Goal: Task Accomplishment & Management: Use online tool/utility

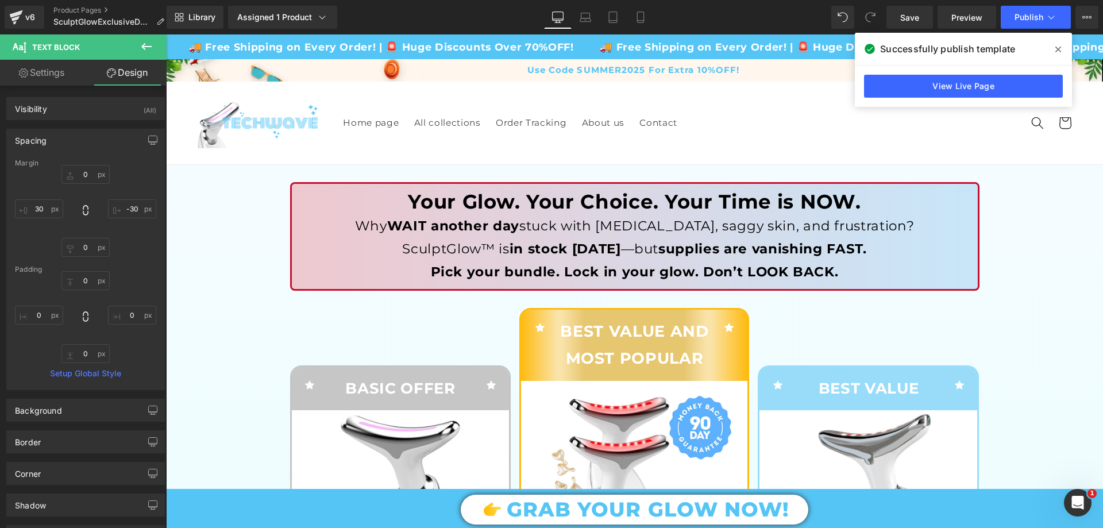
click at [1056, 54] on span at bounding box center [1058, 49] width 18 height 18
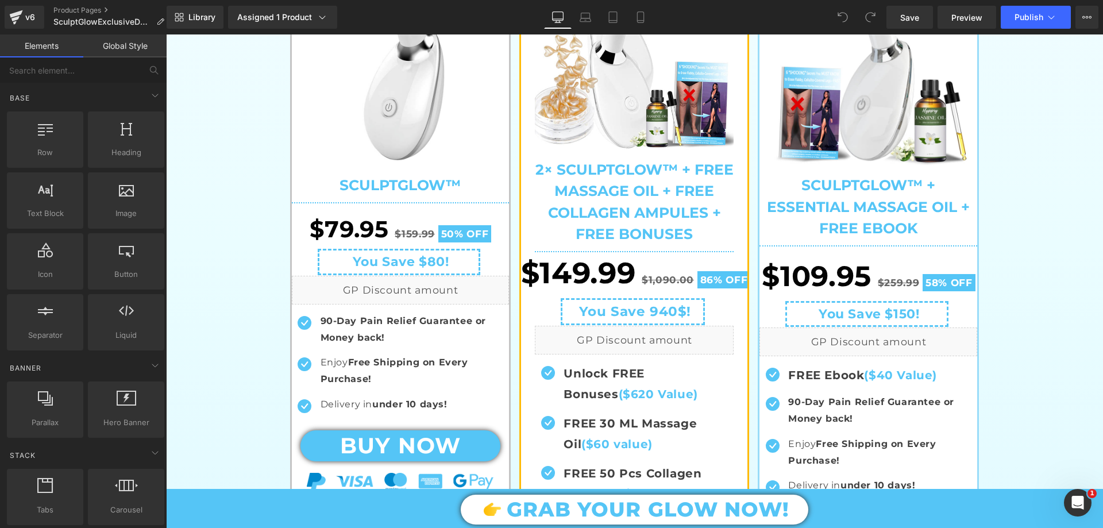
scroll to position [287, 0]
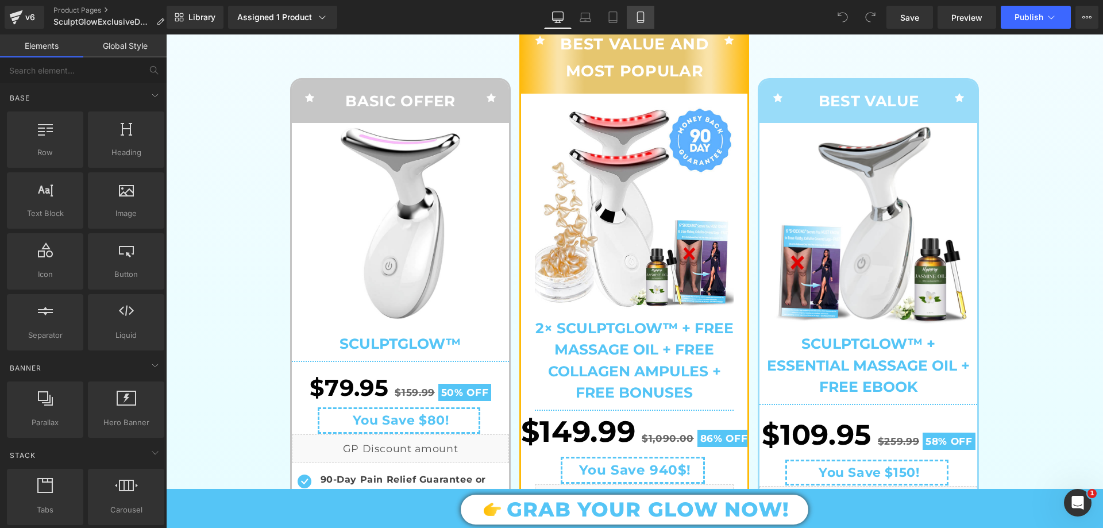
click at [648, 12] on link "Mobile" at bounding box center [641, 17] width 28 height 23
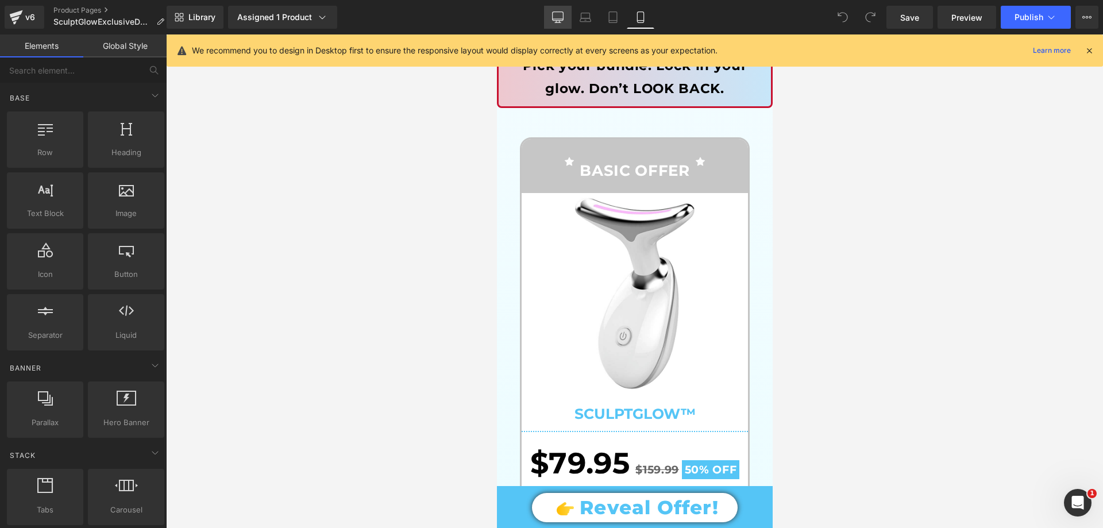
click at [554, 19] on icon at bounding box center [557, 16] width 11 height 11
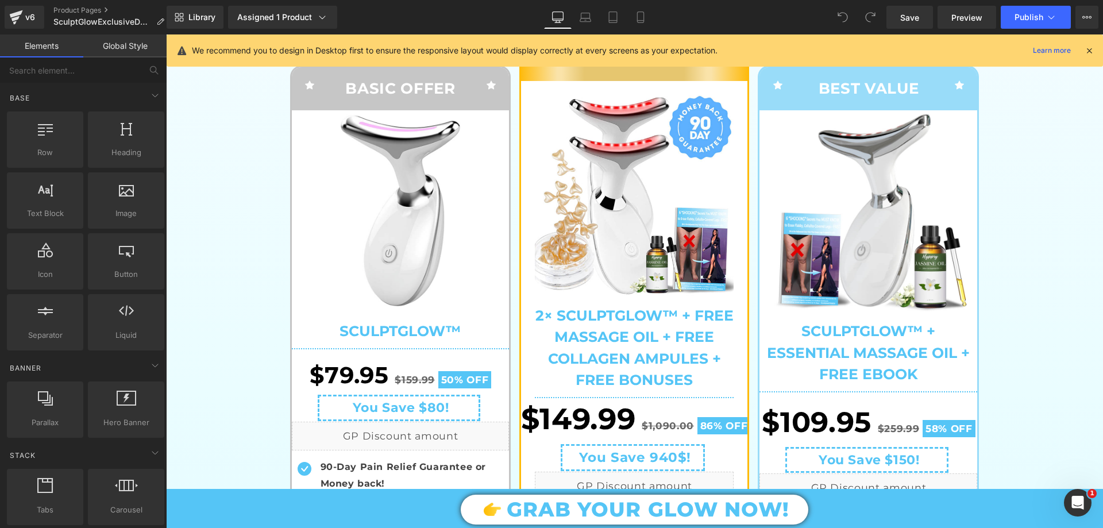
scroll to position [0, 0]
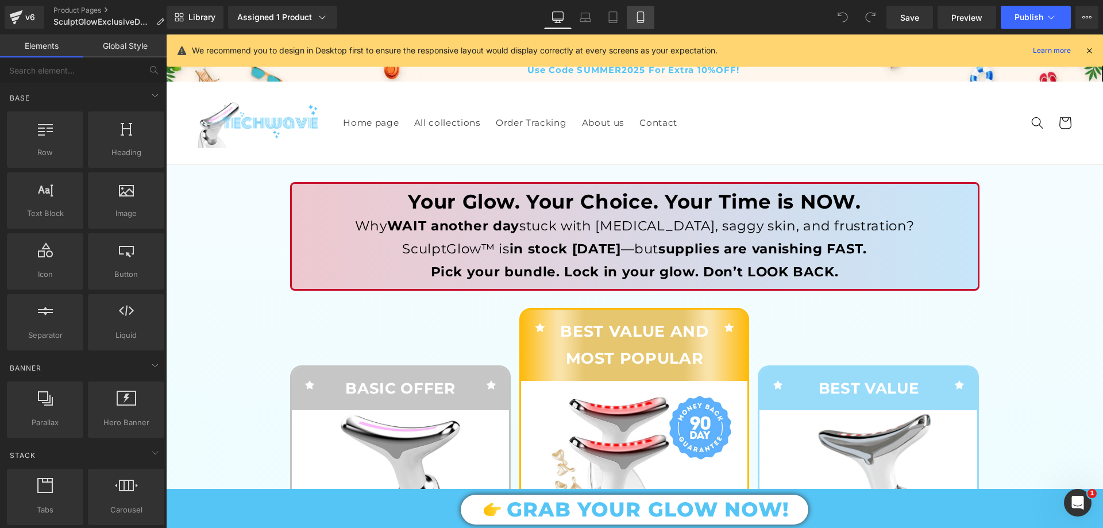
click at [640, 19] on icon at bounding box center [640, 16] width 11 height 11
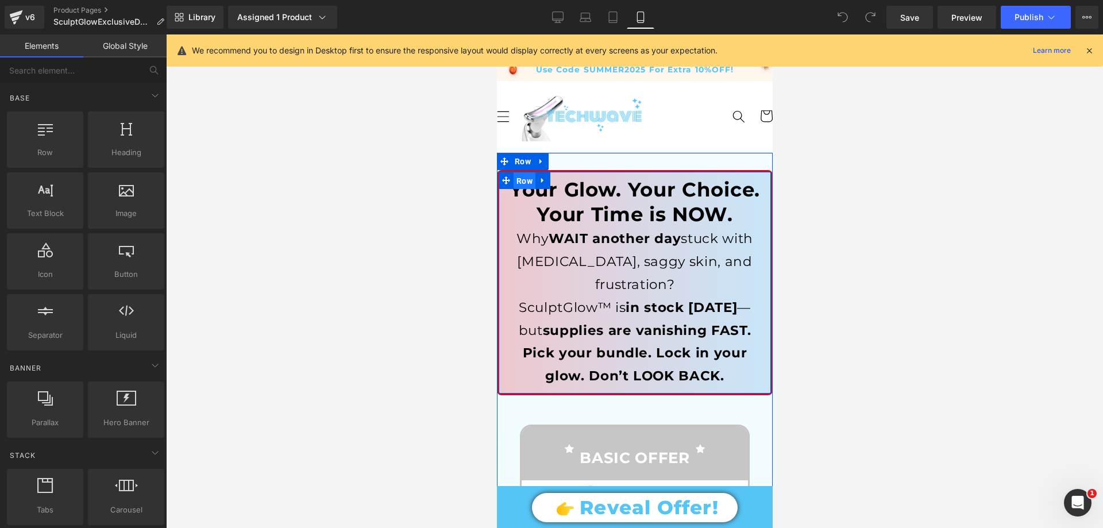
drag, startPoint x: 520, startPoint y: 179, endPoint x: 809, endPoint y: 213, distance: 290.5
click at [520, 179] on span "Row" at bounding box center [524, 180] width 22 height 17
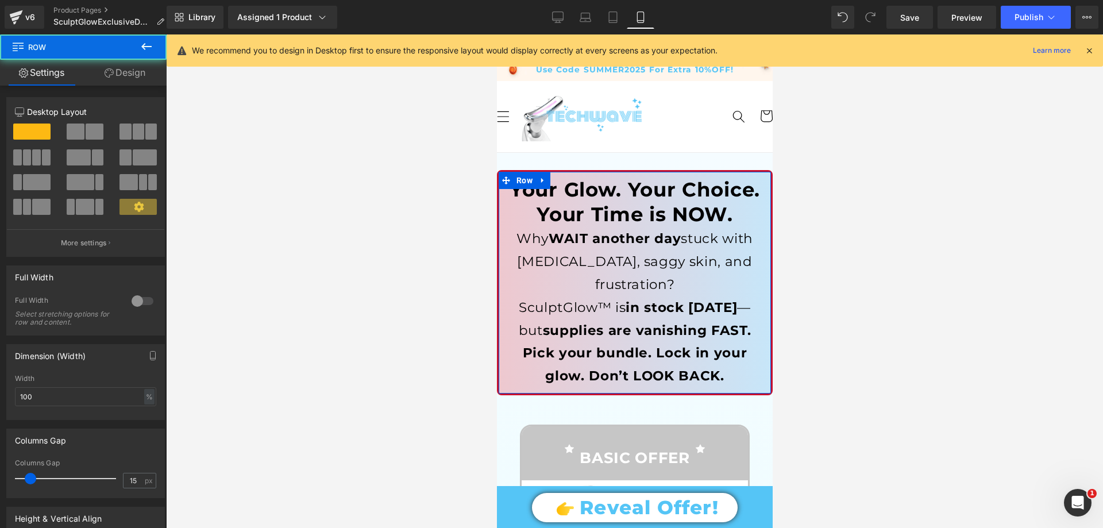
click at [137, 69] on link "Design" at bounding box center [124, 73] width 83 height 26
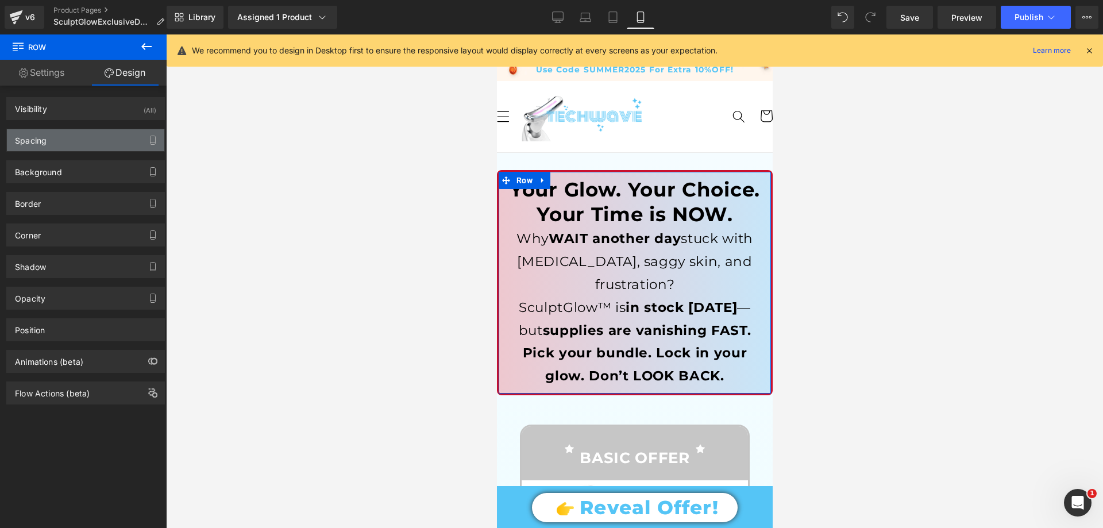
click at [71, 139] on div "Spacing" at bounding box center [85, 140] width 157 height 22
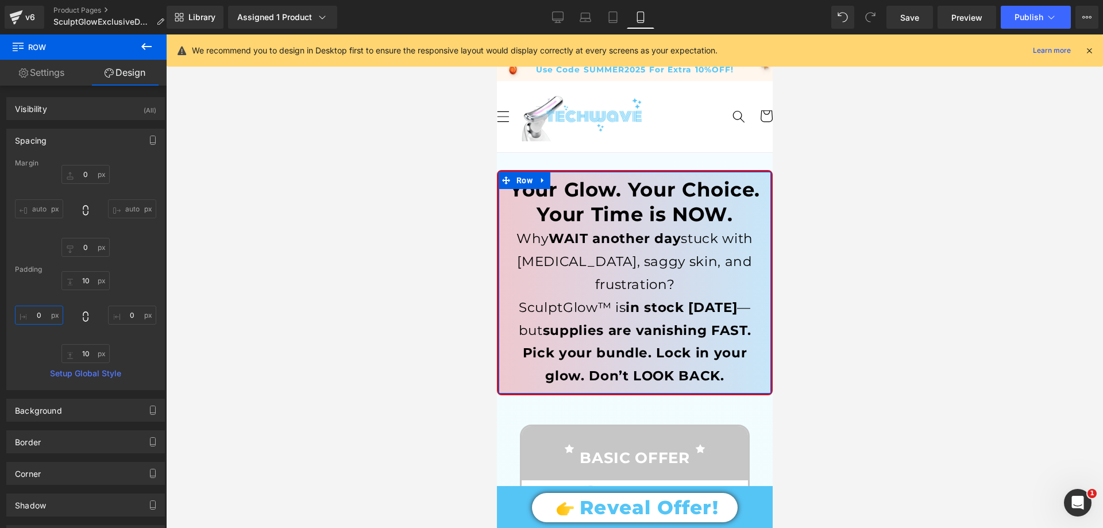
click at [45, 314] on input "text" at bounding box center [39, 315] width 48 height 19
type input "0"
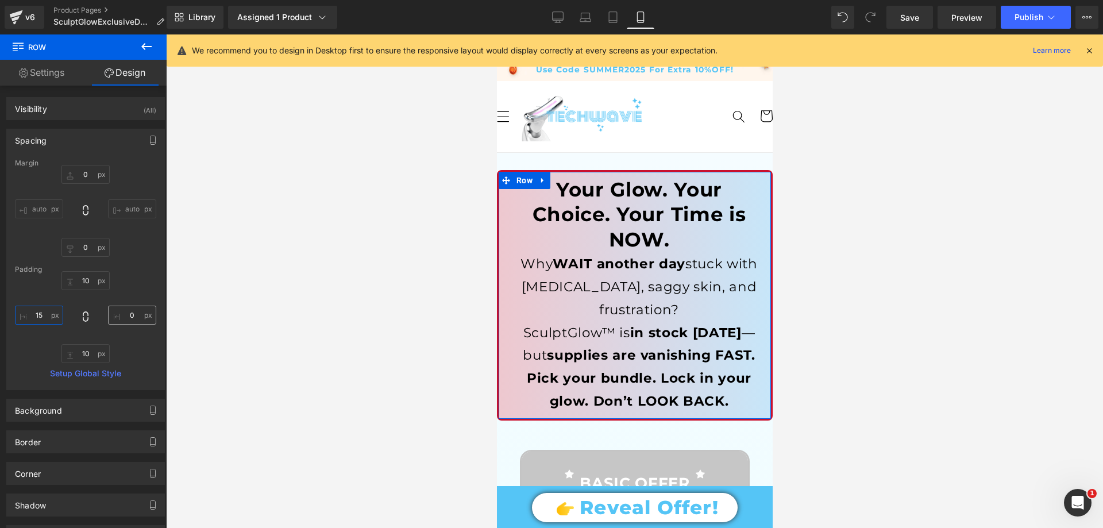
type input "15"
click at [126, 321] on input "text" at bounding box center [132, 315] width 48 height 19
type input "15"
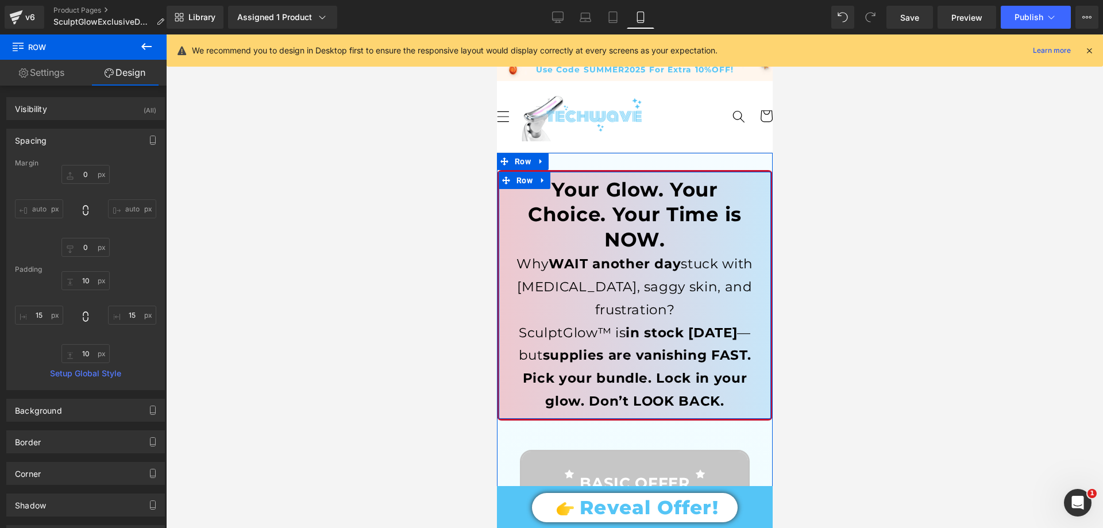
click at [513, 184] on span "Row" at bounding box center [524, 180] width 22 height 17
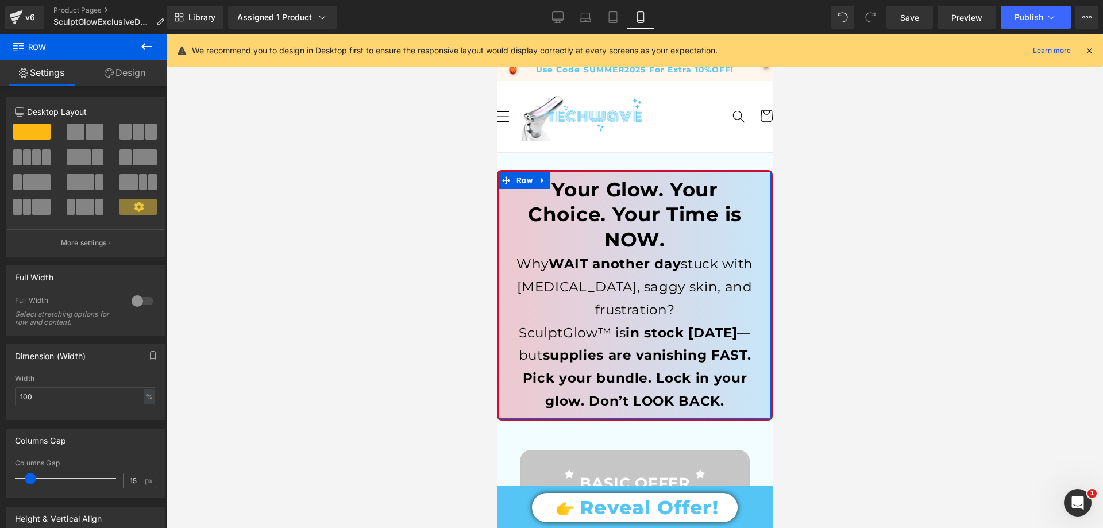
click at [137, 75] on link "Design" at bounding box center [124, 73] width 83 height 26
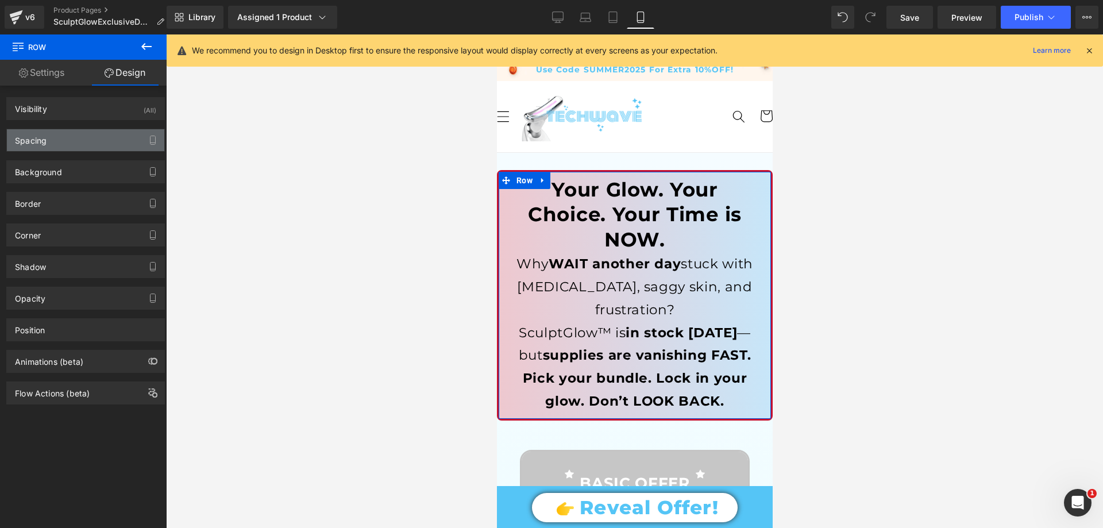
click at [63, 137] on div "Spacing" at bounding box center [85, 140] width 157 height 22
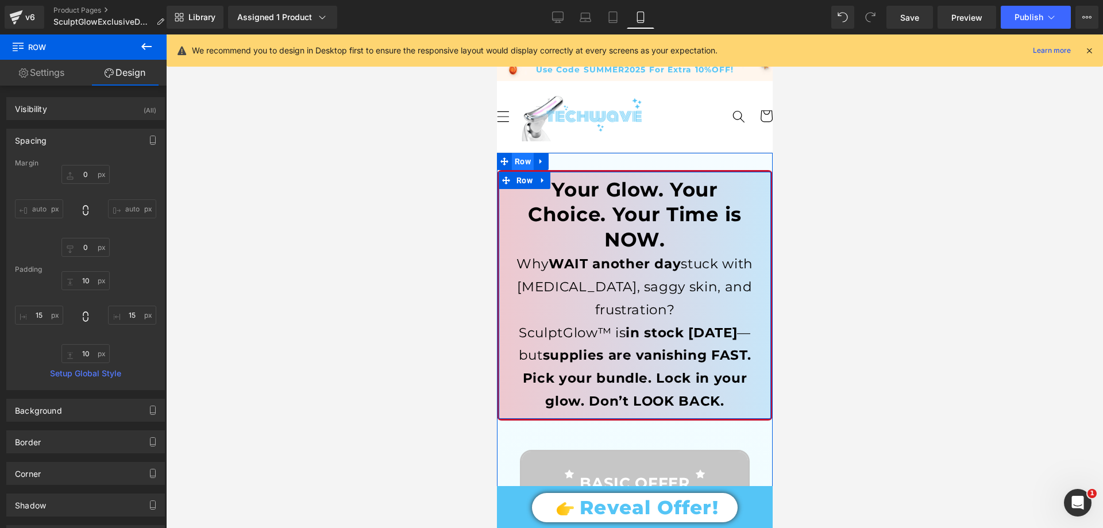
click at [521, 160] on span "Row" at bounding box center [522, 161] width 22 height 17
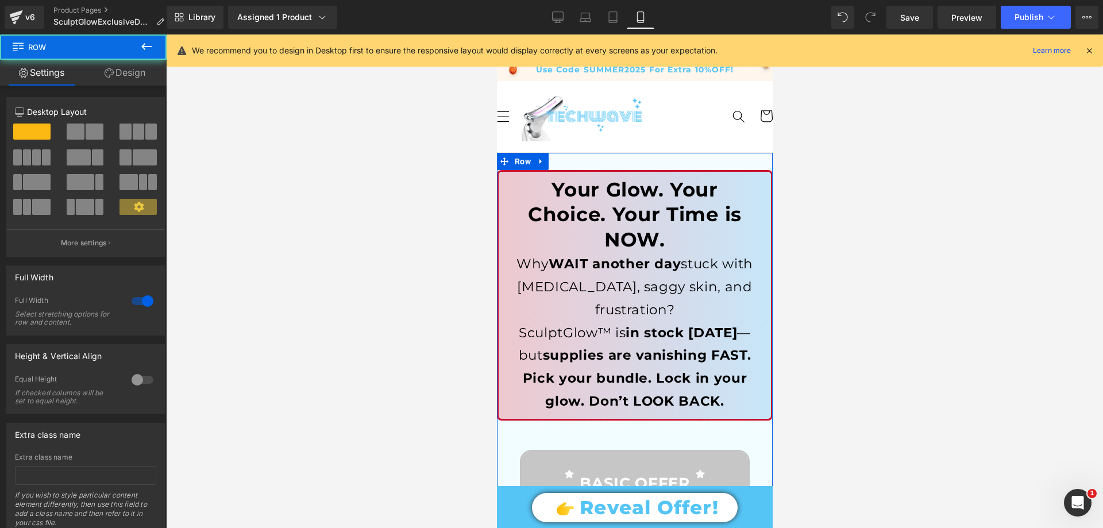
click at [141, 75] on link "Design" at bounding box center [124, 73] width 83 height 26
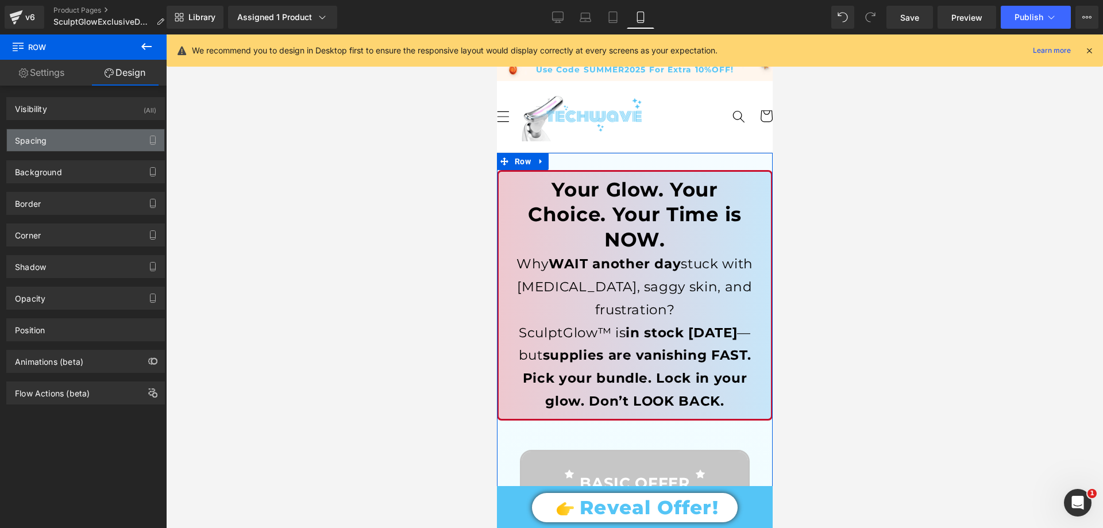
click at [55, 141] on div "Spacing" at bounding box center [85, 140] width 157 height 22
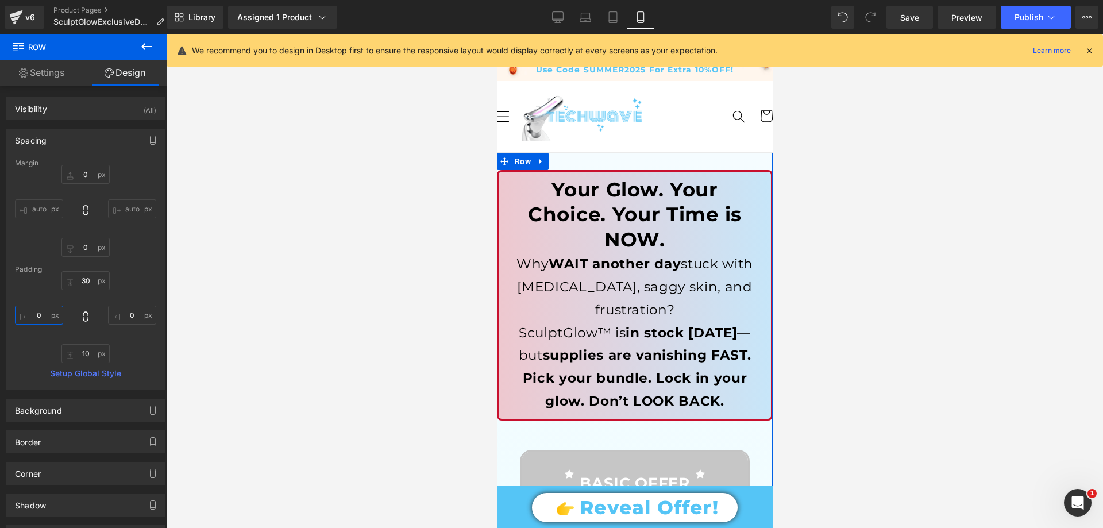
click at [47, 308] on input "text" at bounding box center [39, 315] width 48 height 19
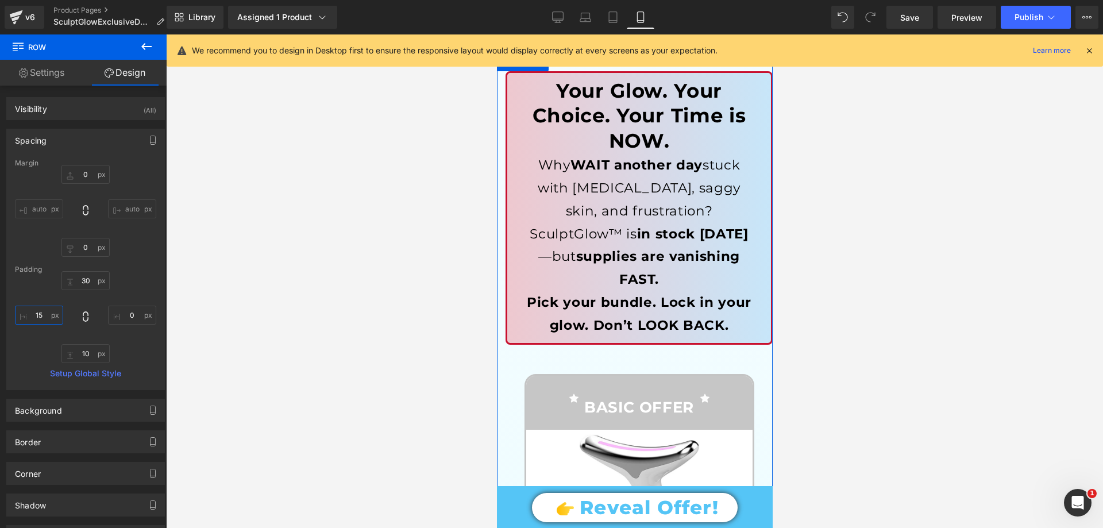
scroll to position [230, 0]
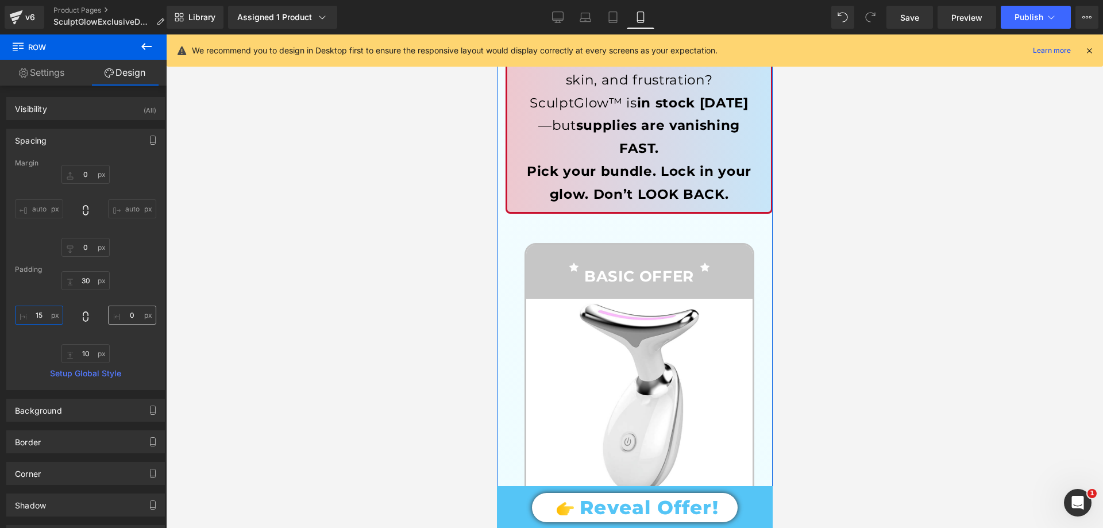
type input "15"
click at [126, 315] on input "text" at bounding box center [132, 315] width 48 height 19
type input "15"
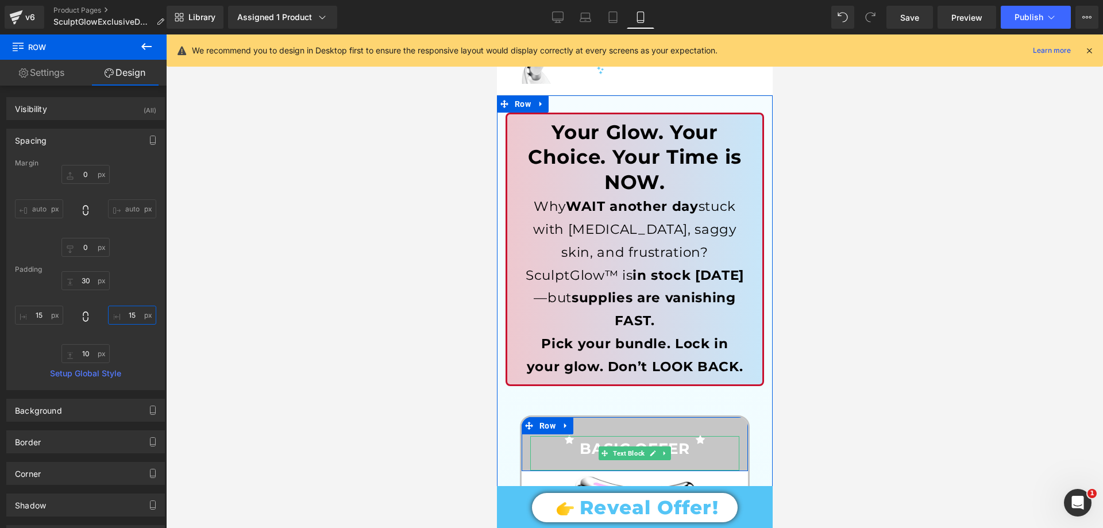
scroll to position [0, 0]
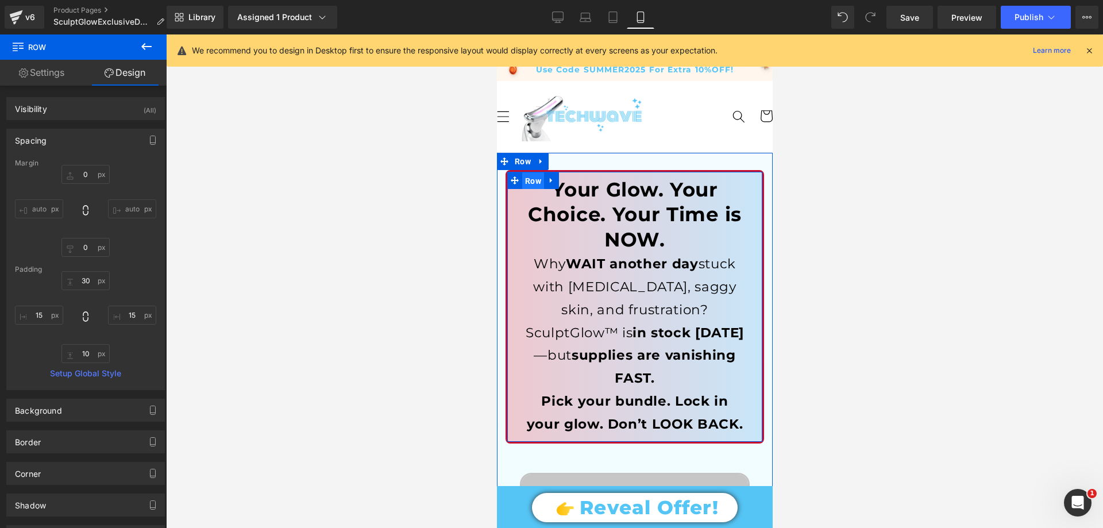
click at [532, 182] on span "Row" at bounding box center [533, 180] width 22 height 17
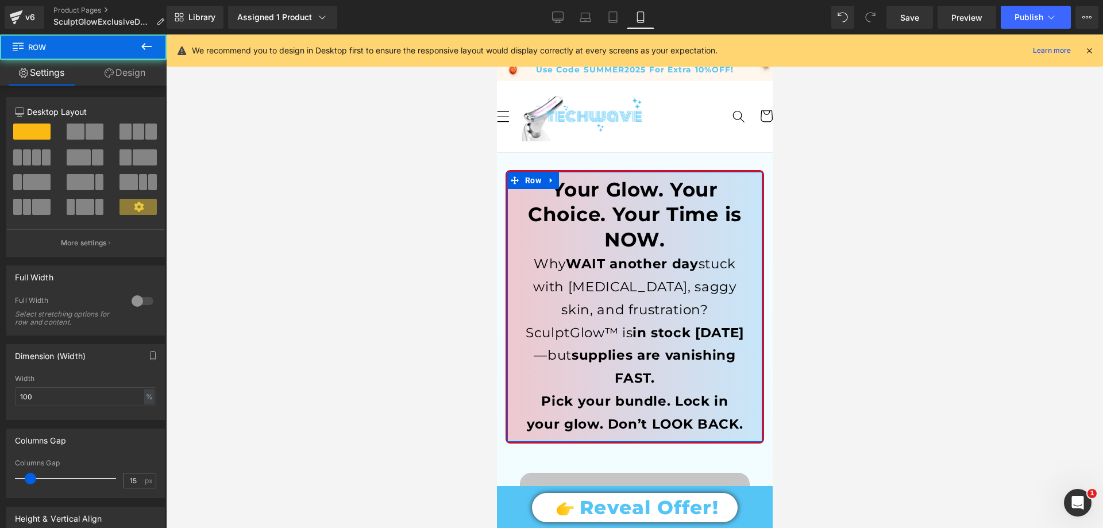
click at [130, 75] on link "Design" at bounding box center [124, 73] width 83 height 26
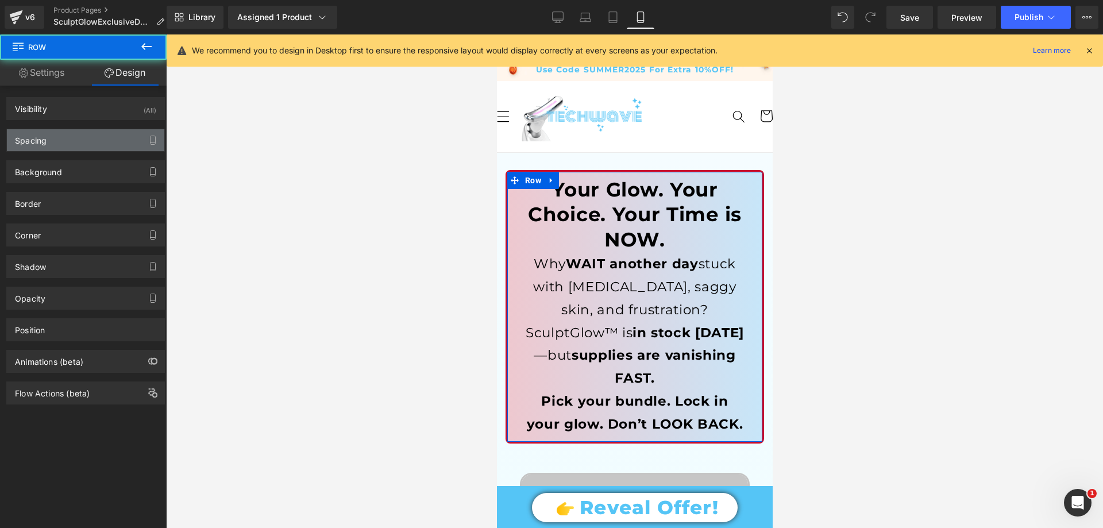
click at [50, 141] on div "Spacing" at bounding box center [85, 140] width 157 height 22
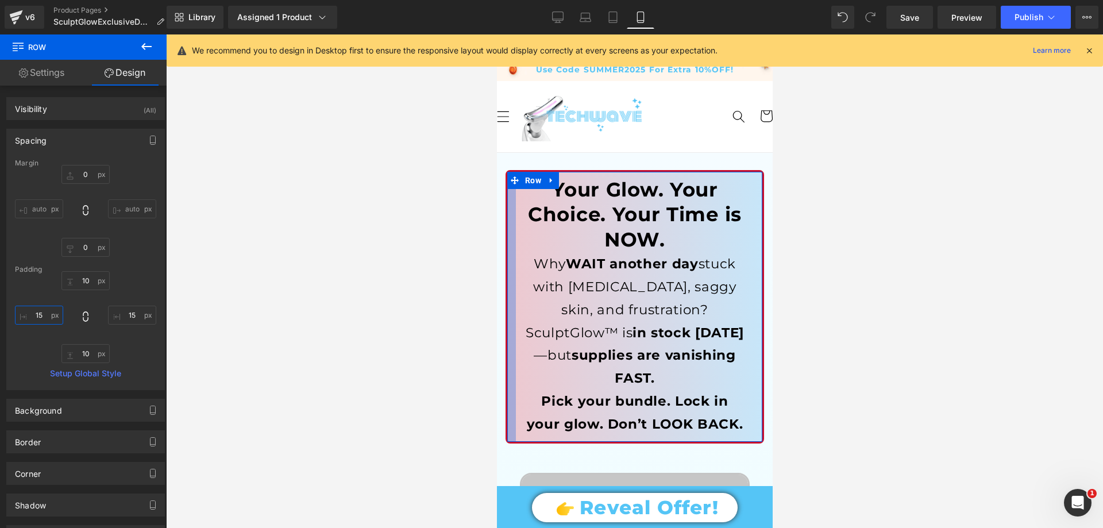
click at [47, 310] on input "text" at bounding box center [39, 315] width 48 height 19
type input "15"
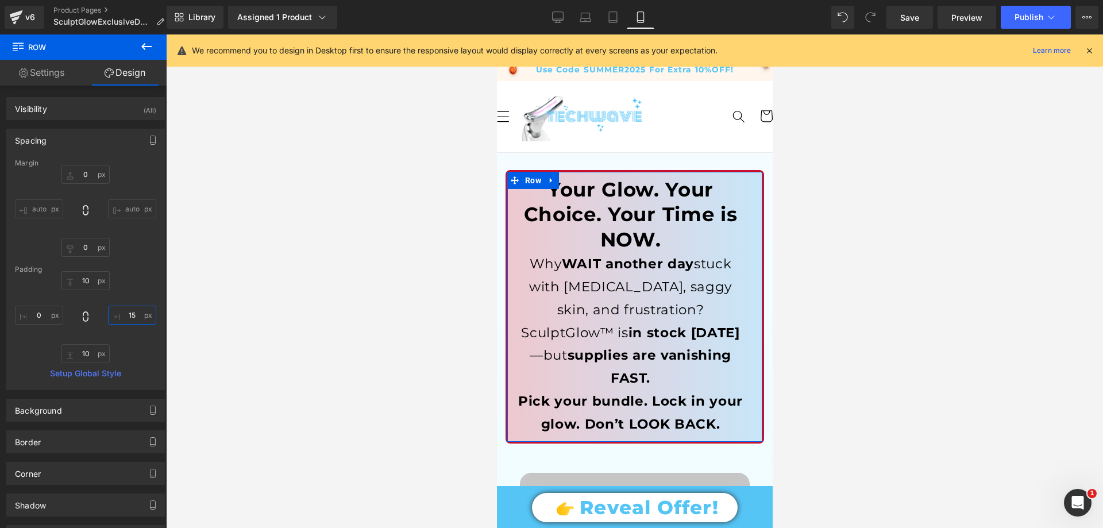
click at [126, 313] on input "text" at bounding box center [132, 315] width 48 height 19
type input "15"
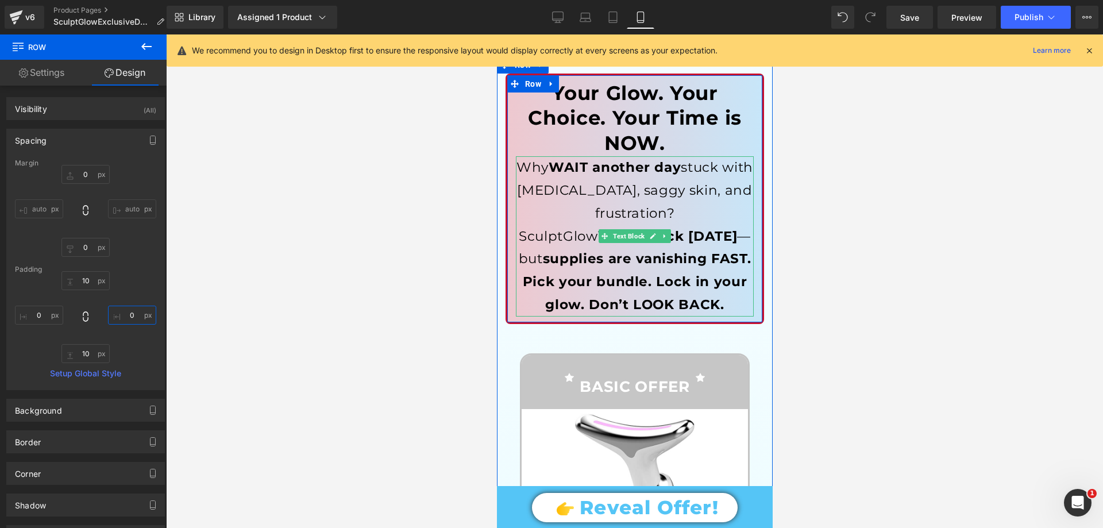
scroll to position [230, 0]
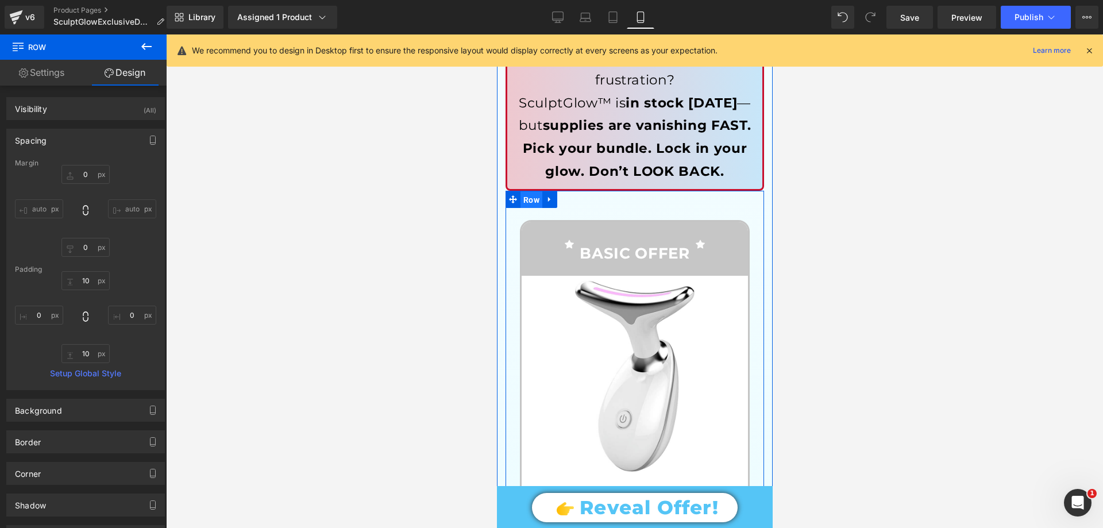
click at [523, 202] on span "Row" at bounding box center [531, 199] width 22 height 17
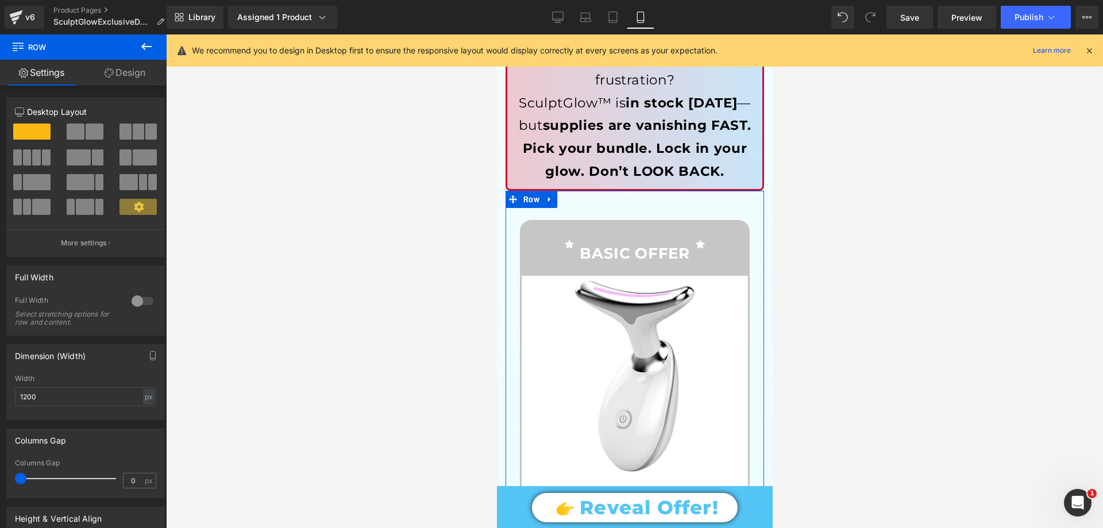
click at [132, 74] on link "Design" at bounding box center [124, 73] width 83 height 26
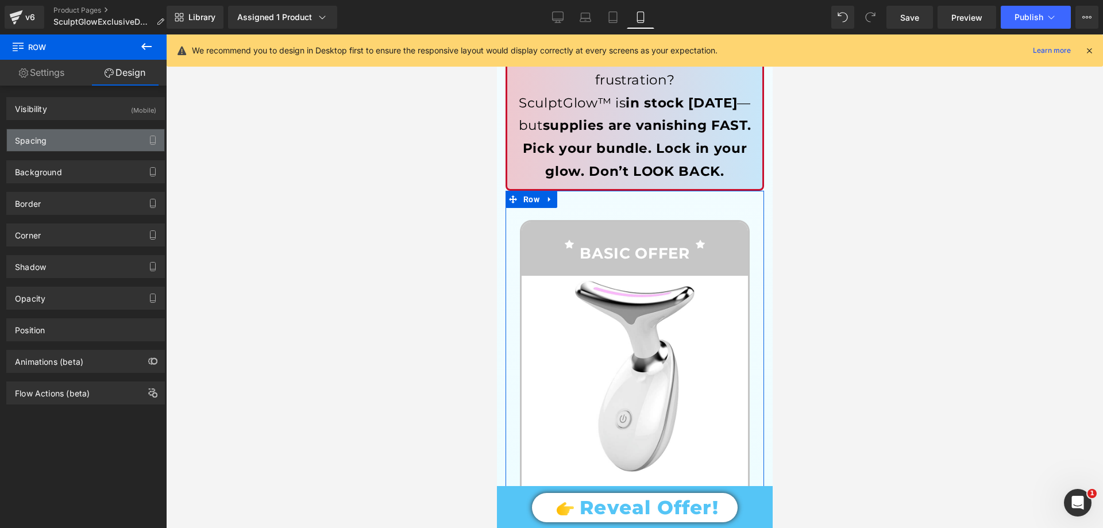
click at [62, 137] on div "Spacing" at bounding box center [85, 140] width 157 height 22
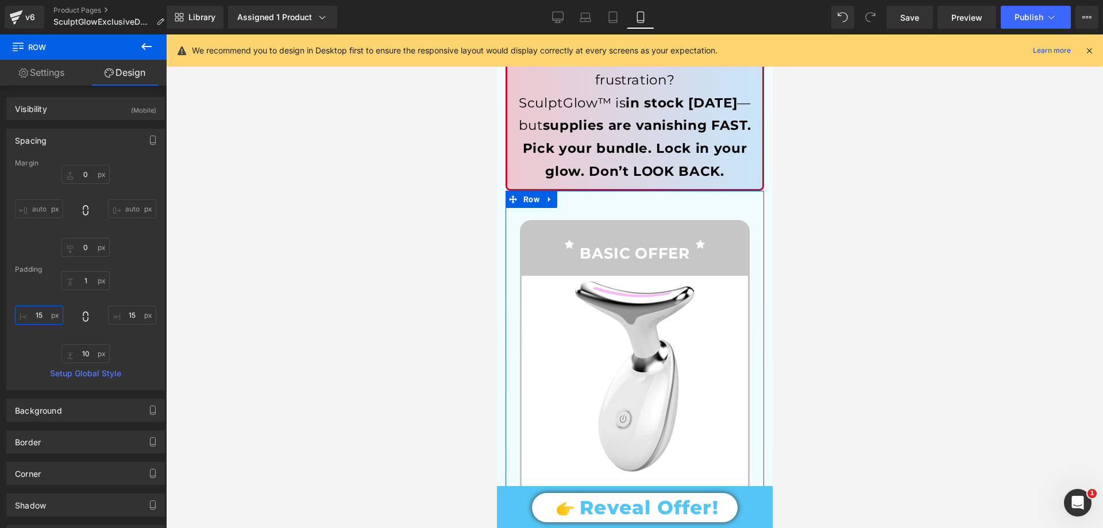
click at [36, 320] on input "text" at bounding box center [39, 315] width 48 height 19
type input "15"
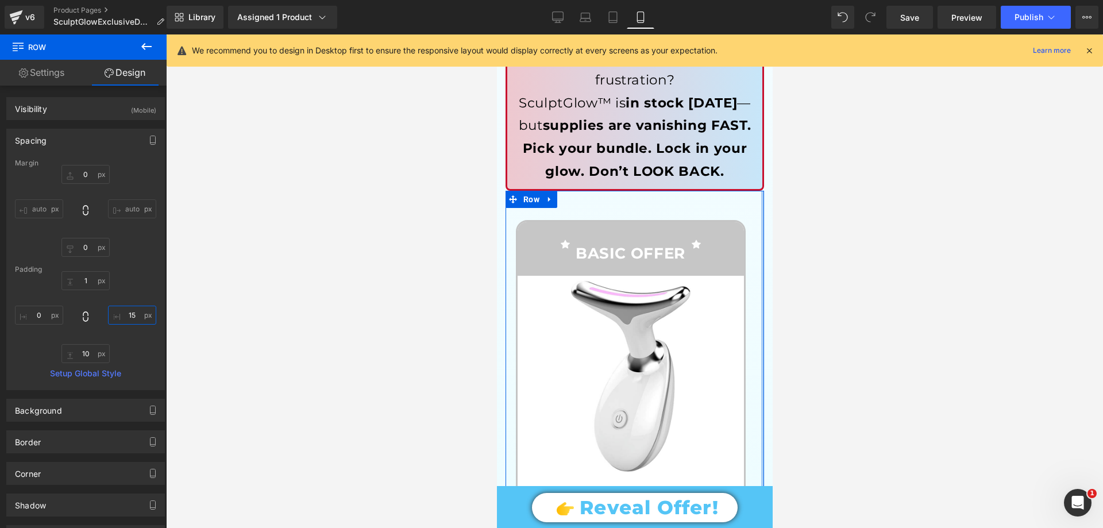
click at [125, 310] on input "text" at bounding box center [132, 315] width 48 height 19
type input "15"
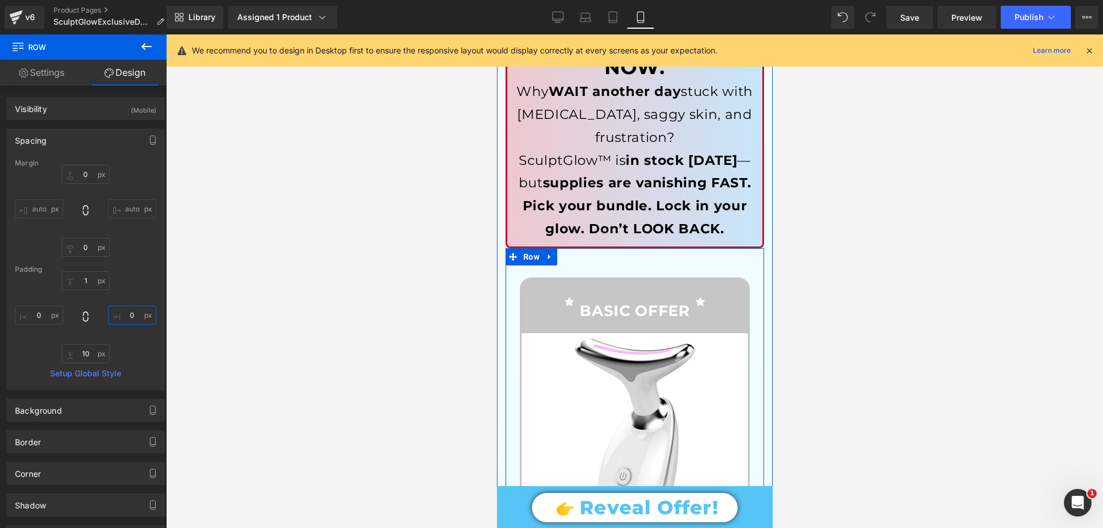
scroll to position [0, 0]
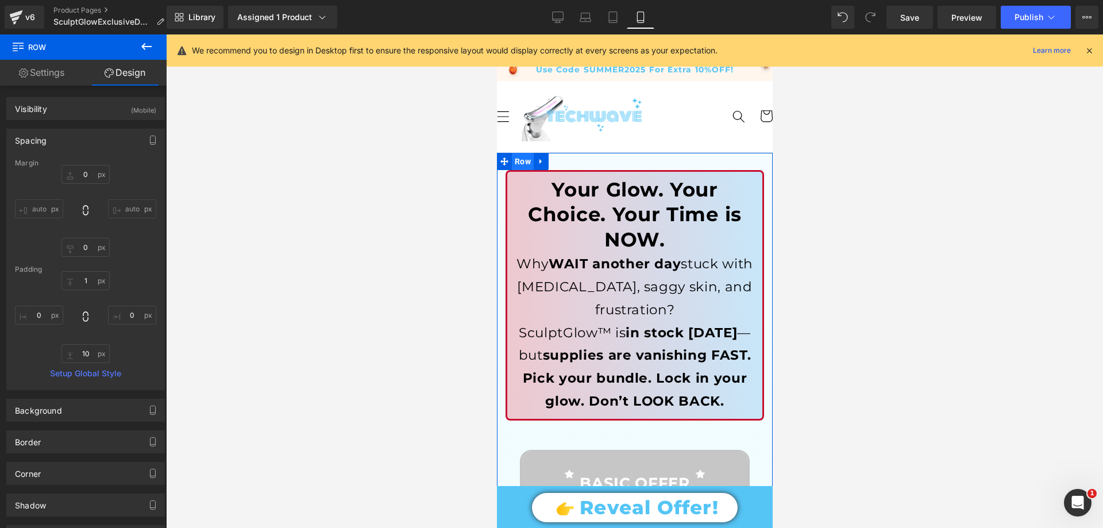
click at [520, 161] on span "Row" at bounding box center [522, 161] width 22 height 17
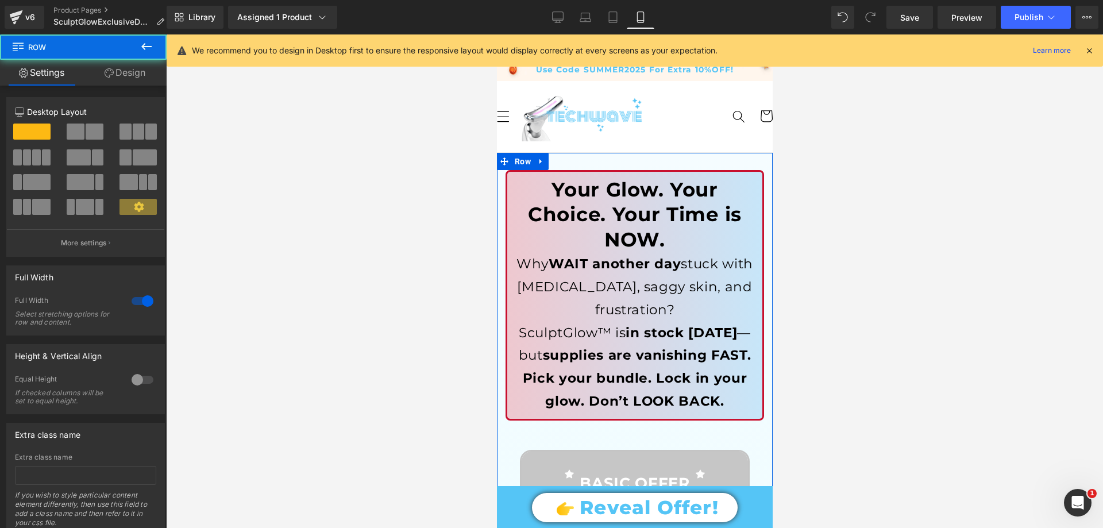
click at [136, 71] on link "Design" at bounding box center [124, 73] width 83 height 26
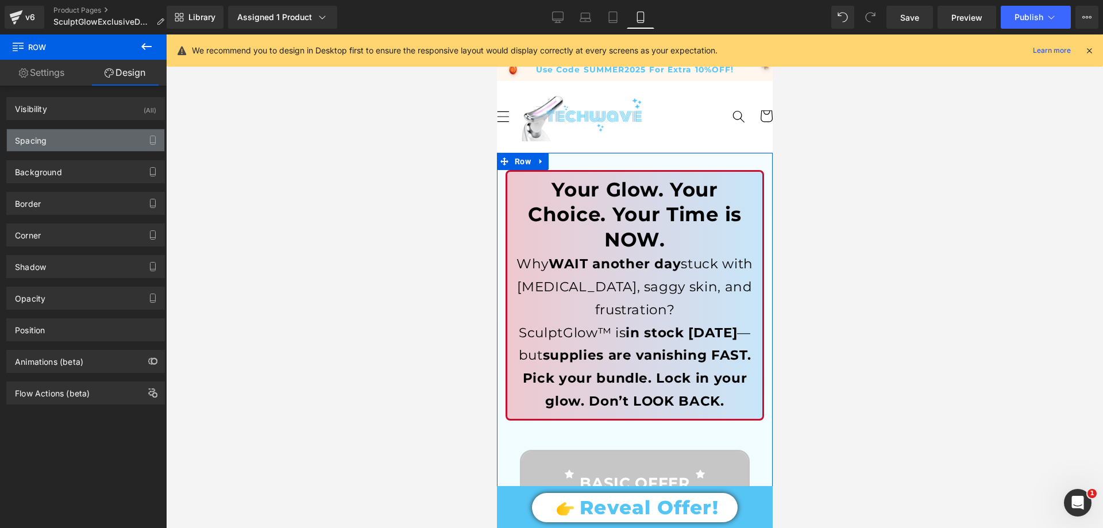
click at [39, 140] on div "Spacing" at bounding box center [31, 137] width 32 height 16
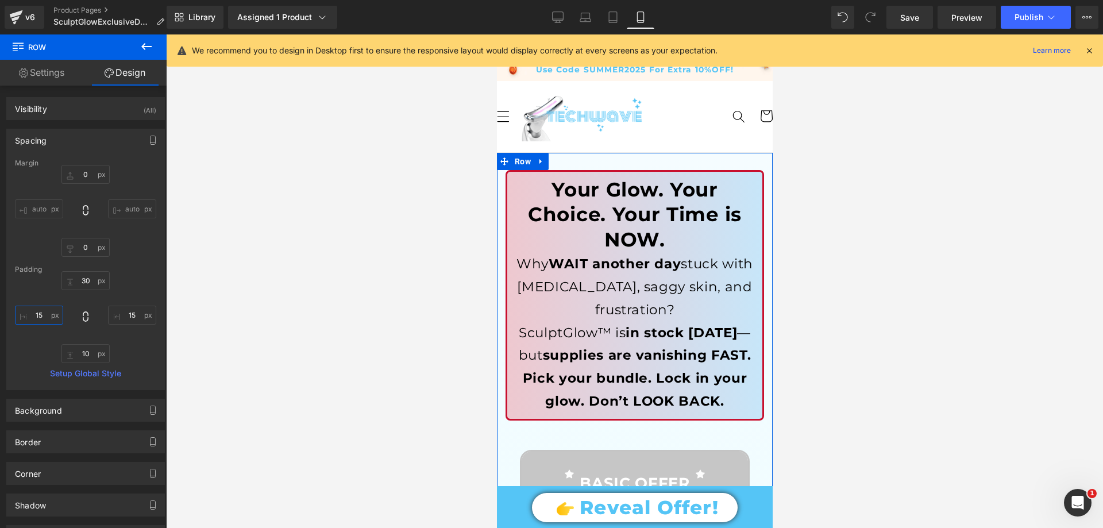
click at [41, 311] on input "text" at bounding box center [39, 315] width 48 height 19
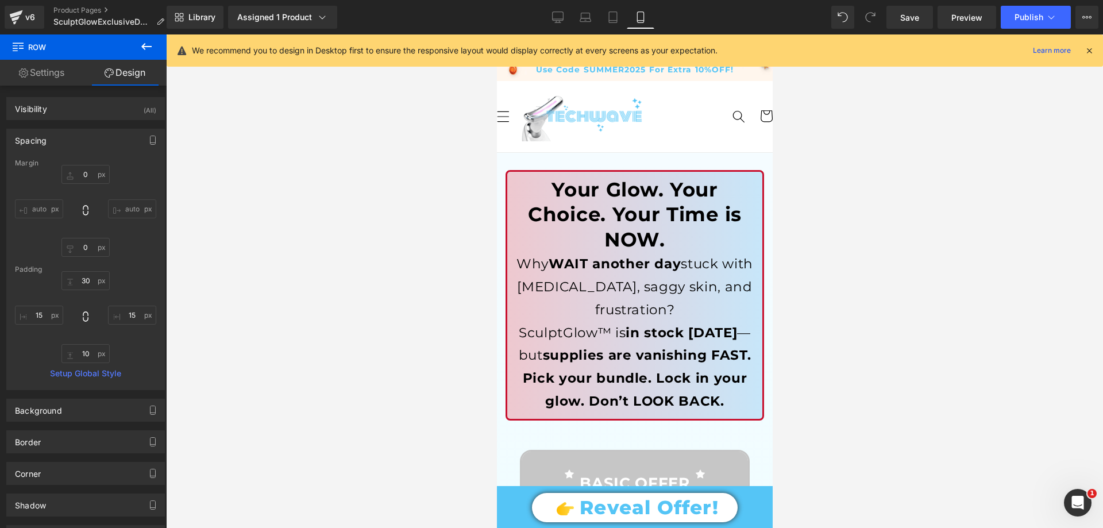
click at [199, 349] on div at bounding box center [634, 281] width 937 height 494
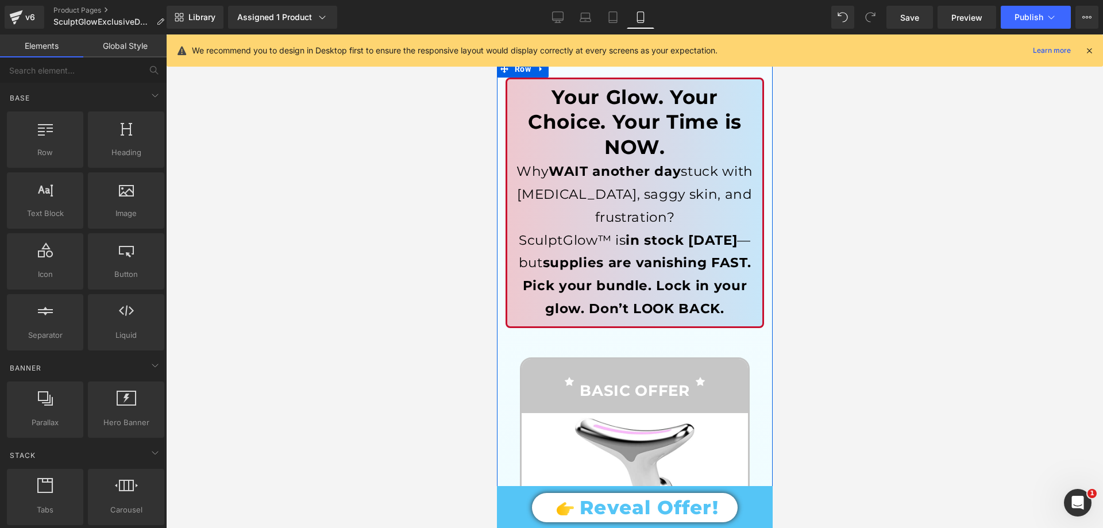
scroll to position [230, 0]
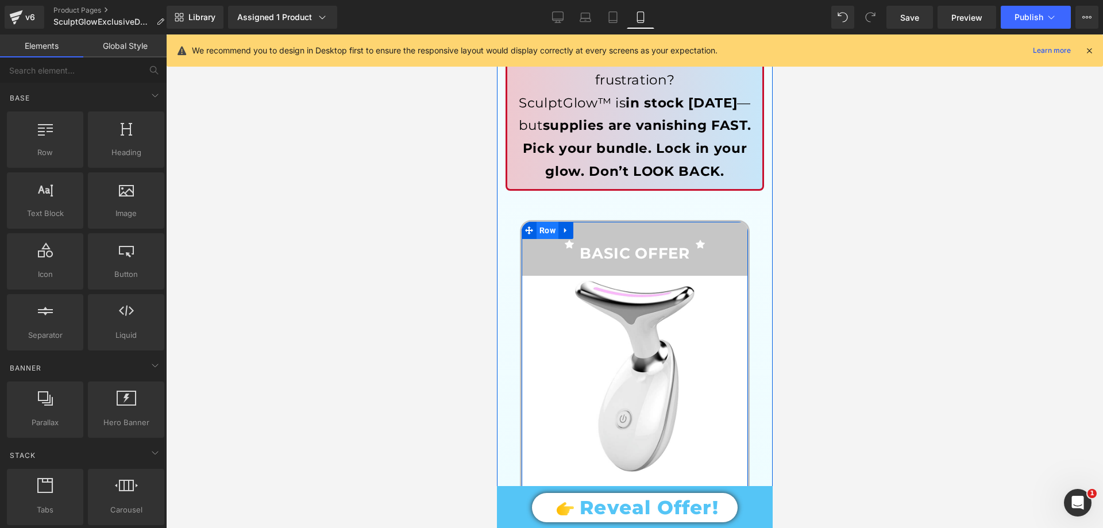
click at [544, 228] on span "Row" at bounding box center [547, 230] width 22 height 17
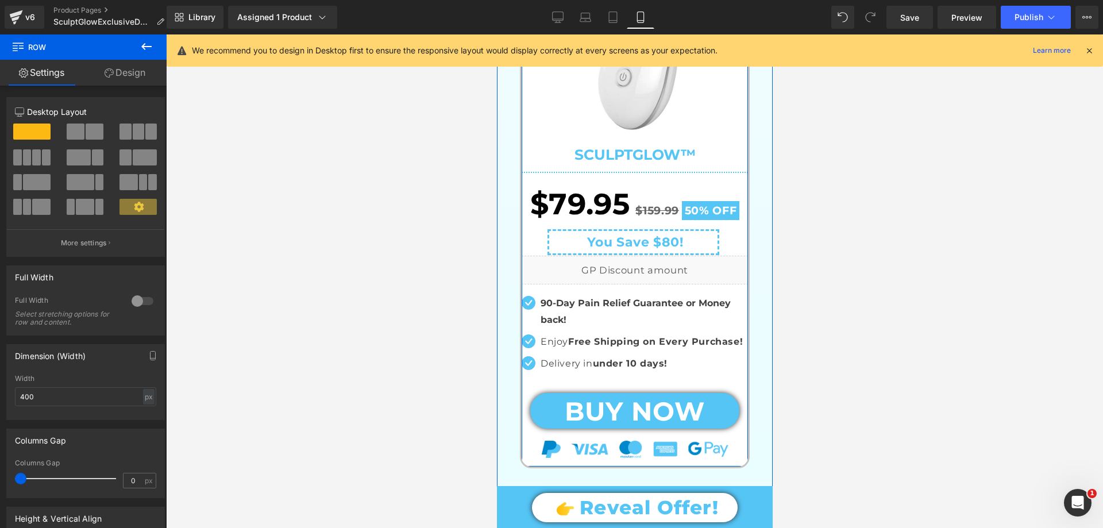
scroll to position [575, 0]
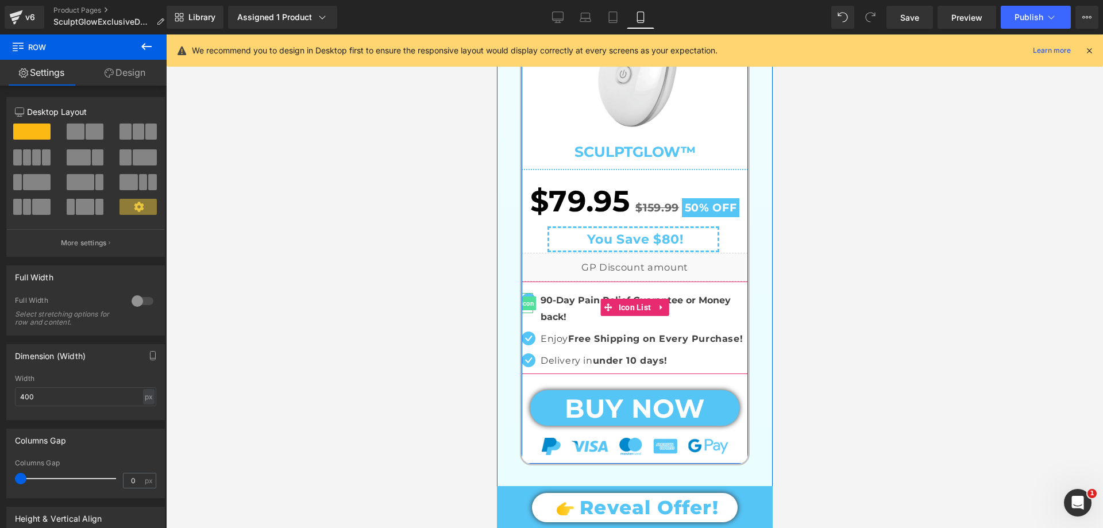
click at [522, 301] on span "Icon" at bounding box center [527, 304] width 18 height 14
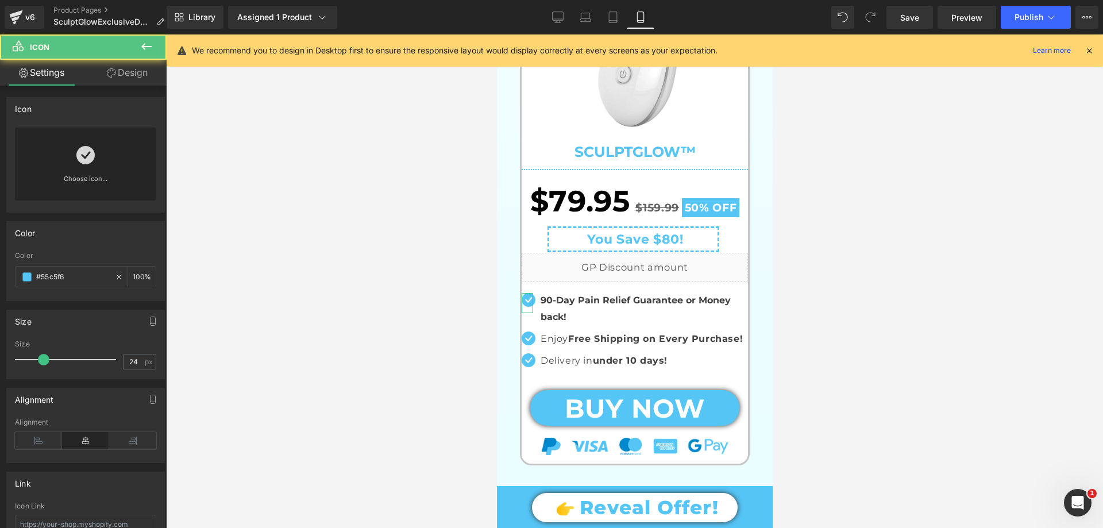
click at [130, 77] on link "Design" at bounding box center [127, 73] width 83 height 26
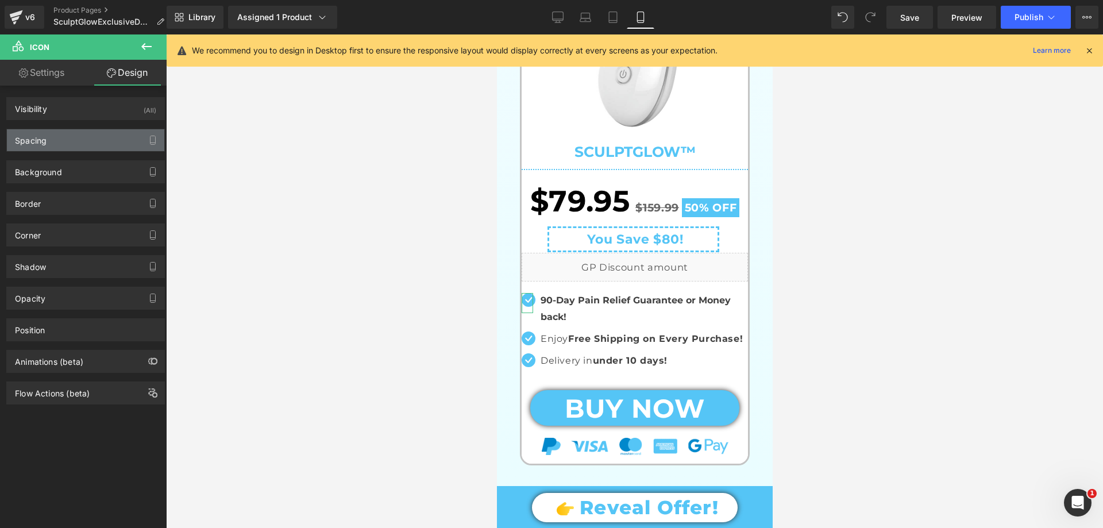
click at [49, 139] on div "Spacing" at bounding box center [85, 140] width 157 height 22
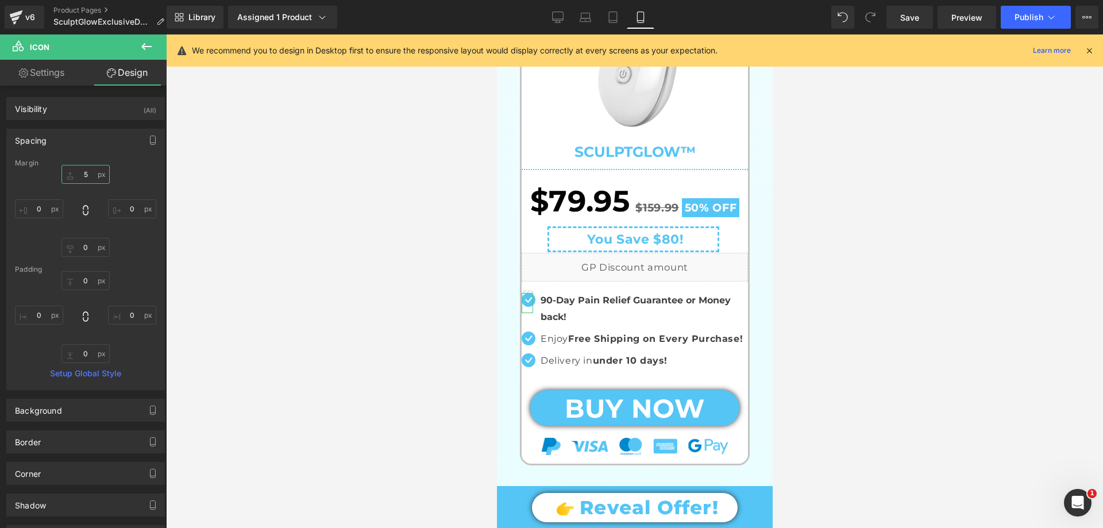
click at [91, 174] on input "text" at bounding box center [85, 174] width 48 height 19
type input "5"
type input "3"
click at [45, 209] on input "text" at bounding box center [39, 208] width 48 height 19
type input "5"
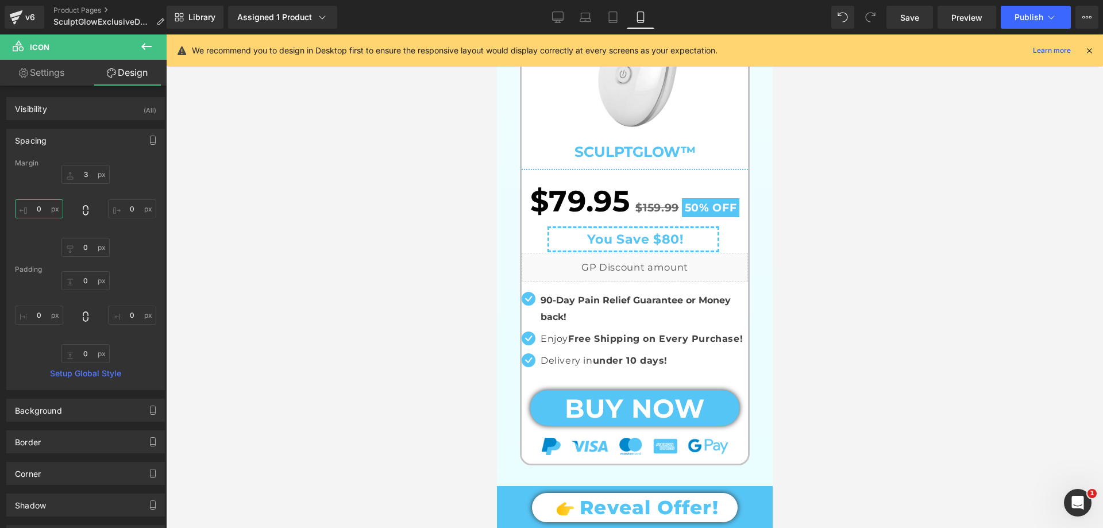
type input "3"
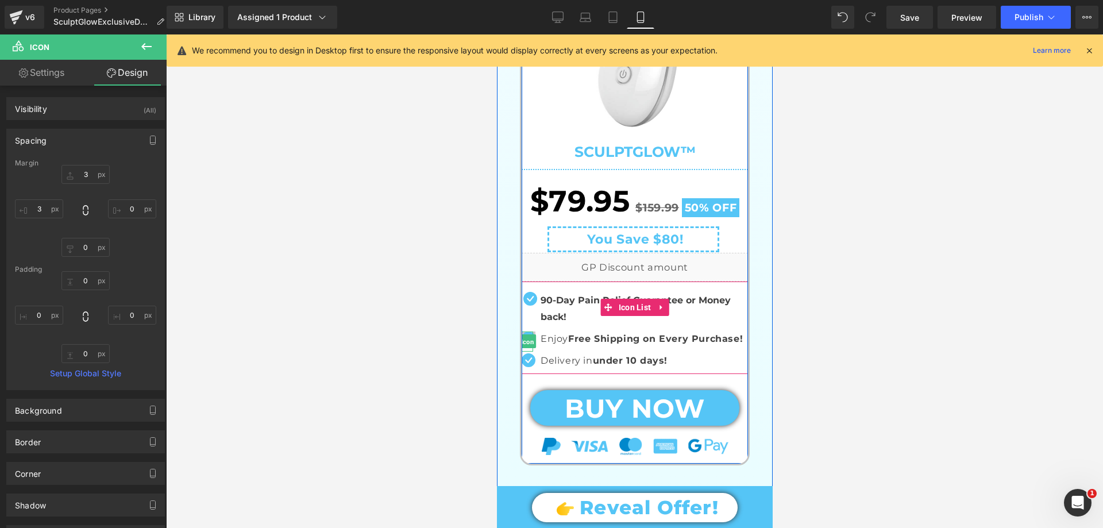
click at [519, 340] on span "Icon" at bounding box center [527, 342] width 18 height 14
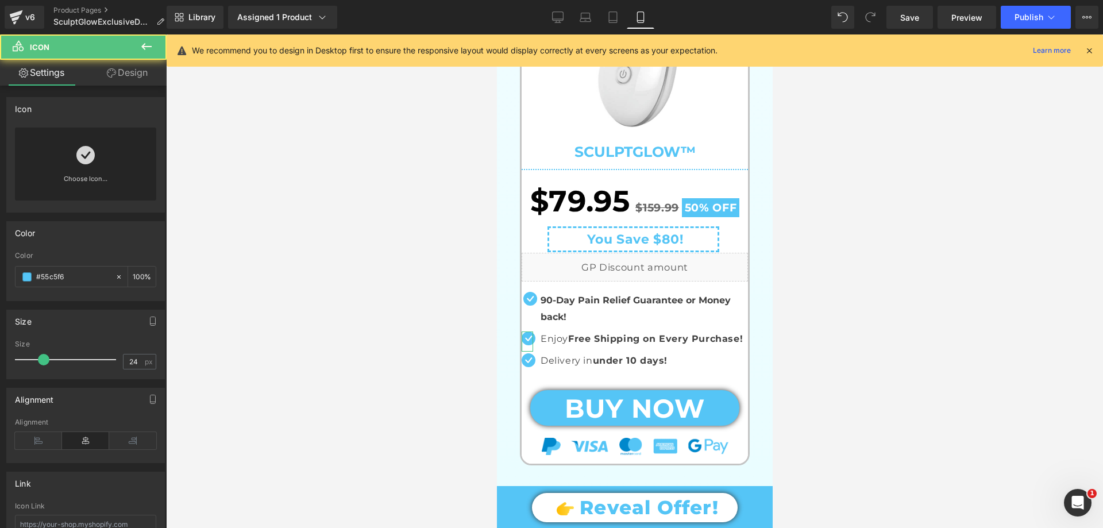
click at [141, 73] on link "Design" at bounding box center [127, 73] width 83 height 26
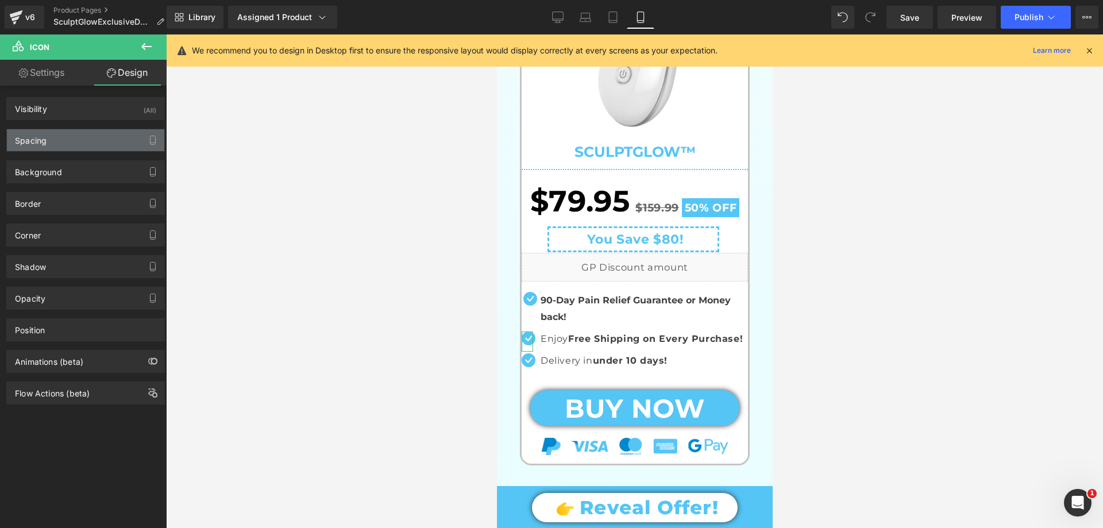
click at [48, 138] on div "Spacing" at bounding box center [85, 140] width 157 height 22
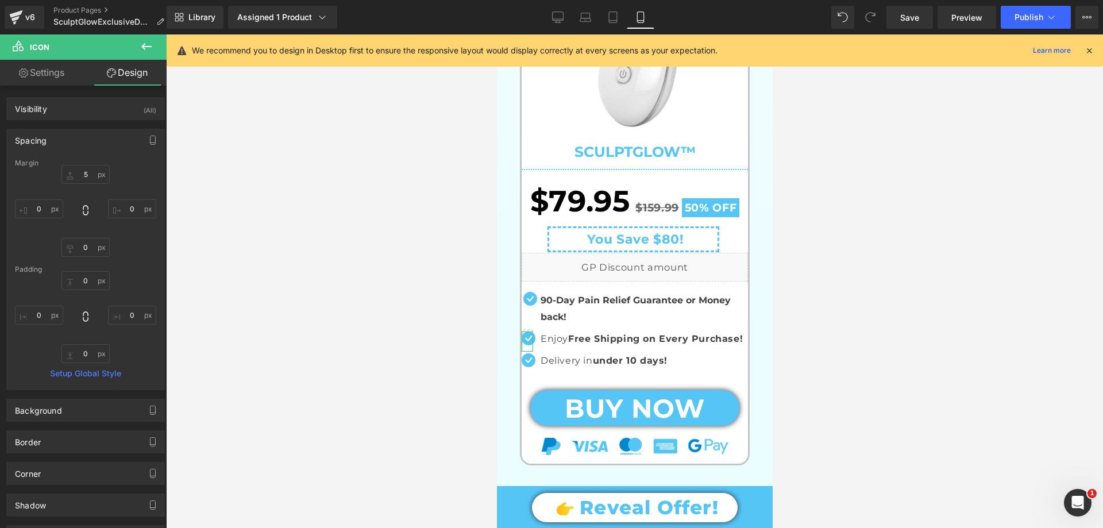
click at [94, 186] on div at bounding box center [85, 211] width 141 height 92
click at [89, 176] on input "text" at bounding box center [85, 174] width 48 height 19
type input "3"
click at [44, 207] on input "text" at bounding box center [39, 208] width 48 height 19
type input "3"
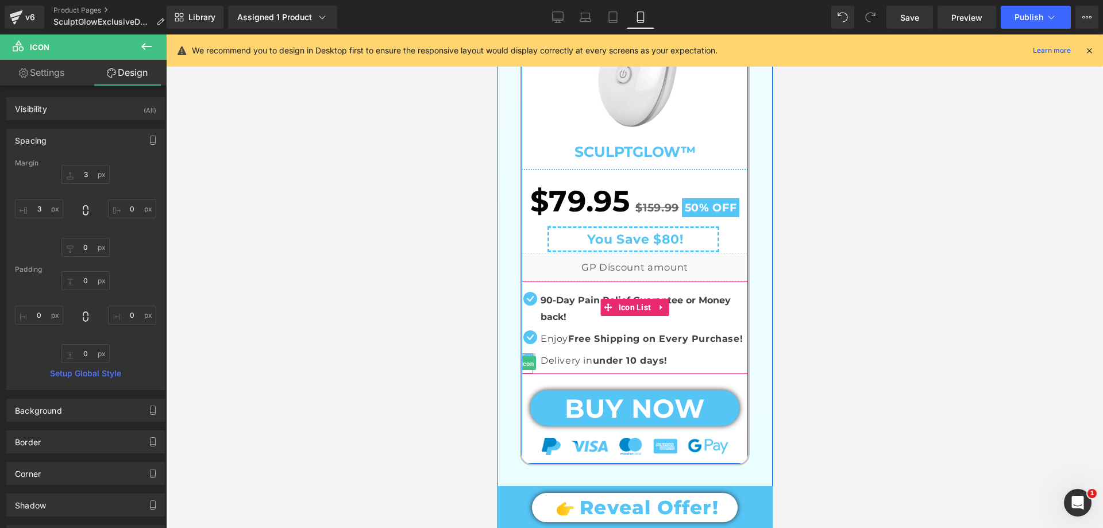
click at [525, 365] on span "Icon" at bounding box center [527, 364] width 18 height 14
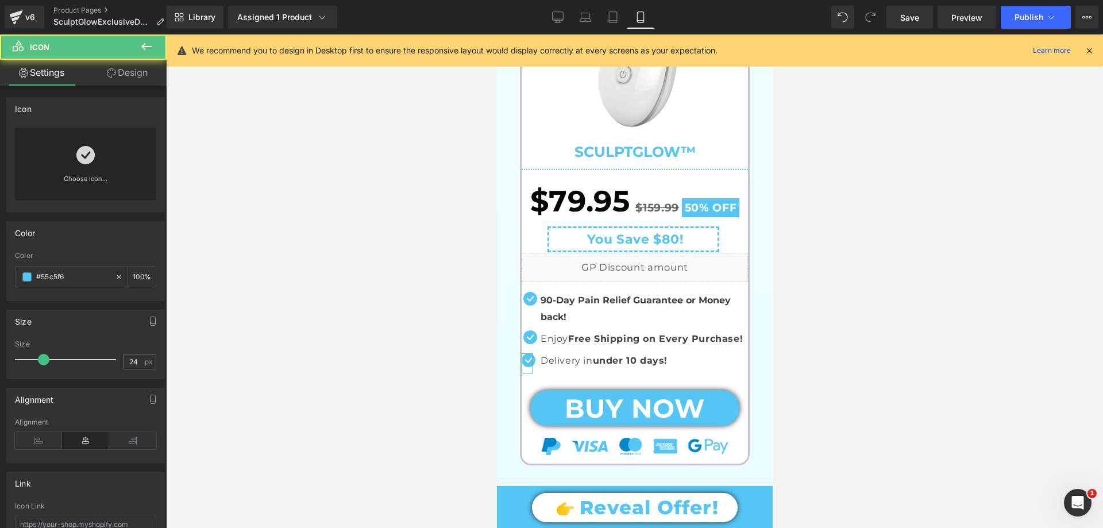
click at [132, 76] on link "Design" at bounding box center [127, 73] width 83 height 26
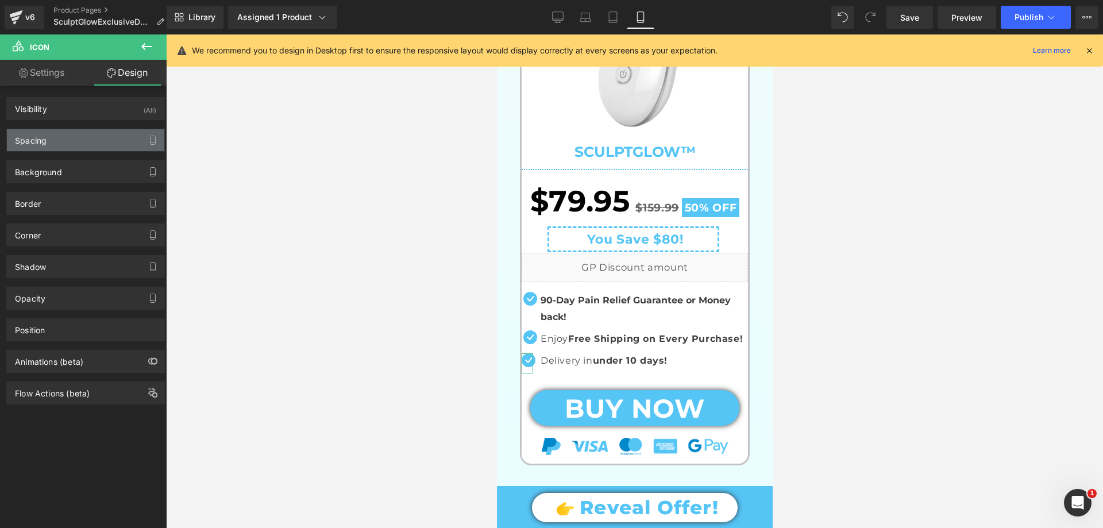
click at [49, 133] on div "Spacing" at bounding box center [85, 140] width 157 height 22
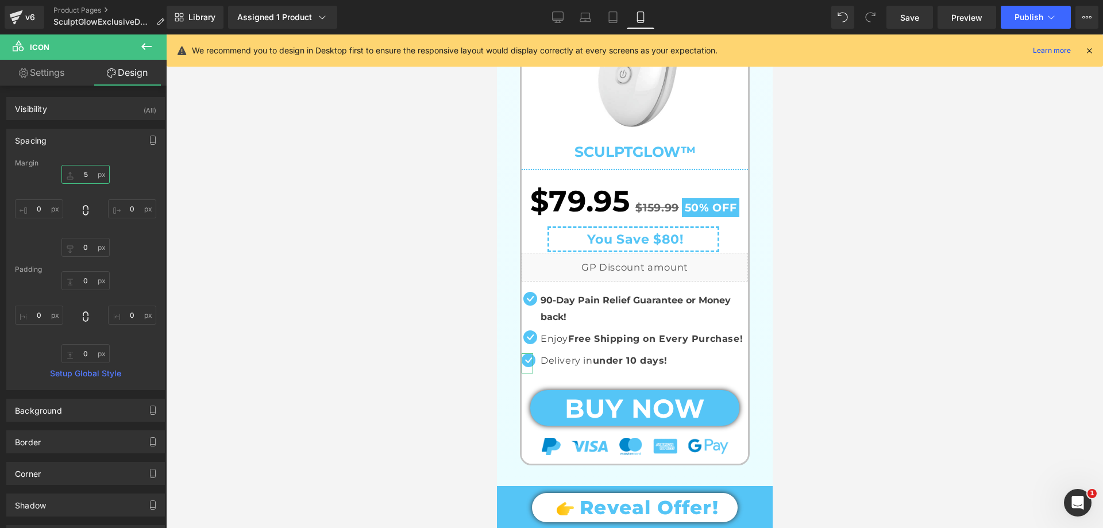
click at [83, 176] on input "text" at bounding box center [85, 174] width 48 height 19
type input "3"
click at [42, 203] on input "text" at bounding box center [39, 208] width 48 height 19
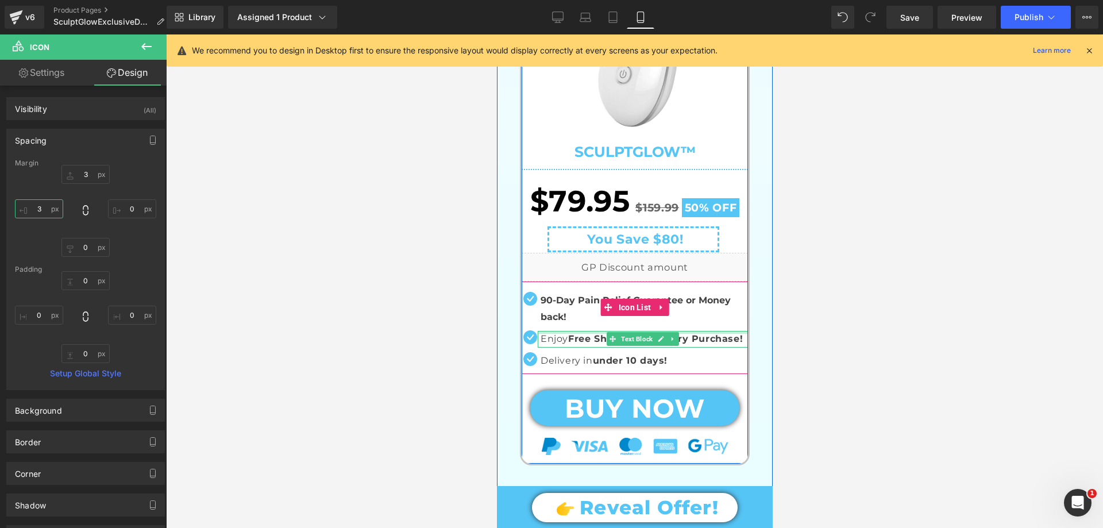
scroll to position [632, 0]
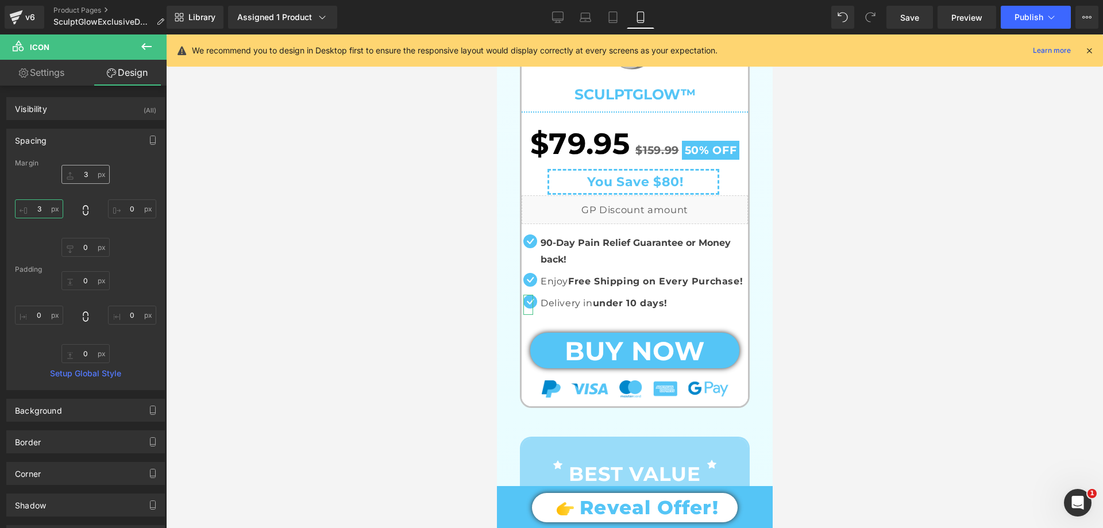
type input "3"
click at [82, 178] on input "3" at bounding box center [85, 174] width 48 height 19
type input "4"
click at [43, 206] on input "3" at bounding box center [39, 208] width 48 height 19
type input "5"
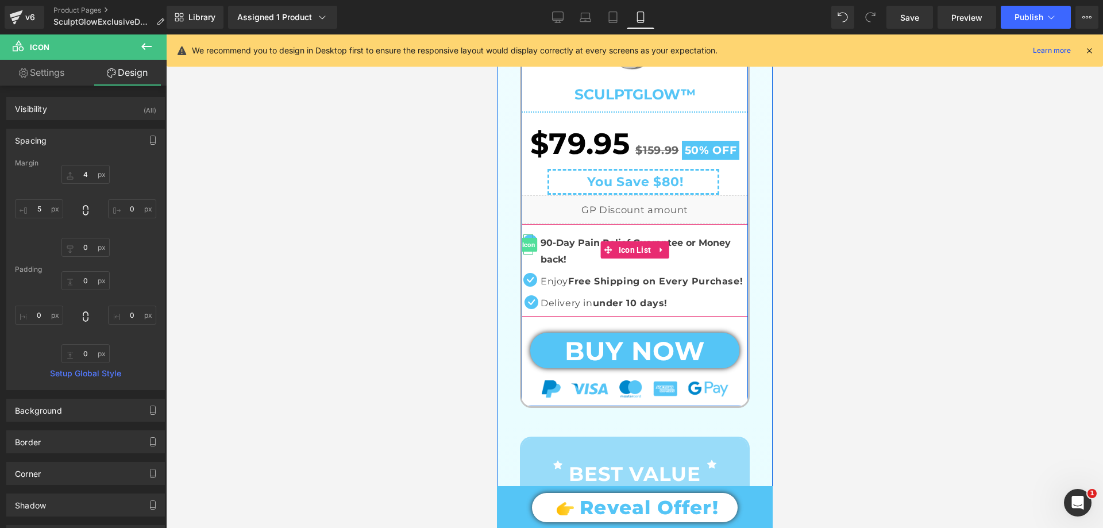
click at [528, 240] on span "Icon" at bounding box center [528, 245] width 18 height 14
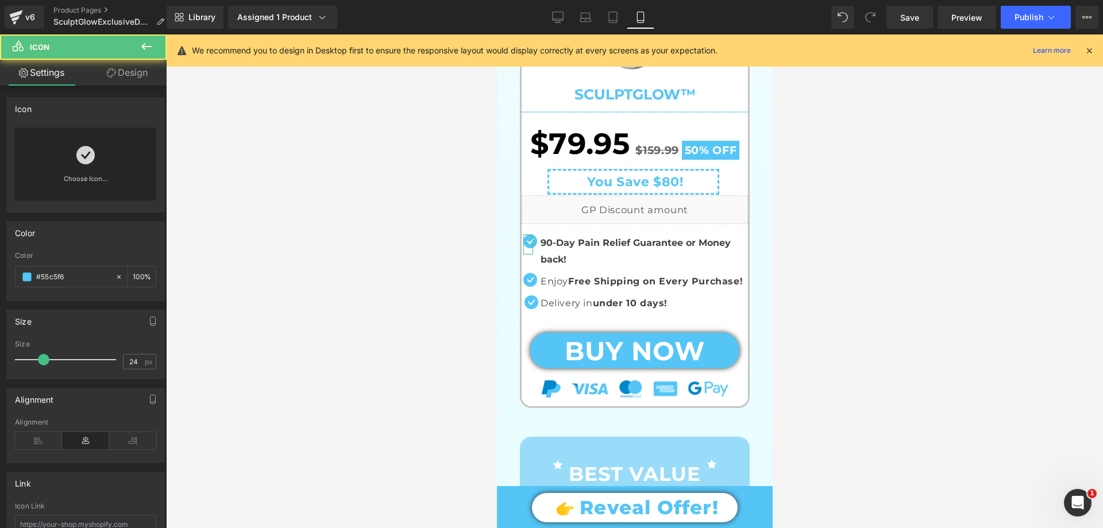
click at [126, 82] on link "Design" at bounding box center [127, 73] width 83 height 26
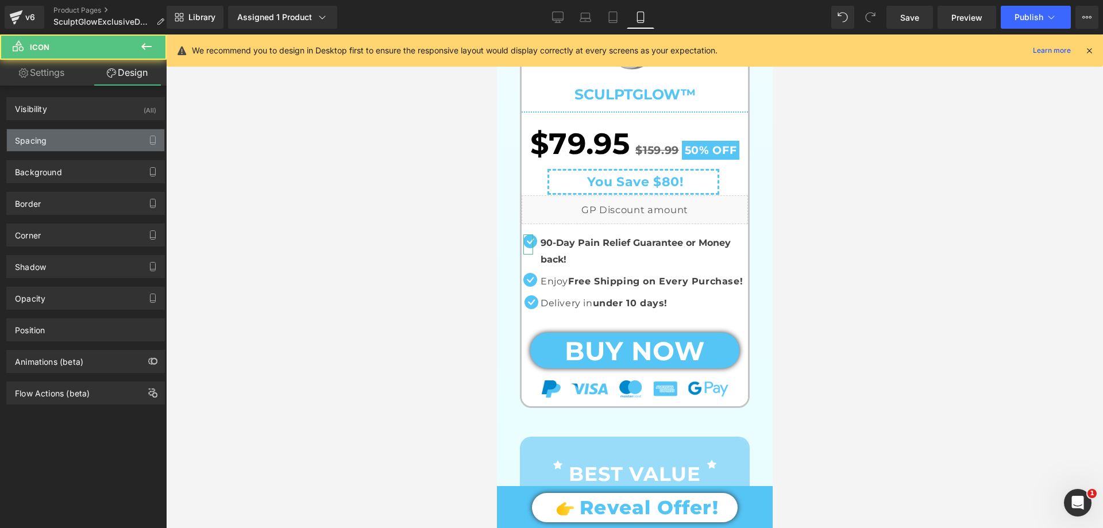
click at [82, 136] on div "Spacing" at bounding box center [85, 140] width 157 height 22
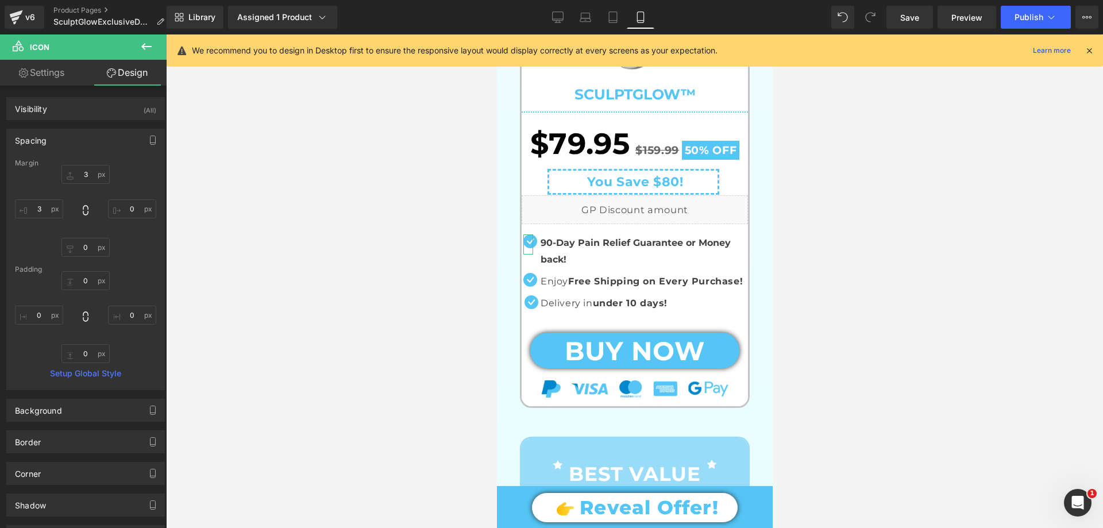
click at [86, 167] on div "Margin" at bounding box center [85, 163] width 141 height 8
click at [88, 175] on input "text" at bounding box center [85, 174] width 48 height 19
type input "4"
click at [34, 214] on input "text" at bounding box center [39, 208] width 48 height 19
type input "5"
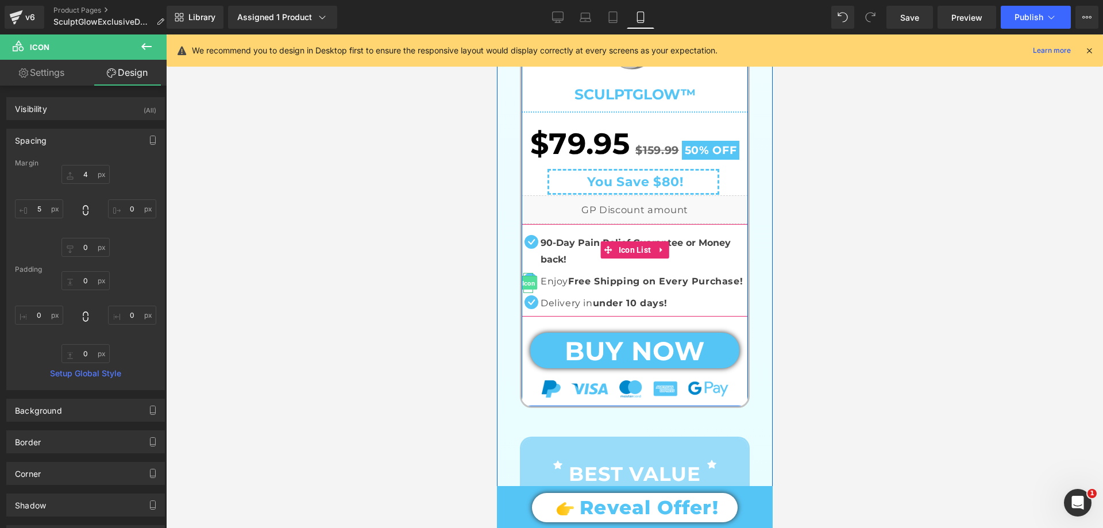
click at [523, 279] on span "Icon" at bounding box center [528, 283] width 18 height 14
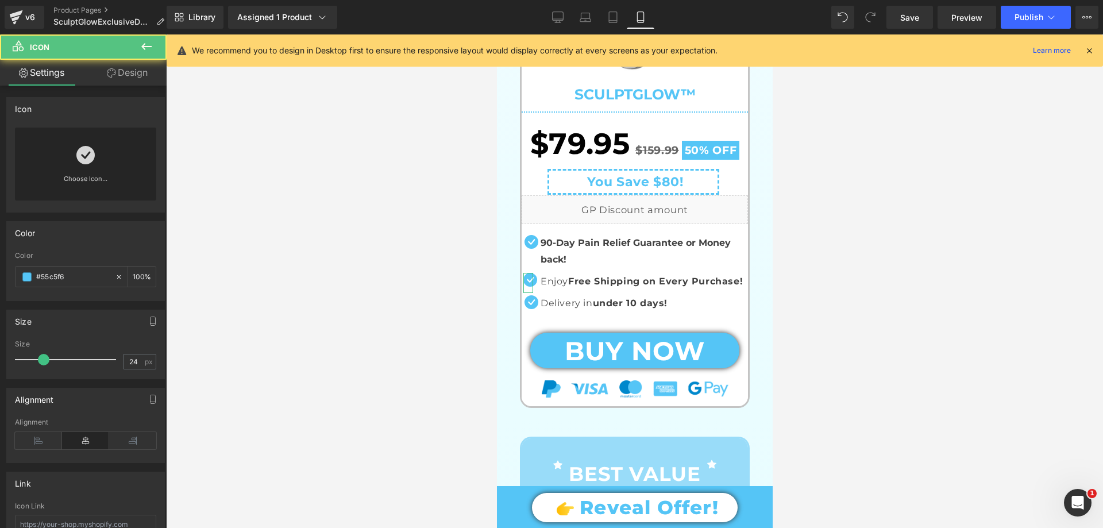
click at [119, 70] on link "Design" at bounding box center [127, 73] width 83 height 26
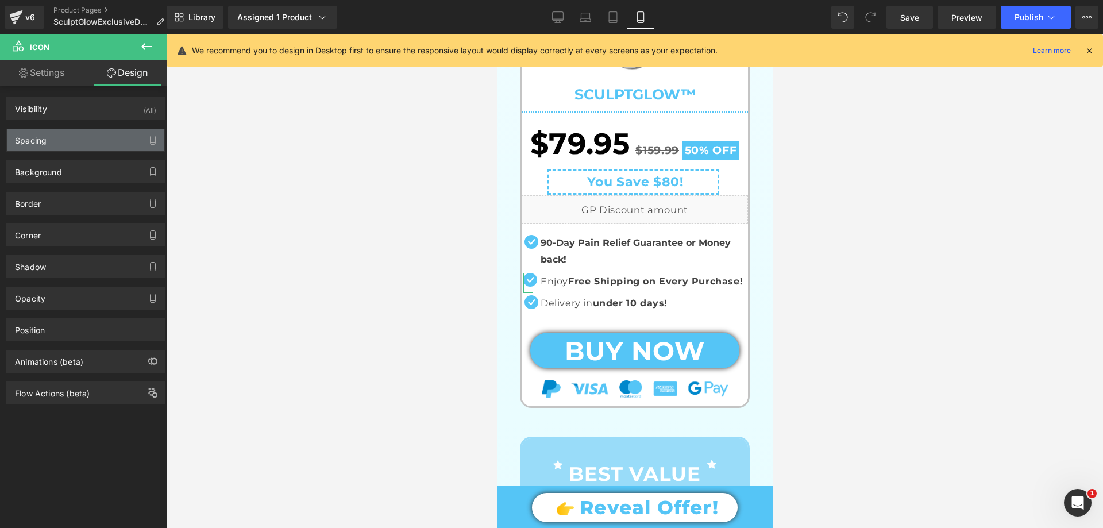
click at [51, 137] on div "Spacing" at bounding box center [85, 140] width 157 height 22
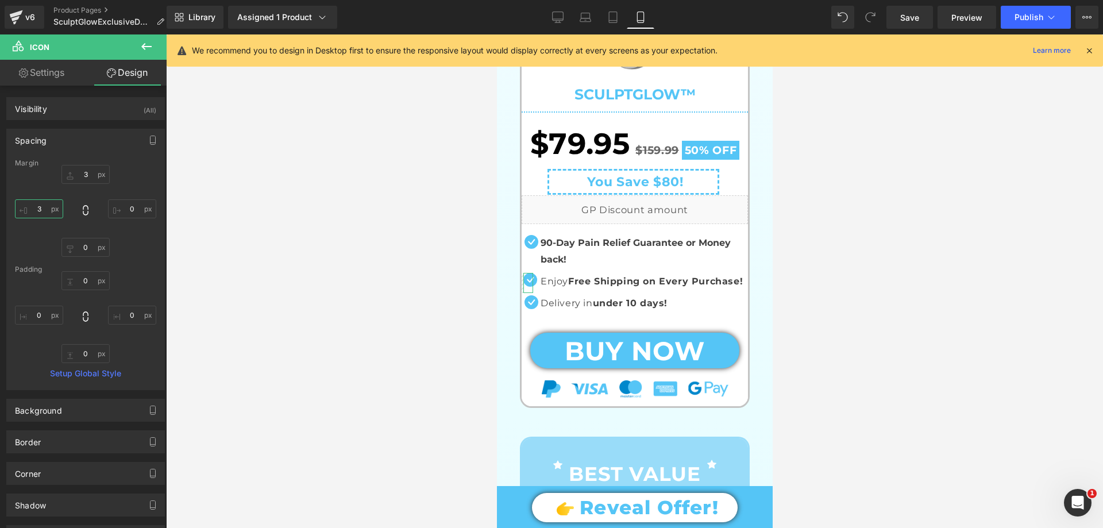
click at [44, 213] on input "text" at bounding box center [39, 208] width 48 height 19
type input "5"
click at [88, 176] on input "text" at bounding box center [85, 174] width 48 height 19
type input "4"
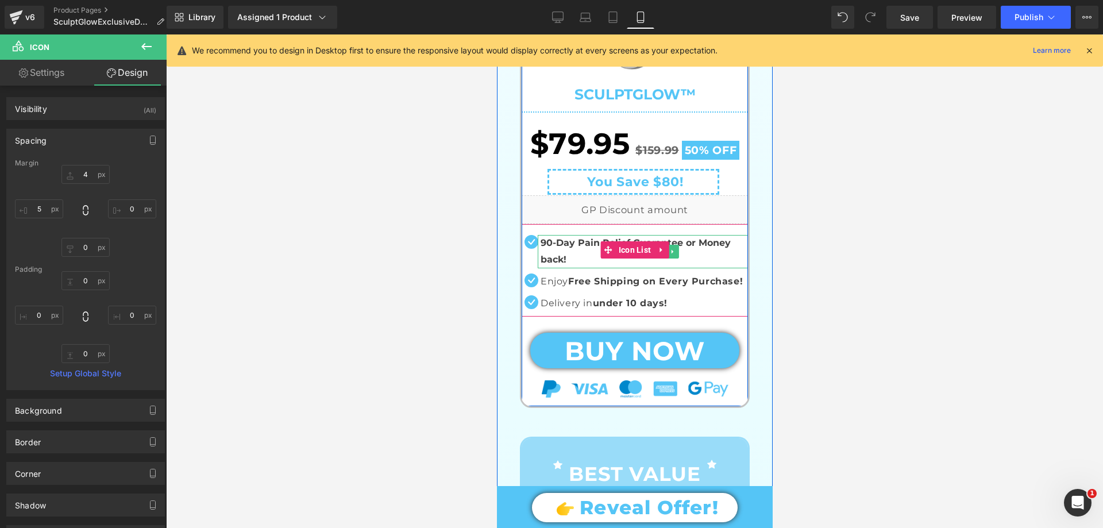
click at [562, 250] on p "90-Day Pain Relief Guarantee or Money back!" at bounding box center [643, 251] width 207 height 33
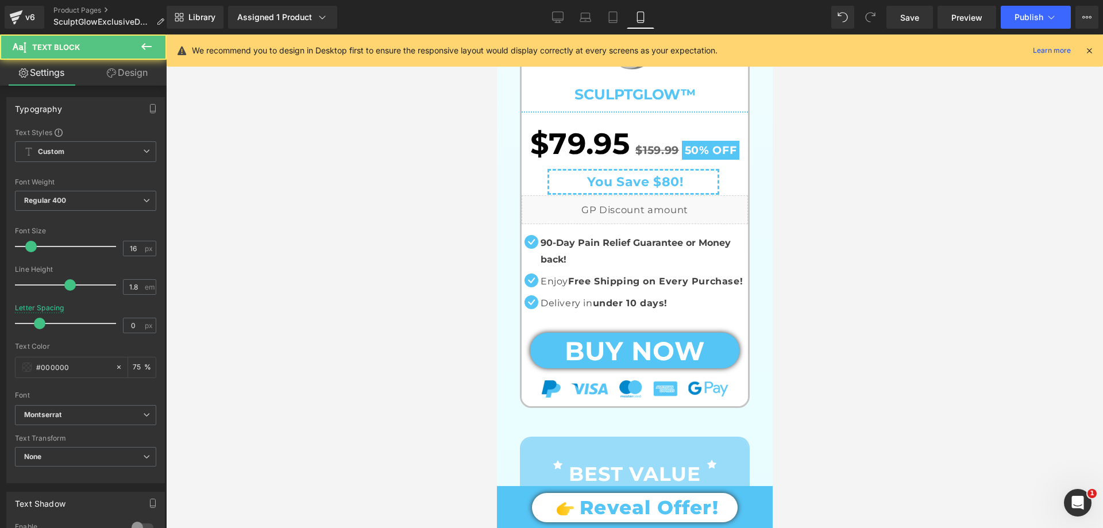
drag, startPoint x: 124, startPoint y: 71, endPoint x: 44, endPoint y: 140, distance: 105.5
click at [124, 71] on link "Design" at bounding box center [127, 73] width 83 height 26
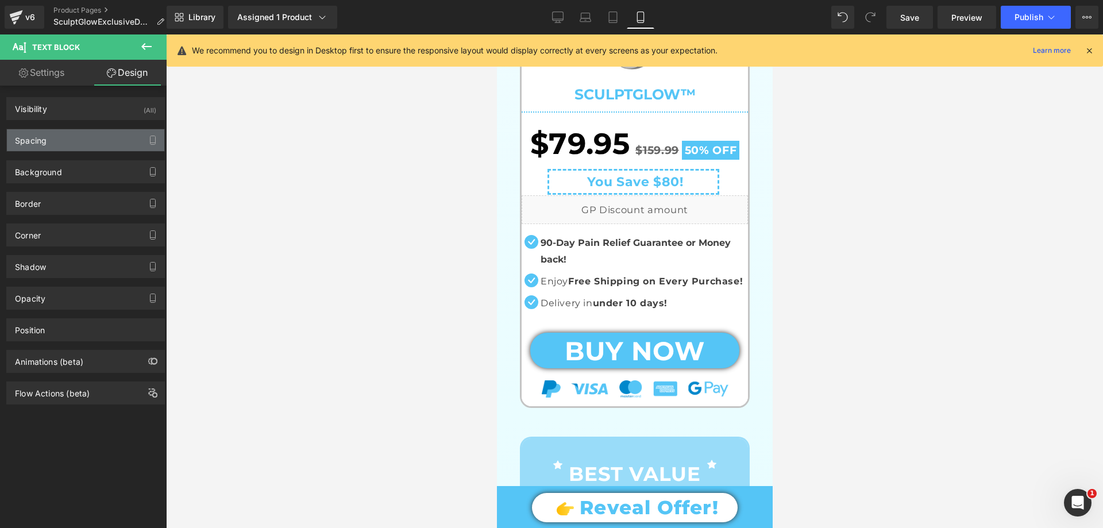
click at [44, 141] on div "Spacing" at bounding box center [31, 137] width 32 height 16
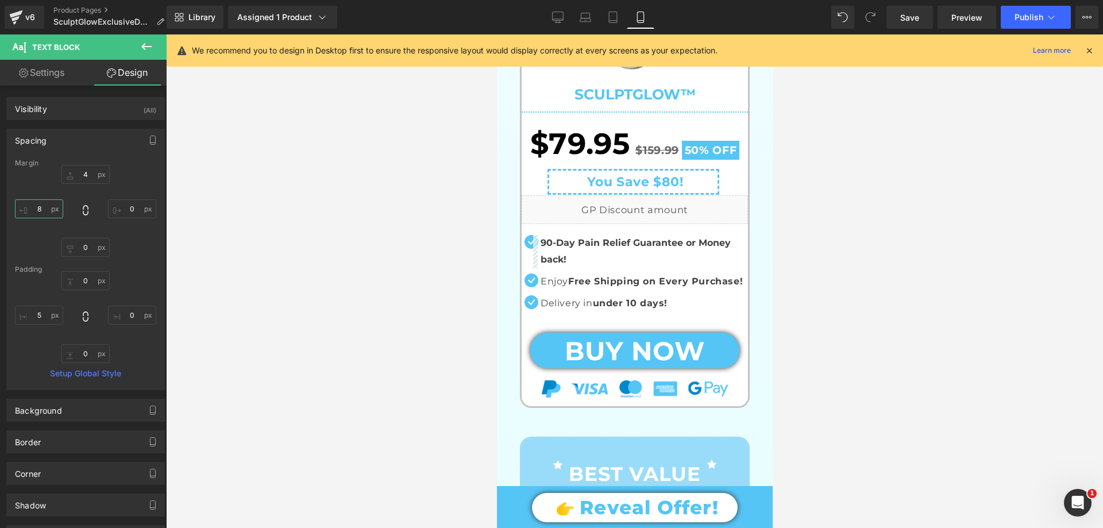
click at [45, 211] on input "text" at bounding box center [39, 208] width 48 height 19
type input "10"
click at [86, 171] on input "text" at bounding box center [85, 174] width 48 height 19
type input "3"
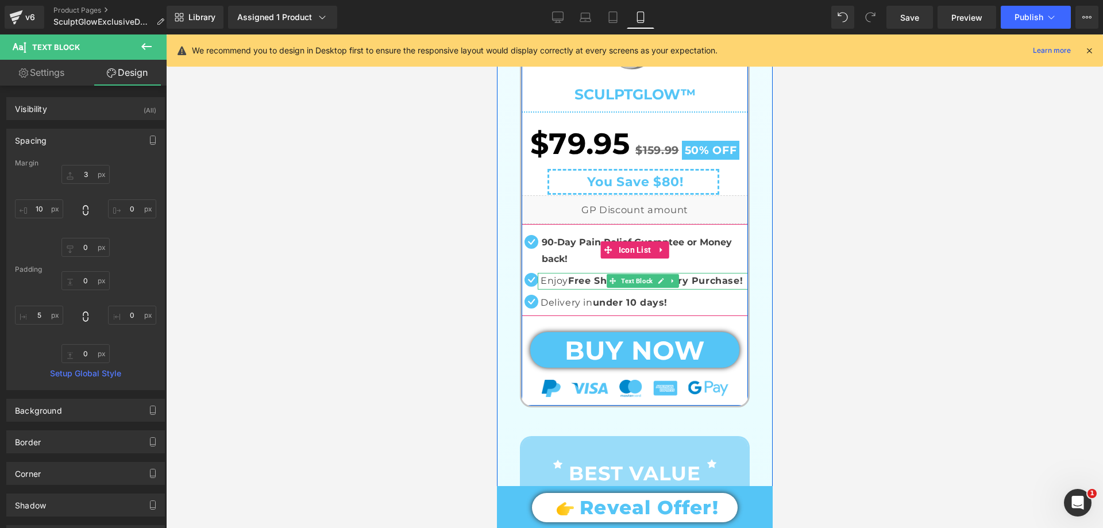
click at [591, 282] on strong "Free Shipping on Every Purchase!" at bounding box center [655, 280] width 175 height 11
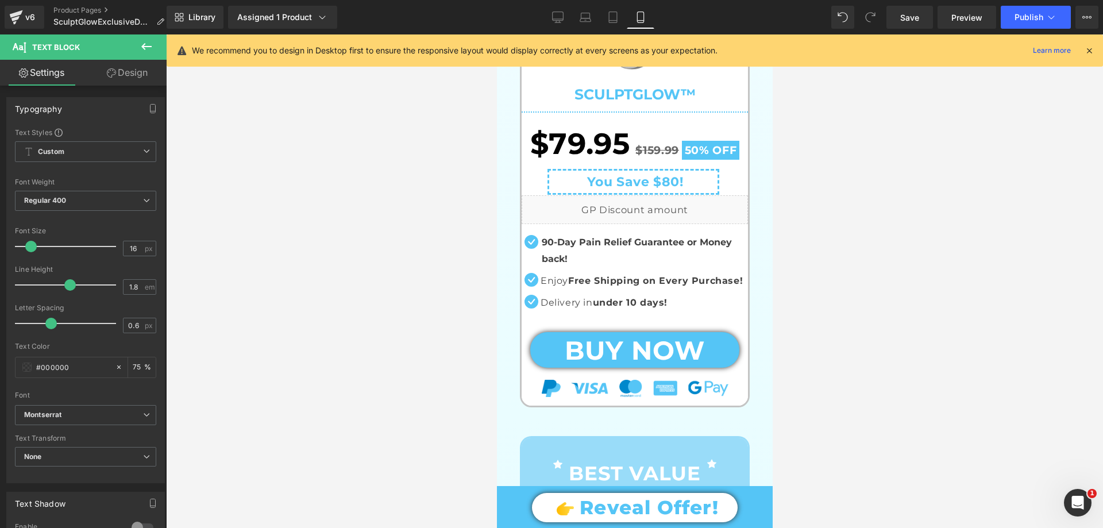
drag, startPoint x: 133, startPoint y: 78, endPoint x: 58, endPoint y: 139, distance: 97.2
click at [133, 77] on link "Design" at bounding box center [127, 73] width 83 height 26
click at [0, 0] on div "Spacing" at bounding box center [0, 0] width 0 height 0
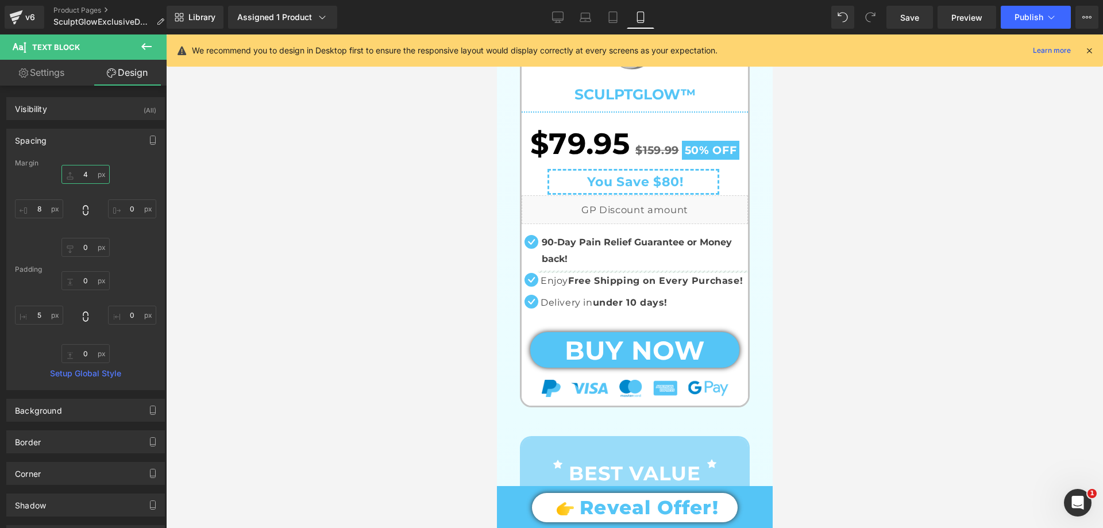
click at [86, 179] on input "text" at bounding box center [85, 174] width 48 height 19
type input "3"
click at [44, 213] on input "text" at bounding box center [39, 208] width 48 height 19
type input "10"
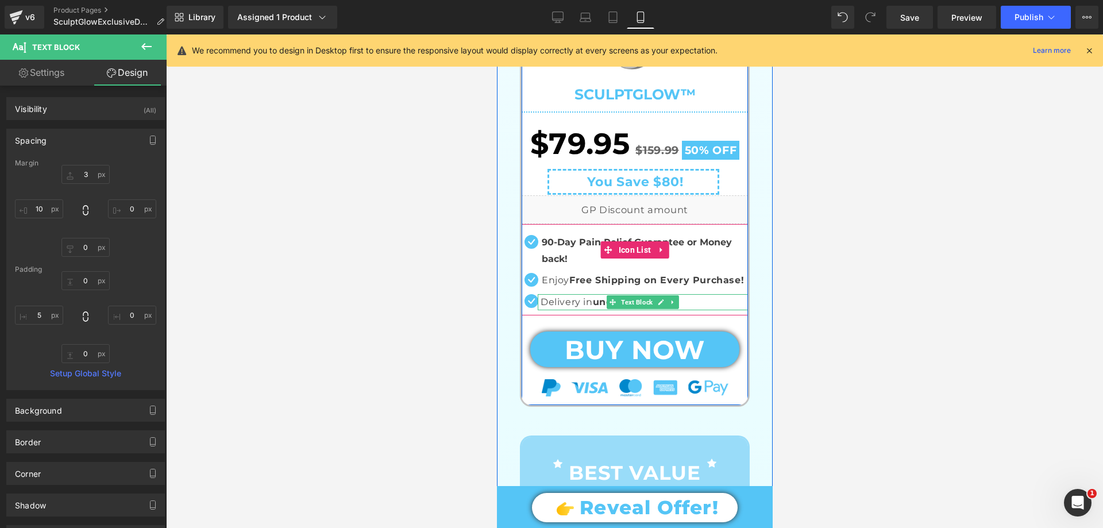
click at [564, 306] on p "Delivery in under 10 days!" at bounding box center [643, 302] width 207 height 17
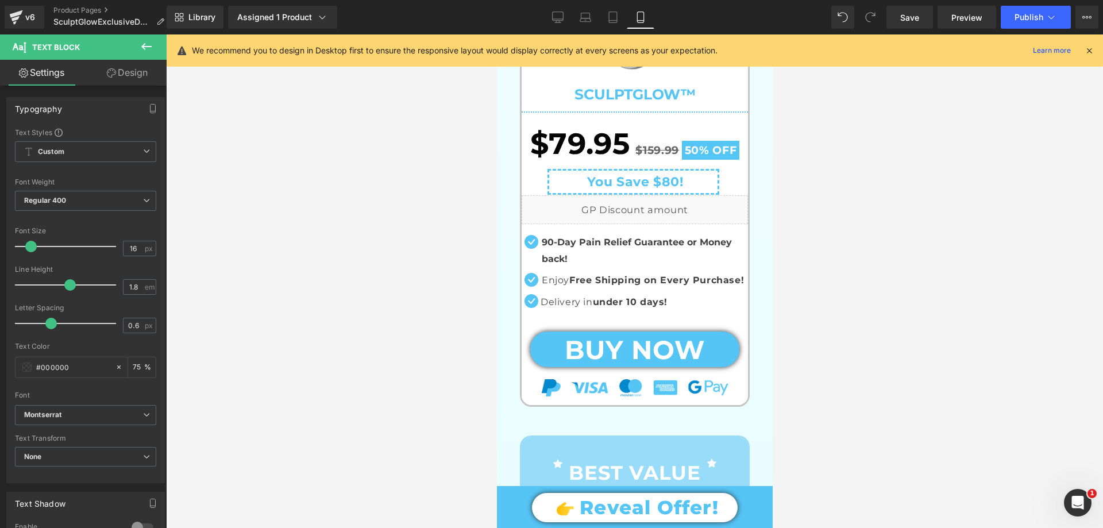
click at [126, 77] on link "Design" at bounding box center [127, 73] width 83 height 26
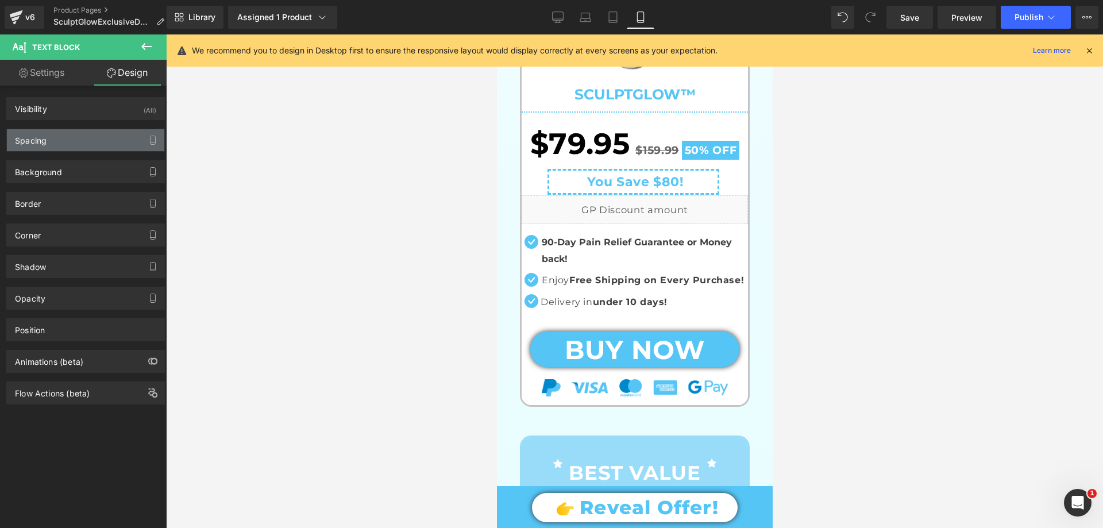
click at [55, 143] on div "Spacing" at bounding box center [85, 140] width 157 height 22
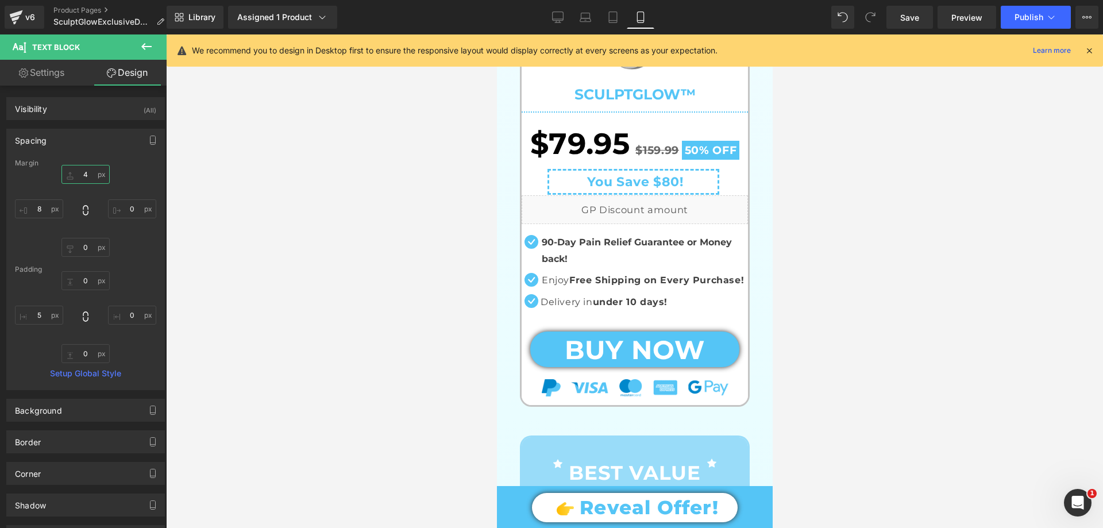
click at [87, 173] on input "4" at bounding box center [85, 174] width 48 height 19
type input "3"
click at [48, 206] on input "8" at bounding box center [39, 208] width 48 height 19
type input "10"
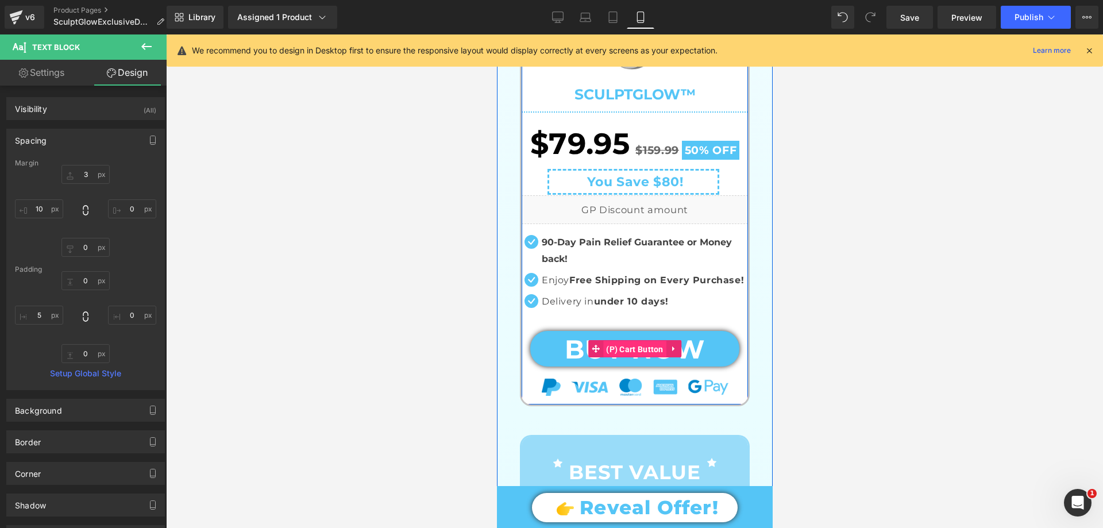
click at [628, 349] on span "(P) Cart Button" at bounding box center [634, 349] width 63 height 17
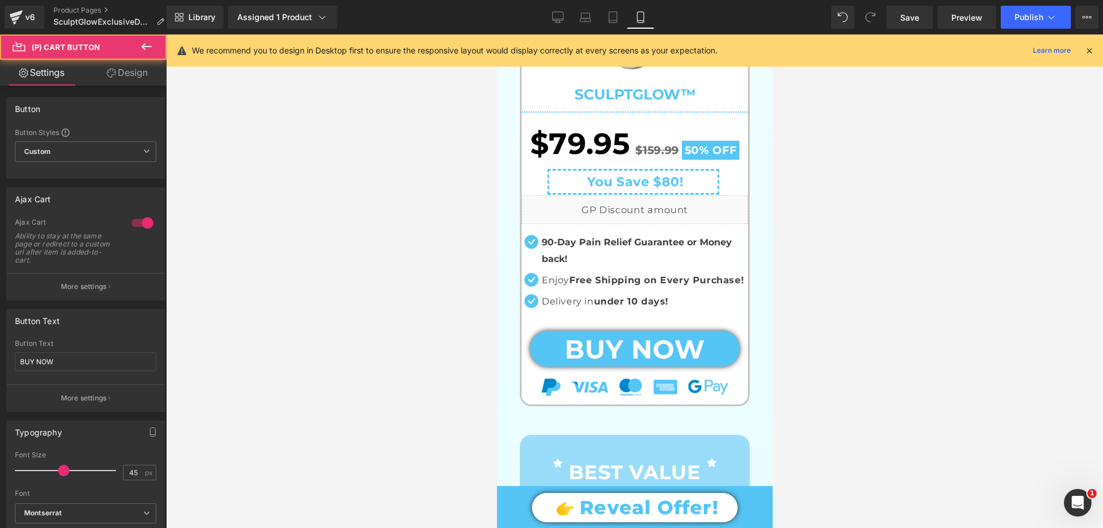
click at [143, 68] on link "Design" at bounding box center [127, 73] width 83 height 26
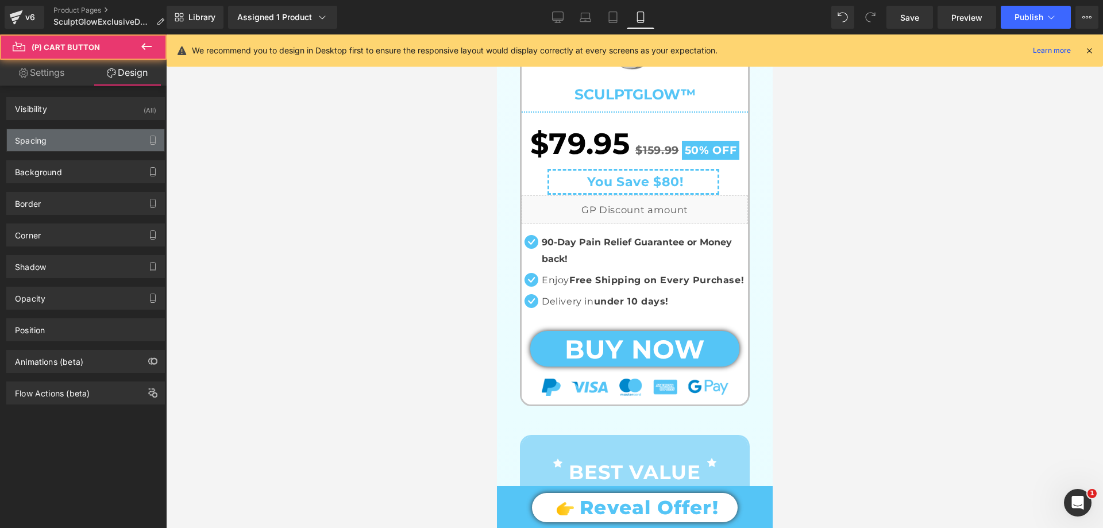
click at [52, 142] on div "Spacing" at bounding box center [85, 140] width 157 height 22
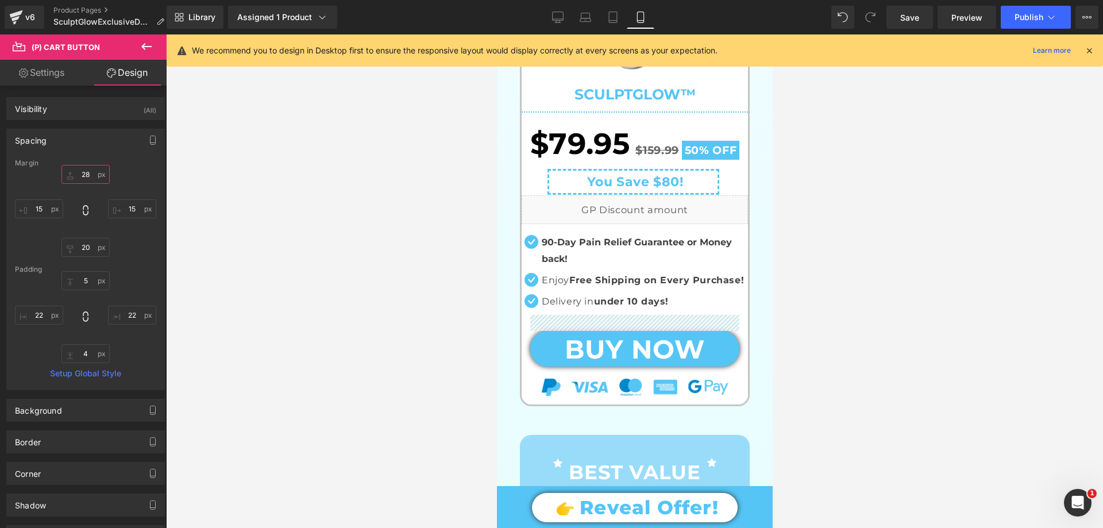
click at [90, 177] on input "text" at bounding box center [85, 174] width 48 height 19
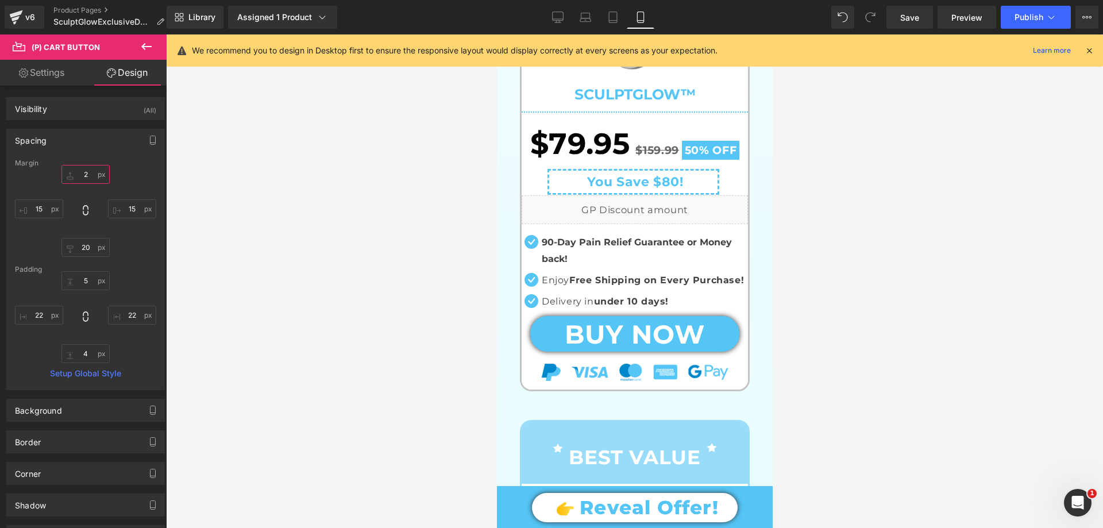
type input "20"
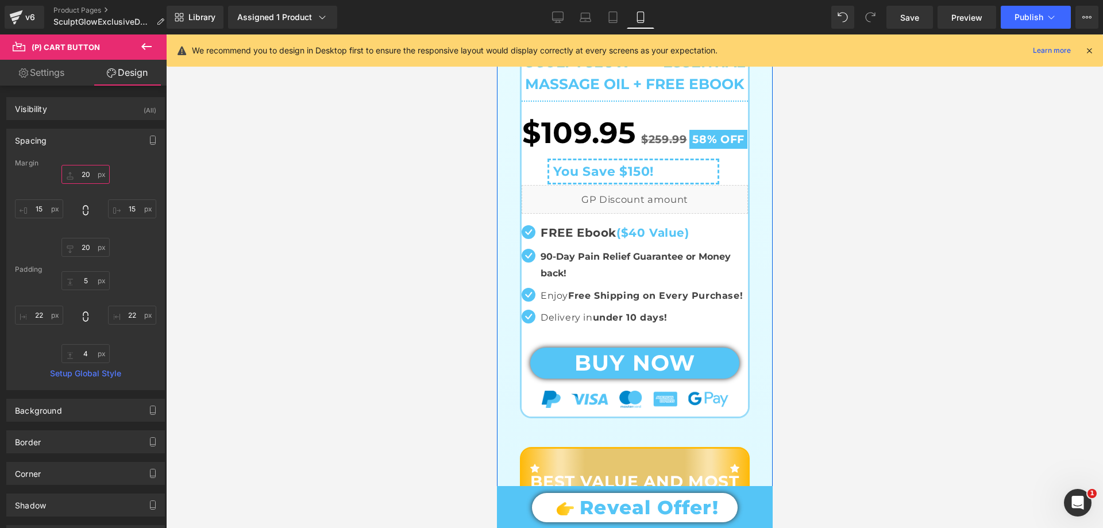
scroll to position [1264, 0]
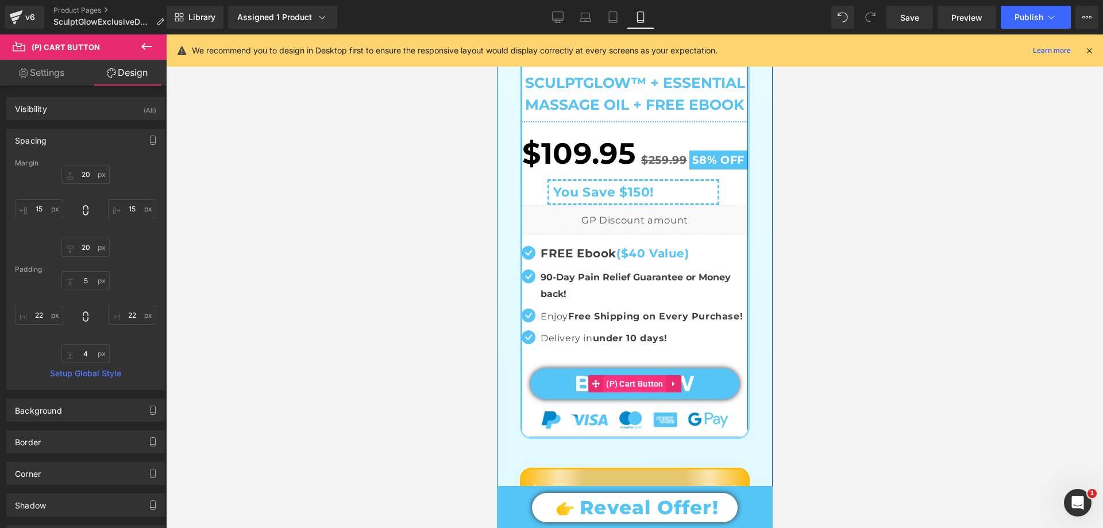
click at [629, 392] on span "(P) Cart Button" at bounding box center [634, 383] width 63 height 17
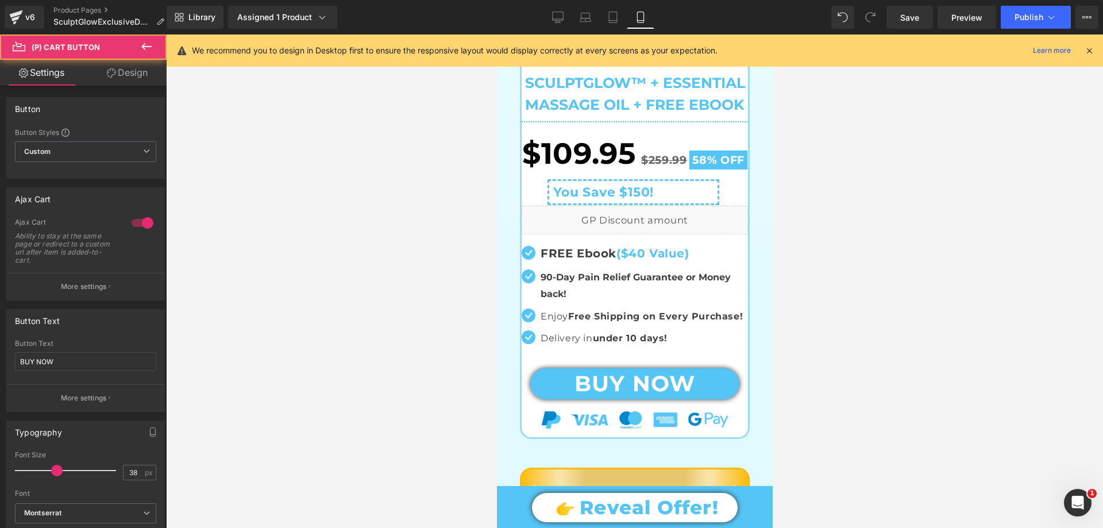
click at [133, 64] on link "Design" at bounding box center [127, 73] width 83 height 26
click at [0, 0] on div "Spacing" at bounding box center [0, 0] width 0 height 0
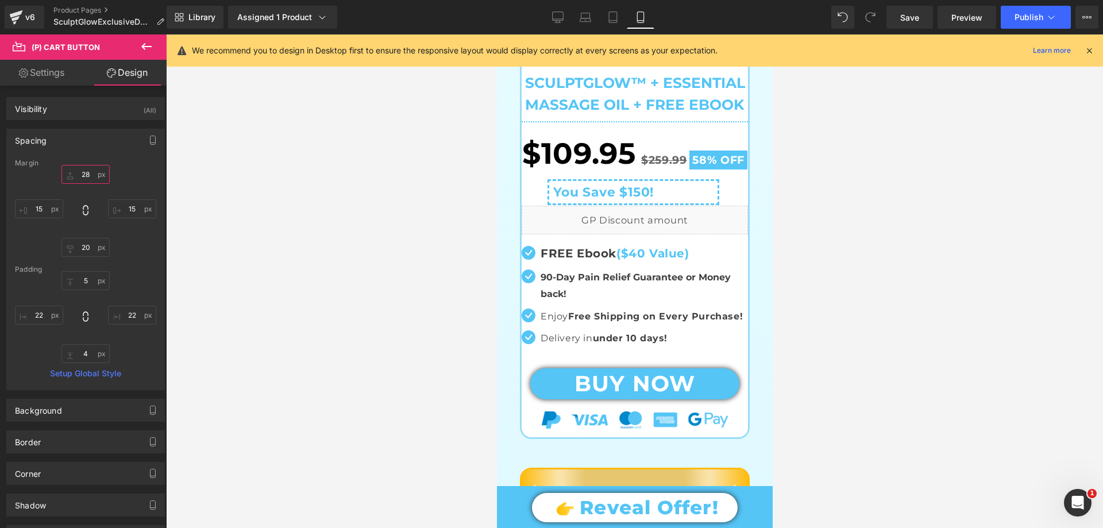
click at [87, 171] on input "28" at bounding box center [85, 174] width 48 height 19
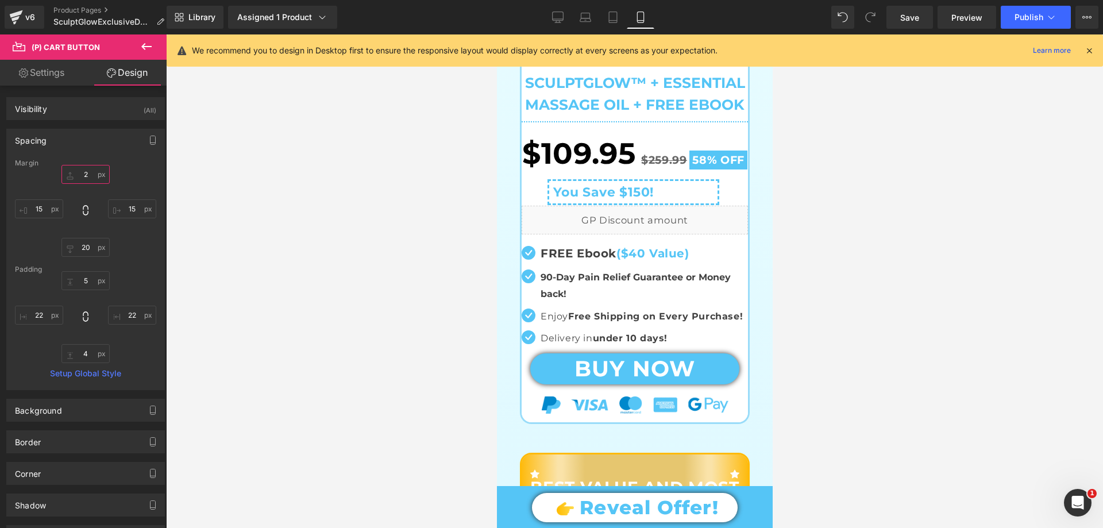
type input "20"
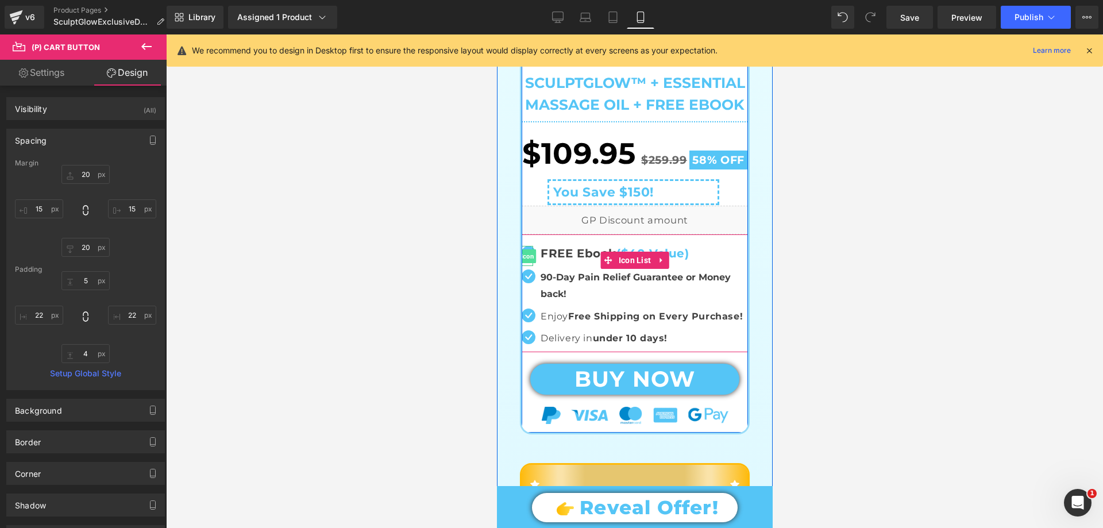
click at [524, 263] on span "Icon" at bounding box center [527, 256] width 18 height 14
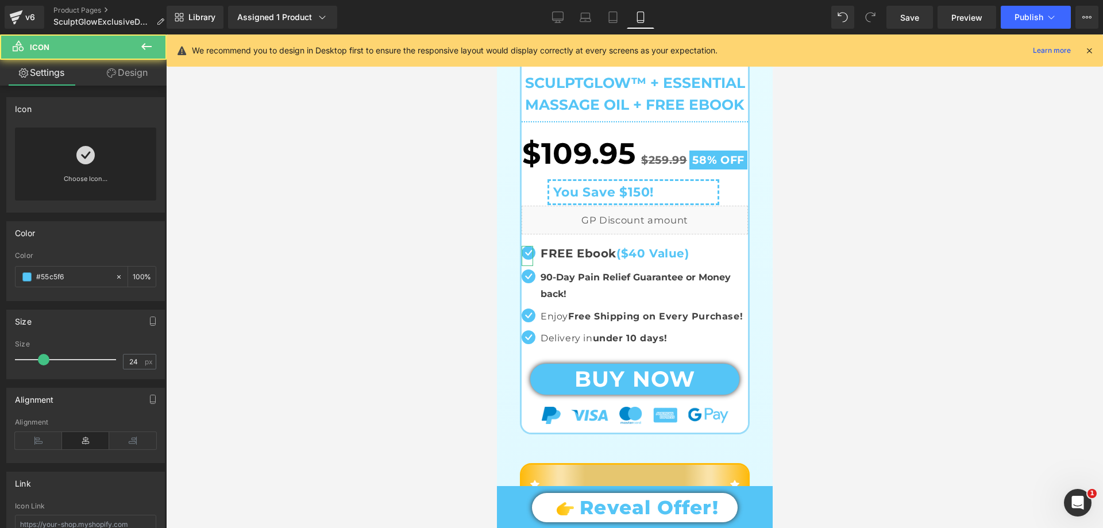
click at [110, 74] on icon at bounding box center [111, 72] width 9 height 9
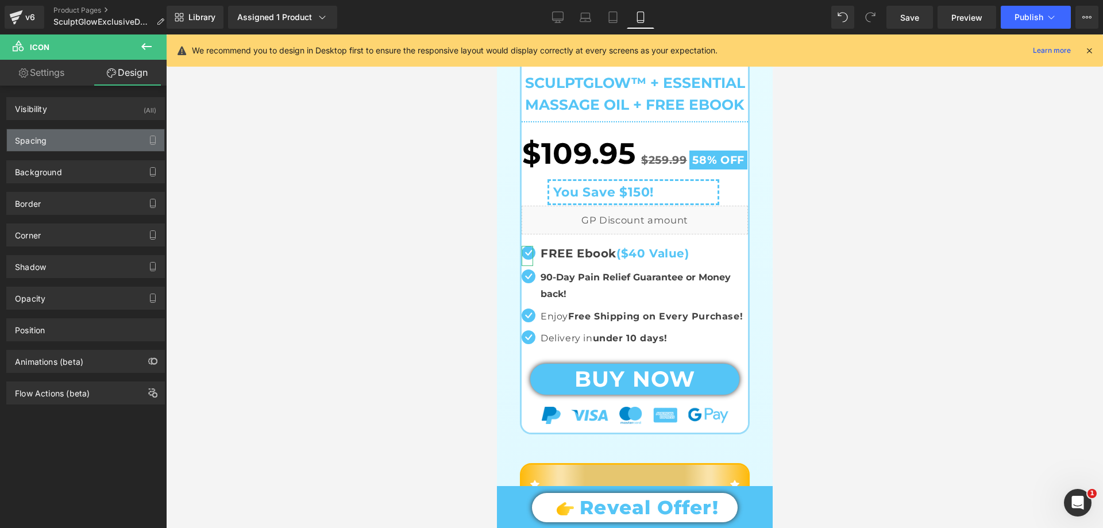
click at [72, 131] on div "Spacing" at bounding box center [85, 140] width 157 height 22
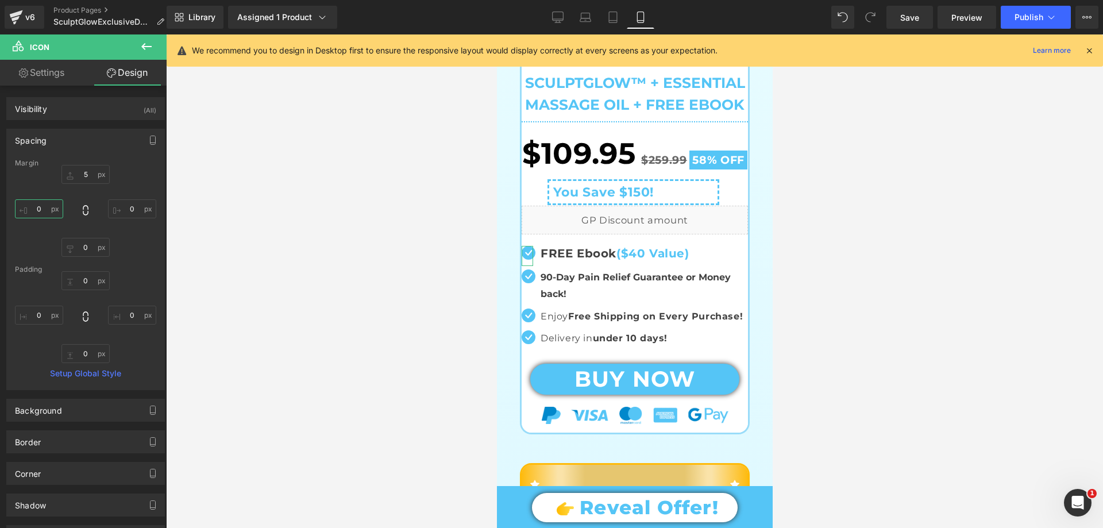
click at [47, 209] on input "0" at bounding box center [39, 208] width 48 height 19
type input "5"
click at [88, 175] on input "5" at bounding box center [85, 174] width 48 height 19
type input "6"
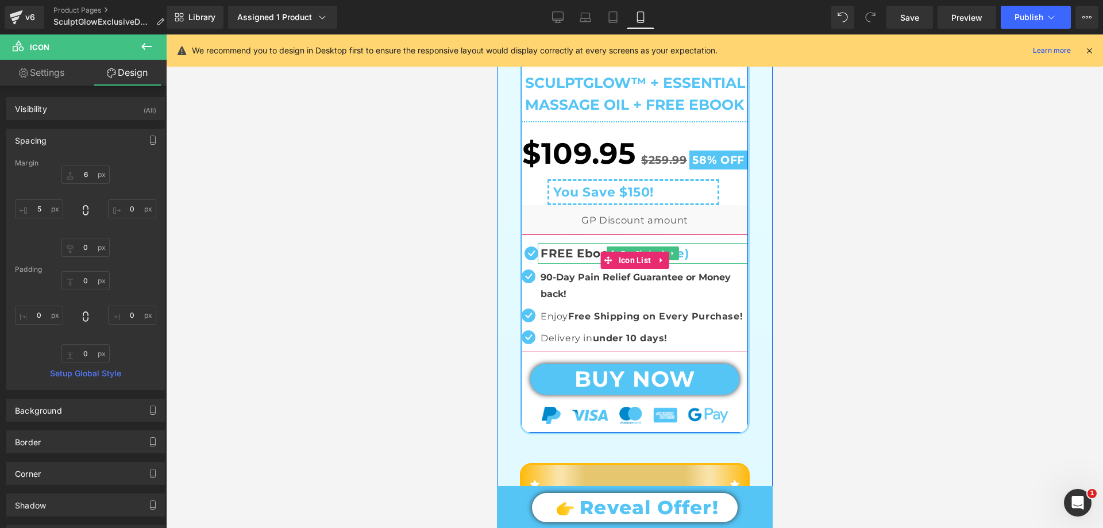
click at [591, 260] on b "FREE Ebook" at bounding box center [578, 254] width 76 height 14
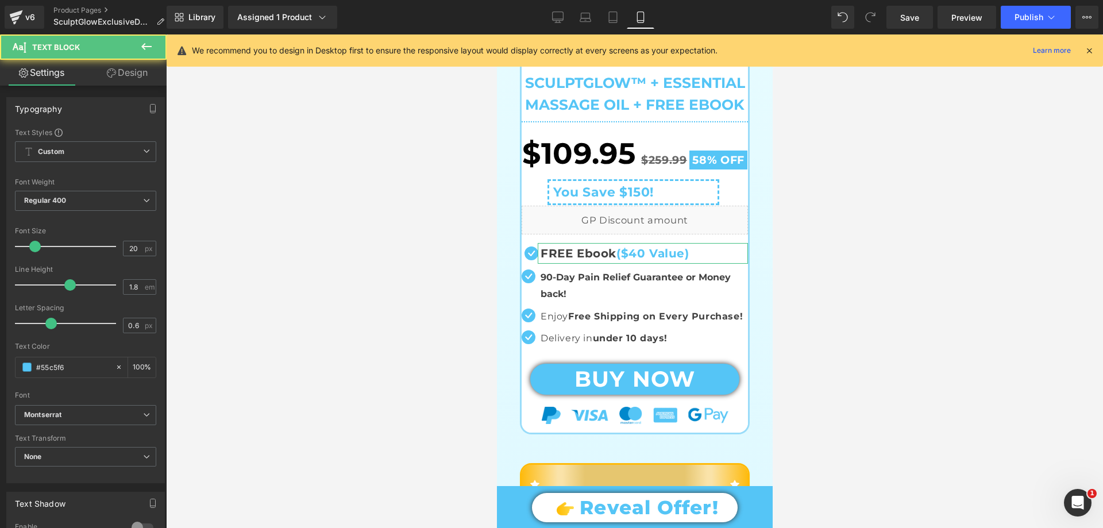
click at [125, 75] on link "Design" at bounding box center [127, 73] width 83 height 26
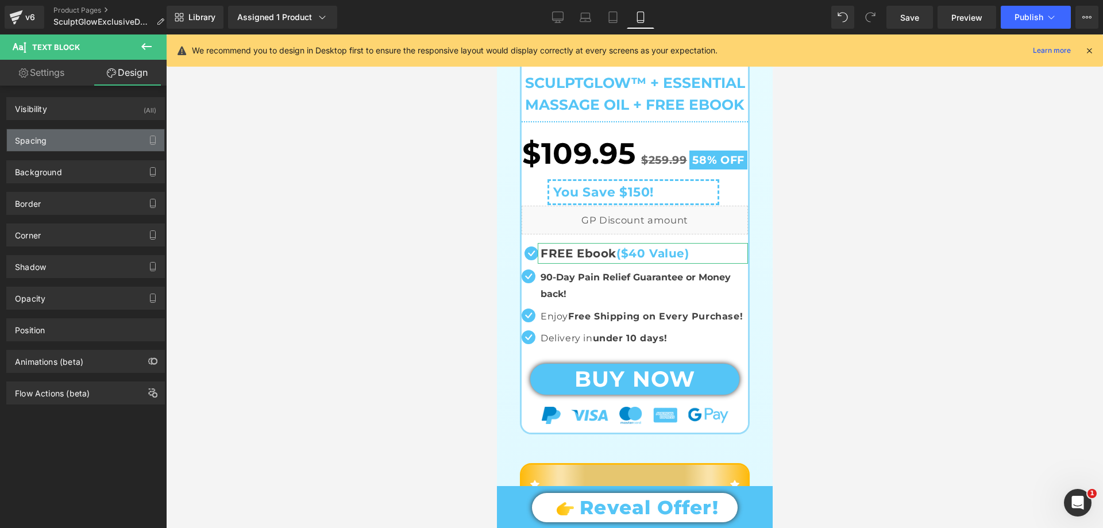
click at [59, 144] on div "Spacing" at bounding box center [85, 140] width 157 height 22
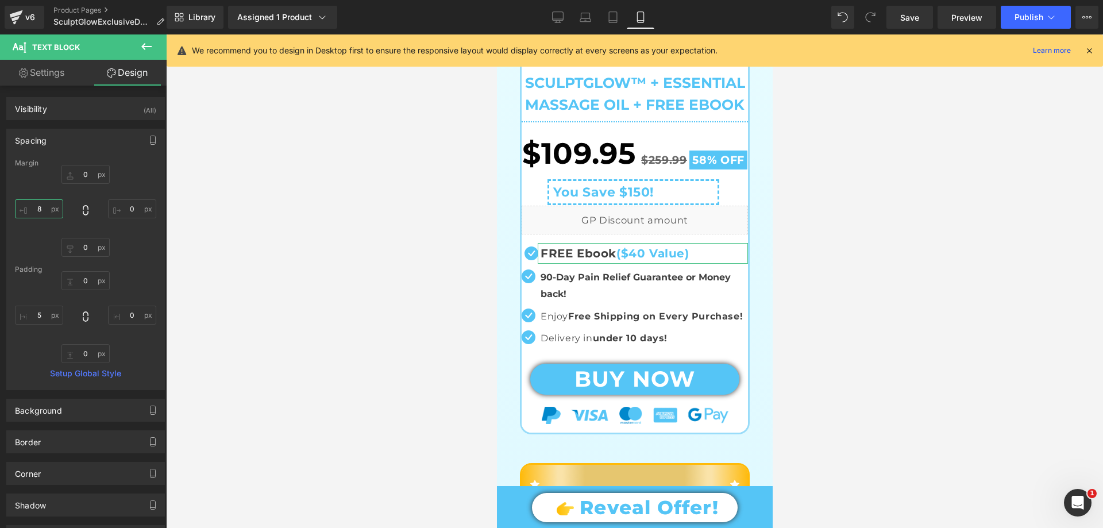
click at [40, 205] on input "text" at bounding box center [39, 208] width 48 height 19
type input "10"
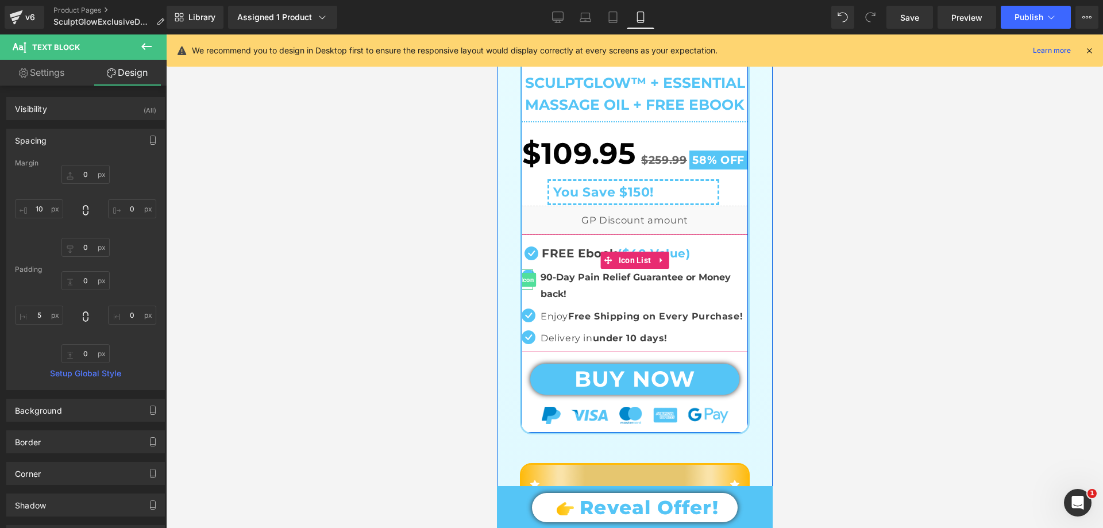
click at [527, 287] on span "Icon" at bounding box center [527, 280] width 18 height 14
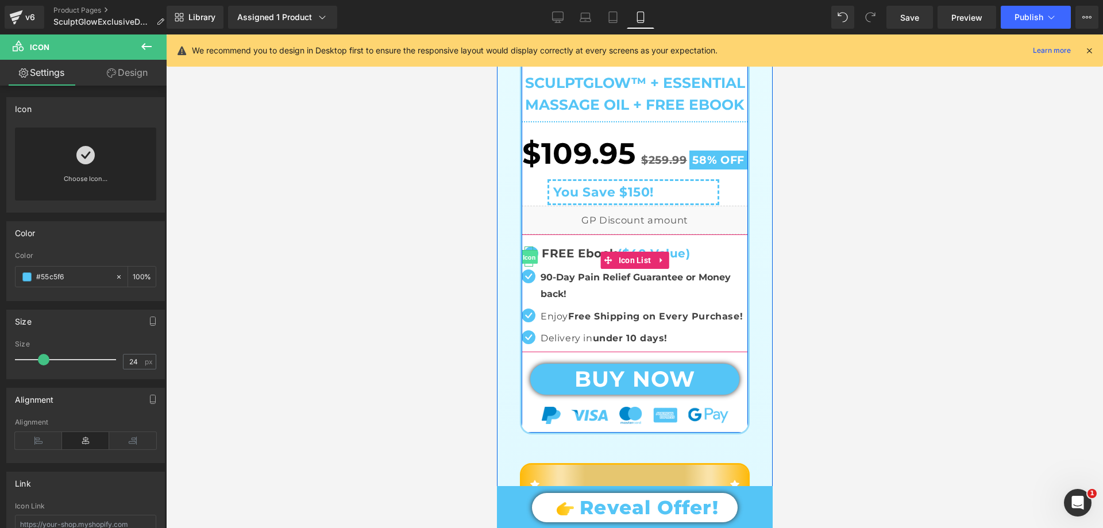
click at [527, 264] on span "Icon" at bounding box center [528, 257] width 18 height 14
click at [528, 264] on span "Icon" at bounding box center [528, 257] width 18 height 14
click at [524, 287] on span "Icon" at bounding box center [527, 280] width 18 height 14
click at [526, 264] on span "Icon" at bounding box center [528, 257] width 18 height 14
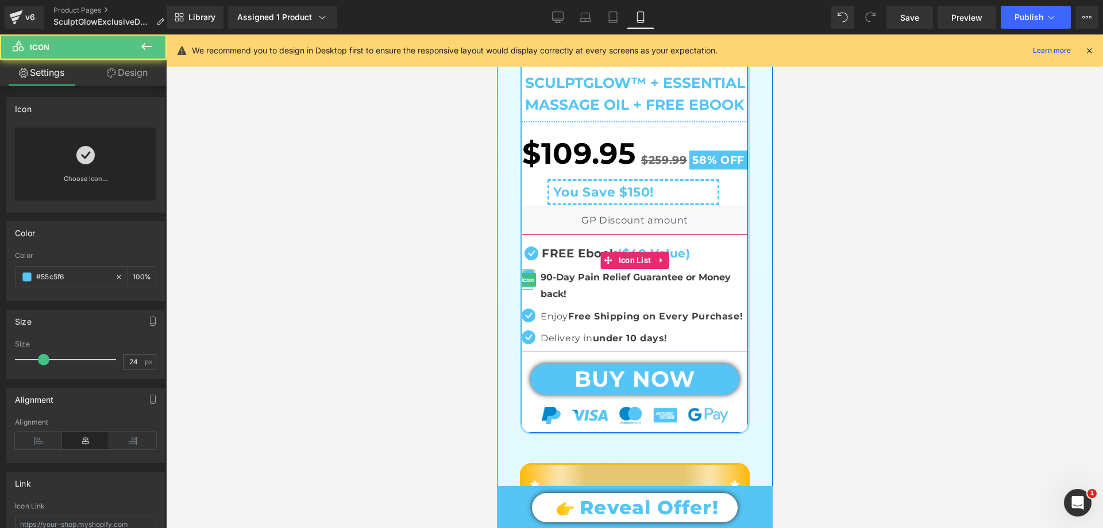
click at [525, 287] on span "Icon" at bounding box center [527, 280] width 18 height 14
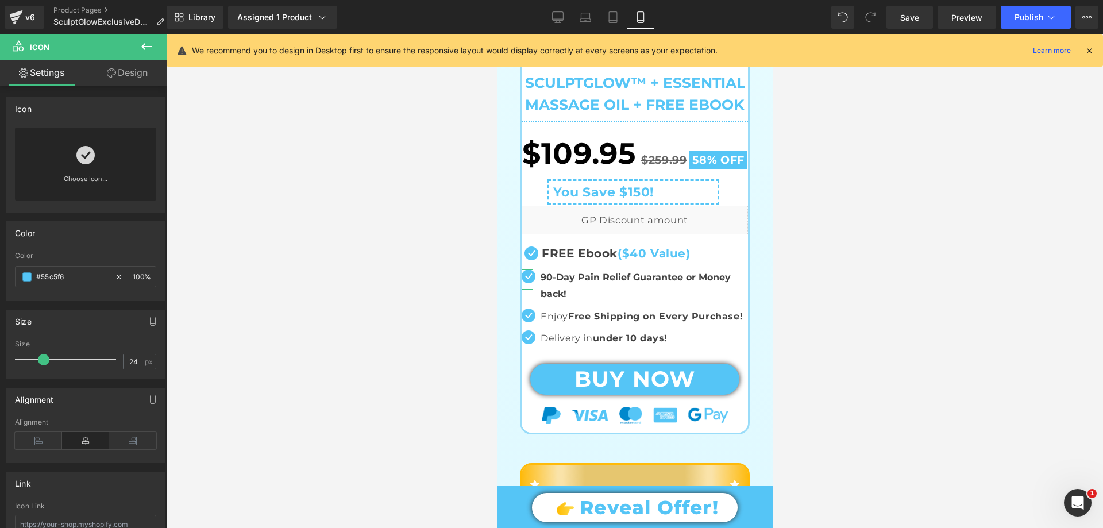
click at [132, 72] on link "Design" at bounding box center [127, 73] width 83 height 26
click at [0, 0] on div "Background" at bounding box center [0, 0] width 0 height 0
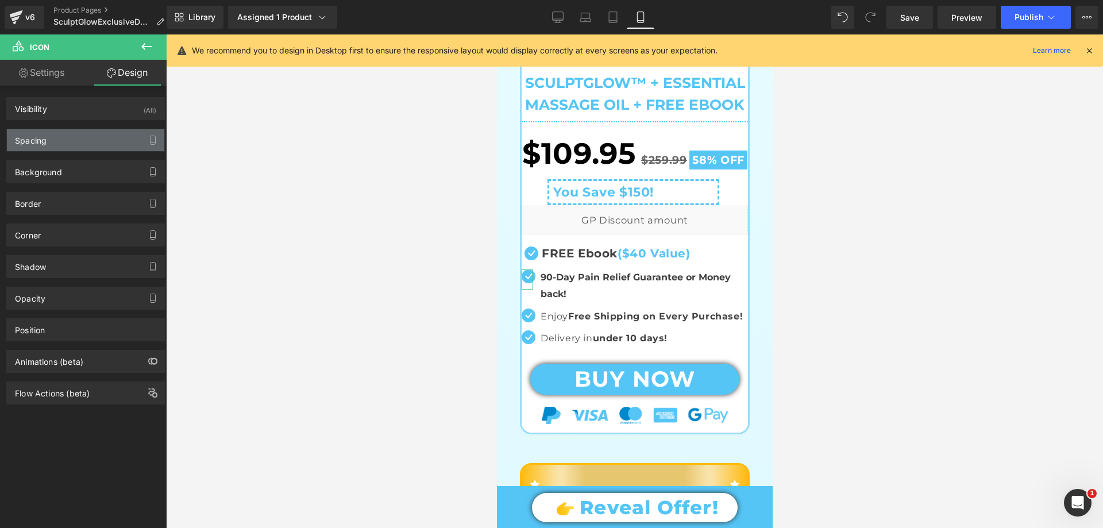
click at [55, 140] on div "Spacing" at bounding box center [85, 140] width 157 height 22
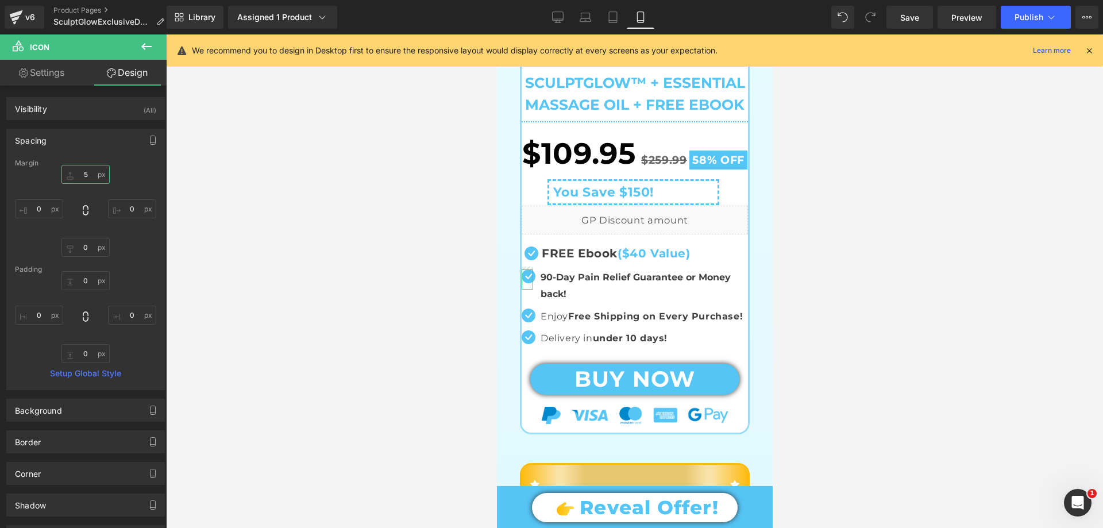
click at [84, 173] on input "text" at bounding box center [85, 174] width 48 height 19
click at [48, 206] on input "text" at bounding box center [39, 208] width 48 height 19
type input "5"
click at [87, 175] on input "text" at bounding box center [85, 174] width 48 height 19
type input "7"
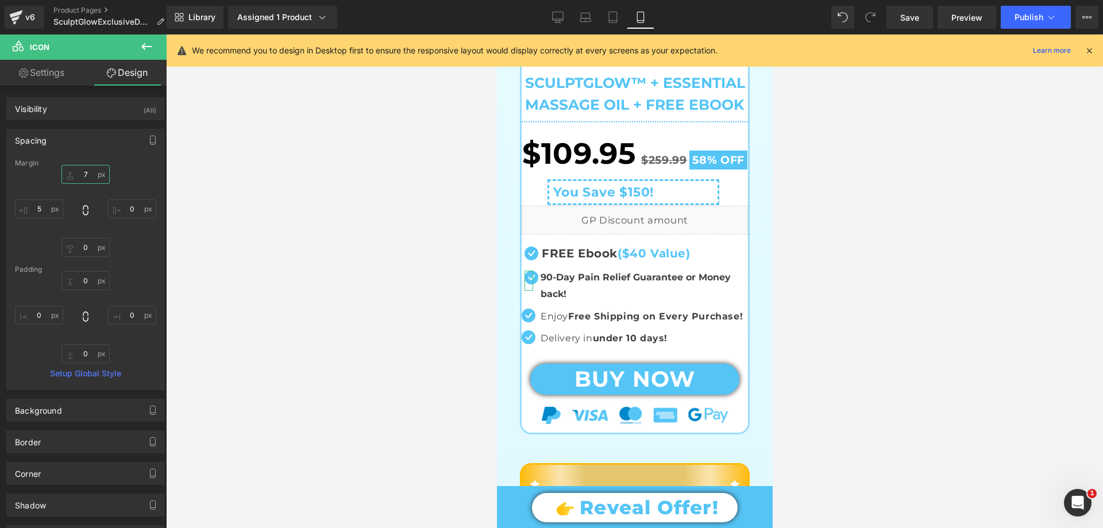
click at [87, 174] on input "7" at bounding box center [85, 174] width 48 height 19
type input "4"
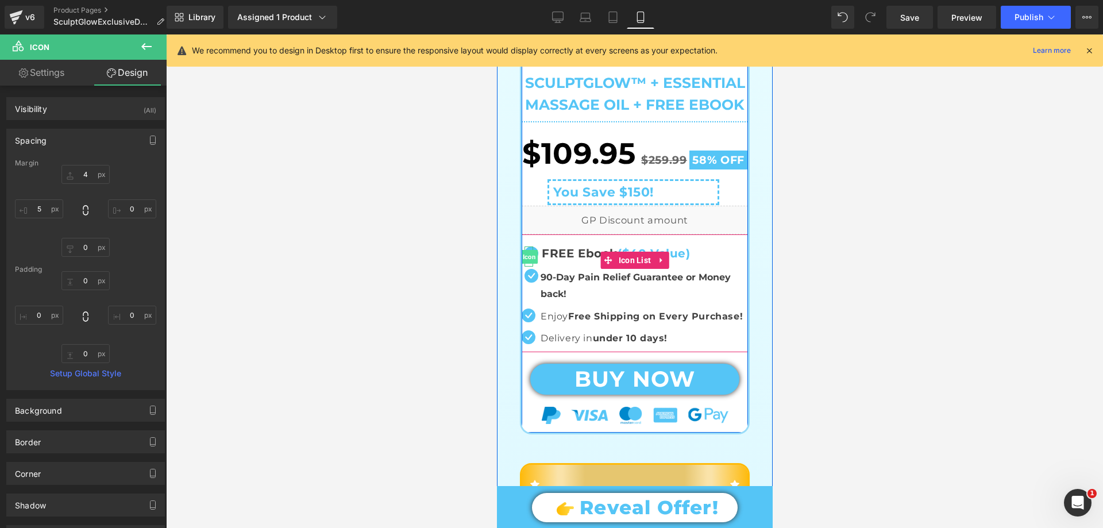
click at [526, 264] on span "Icon" at bounding box center [528, 257] width 18 height 14
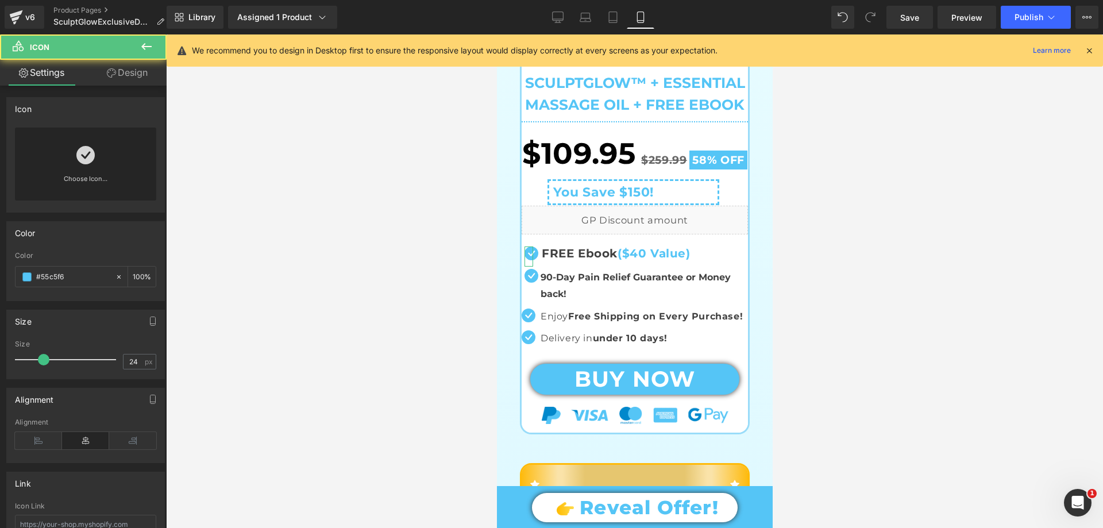
click at [130, 71] on link "Design" at bounding box center [127, 73] width 83 height 26
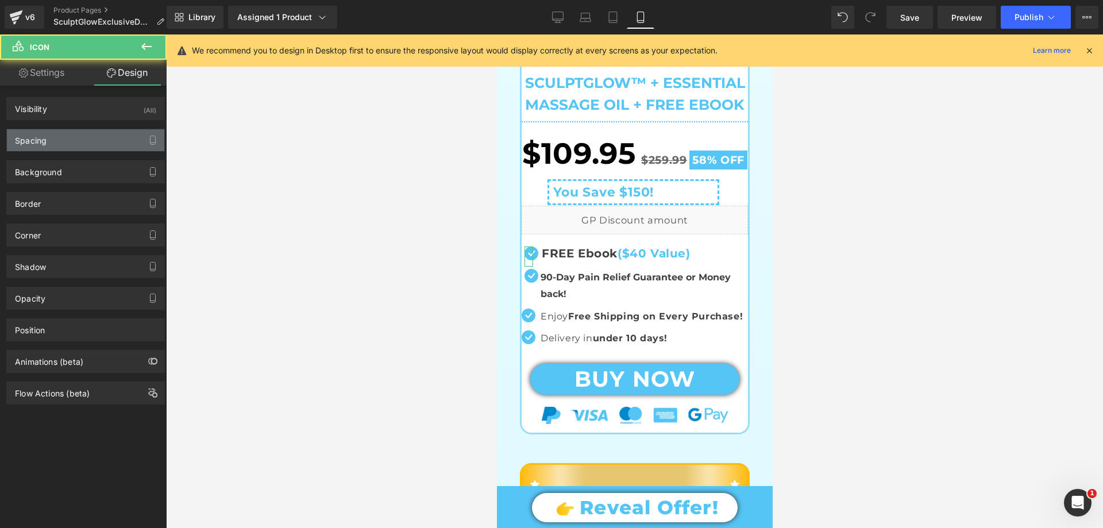
click at [63, 145] on div "Spacing" at bounding box center [85, 140] width 157 height 22
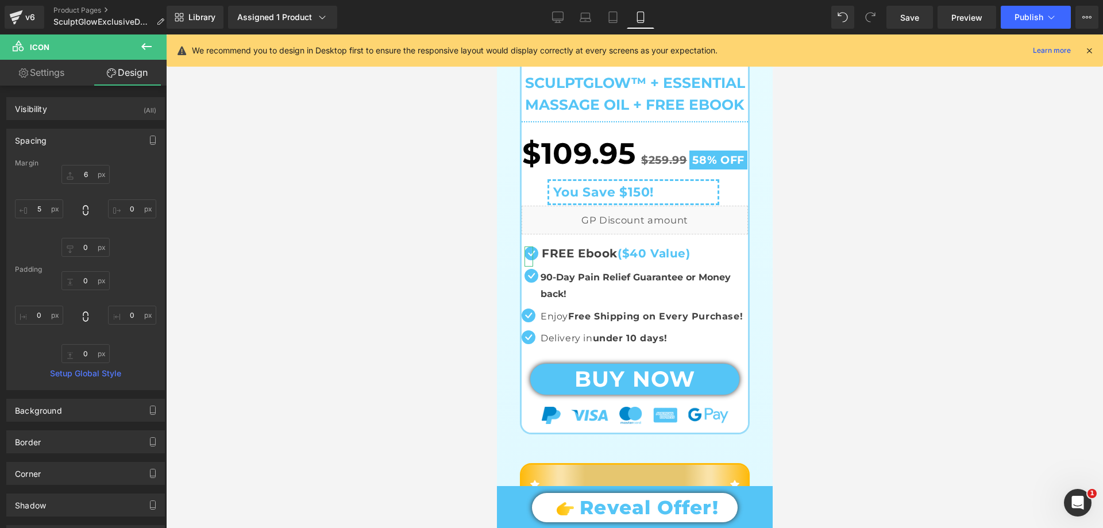
click at [63, 143] on div "Spacing" at bounding box center [85, 140] width 157 height 22
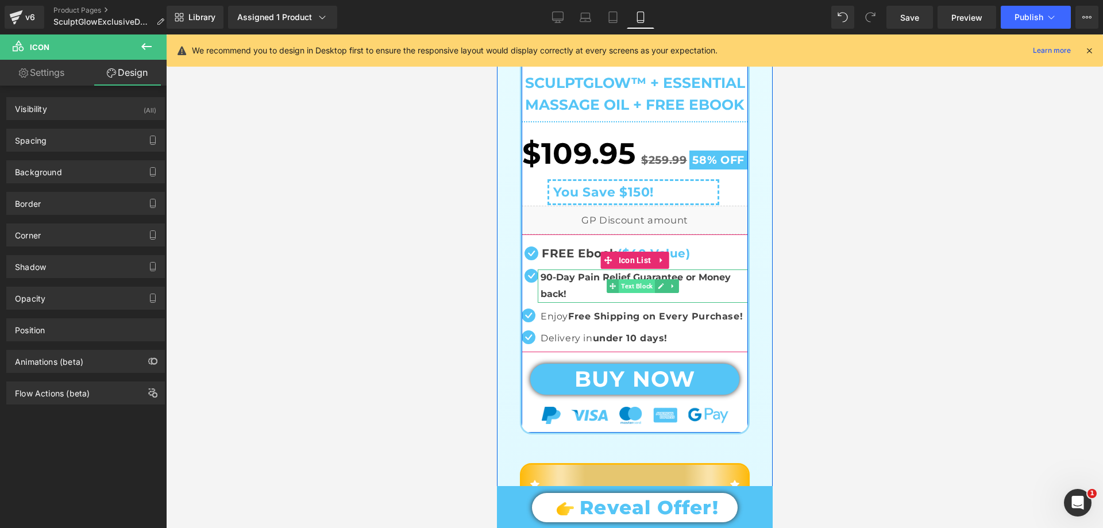
click at [631, 293] on span "Text Block" at bounding box center [636, 286] width 36 height 14
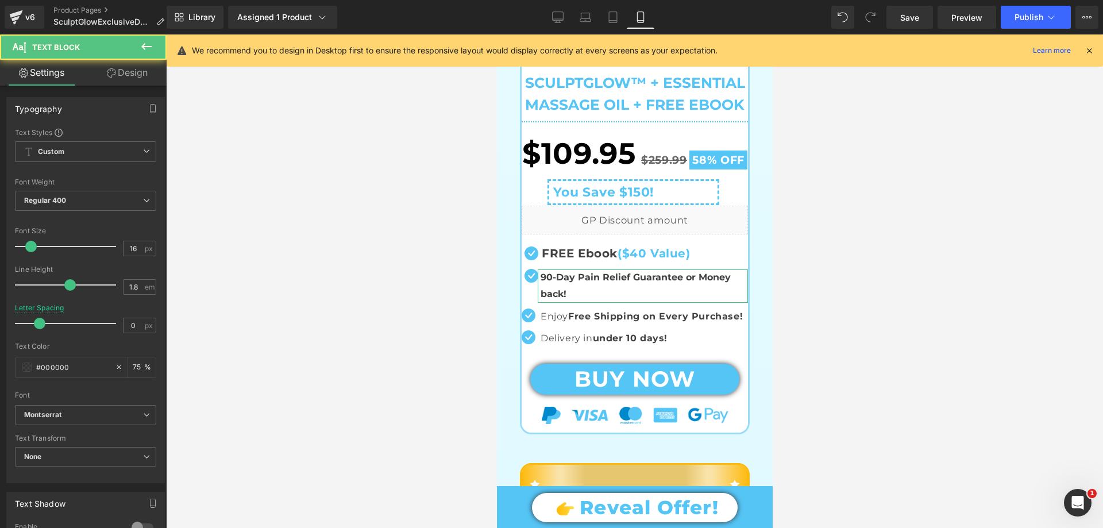
drag, startPoint x: 117, startPoint y: 80, endPoint x: 66, endPoint y: 137, distance: 76.9
click at [117, 80] on link "Design" at bounding box center [127, 73] width 83 height 26
click at [0, 0] on div "Spacing" at bounding box center [0, 0] width 0 height 0
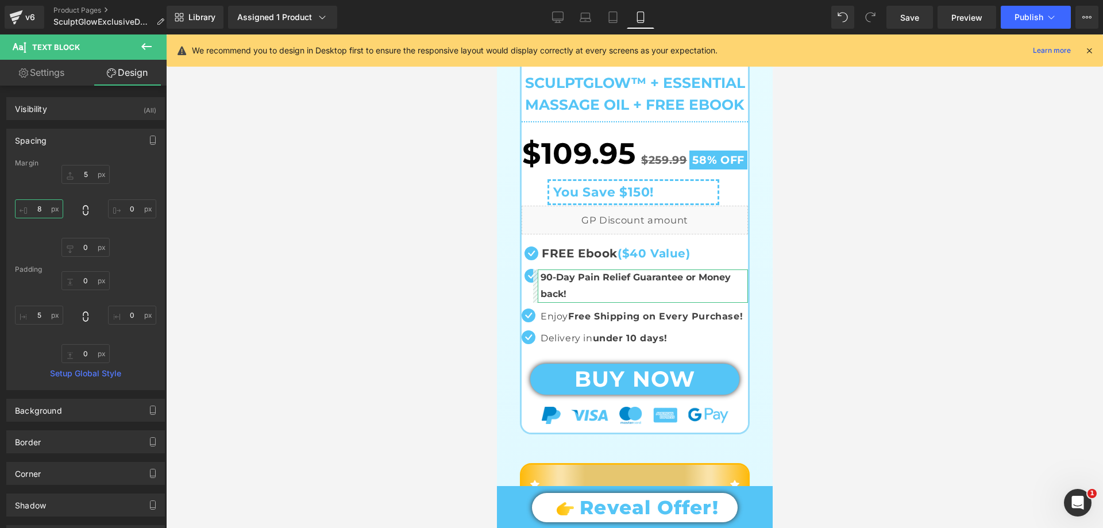
click at [46, 205] on input "text" at bounding box center [39, 208] width 48 height 19
type input "10"
click at [90, 178] on input "text" at bounding box center [85, 174] width 48 height 19
type input "4"
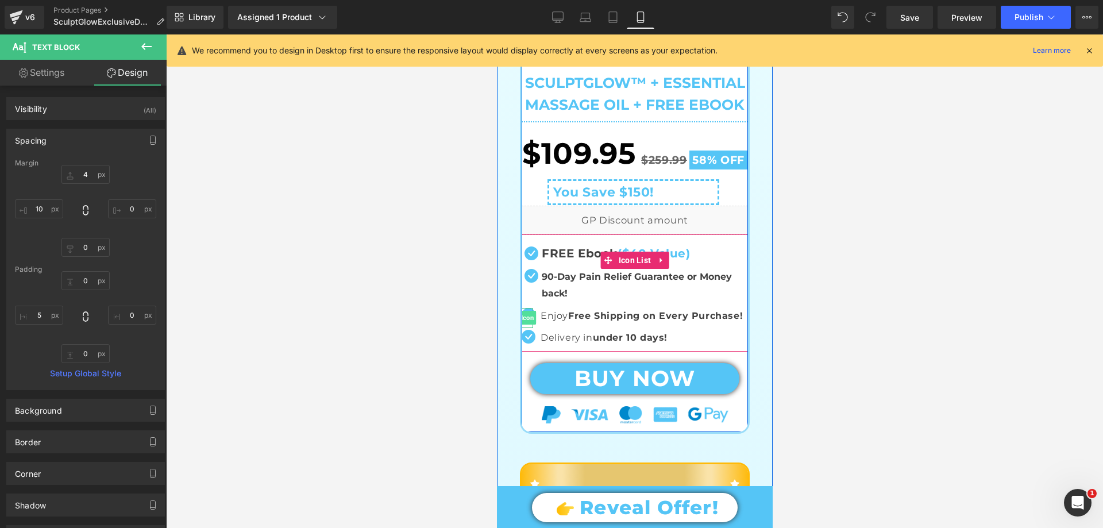
click at [523, 325] on span "Icon" at bounding box center [527, 318] width 18 height 14
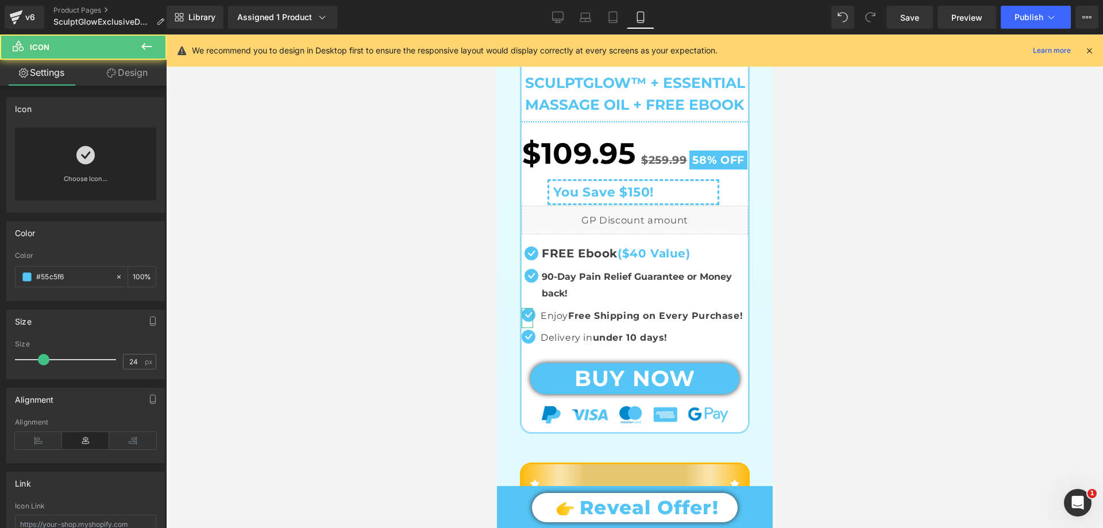
click at [131, 78] on link "Design" at bounding box center [127, 73] width 83 height 26
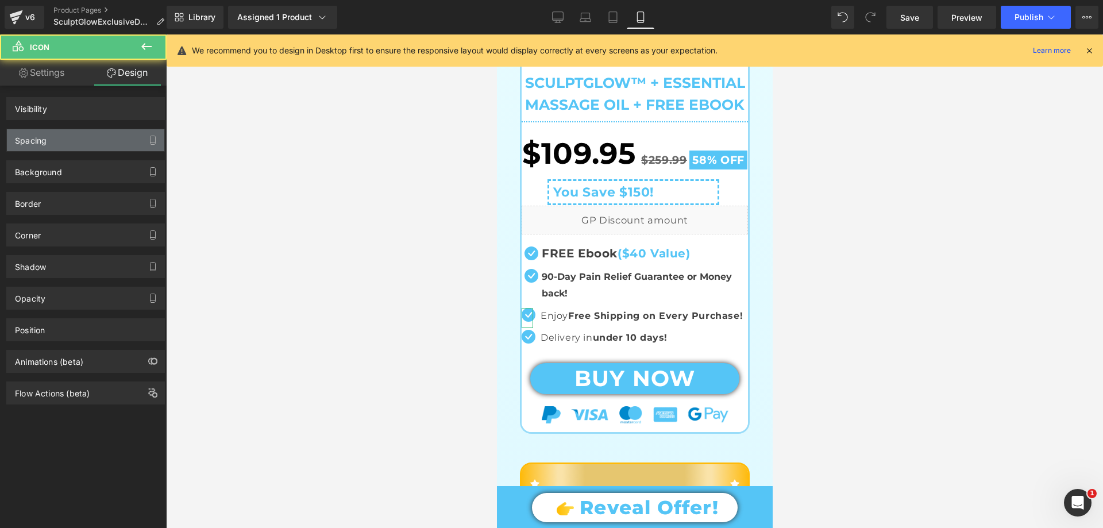
click at [56, 141] on div "Spacing" at bounding box center [85, 140] width 157 height 22
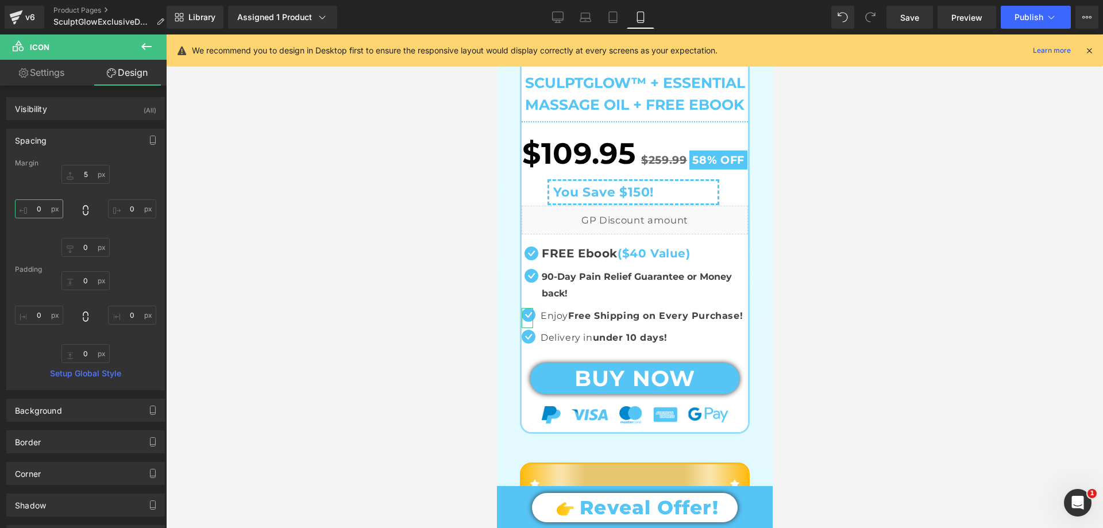
click at [40, 211] on input "text" at bounding box center [39, 208] width 48 height 19
type input "5"
click at [87, 178] on input "text" at bounding box center [85, 174] width 48 height 19
type input "4"
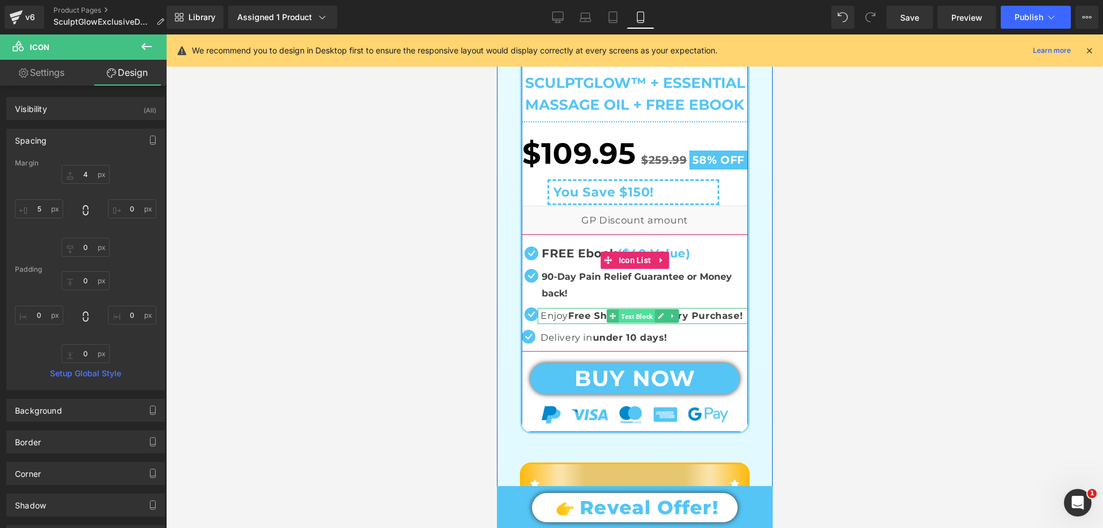
click at [637, 324] on span "Text Block" at bounding box center [636, 317] width 36 height 14
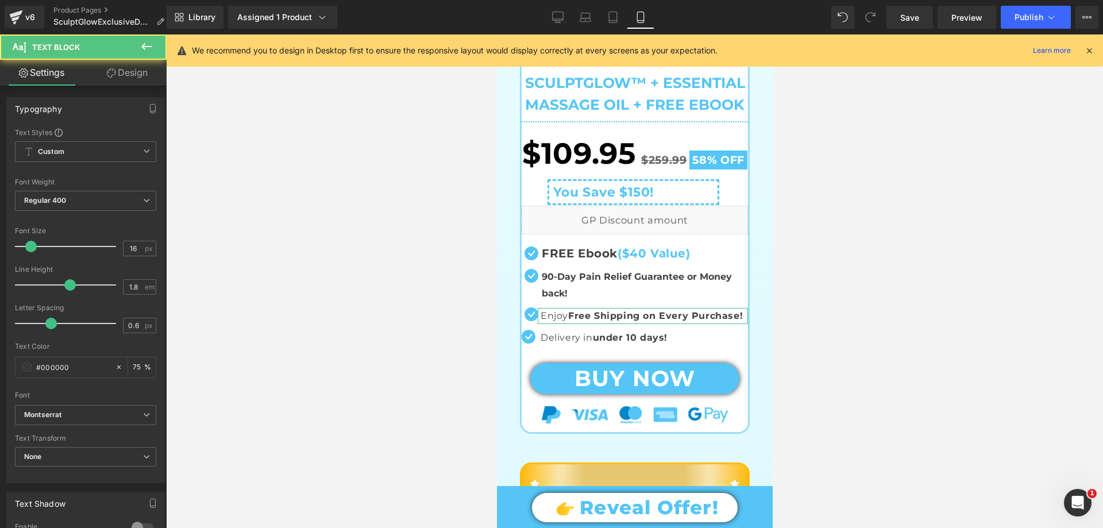
drag, startPoint x: 117, startPoint y: 67, endPoint x: 67, endPoint y: 147, distance: 94.4
click at [117, 66] on link "Design" at bounding box center [127, 73] width 83 height 26
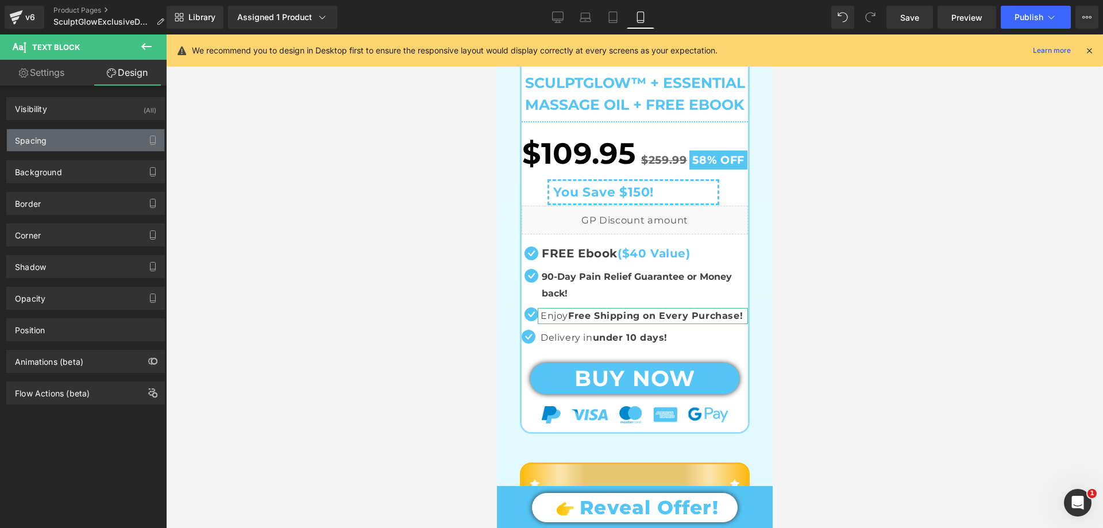
click at [67, 147] on div "Spacing" at bounding box center [85, 140] width 157 height 22
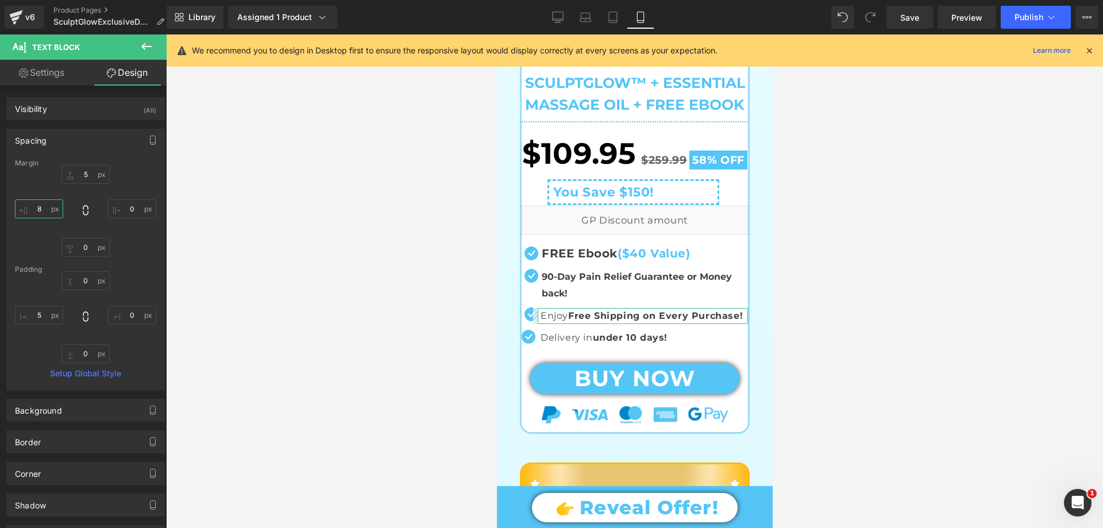
click at [40, 211] on input "text" at bounding box center [39, 208] width 48 height 19
type input "10"
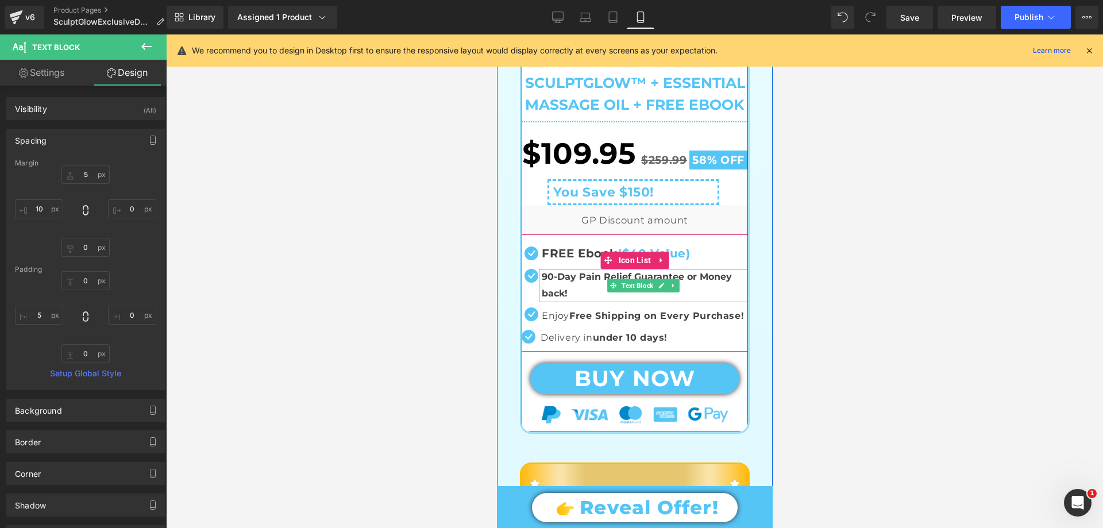
click at [567, 302] on p "90-Day Pain Relief Guarantee or Money back!" at bounding box center [644, 285] width 206 height 33
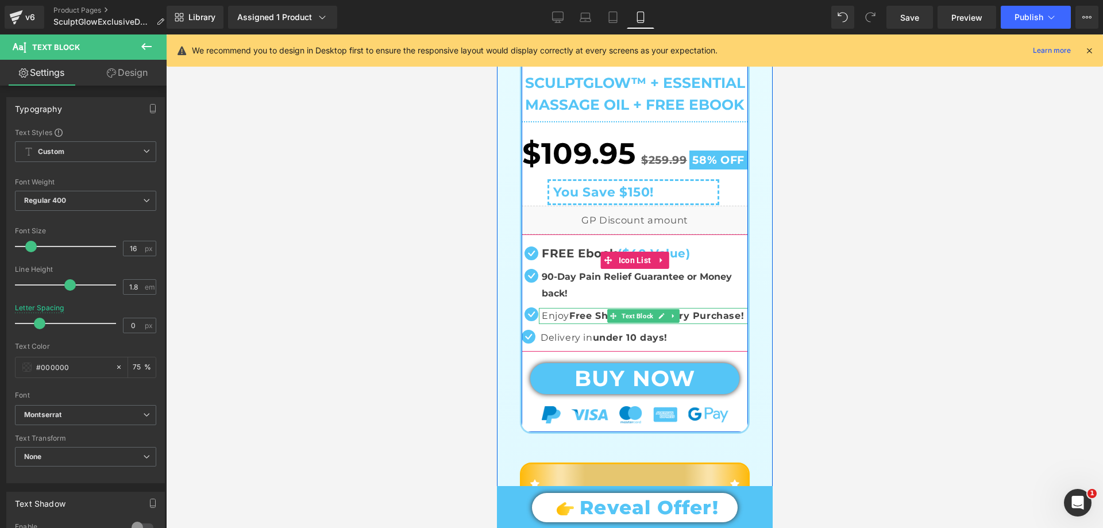
click at [587, 321] on strong "Free Shipping on Every Purchase!" at bounding box center [656, 315] width 175 height 11
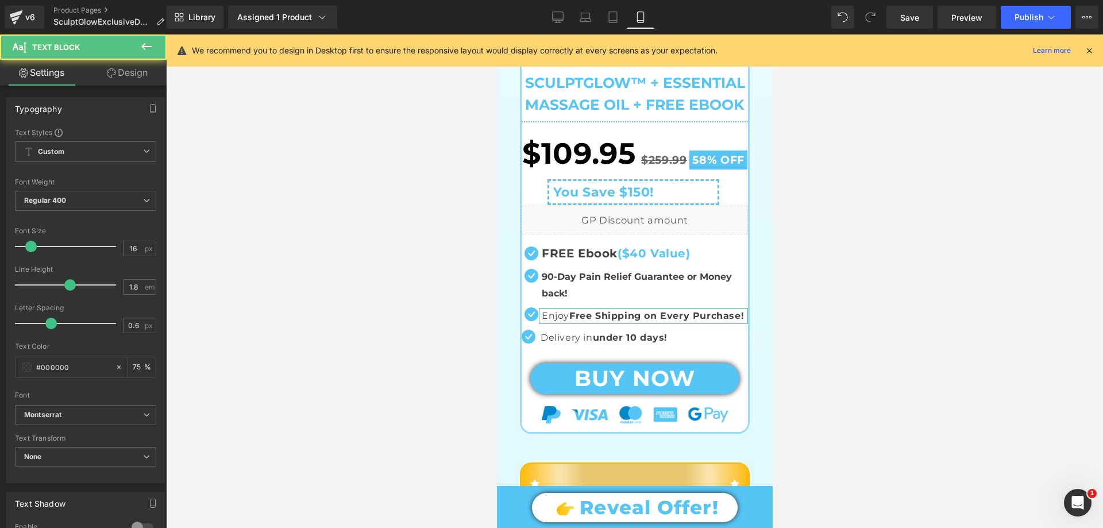
click at [126, 65] on link "Design" at bounding box center [127, 73] width 83 height 26
click at [0, 0] on div "Spacing" at bounding box center [0, 0] width 0 height 0
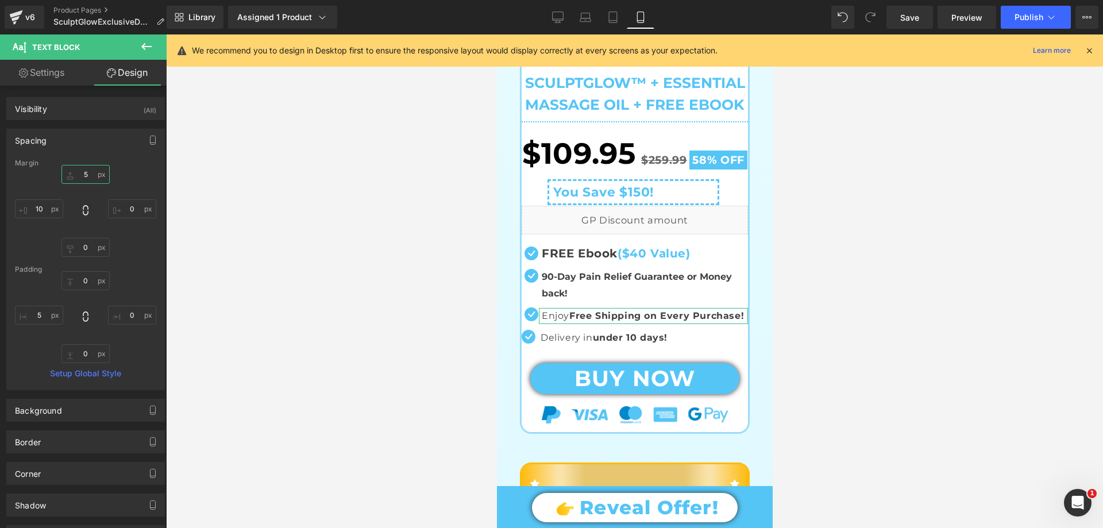
click at [85, 172] on input "text" at bounding box center [85, 174] width 48 height 19
type input "6"
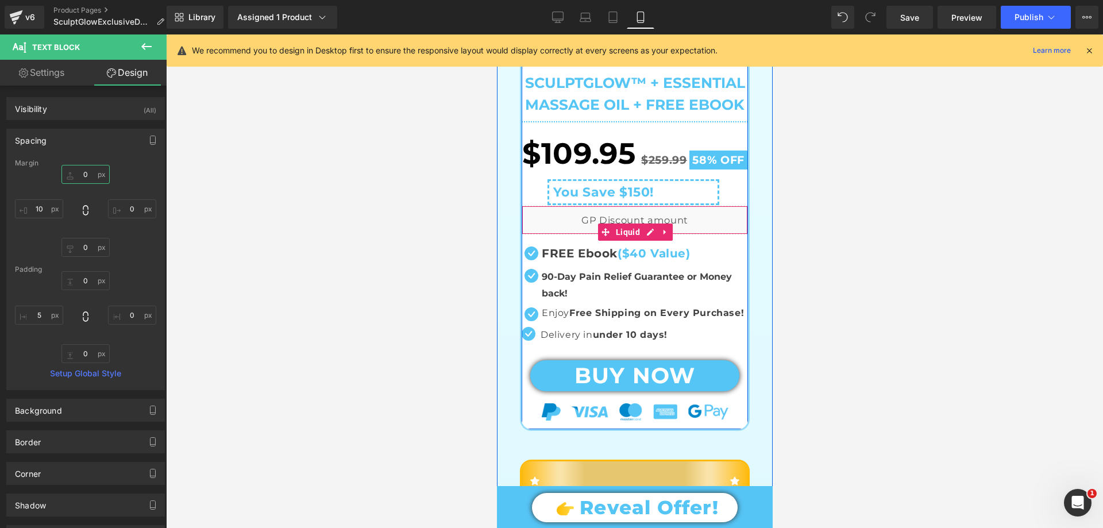
type input "5"
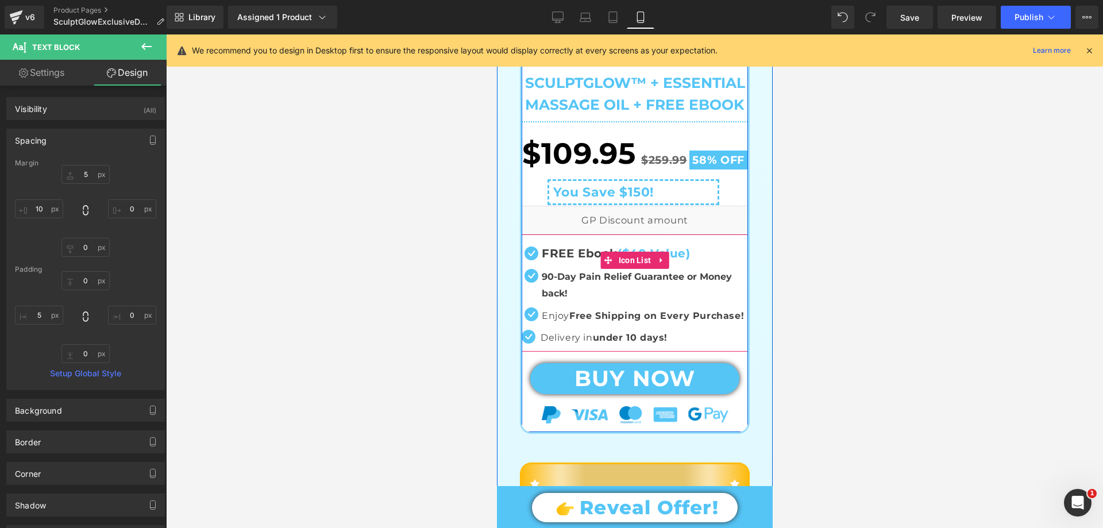
click at [522, 347] on span "Icon" at bounding box center [527, 340] width 18 height 14
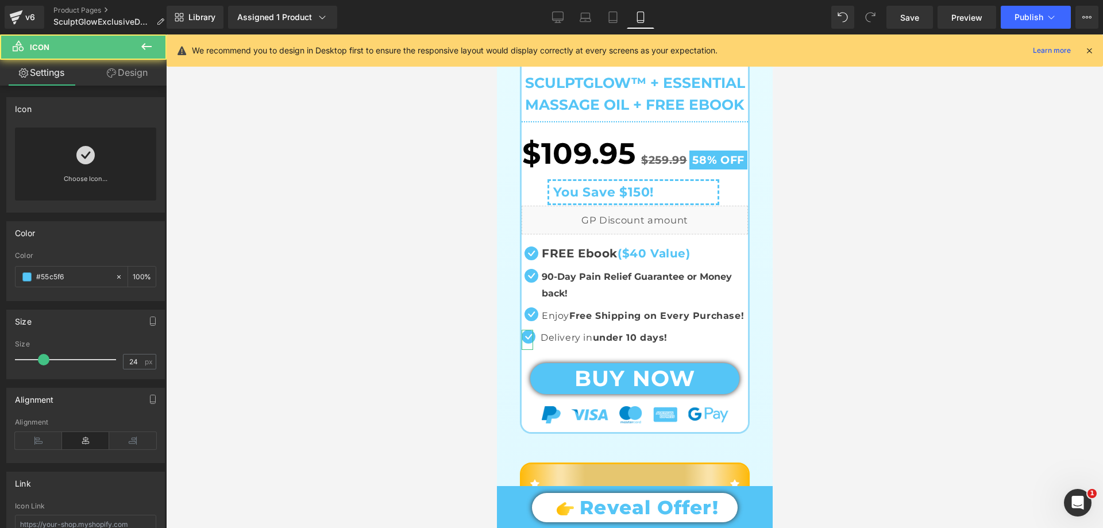
click at [125, 76] on link "Design" at bounding box center [127, 73] width 83 height 26
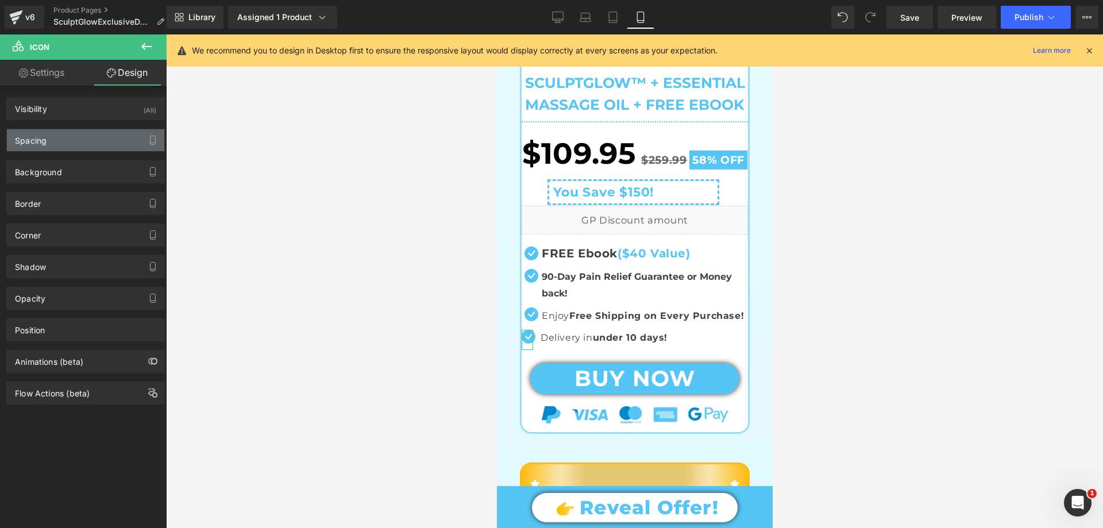
click at [54, 140] on div "Spacing" at bounding box center [85, 140] width 157 height 22
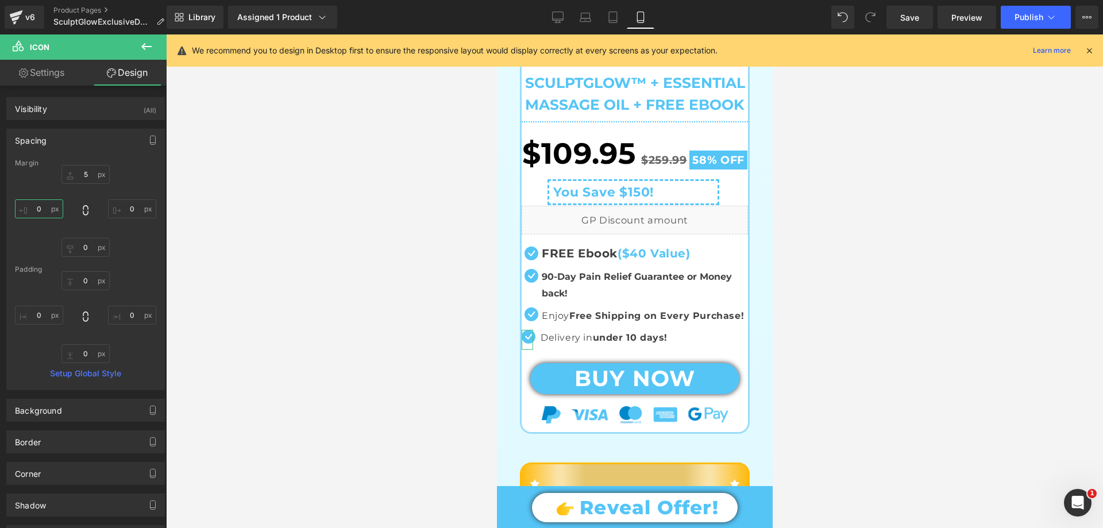
click at [45, 213] on input "text" at bounding box center [39, 208] width 48 height 19
type input "5"
click at [89, 175] on input "text" at bounding box center [85, 174] width 48 height 19
type input "4"
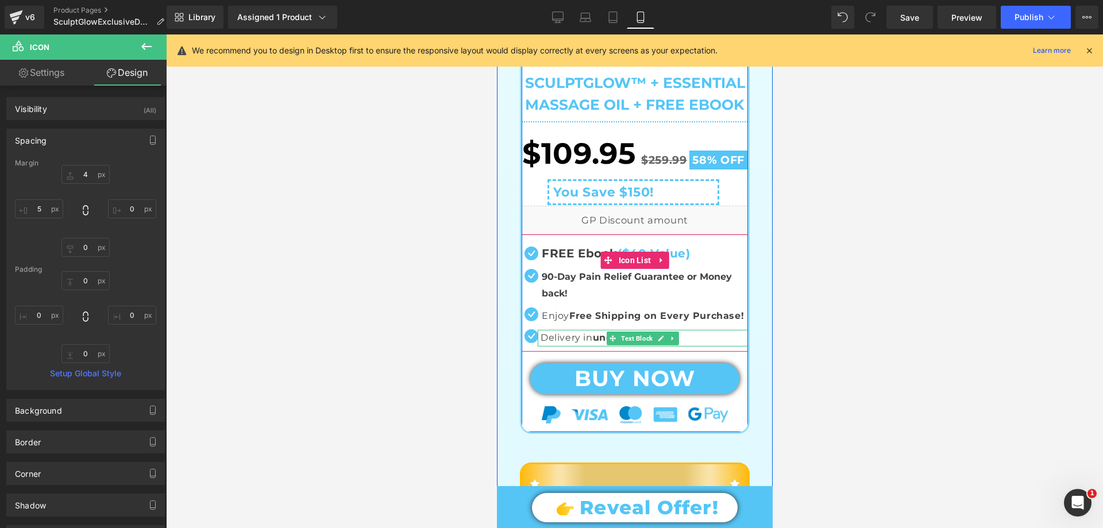
click at [629, 345] on span "Text Block" at bounding box center [636, 339] width 36 height 14
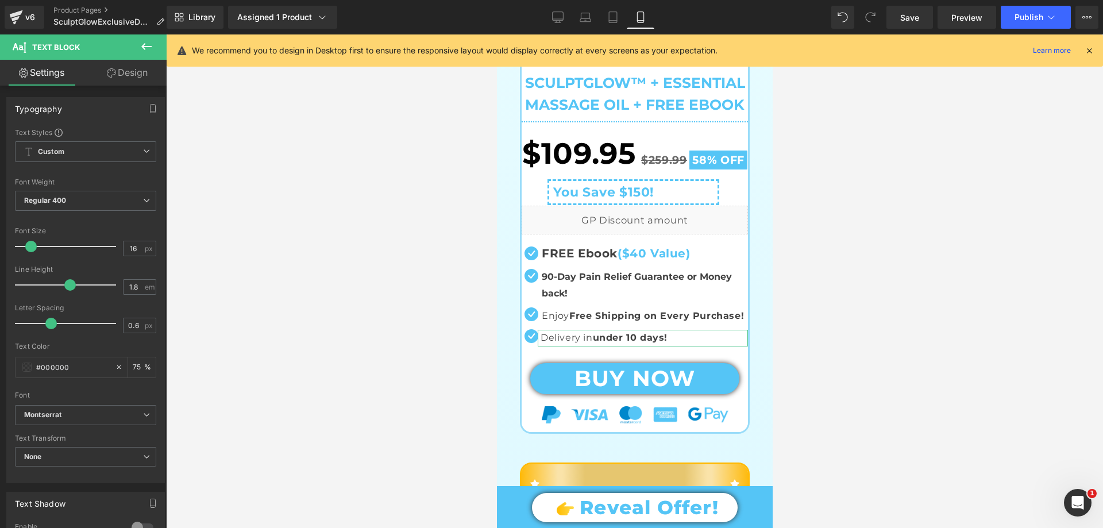
click at [129, 63] on link "Design" at bounding box center [127, 73] width 83 height 26
click at [0, 0] on div "Spacing" at bounding box center [0, 0] width 0 height 0
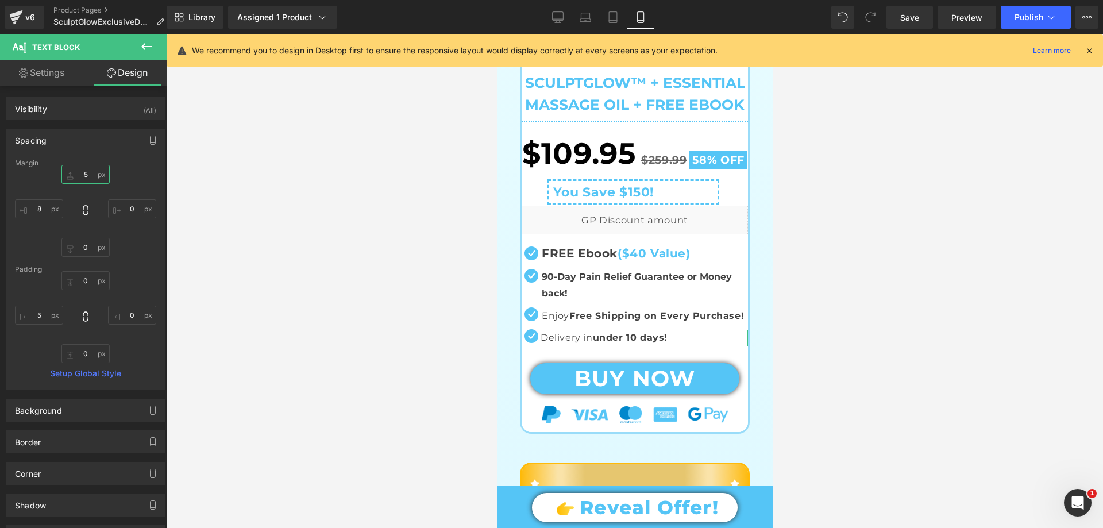
click at [84, 177] on input "5" at bounding box center [85, 174] width 48 height 19
type input "6"
click at [48, 209] on input "8" at bounding box center [39, 208] width 48 height 19
type input "10"
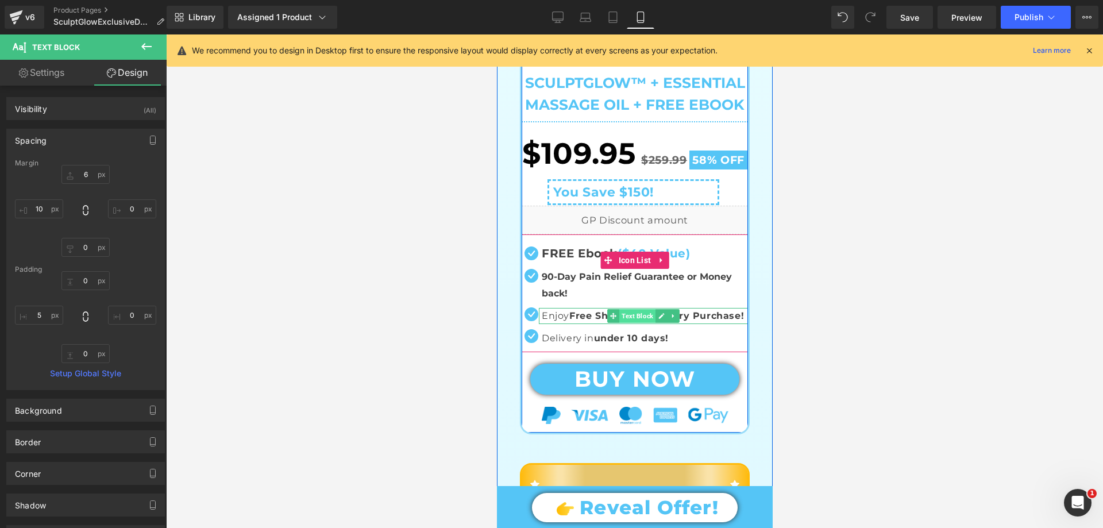
click at [619, 323] on span "Text Block" at bounding box center [637, 316] width 36 height 14
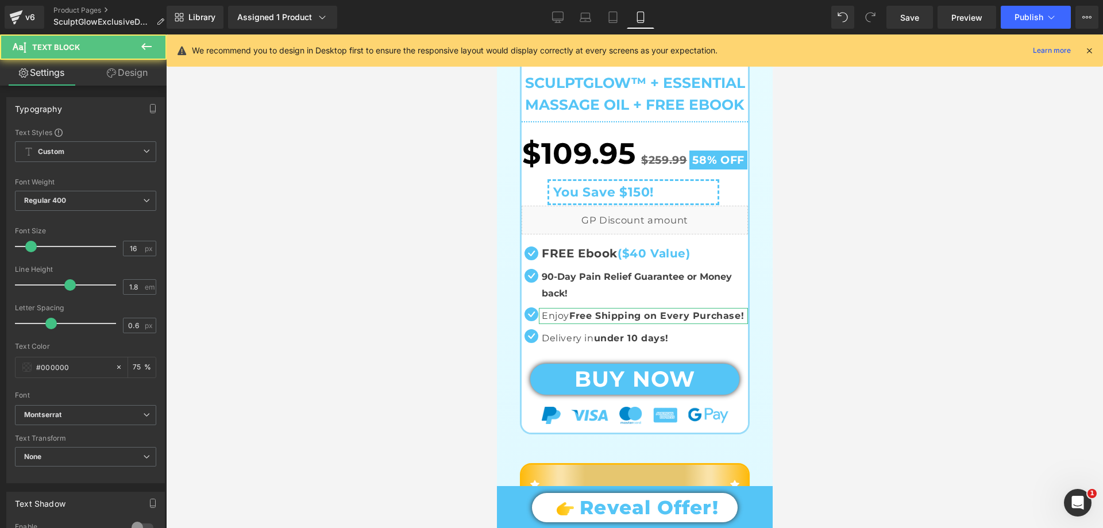
click at [138, 75] on link "Design" at bounding box center [127, 73] width 83 height 26
click at [0, 0] on div "Spacing" at bounding box center [0, 0] width 0 height 0
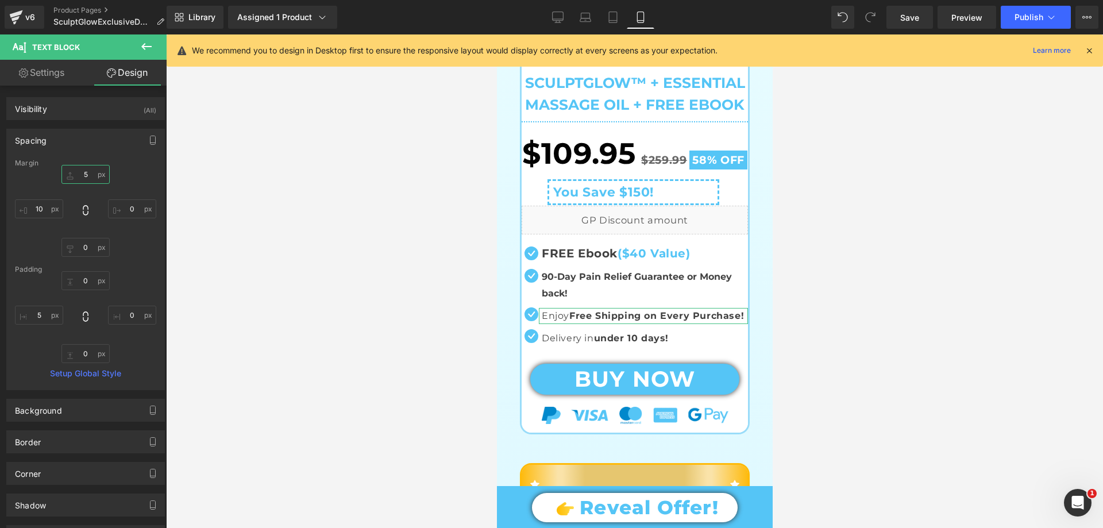
click at [90, 175] on input "text" at bounding box center [85, 174] width 48 height 19
type input "4"
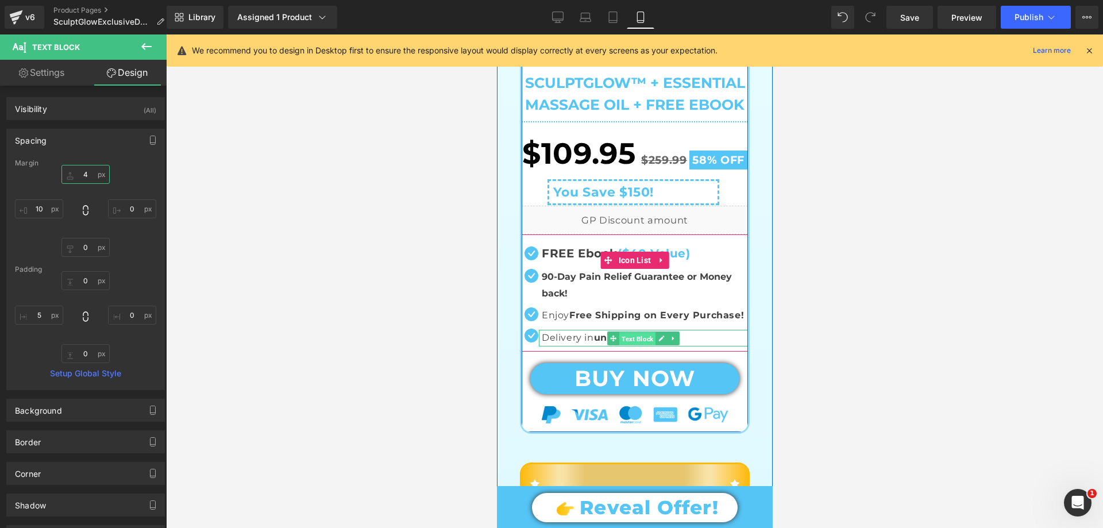
drag, startPoint x: 633, startPoint y: 357, endPoint x: 913, endPoint y: 288, distance: 288.4
click at [633, 346] on span "Text Block" at bounding box center [637, 339] width 36 height 14
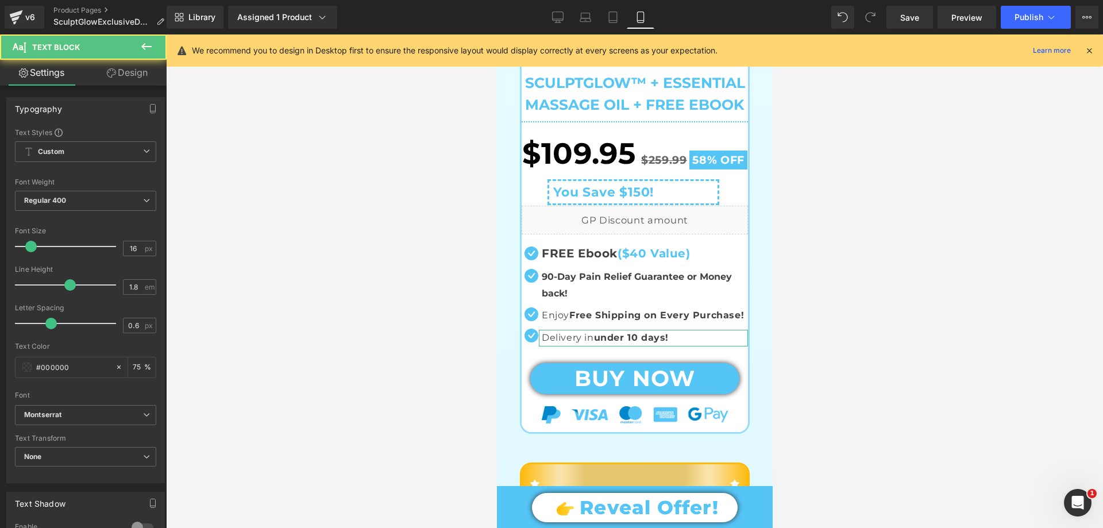
click at [126, 73] on link "Design" at bounding box center [127, 73] width 83 height 26
click at [0, 0] on div "Spacing" at bounding box center [0, 0] width 0 height 0
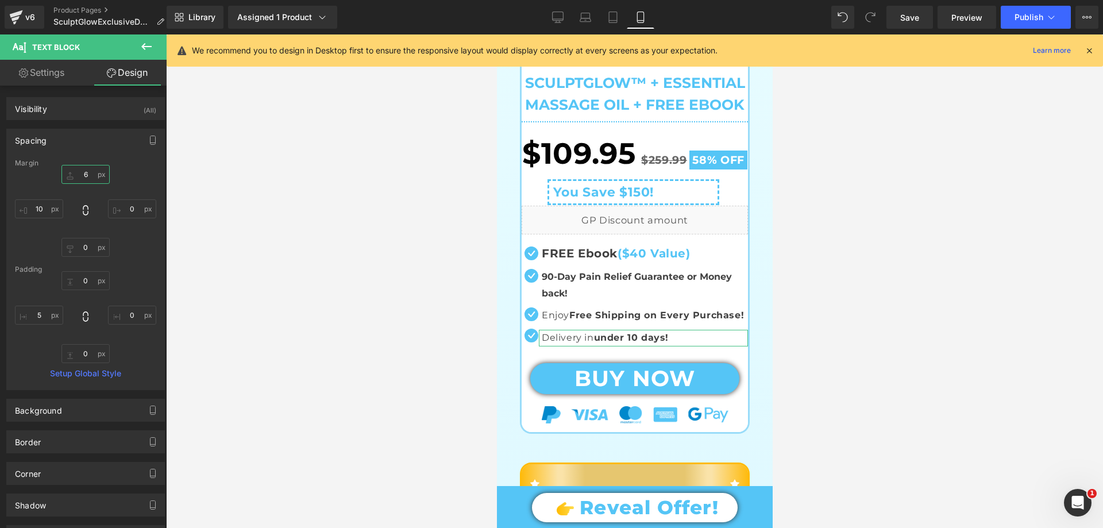
click at [88, 175] on input "6" at bounding box center [85, 174] width 48 height 19
type input "4"
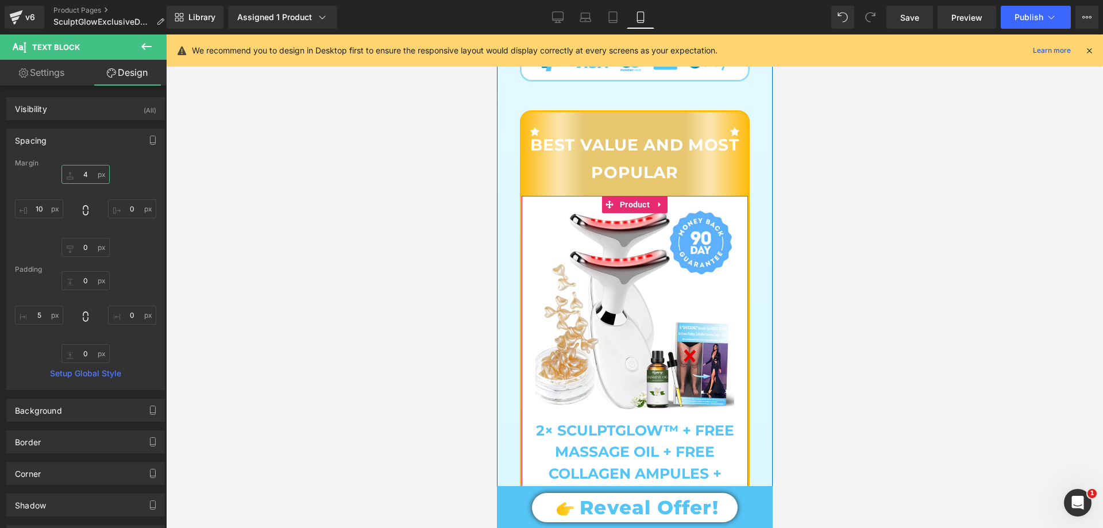
scroll to position [1494, 0]
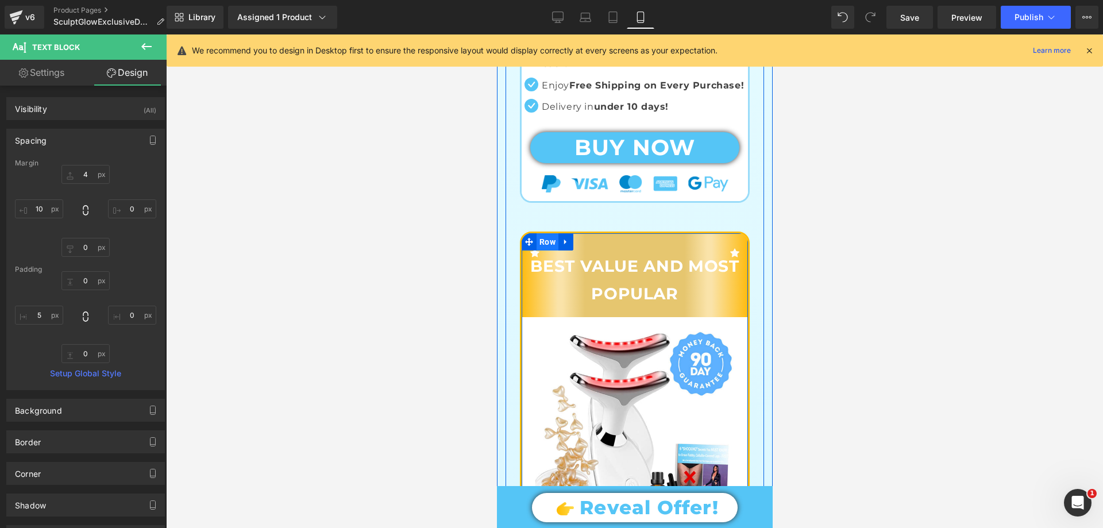
click at [538, 251] on span "Row" at bounding box center [547, 241] width 22 height 17
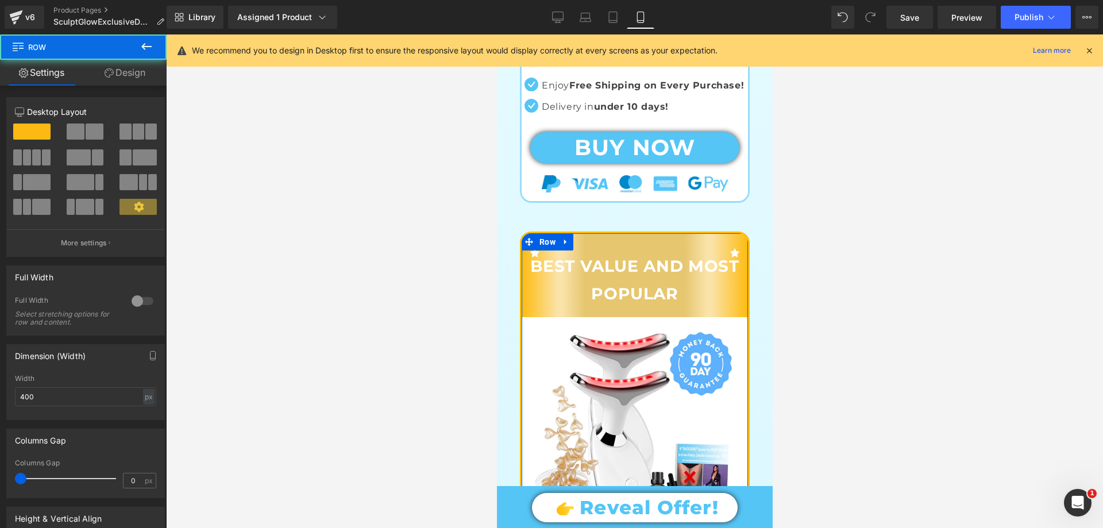
click at [126, 77] on link "Design" at bounding box center [124, 73] width 83 height 26
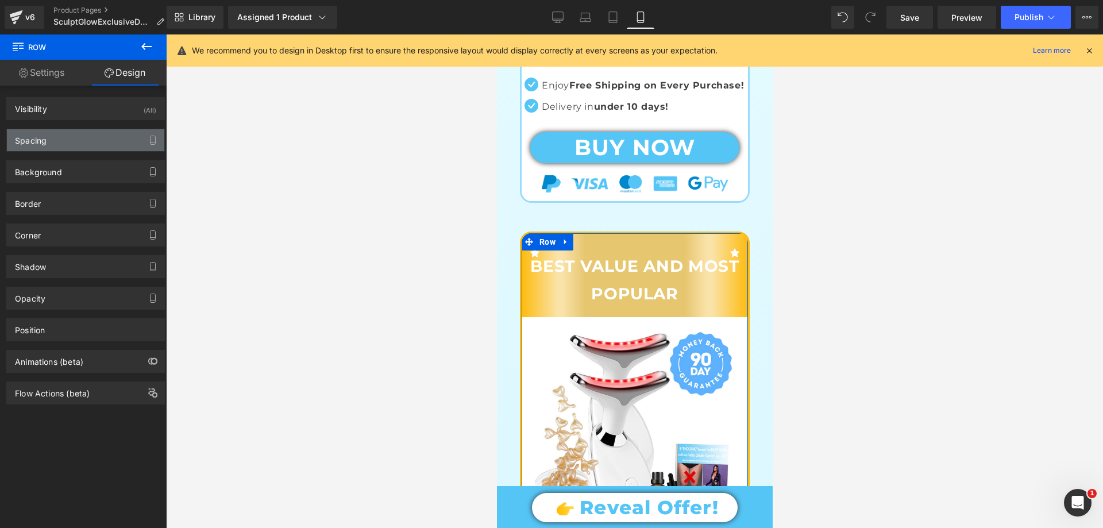
click at [51, 141] on div "Spacing" at bounding box center [85, 140] width 157 height 22
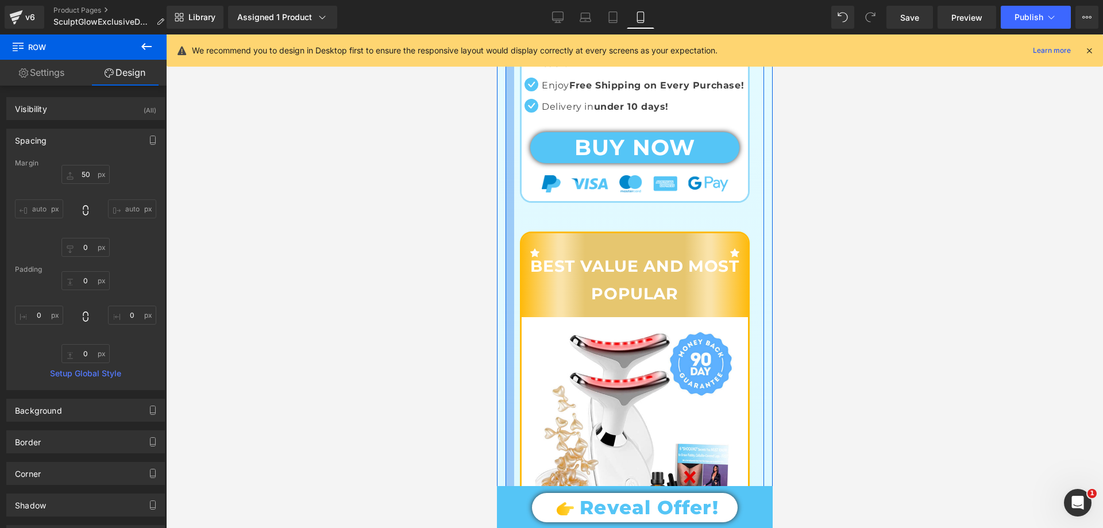
click at [505, 306] on div "NaNpx" at bounding box center [509, 21] width 9 height 2188
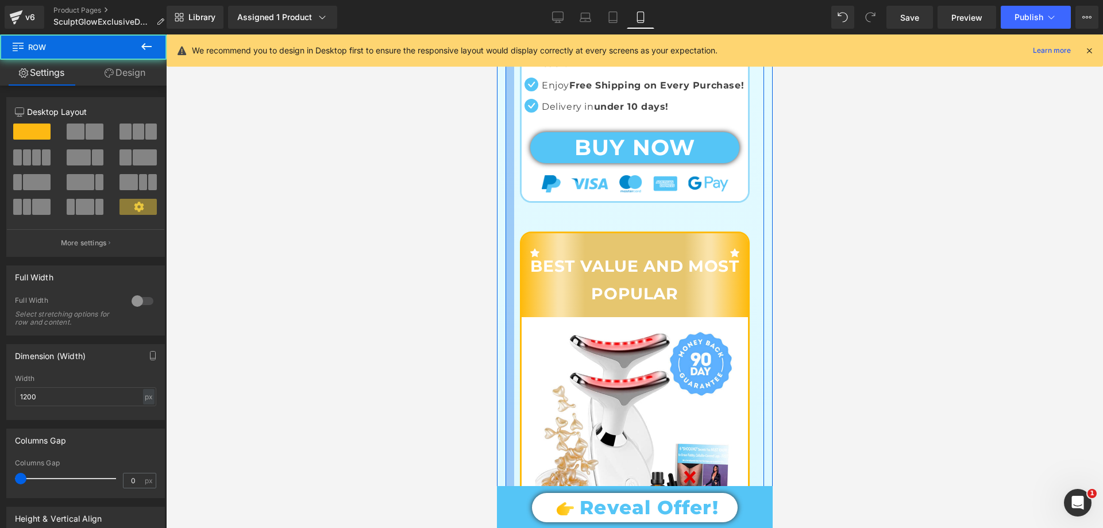
click at [505, 329] on div "NaNpx" at bounding box center [509, 21] width 9 height 2188
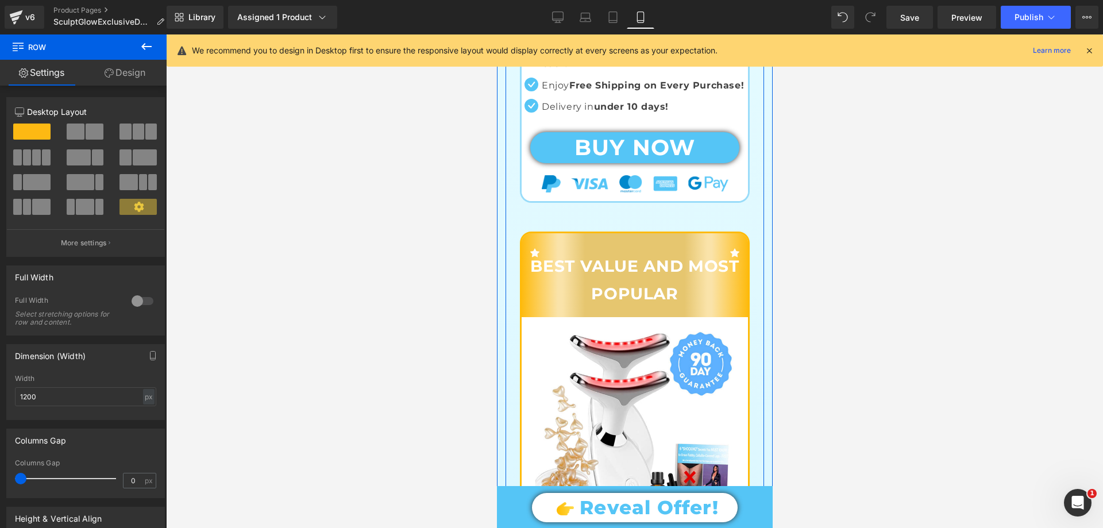
click at [522, 378] on div "Sale Off (P) Image 2× SculptGlow™ + FREE Massage Oil + FREE Collagen Ampules + …" at bounding box center [634, 478] width 226 height 323
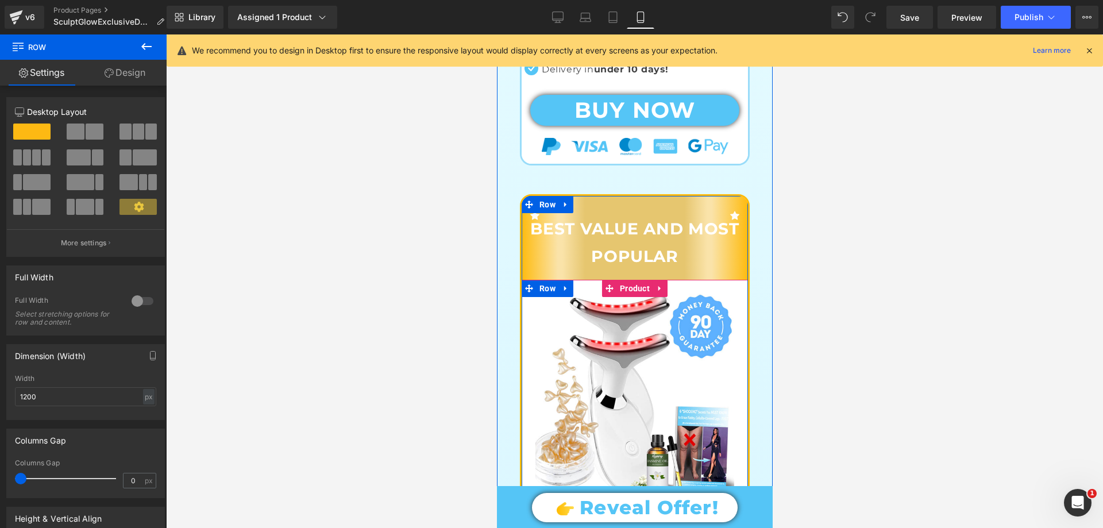
scroll to position [1552, 0]
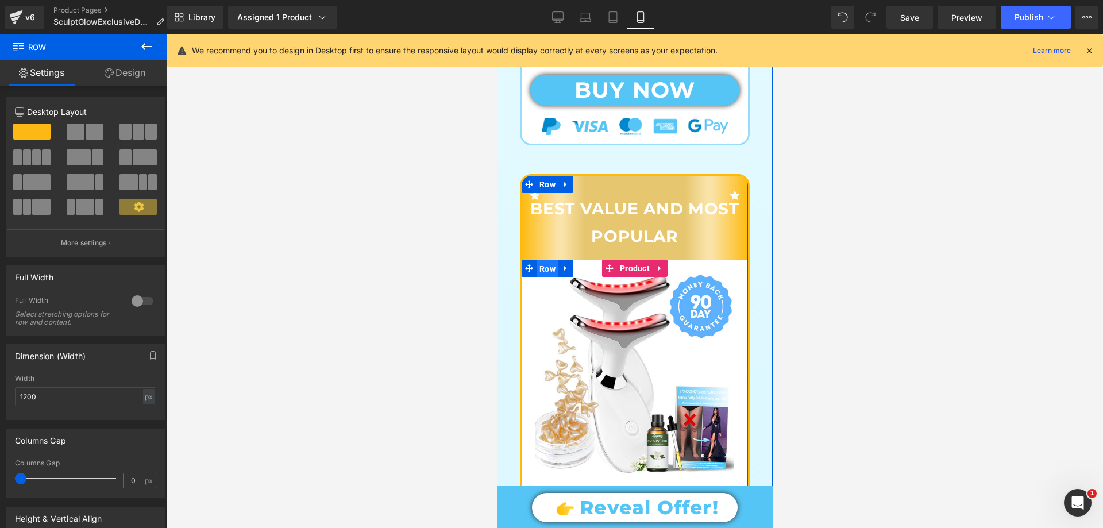
click at [545, 278] on span "Row" at bounding box center [547, 268] width 22 height 17
click at [536, 193] on span "Row" at bounding box center [547, 184] width 22 height 17
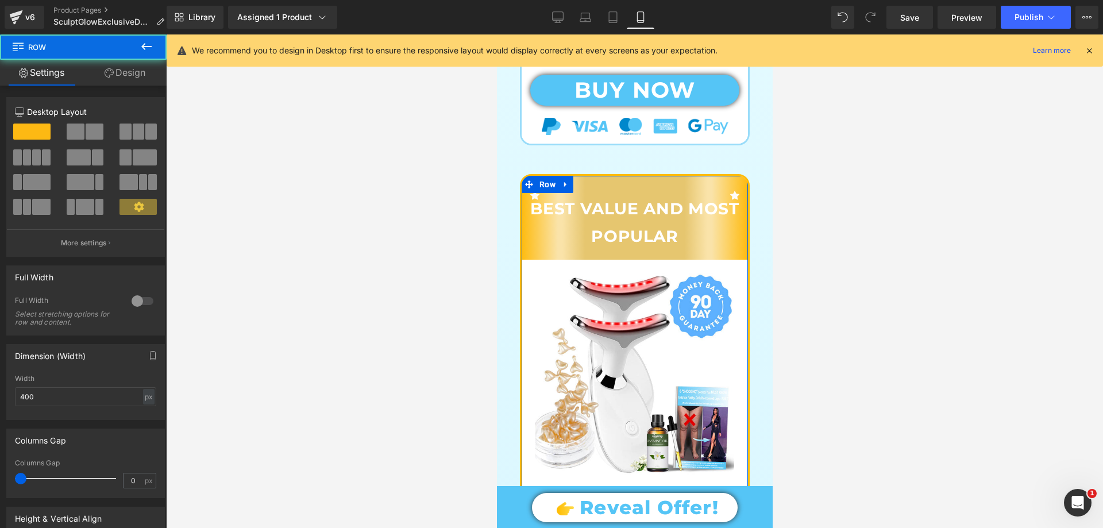
click at [116, 79] on link "Design" at bounding box center [124, 73] width 83 height 26
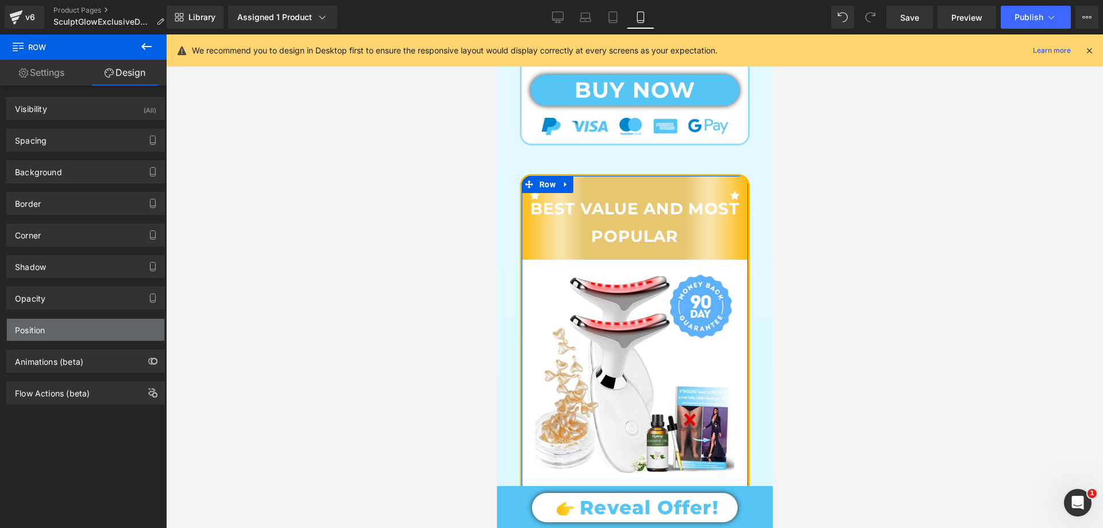
click at [57, 326] on div "Position" at bounding box center [85, 330] width 157 height 22
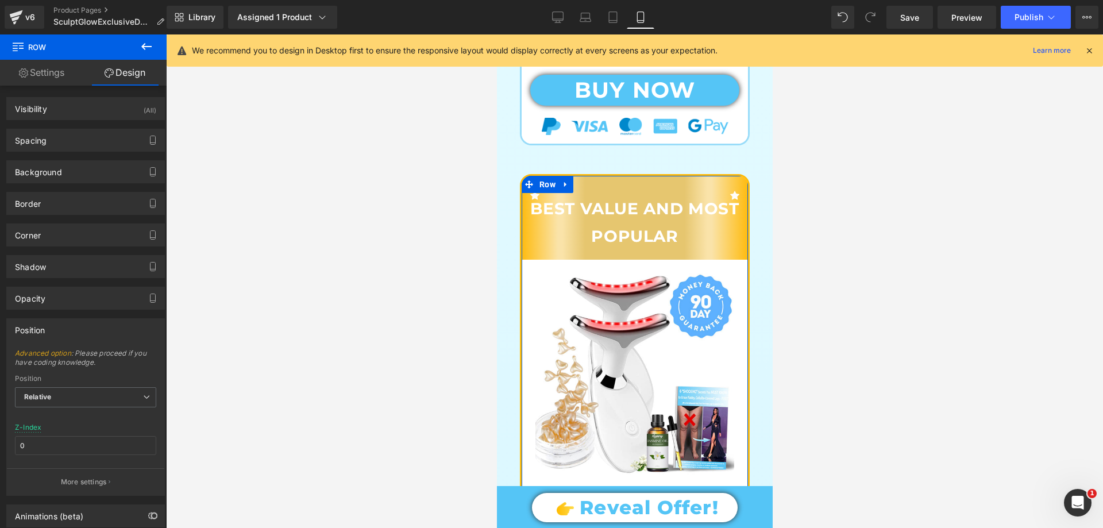
click at [57, 326] on div "Position" at bounding box center [85, 330] width 157 height 22
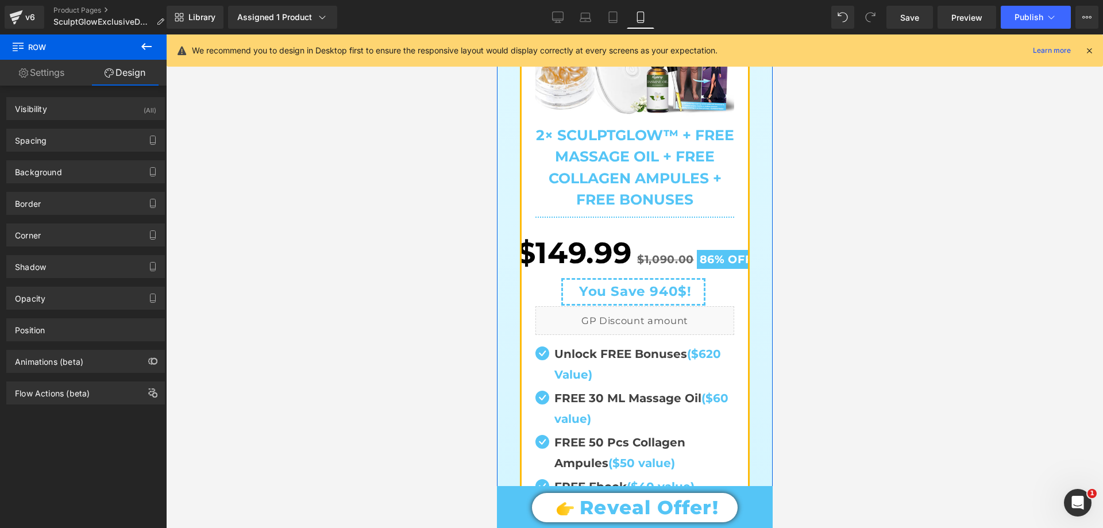
scroll to position [1954, 0]
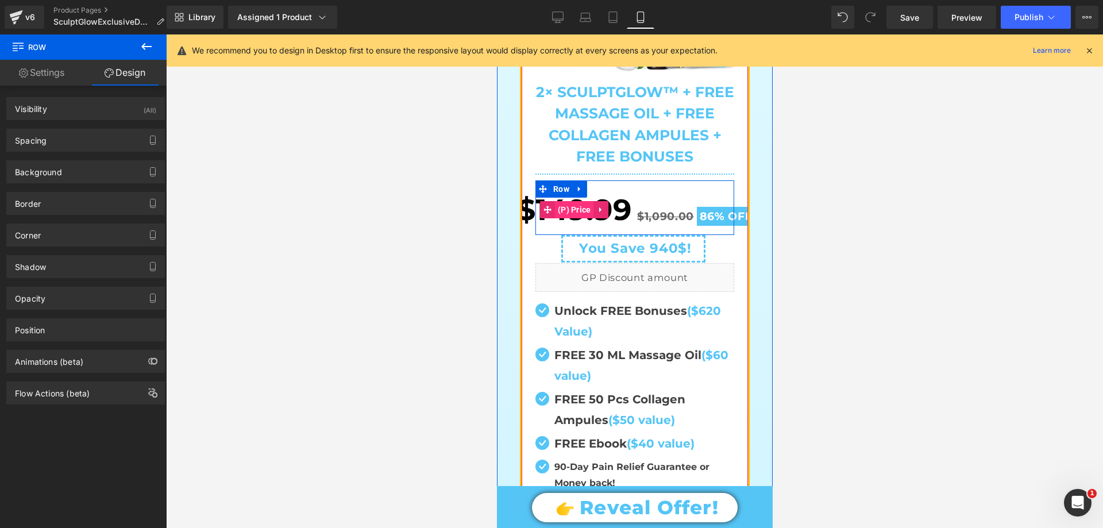
click at [567, 218] on span "(P) Price" at bounding box center [574, 209] width 39 height 17
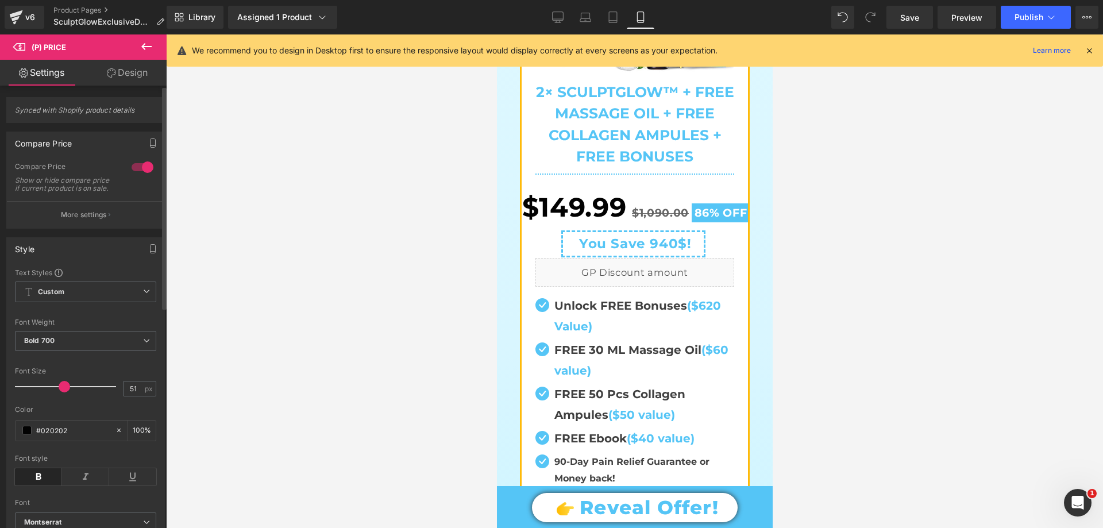
click at [64, 392] on span at bounding box center [64, 386] width 11 height 11
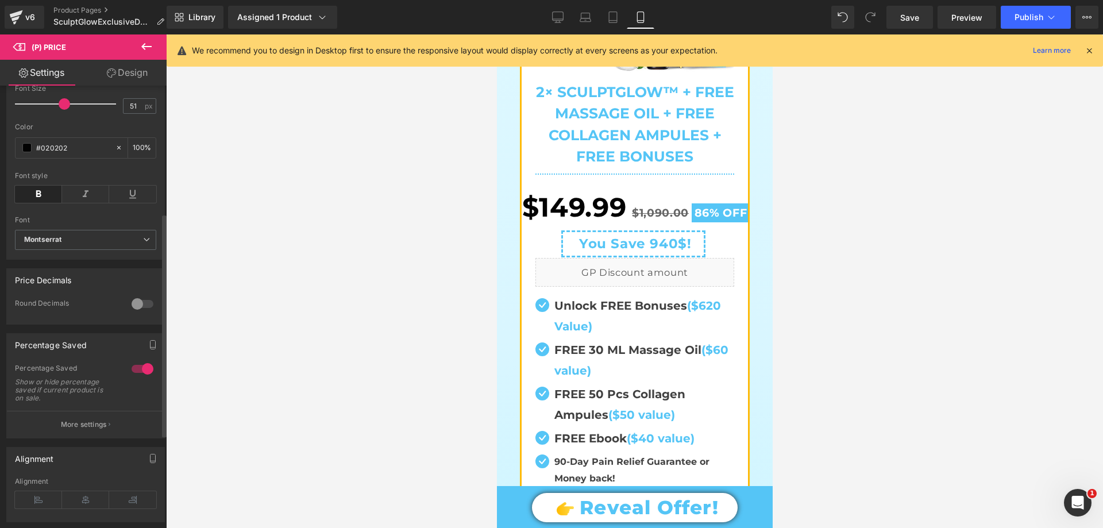
scroll to position [287, 0]
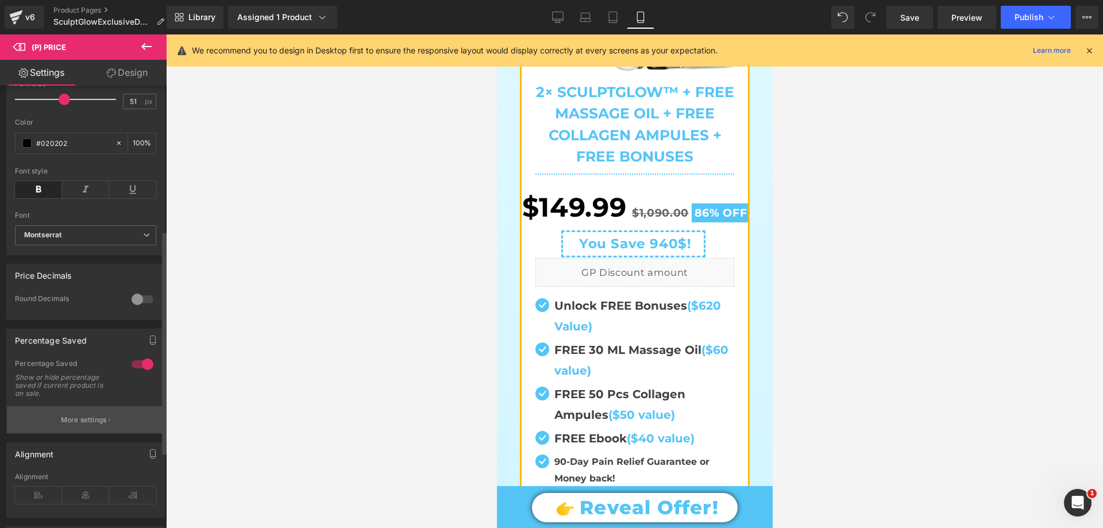
click at [94, 422] on button "More settings" at bounding box center [85, 419] width 157 height 27
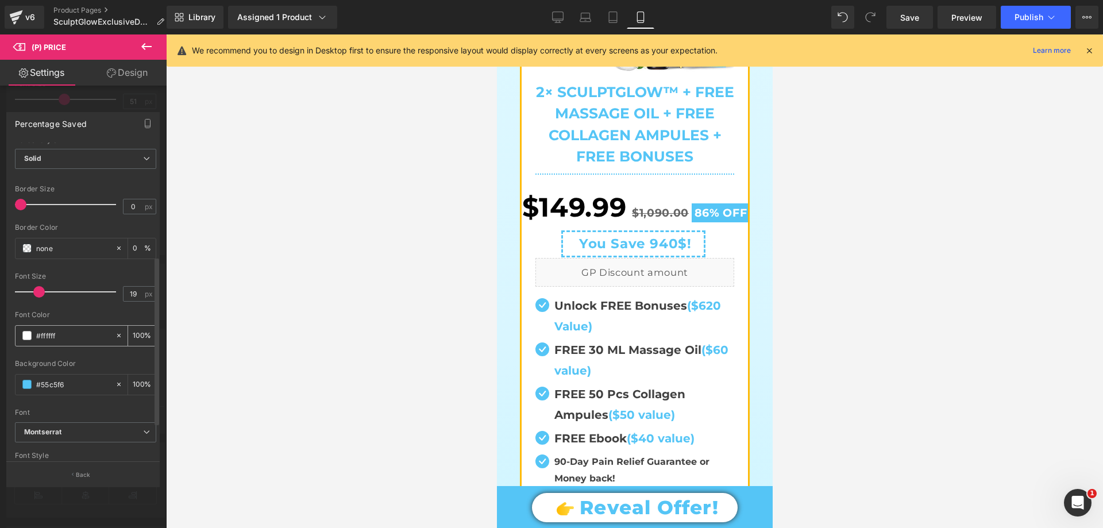
scroll to position [230, 0]
click at [39, 286] on span at bounding box center [36, 285] width 11 height 11
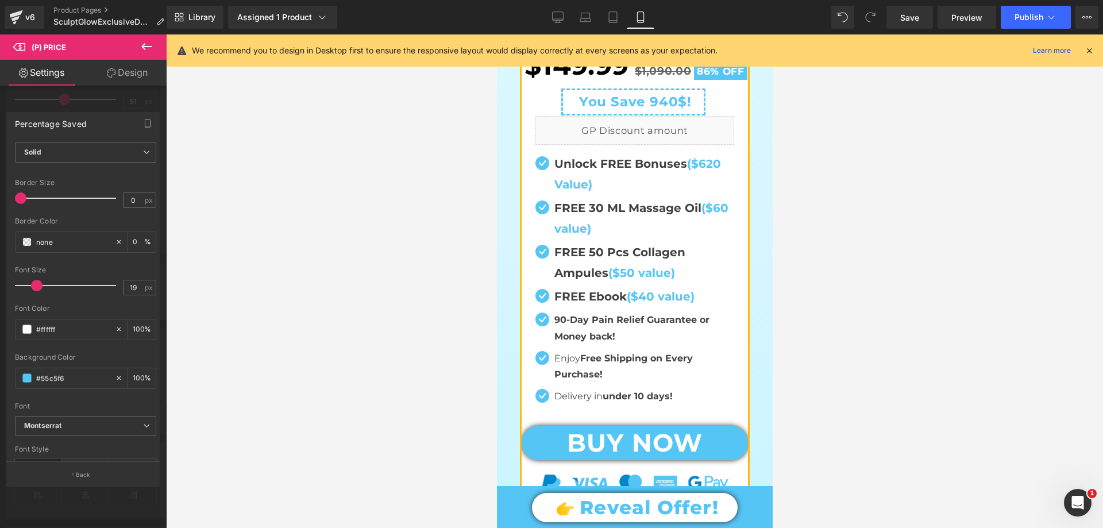
scroll to position [2299, 0]
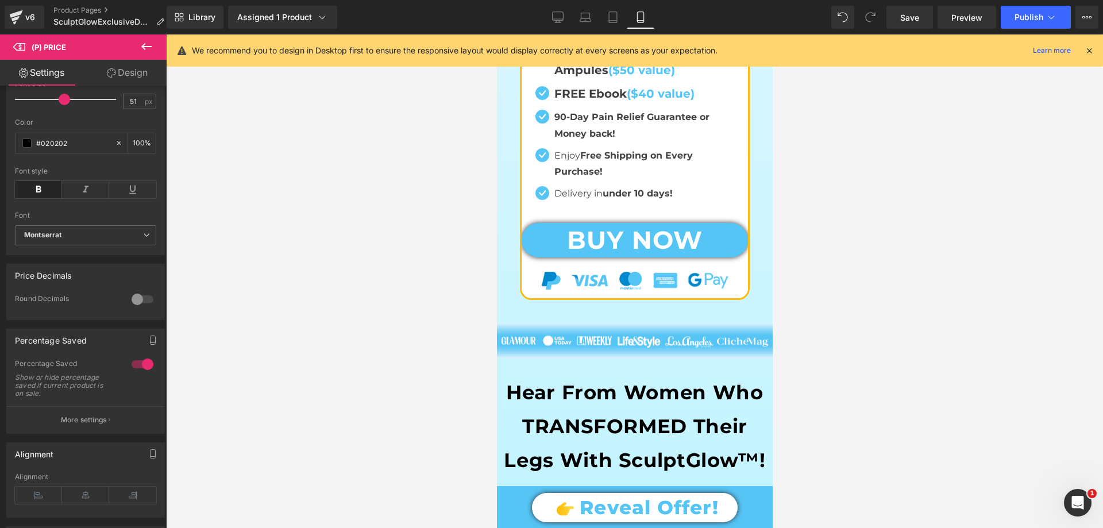
click at [613, 249] on span "(P) Cart Button" at bounding box center [634, 240] width 63 height 17
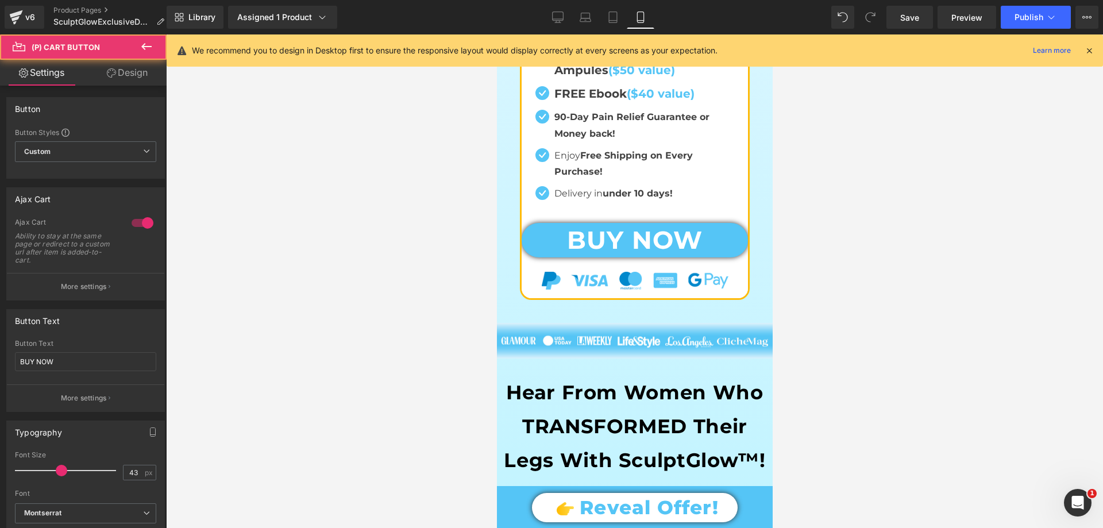
click at [131, 83] on link "Design" at bounding box center [127, 73] width 83 height 26
click at [0, 0] on div "Spacing" at bounding box center [0, 0] width 0 height 0
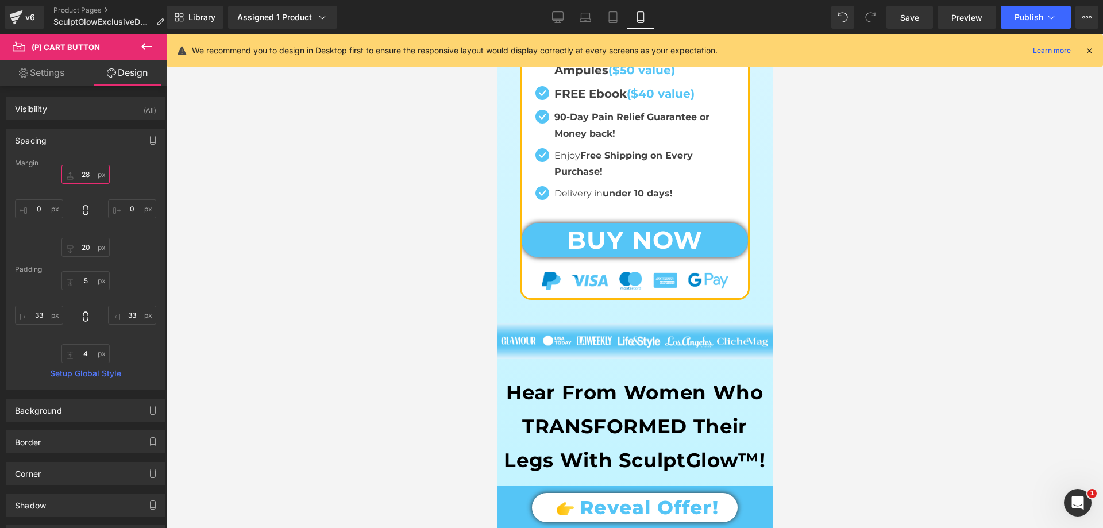
click at [89, 177] on input "text" at bounding box center [85, 174] width 48 height 19
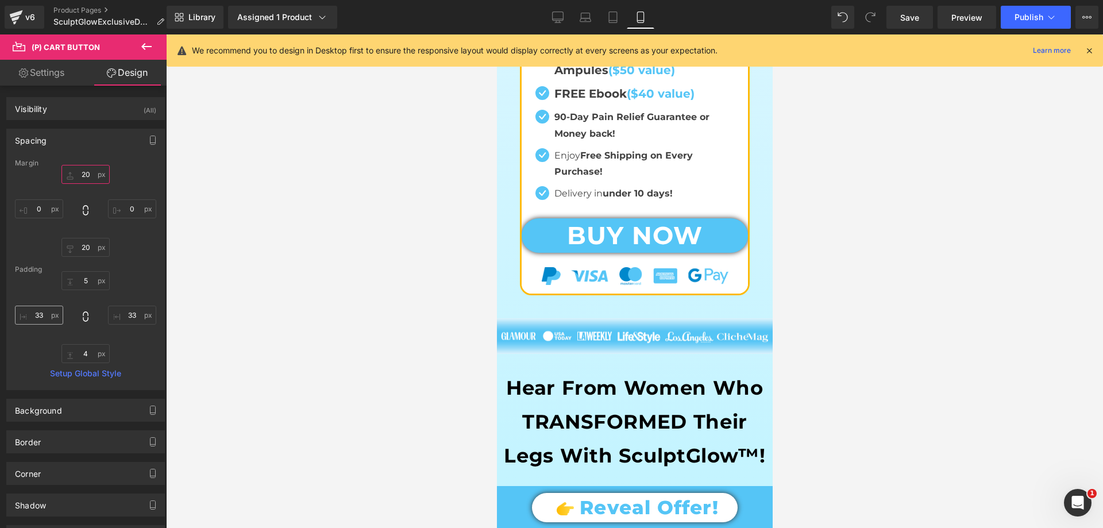
type input "20"
click at [39, 315] on input "text" at bounding box center [39, 315] width 48 height 19
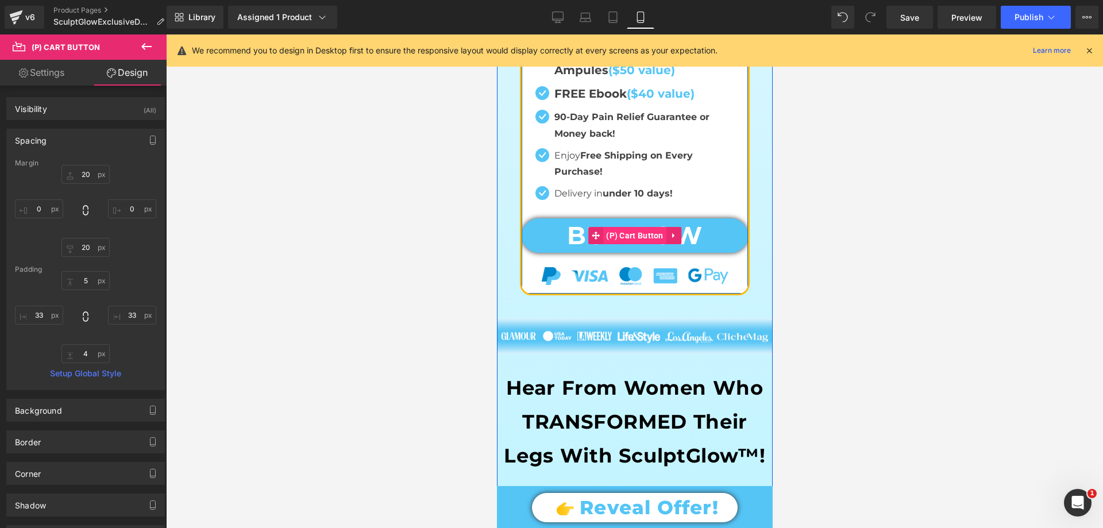
click at [625, 244] on span "(P) Cart Button" at bounding box center [634, 235] width 63 height 17
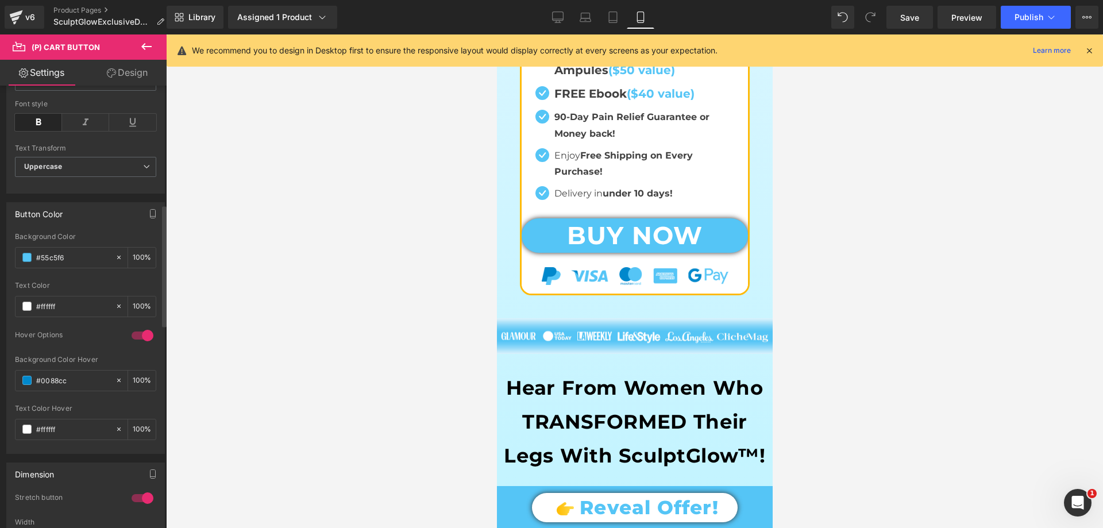
scroll to position [172, 0]
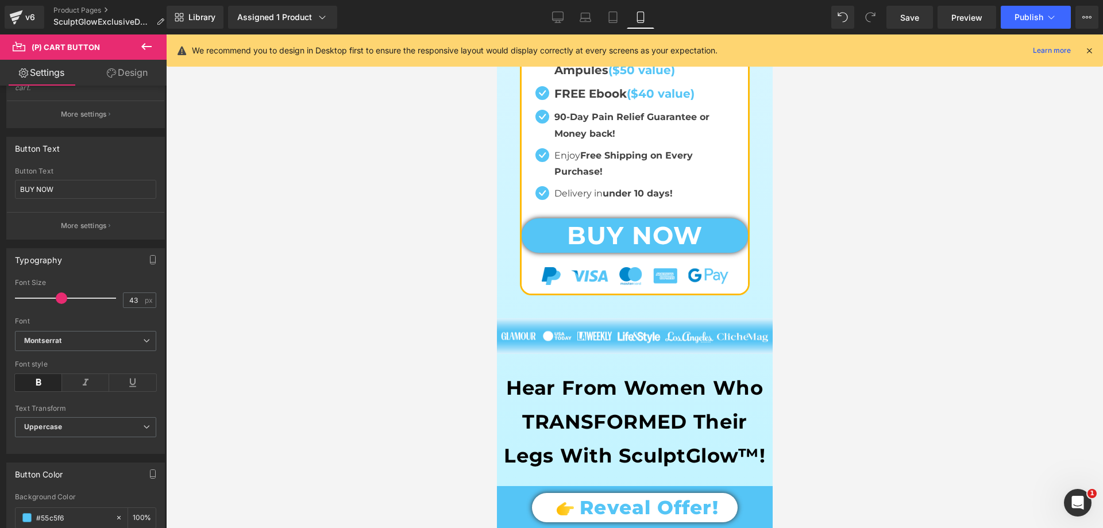
click at [124, 63] on link "Design" at bounding box center [127, 73] width 83 height 26
click at [0, 0] on div "Spacing" at bounding box center [0, 0] width 0 height 0
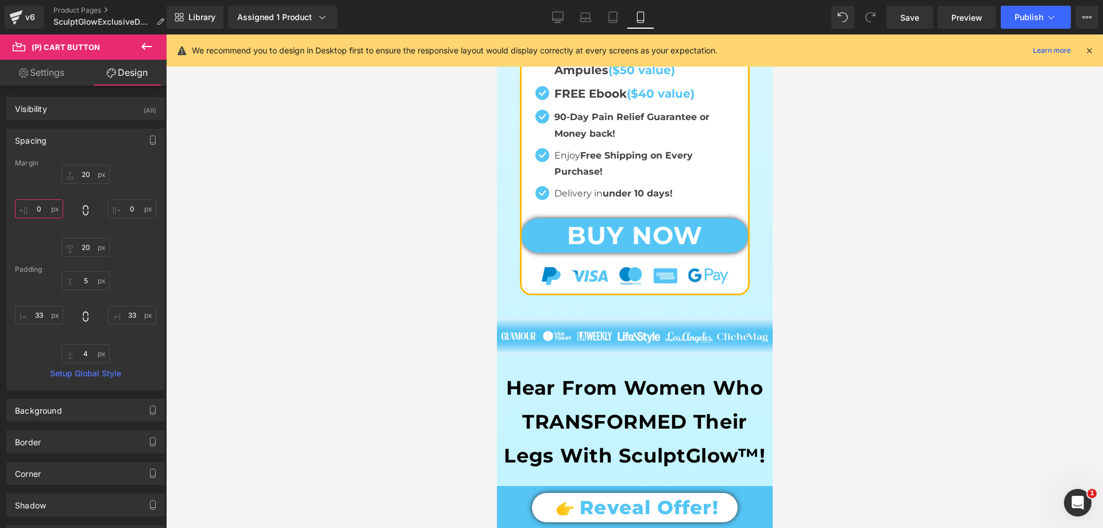
click at [45, 213] on input "text" at bounding box center [39, 208] width 48 height 19
type input "5"
click at [131, 208] on input "text" at bounding box center [132, 208] width 48 height 19
type input "5"
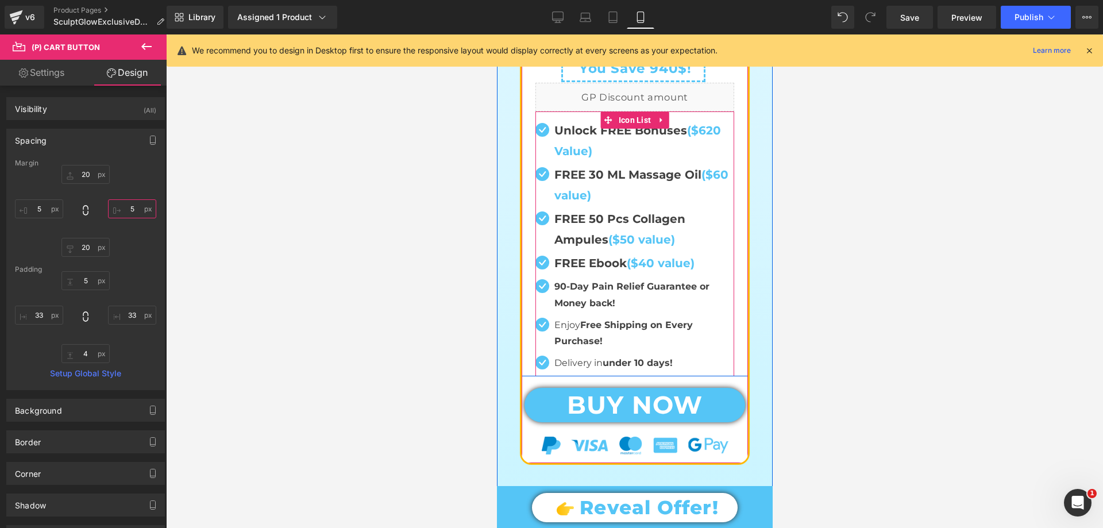
scroll to position [2069, 0]
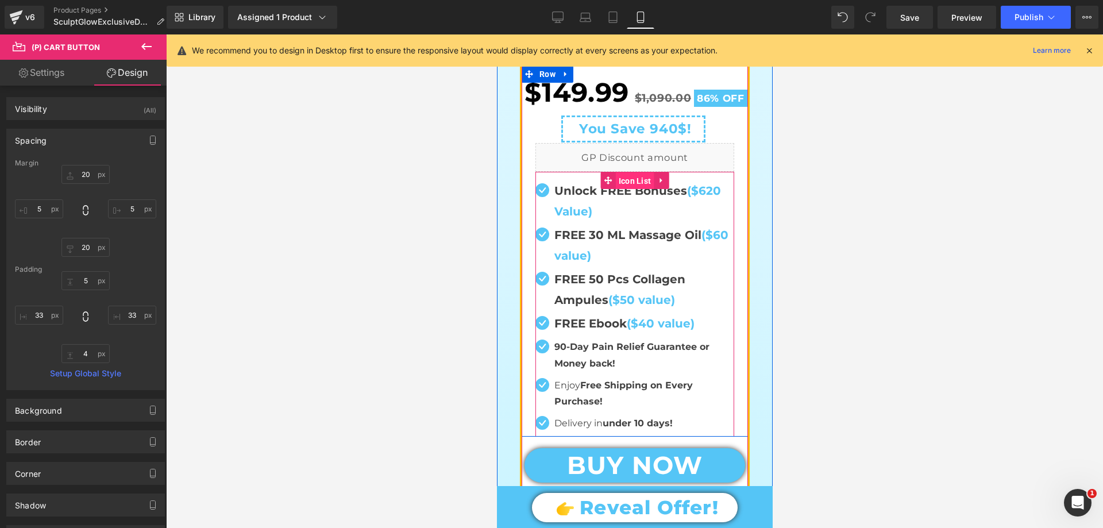
click at [628, 190] on span "Icon List" at bounding box center [634, 180] width 39 height 17
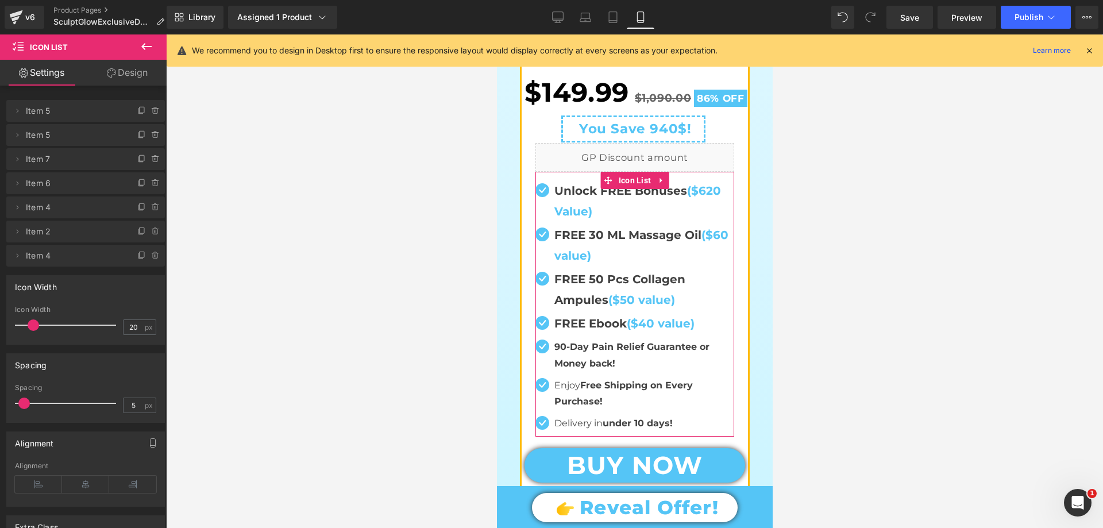
scroll to position [132, 0]
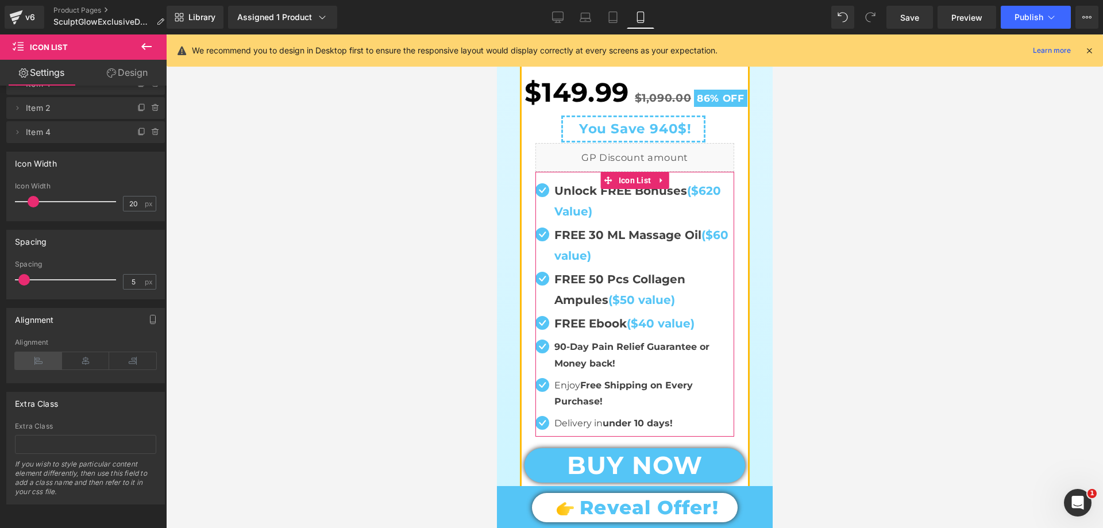
click at [49, 352] on icon at bounding box center [38, 360] width 47 height 17
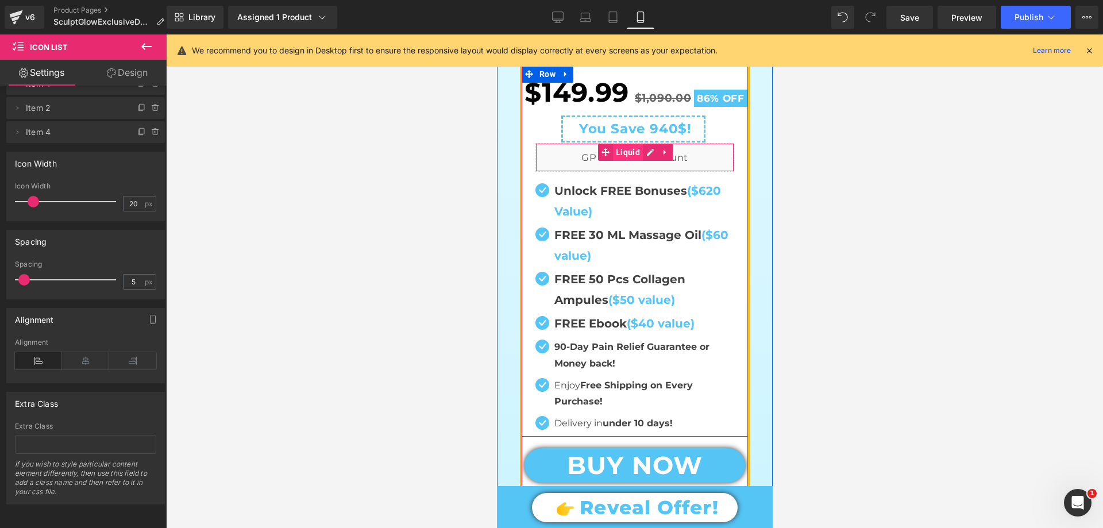
click at [620, 161] on span "Liquid" at bounding box center [628, 152] width 30 height 17
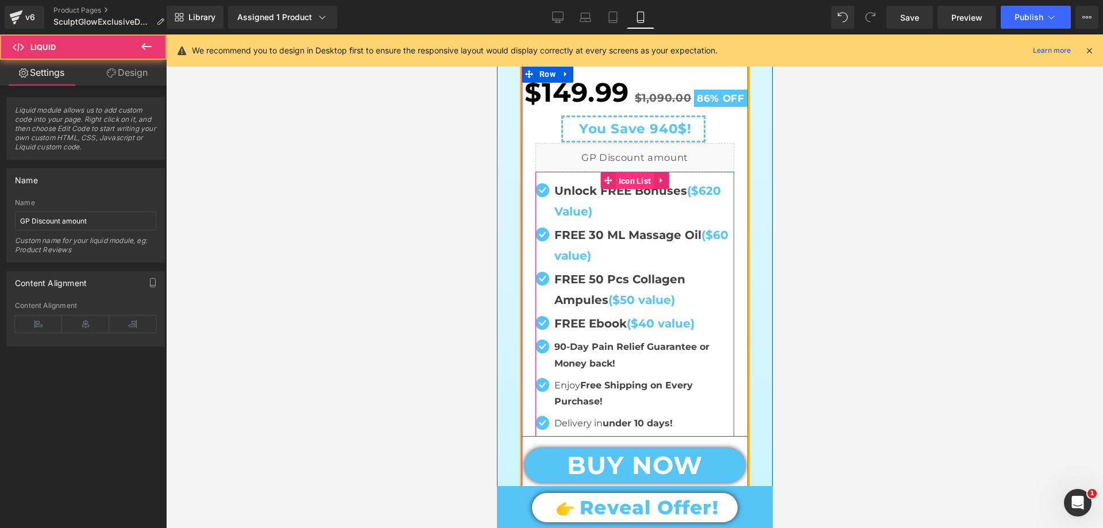
click at [615, 190] on span "Icon List" at bounding box center [634, 180] width 39 height 17
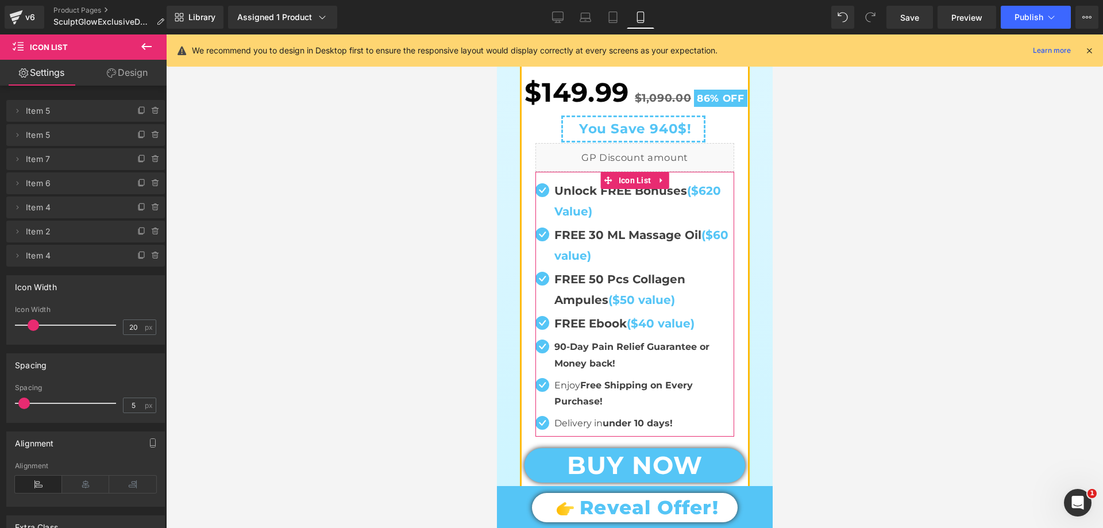
click at [124, 75] on link "Design" at bounding box center [127, 73] width 83 height 26
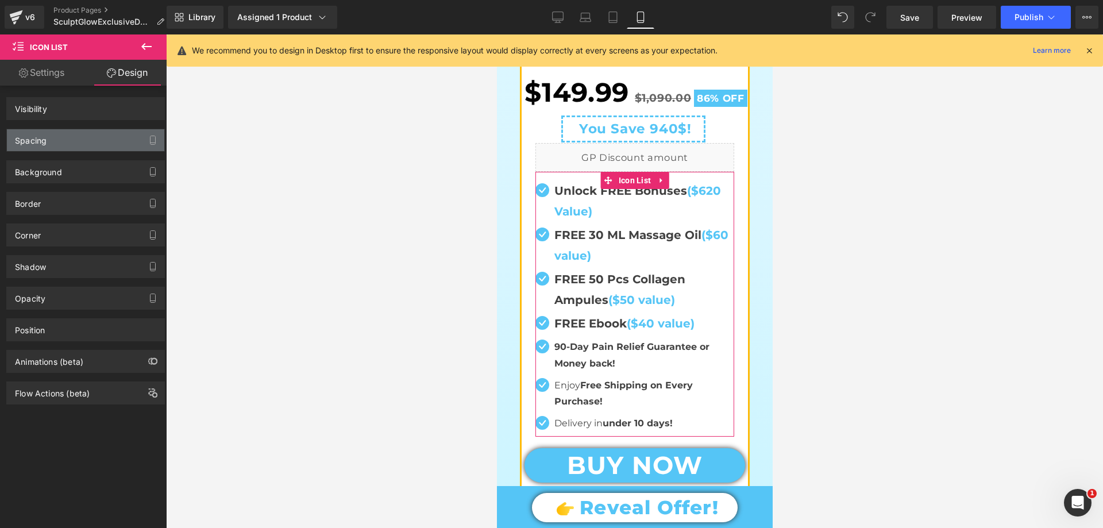
click at [51, 145] on div "Spacing" at bounding box center [85, 140] width 157 height 22
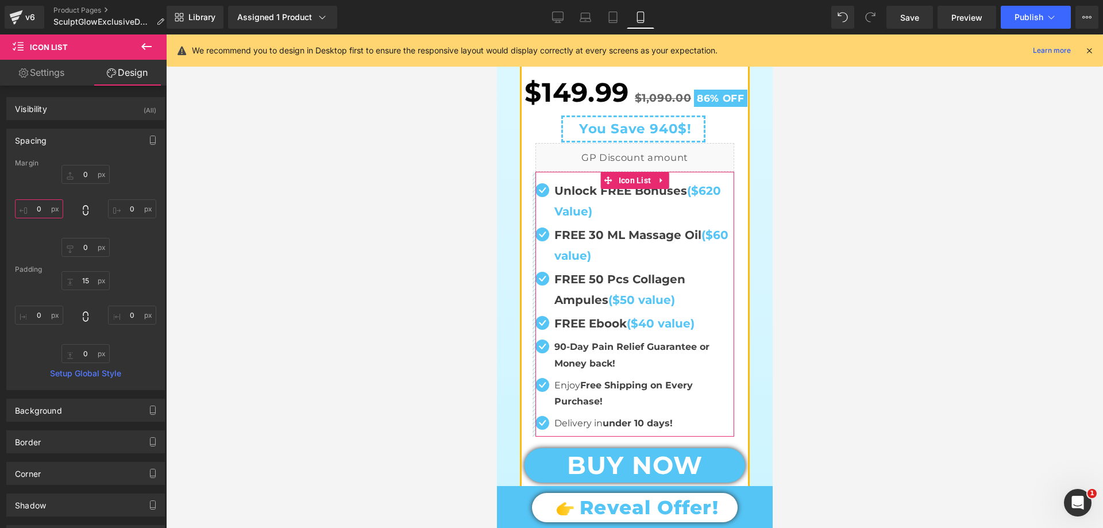
click at [43, 212] on input "0" at bounding box center [39, 208] width 48 height 19
type input "-20"
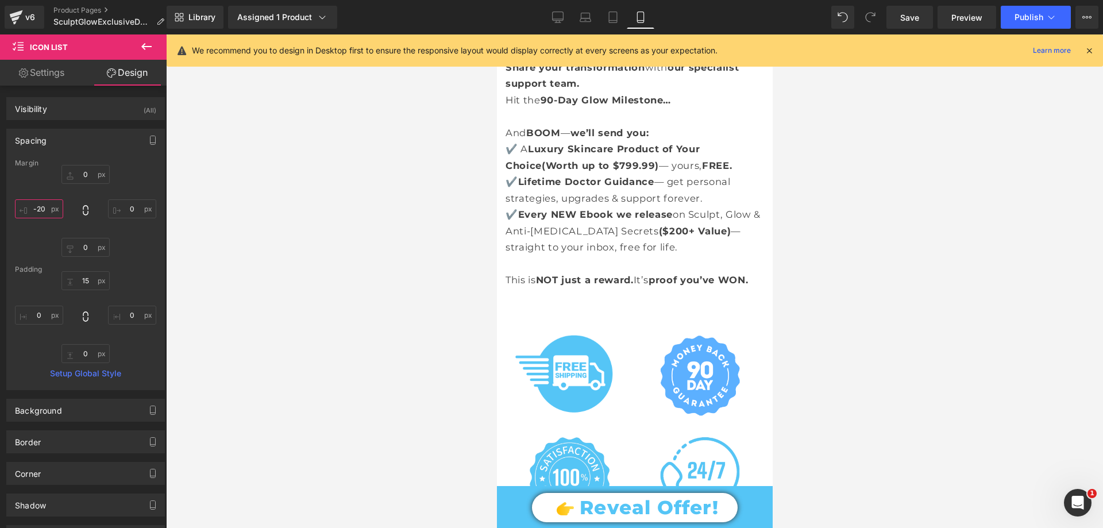
scroll to position [4310, 0]
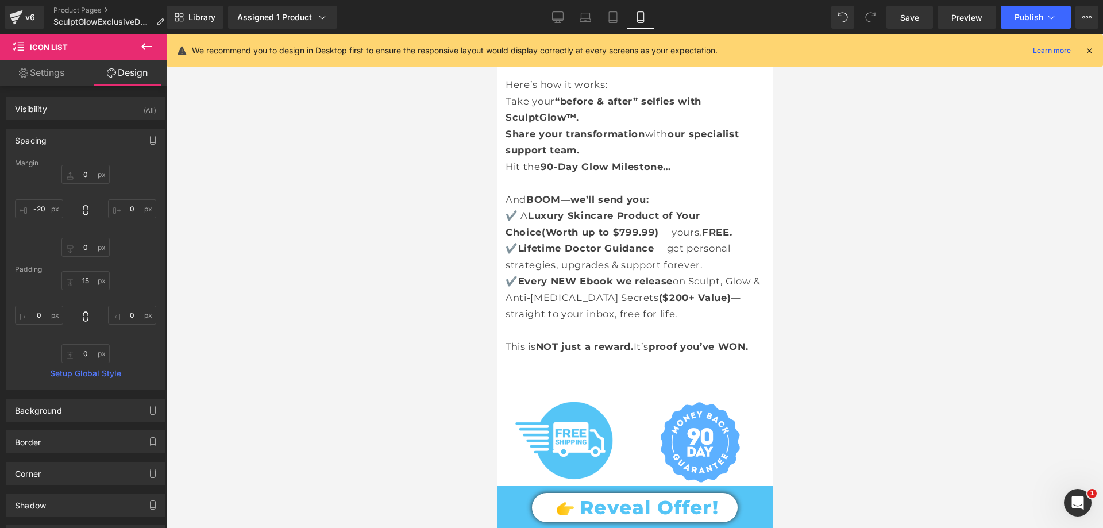
click at [622, 222] on span "Luxury Skincare Product of Your Choice" at bounding box center [602, 224] width 194 height 28
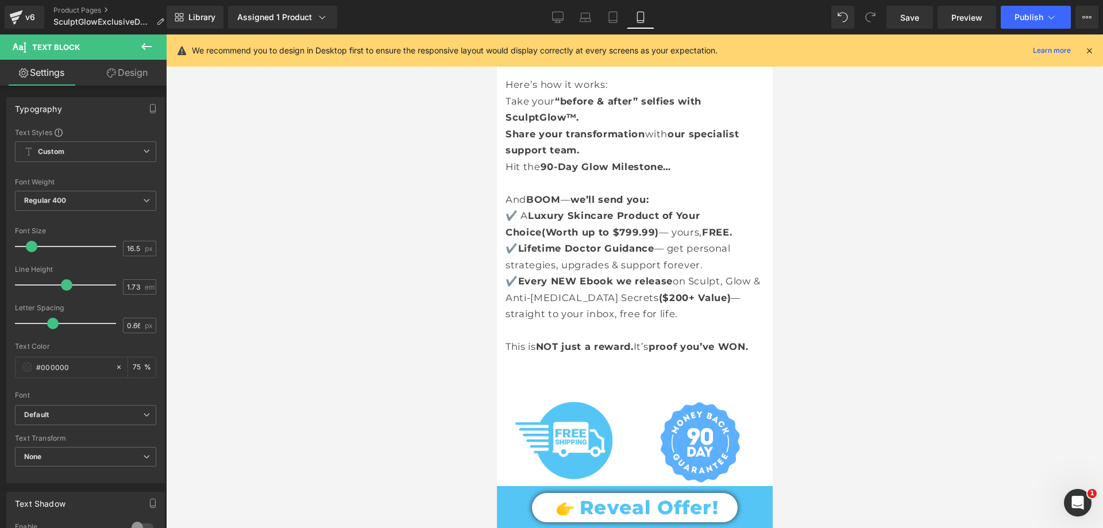
click at [139, 75] on link "Design" at bounding box center [127, 73] width 83 height 26
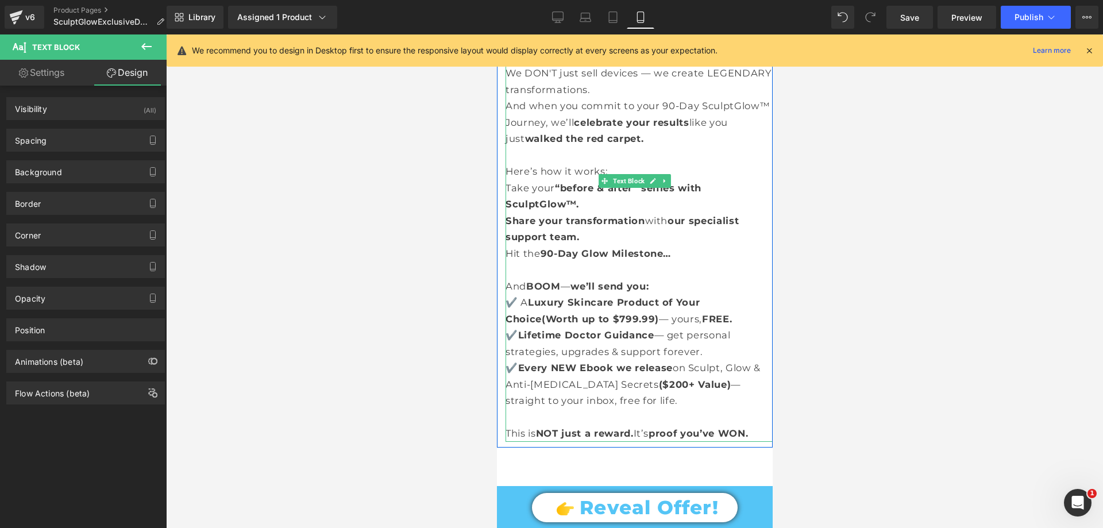
scroll to position [4138, 0]
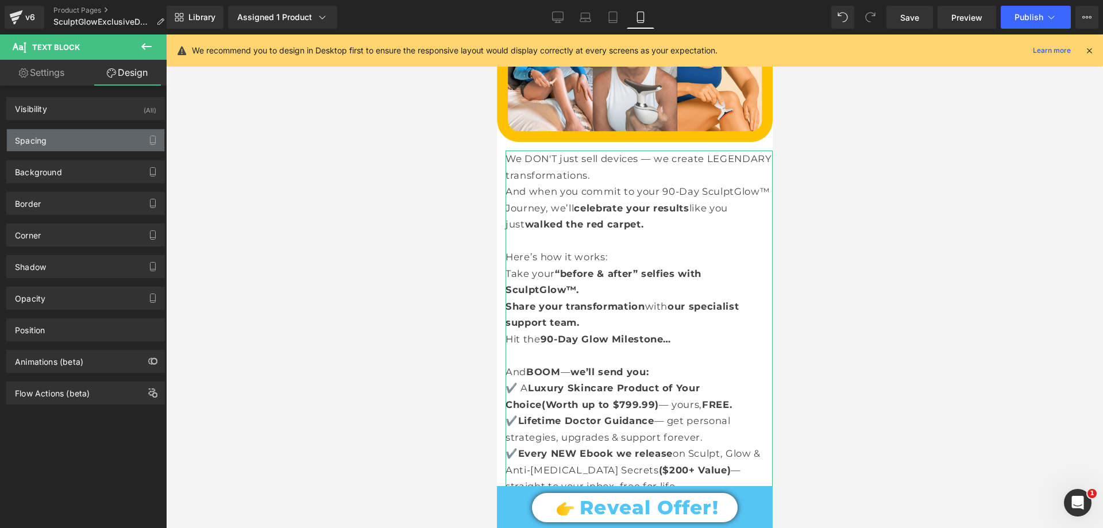
click at [56, 143] on div "Spacing" at bounding box center [85, 140] width 157 height 22
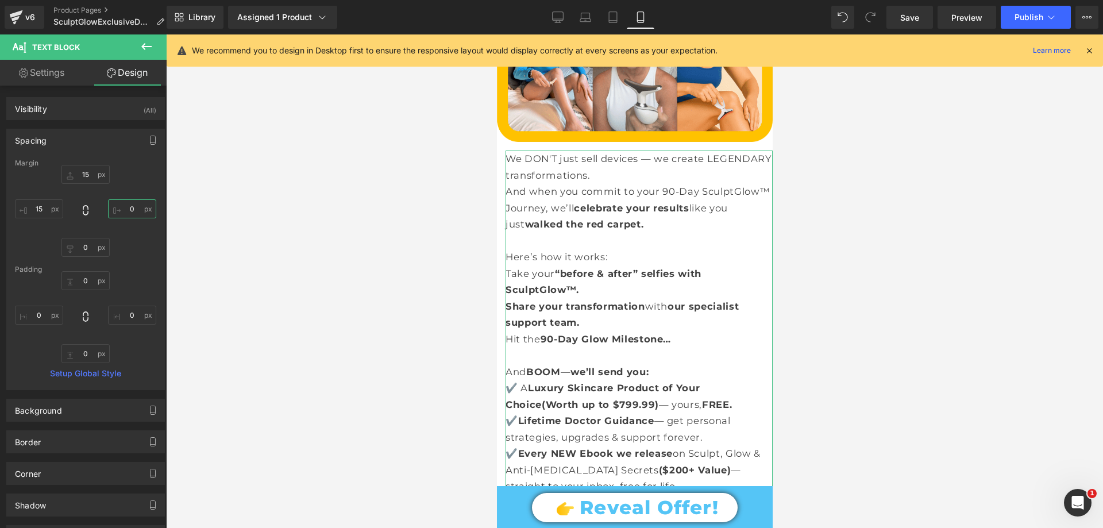
click at [123, 210] on input "0" at bounding box center [132, 208] width 48 height 19
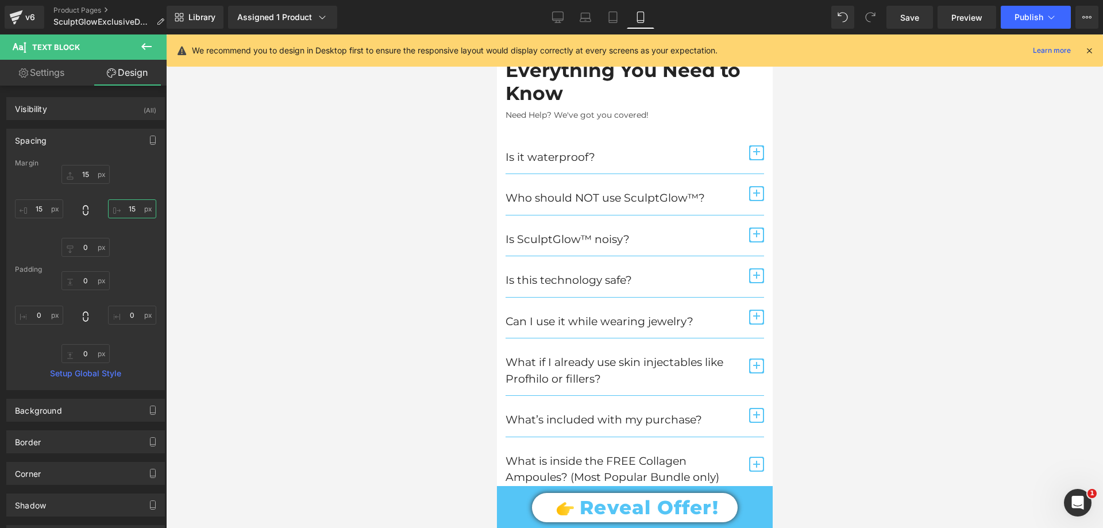
scroll to position [5395, 0]
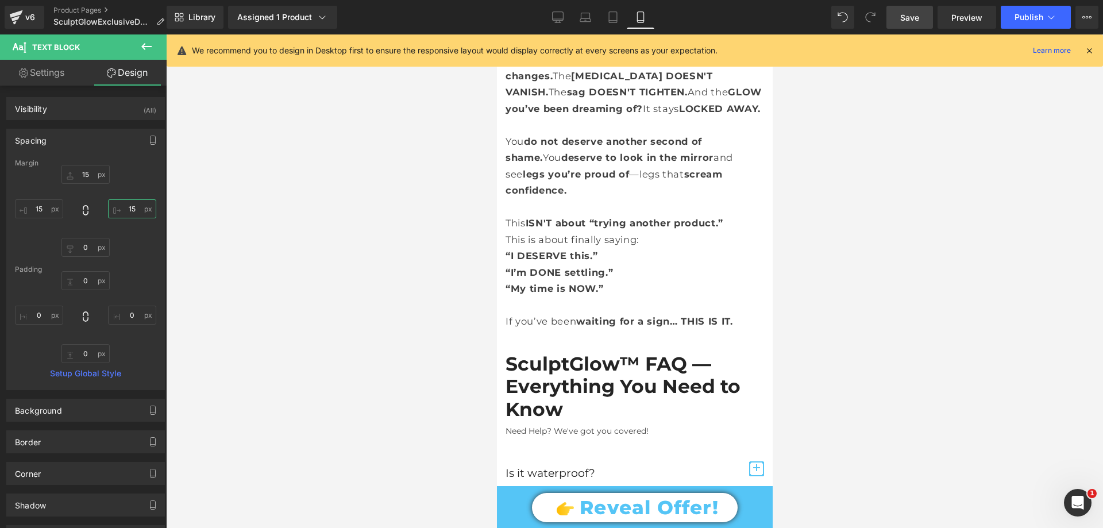
type input "15"
click at [919, 16] on span "Save" at bounding box center [909, 17] width 19 height 12
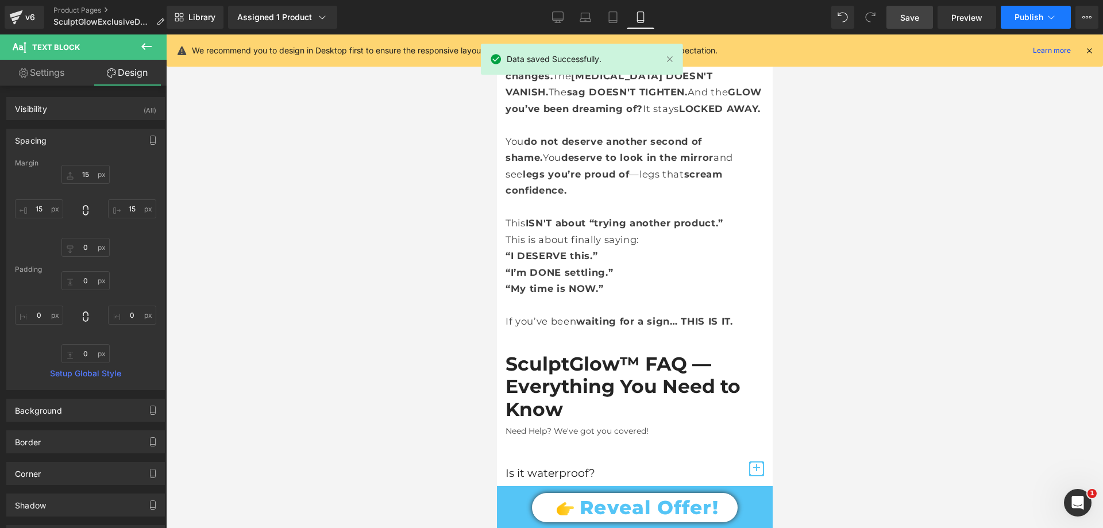
click at [1056, 13] on icon at bounding box center [1051, 16] width 11 height 11
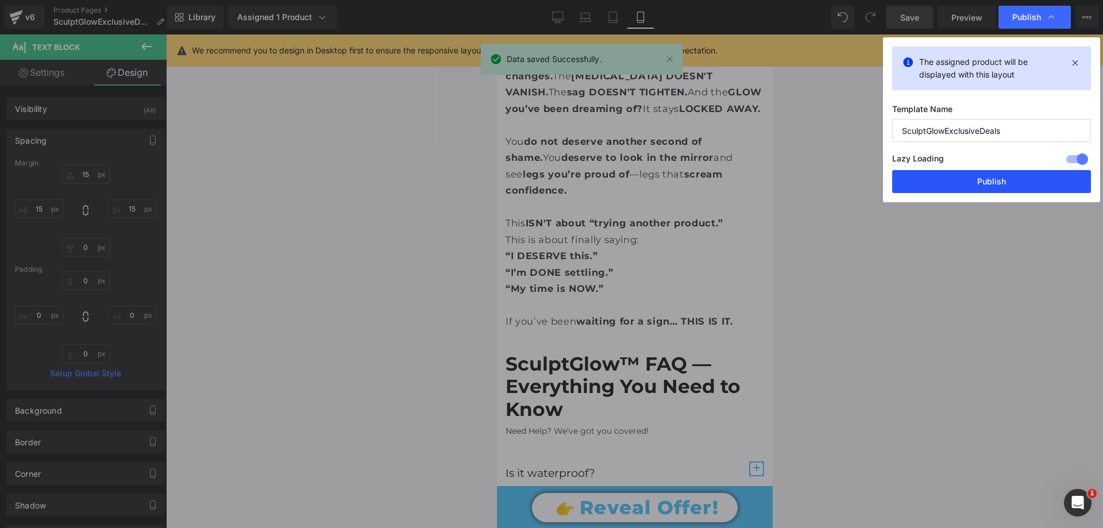
click at [972, 180] on button "Publish" at bounding box center [991, 181] width 199 height 23
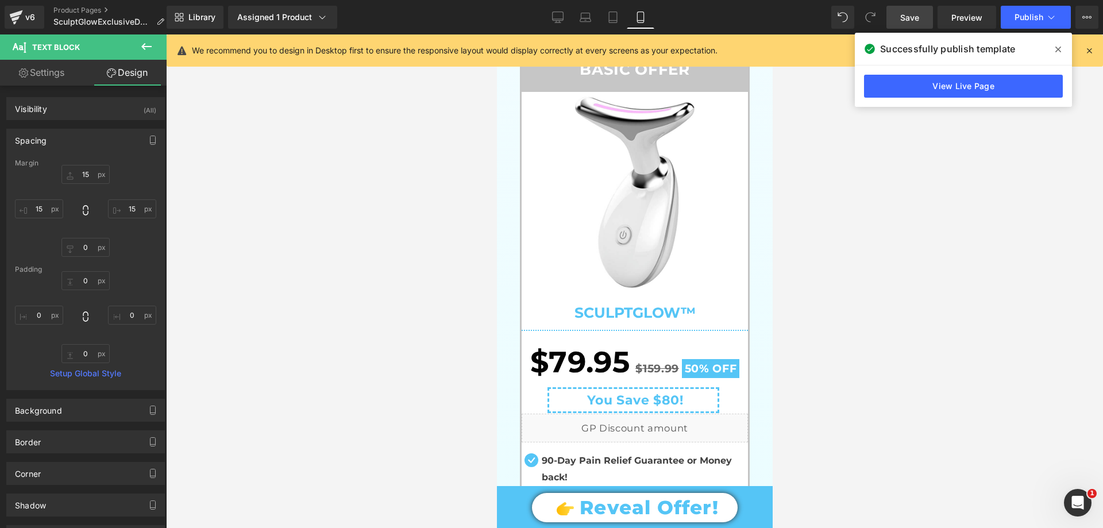
scroll to position [510, 0]
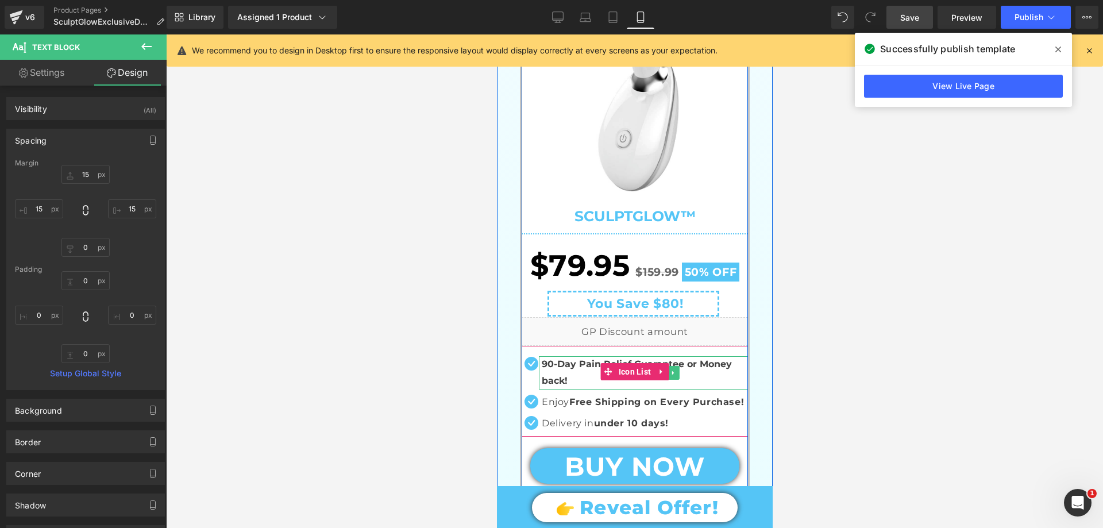
click at [548, 373] on p "90-Day Pain Relief Guarantee or Money back!" at bounding box center [644, 372] width 206 height 33
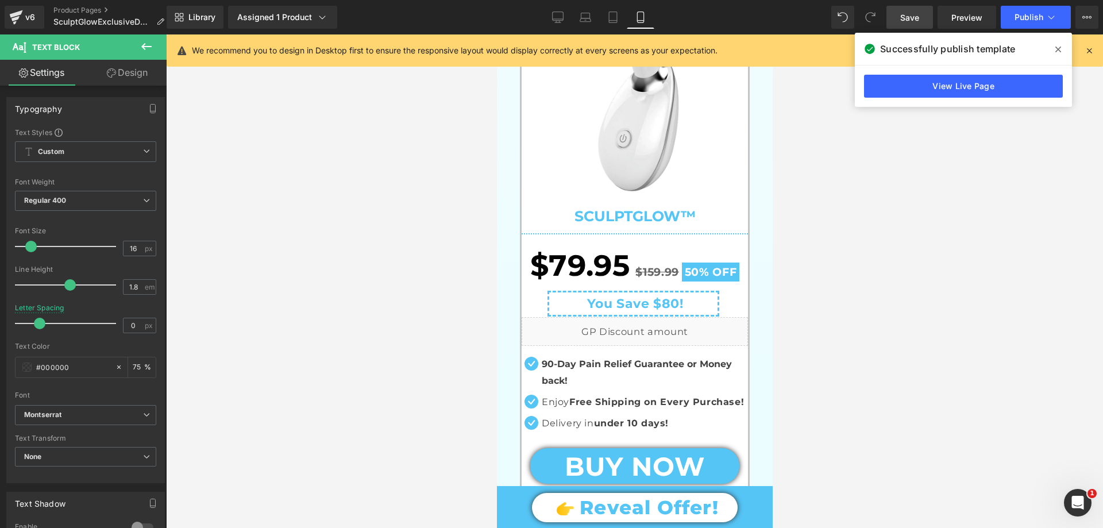
click at [111, 76] on icon at bounding box center [111, 72] width 9 height 9
click at [0, 0] on div "Spacing" at bounding box center [0, 0] width 0 height 0
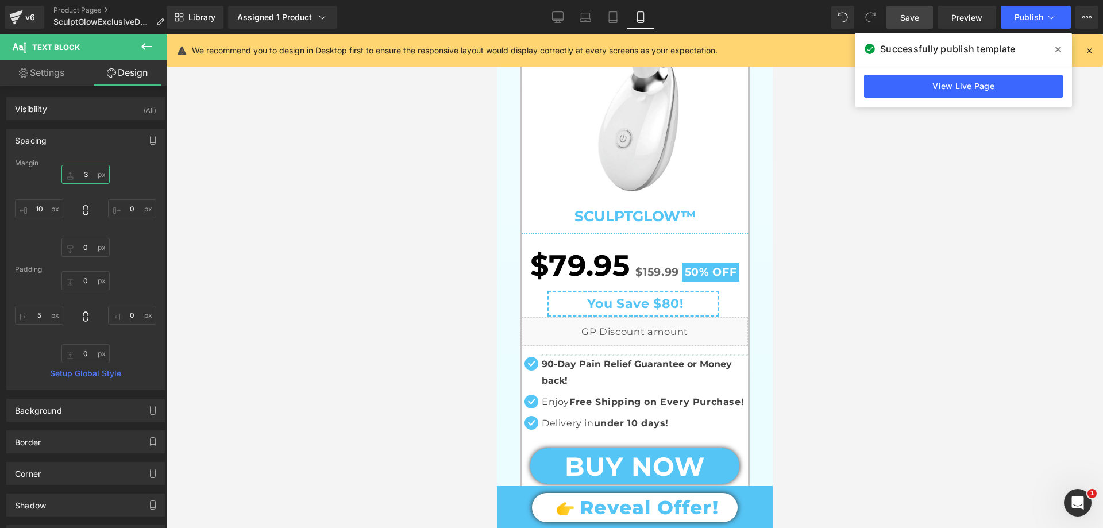
click at [90, 174] on input "text" at bounding box center [85, 174] width 48 height 19
click at [82, 176] on input "5" at bounding box center [85, 174] width 48 height 19
click at [86, 175] on input "4" at bounding box center [85, 174] width 48 height 19
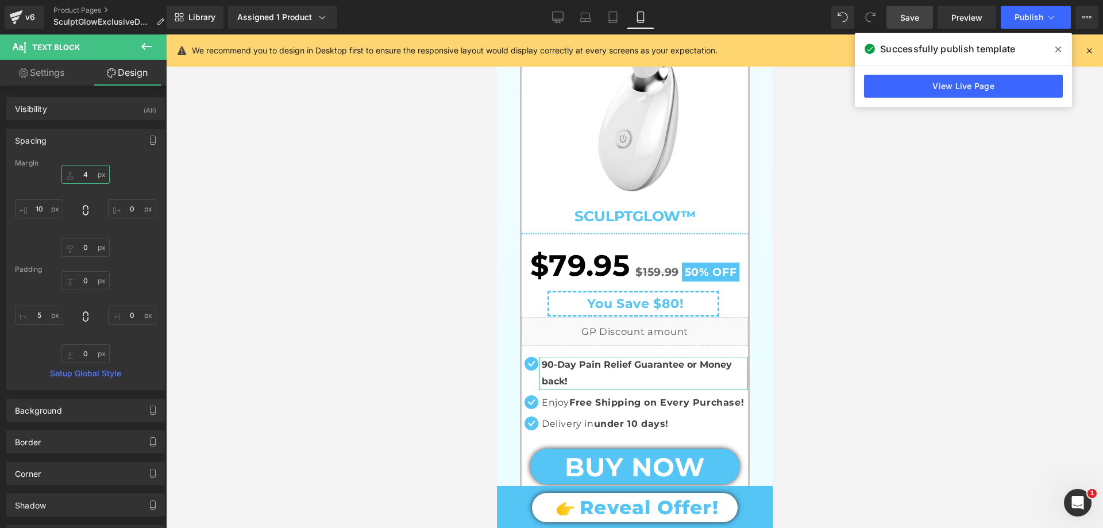
type input "5"
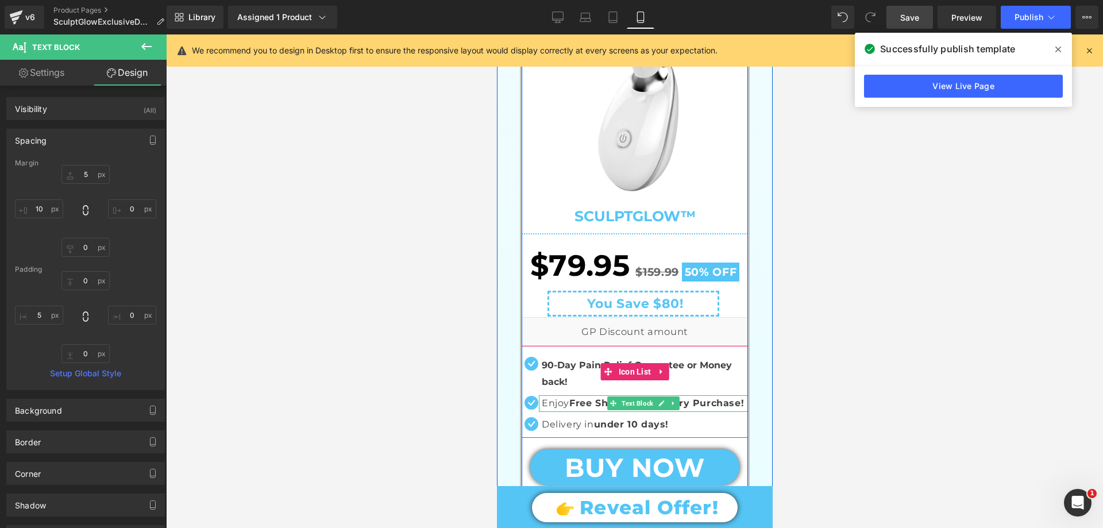
click at [619, 402] on span "Text Block" at bounding box center [637, 404] width 36 height 14
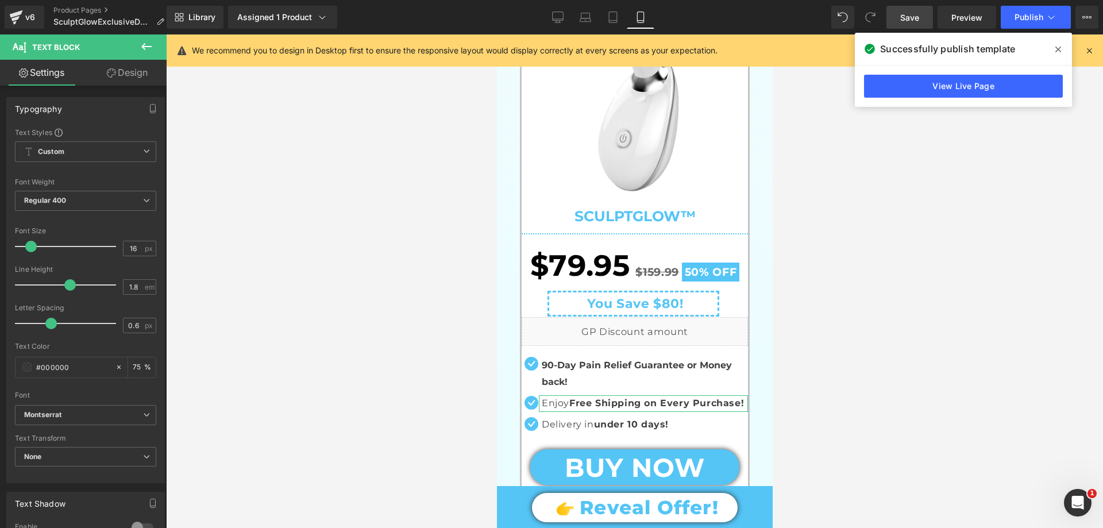
click at [122, 74] on link "Design" at bounding box center [127, 73] width 83 height 26
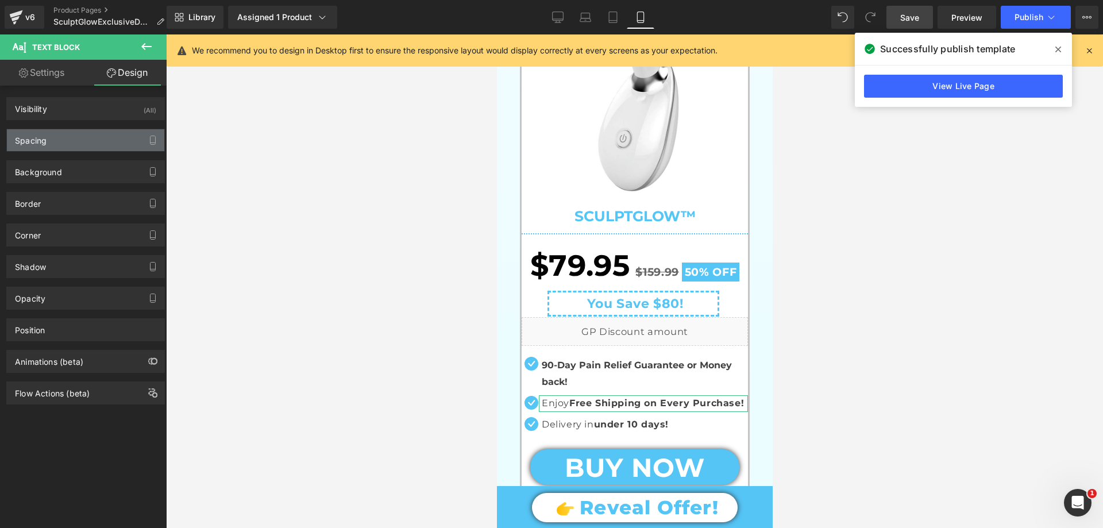
click at [70, 140] on div "Spacing" at bounding box center [85, 140] width 157 height 22
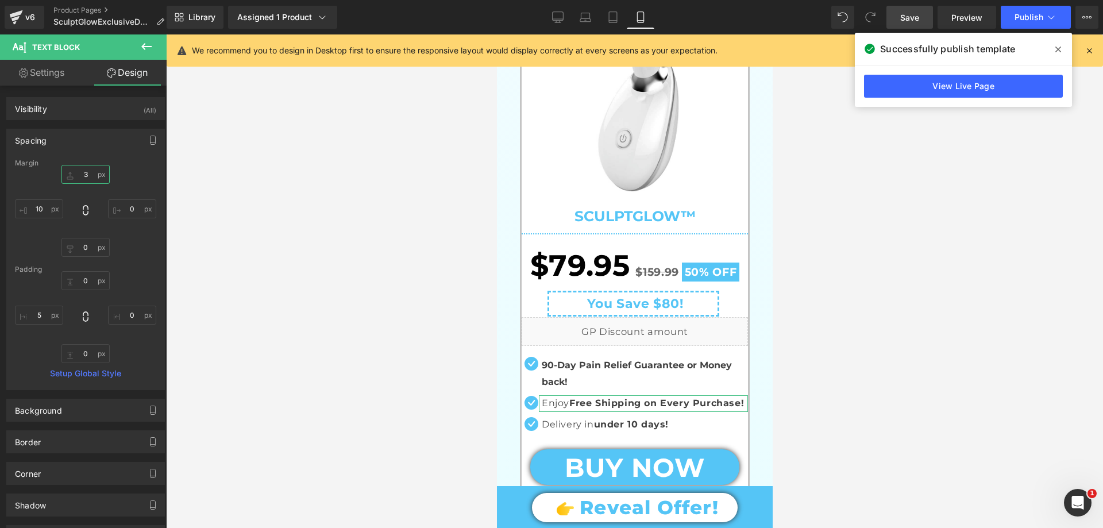
click at [91, 175] on input "text" at bounding box center [85, 174] width 48 height 19
type input "5"
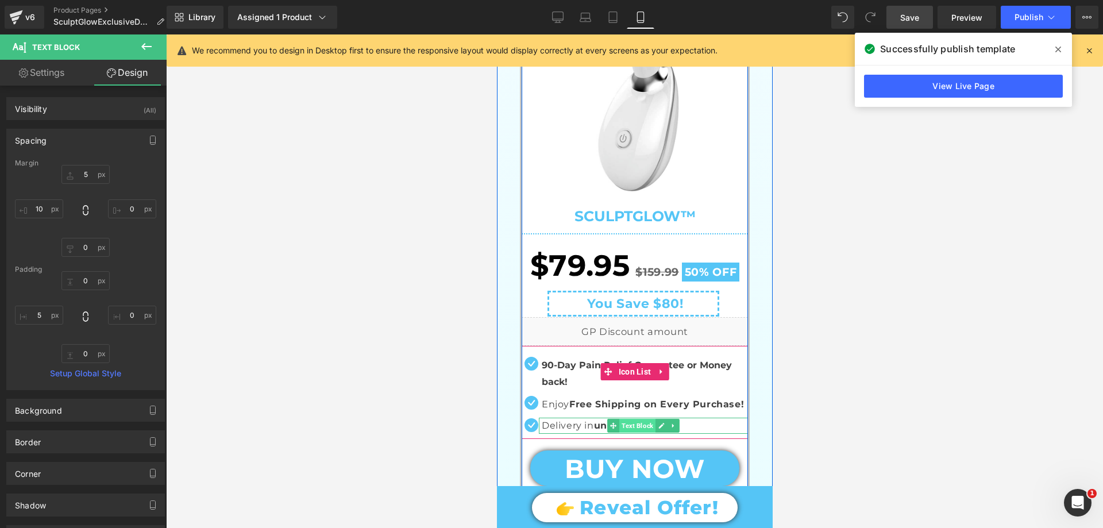
click at [619, 424] on span "Text Block" at bounding box center [637, 426] width 36 height 14
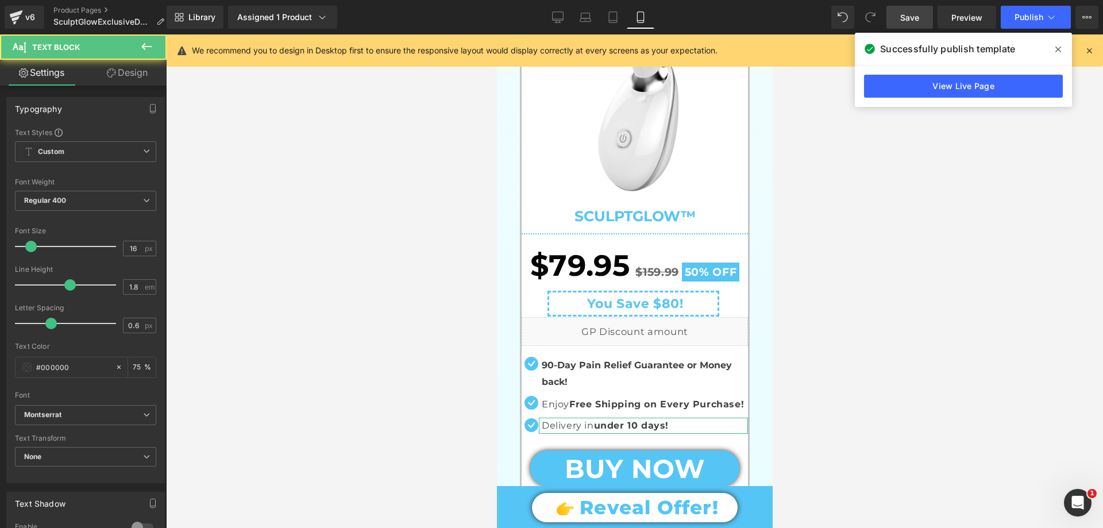
click at [107, 80] on link "Design" at bounding box center [127, 73] width 83 height 26
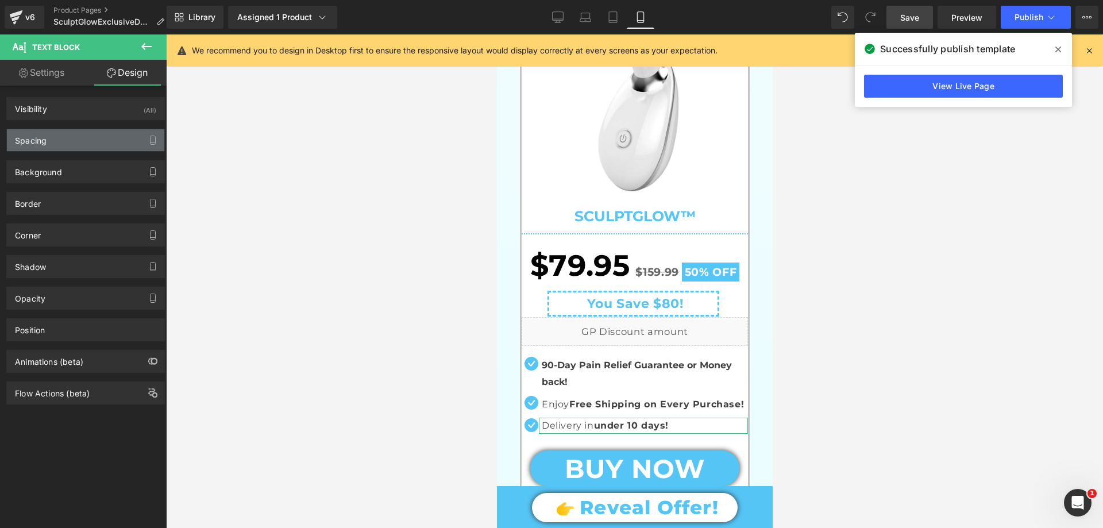
click at [57, 141] on div "Spacing" at bounding box center [85, 140] width 157 height 22
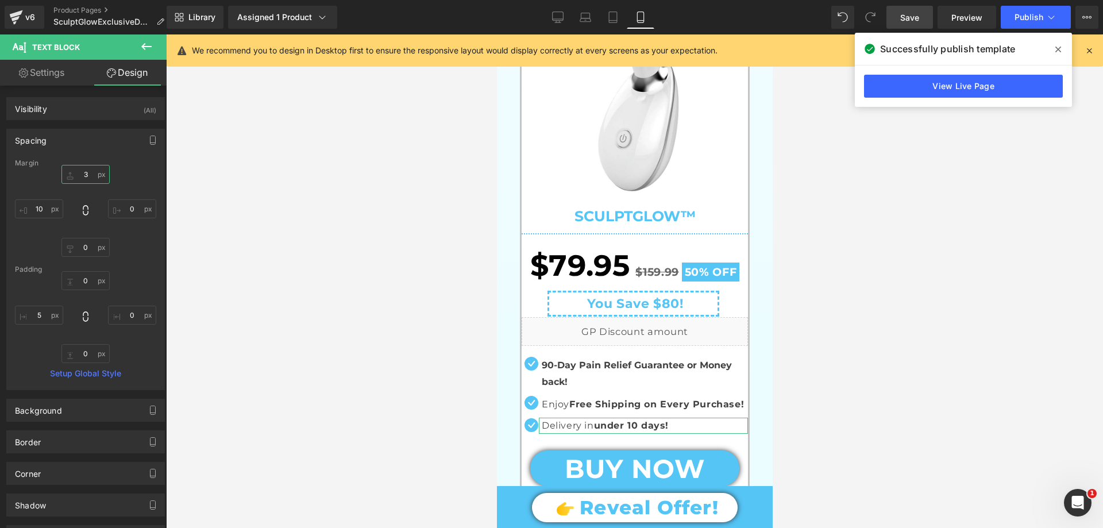
click at [83, 175] on input "text" at bounding box center [85, 174] width 48 height 19
type input "5"
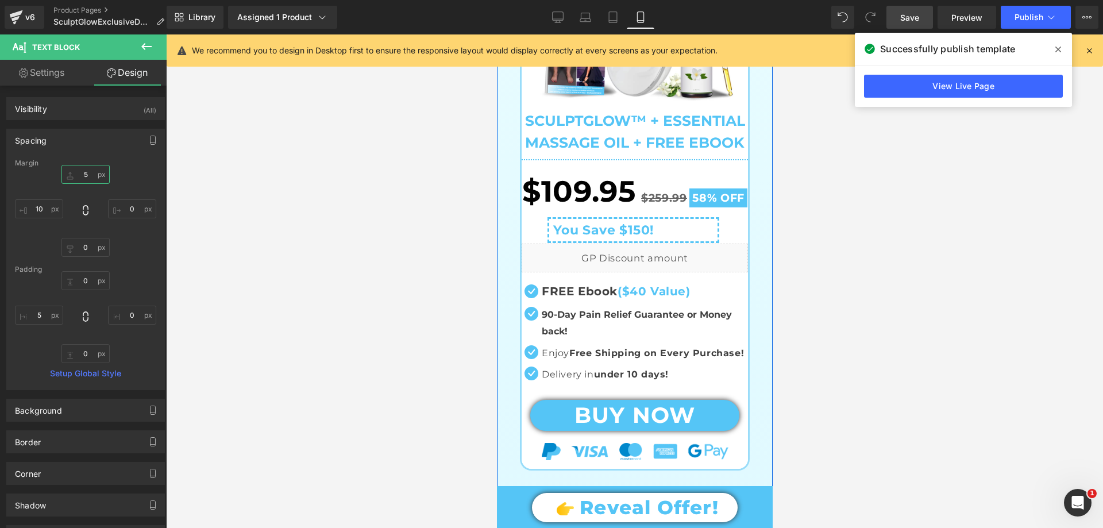
scroll to position [1315, 0]
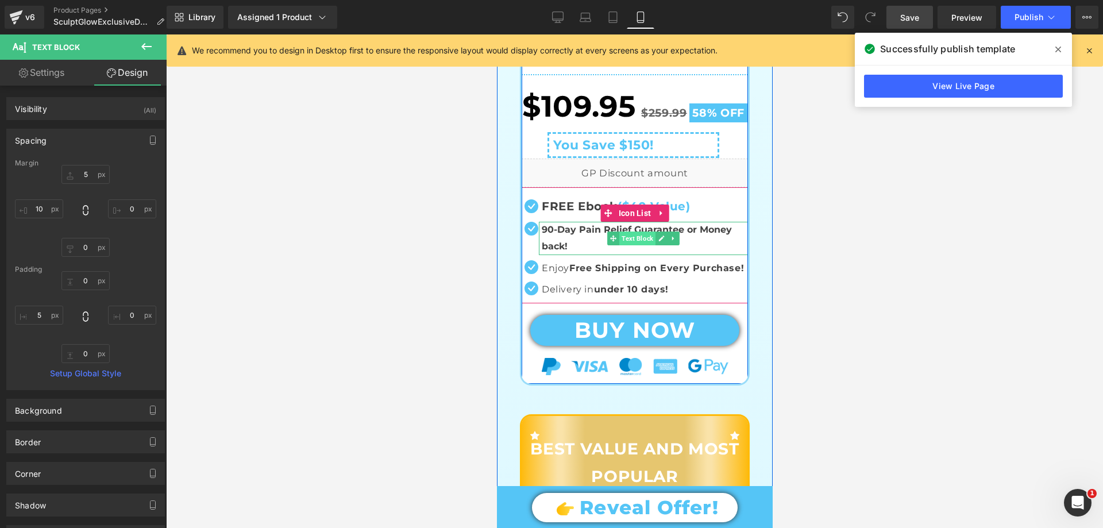
click at [638, 245] on span "Text Block" at bounding box center [637, 239] width 36 height 14
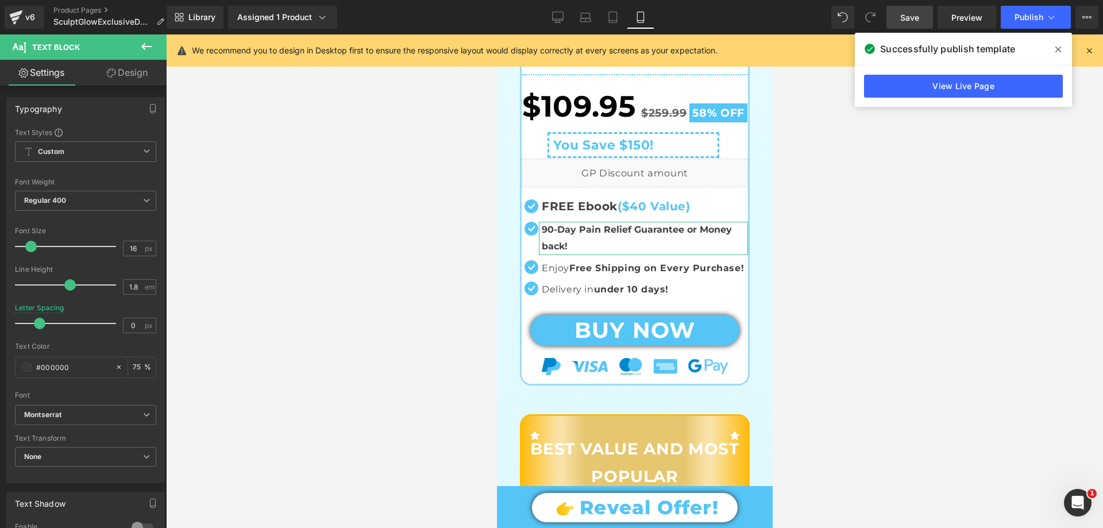
click at [134, 67] on link "Design" at bounding box center [127, 73] width 83 height 26
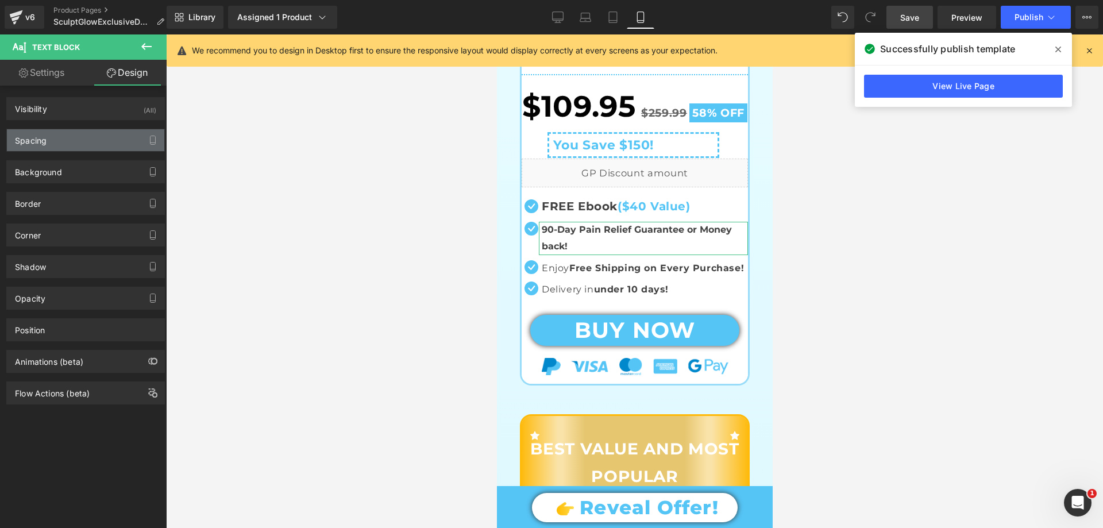
click at [57, 144] on div "Spacing" at bounding box center [85, 140] width 157 height 22
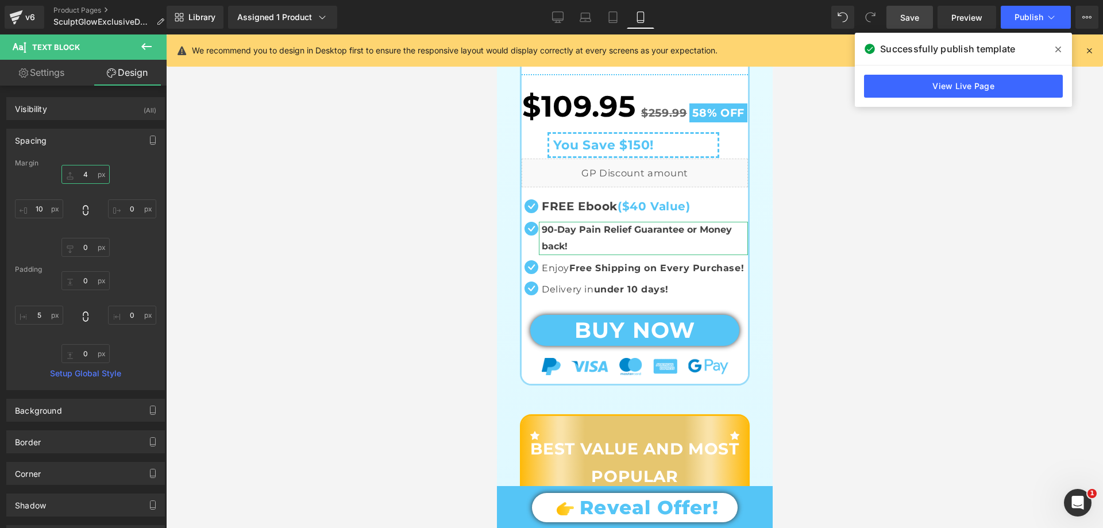
click at [84, 170] on input "text" at bounding box center [85, 174] width 48 height 19
type input "5"
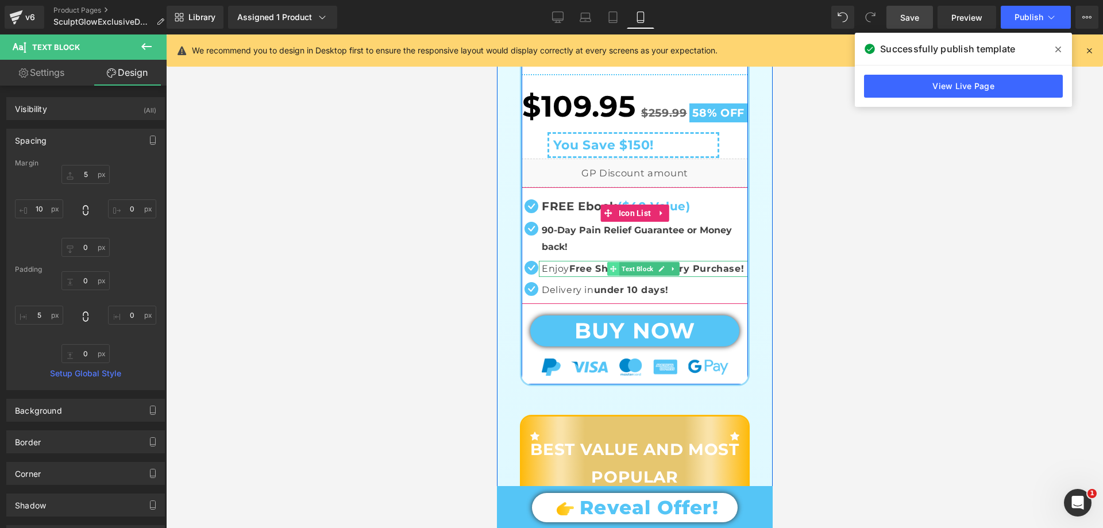
click at [607, 276] on span at bounding box center [613, 269] width 12 height 14
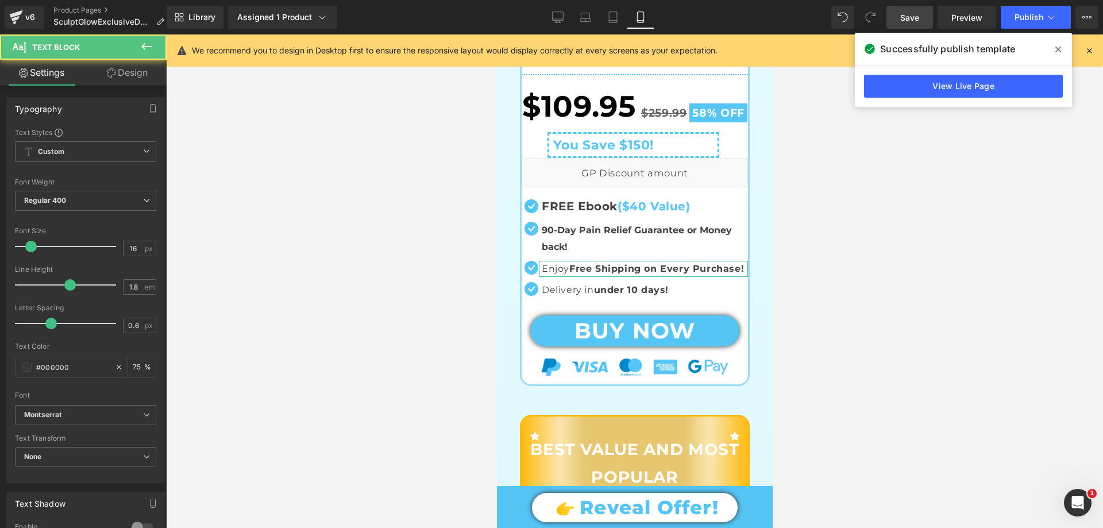
click at [115, 78] on link "Design" at bounding box center [127, 73] width 83 height 26
click at [0, 0] on div "Spacing" at bounding box center [0, 0] width 0 height 0
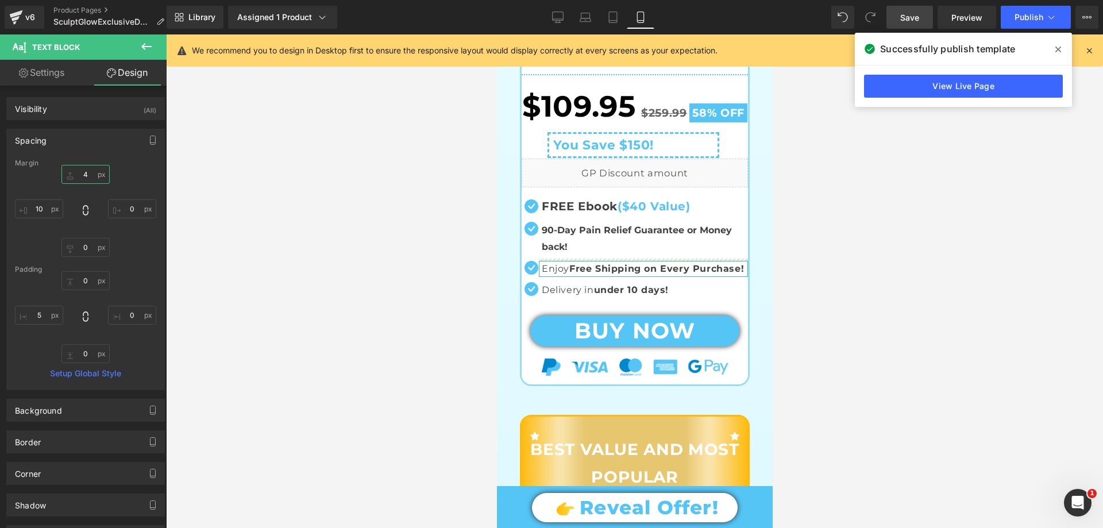
click at [88, 171] on input "text" at bounding box center [85, 174] width 48 height 19
type input "5"
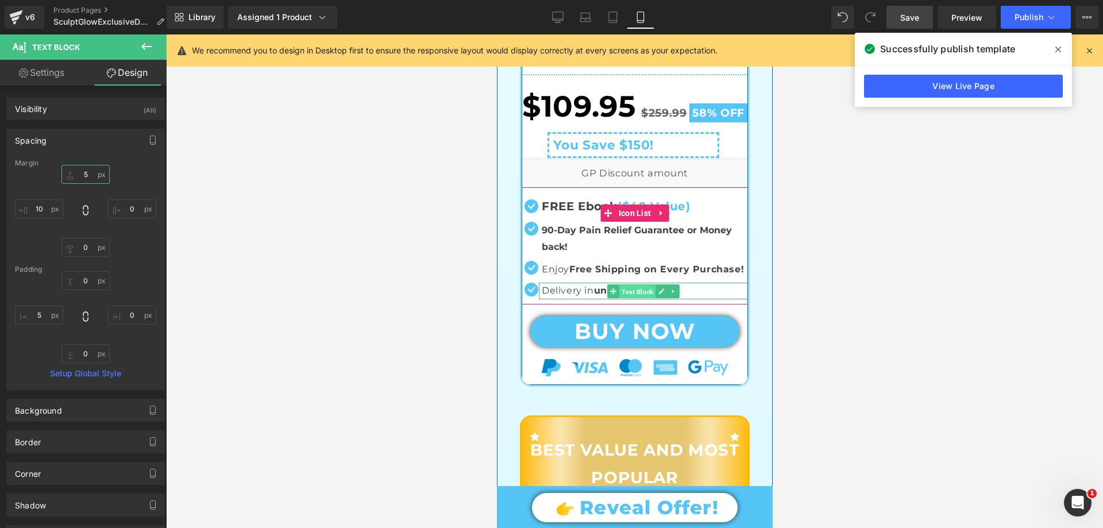
drag, startPoint x: 625, startPoint y: 310, endPoint x: 722, endPoint y: 231, distance: 124.6
click at [625, 299] on span "Text Block" at bounding box center [637, 292] width 36 height 14
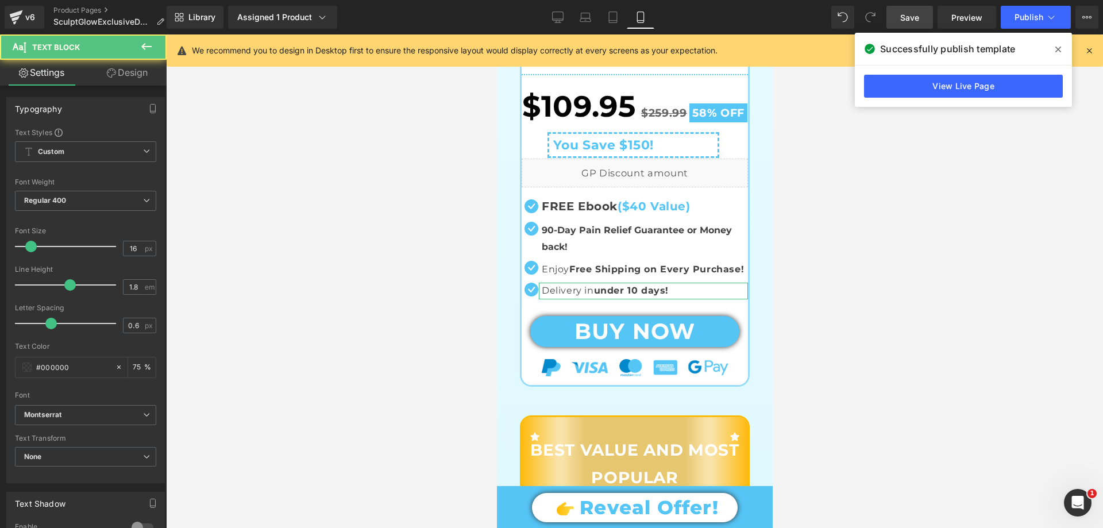
click at [135, 71] on link "Design" at bounding box center [127, 73] width 83 height 26
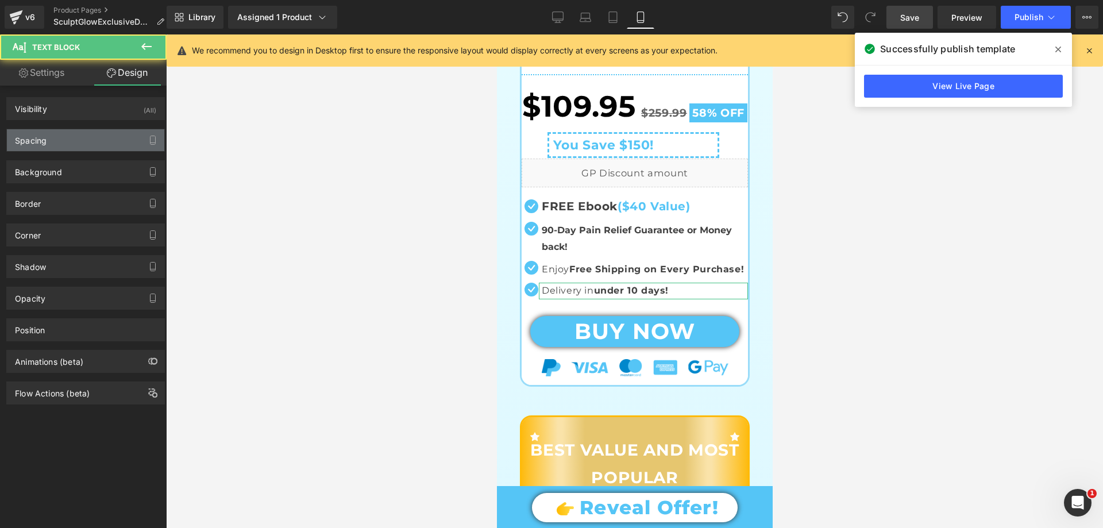
click at [59, 140] on div "Spacing" at bounding box center [85, 140] width 157 height 22
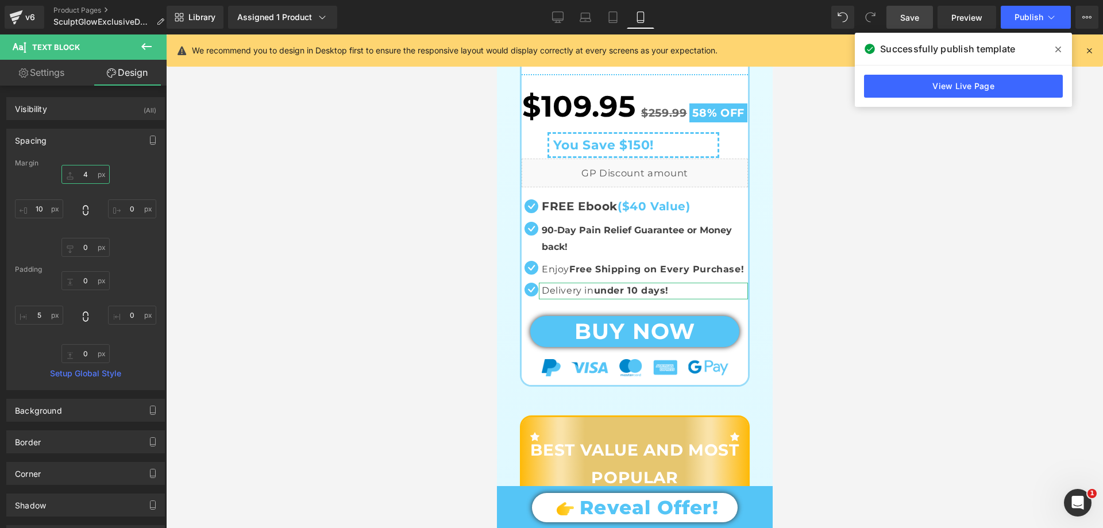
click at [88, 175] on input "text" at bounding box center [85, 174] width 48 height 19
type input "5"
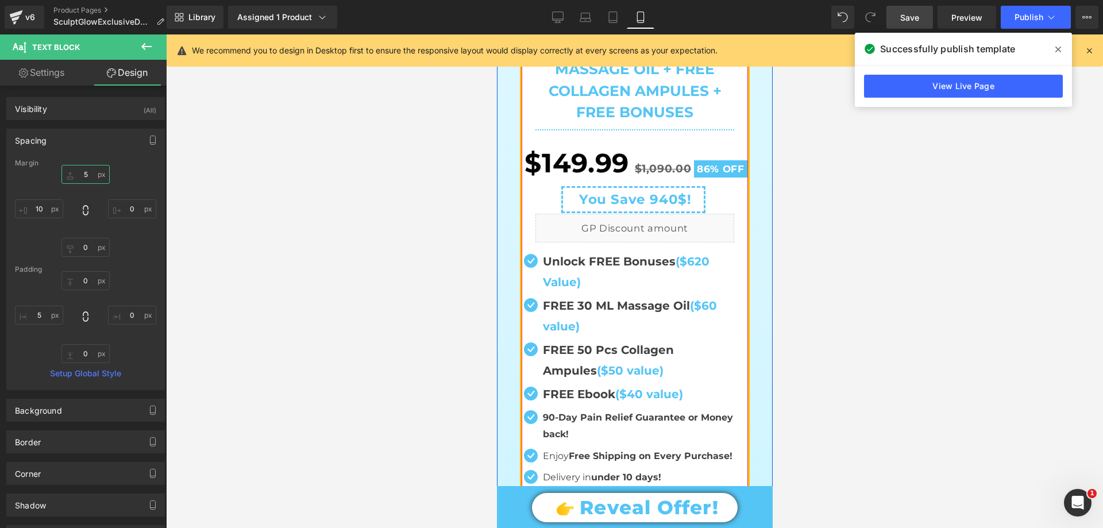
scroll to position [1947, 0]
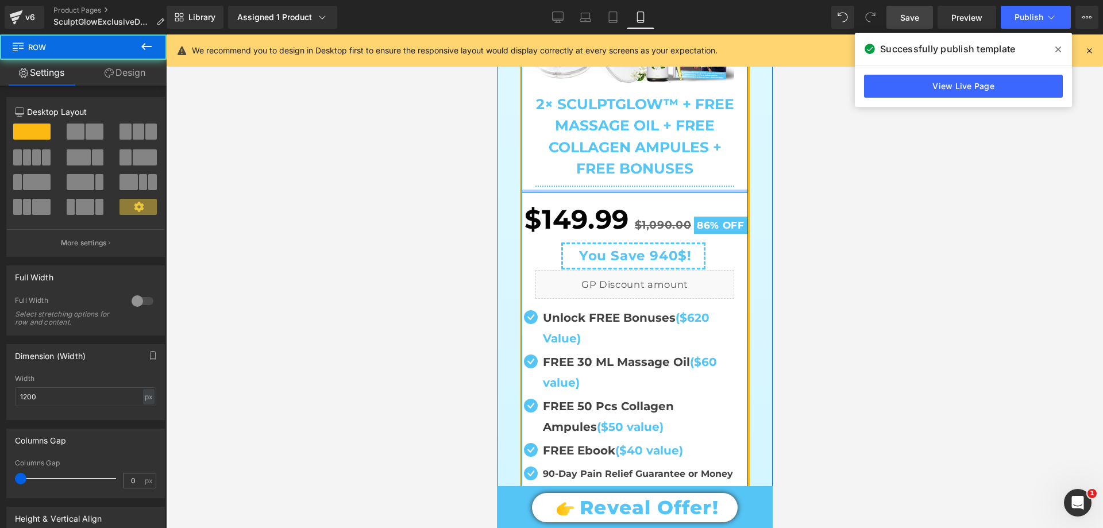
click at [601, 193] on div at bounding box center [634, 191] width 226 height 3
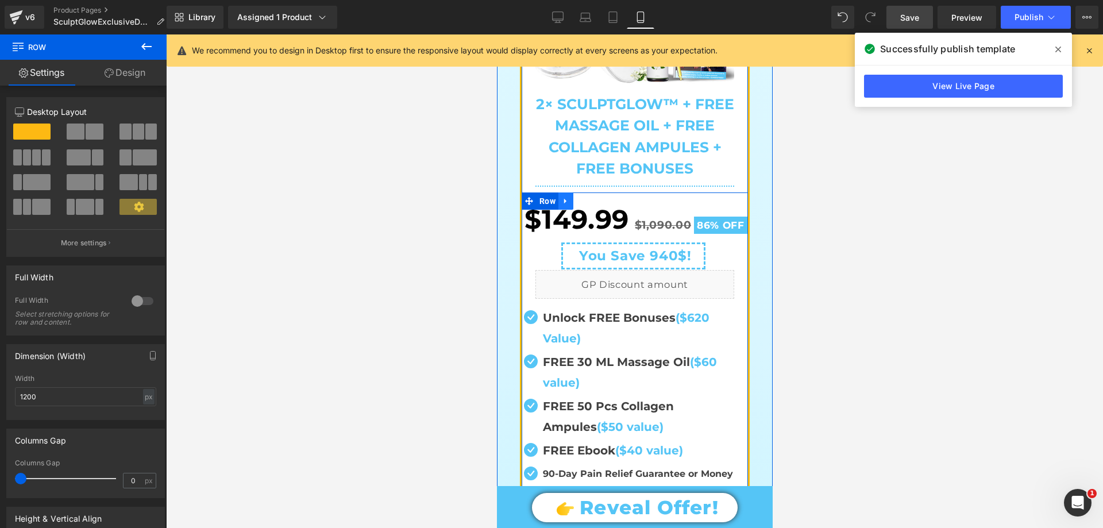
click at [562, 206] on icon at bounding box center [565, 201] width 8 height 9
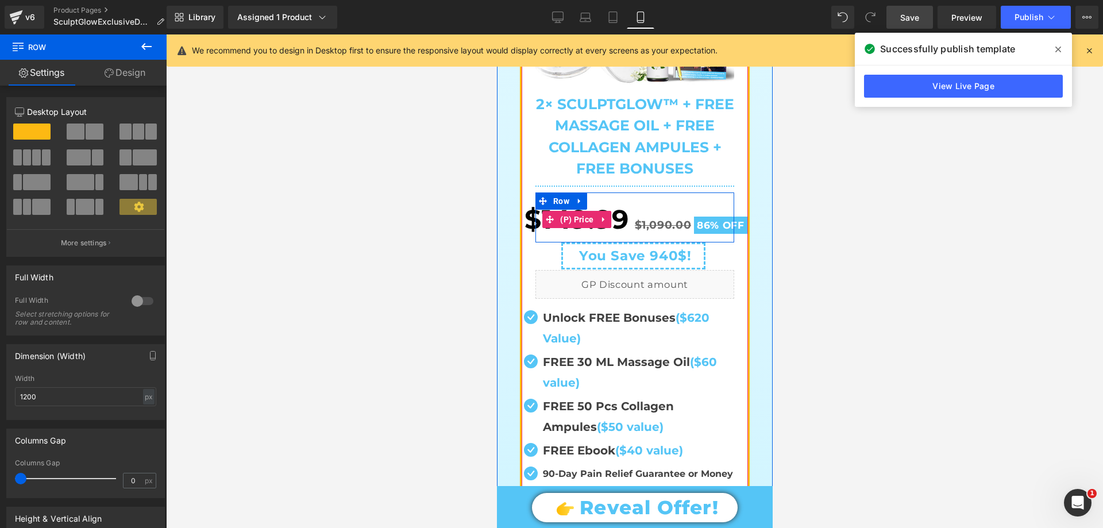
click at [571, 242] on span "$149.99" at bounding box center [576, 219] width 105 height 45
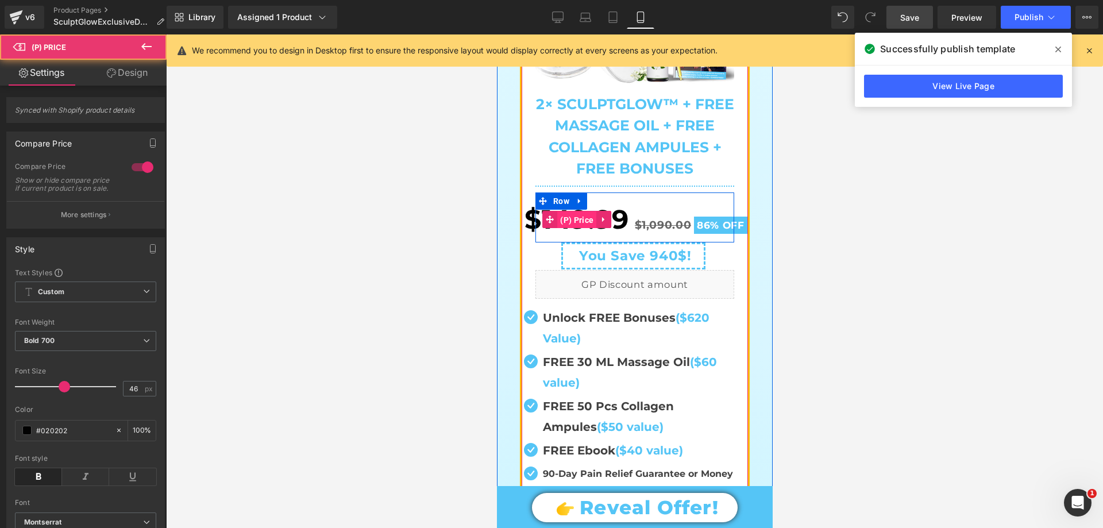
click at [571, 229] on span "(P) Price" at bounding box center [576, 219] width 39 height 17
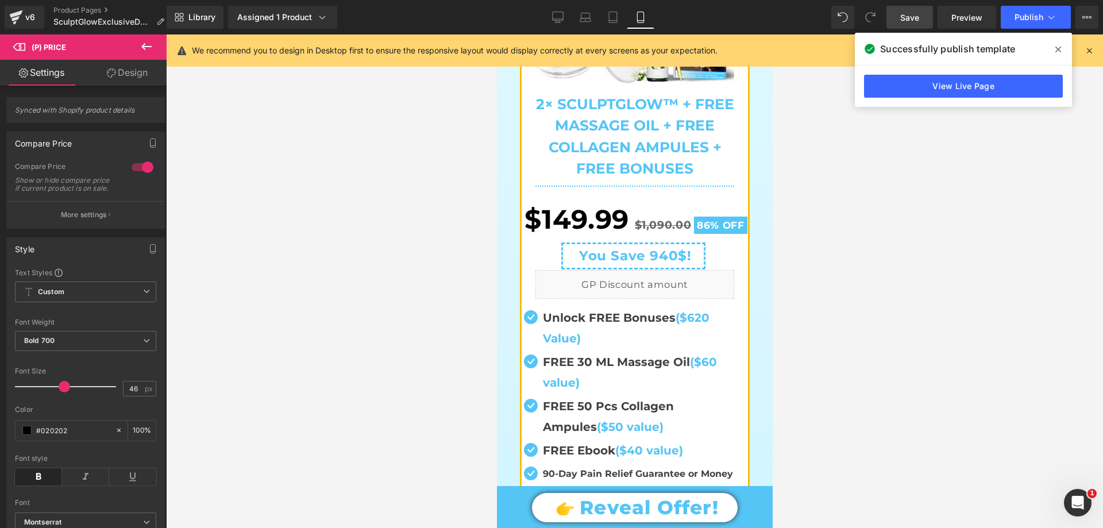
click at [118, 69] on link "Design" at bounding box center [127, 73] width 83 height 26
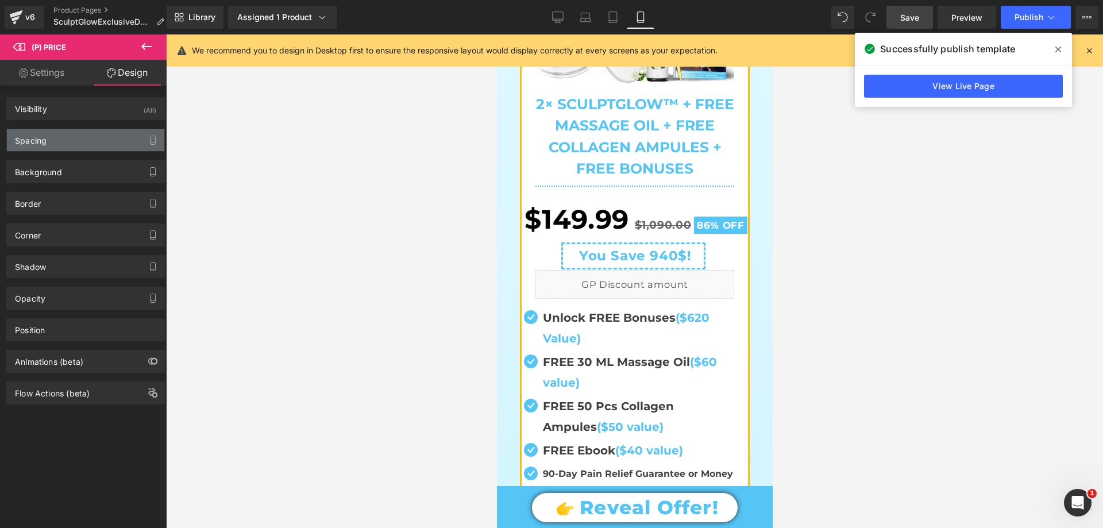
click at [51, 144] on div "Spacing" at bounding box center [85, 140] width 157 height 22
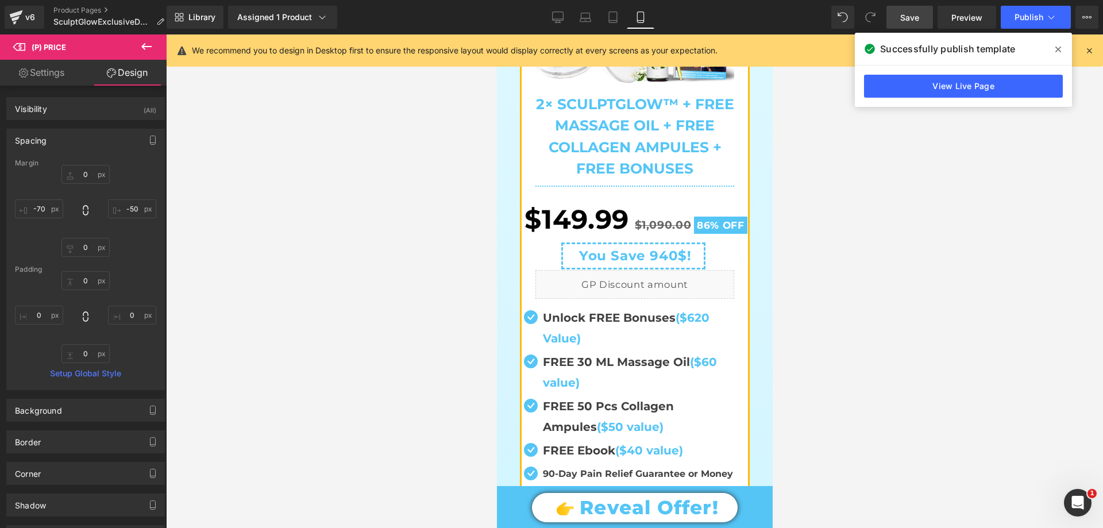
click at [51, 144] on div "Spacing" at bounding box center [85, 140] width 157 height 22
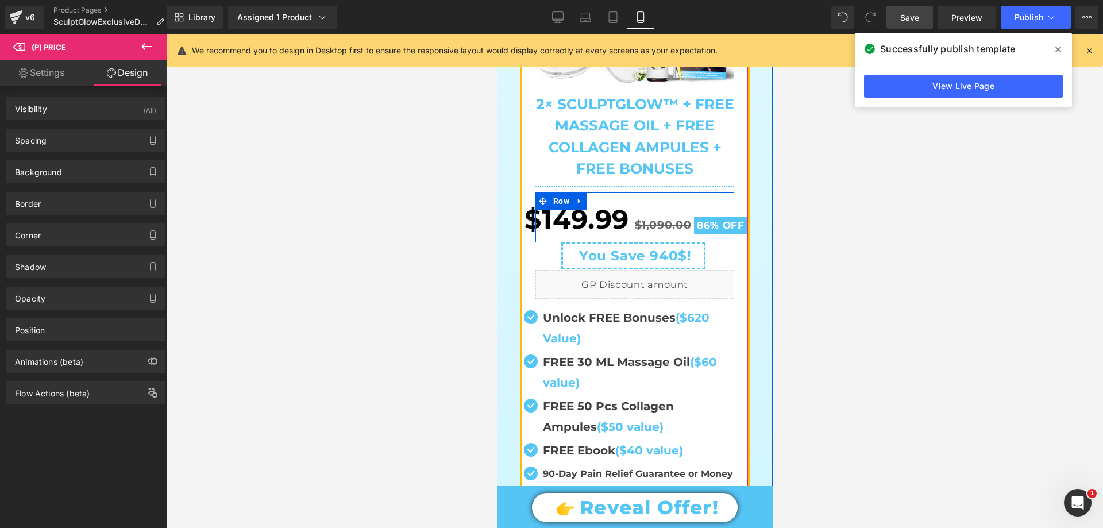
click at [563, 205] on icon at bounding box center [566, 201] width 6 height 6
click at [546, 210] on span "Row" at bounding box center [547, 201] width 22 height 17
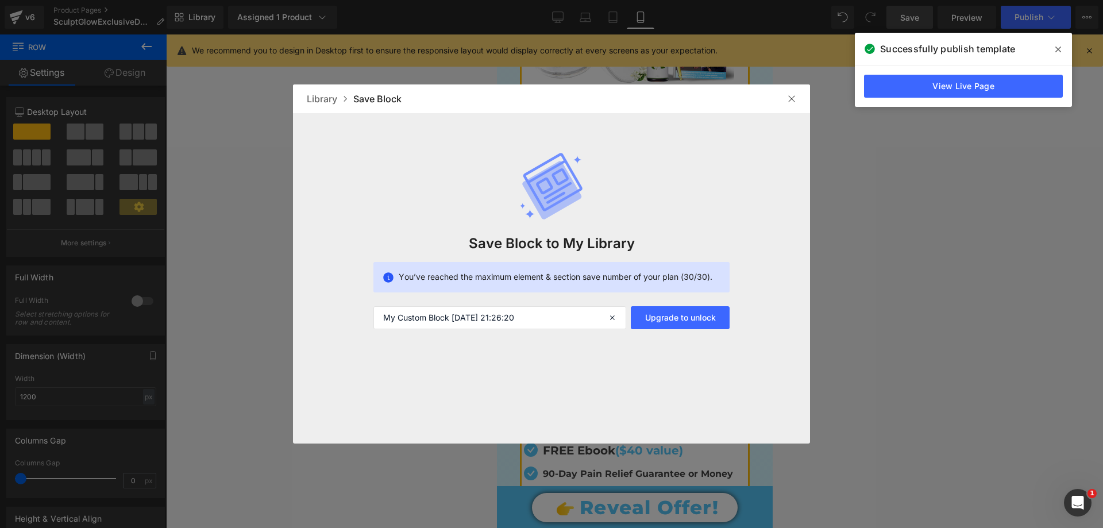
click at [787, 101] on img at bounding box center [791, 98] width 9 height 9
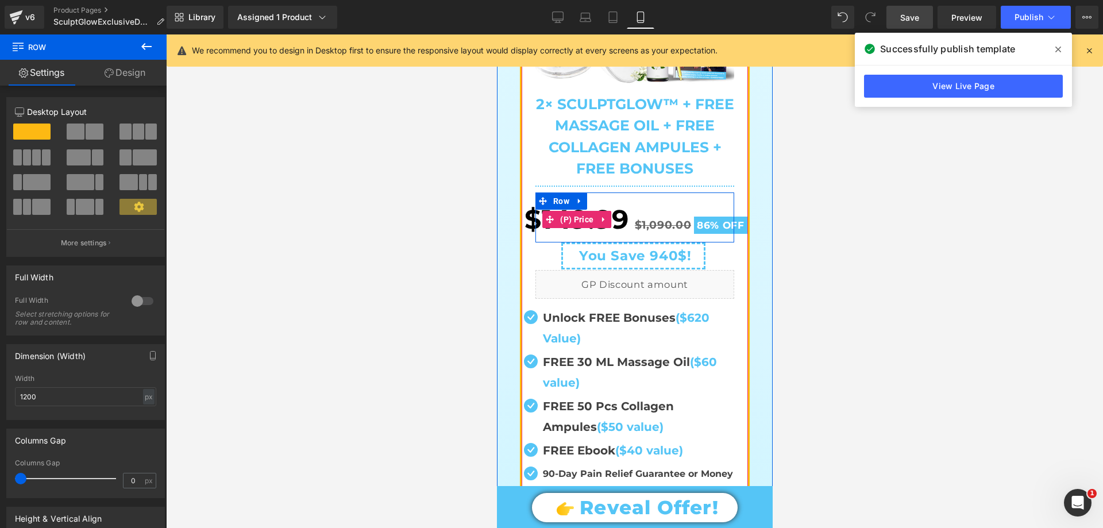
click at [546, 242] on span "$149.99" at bounding box center [576, 219] width 105 height 45
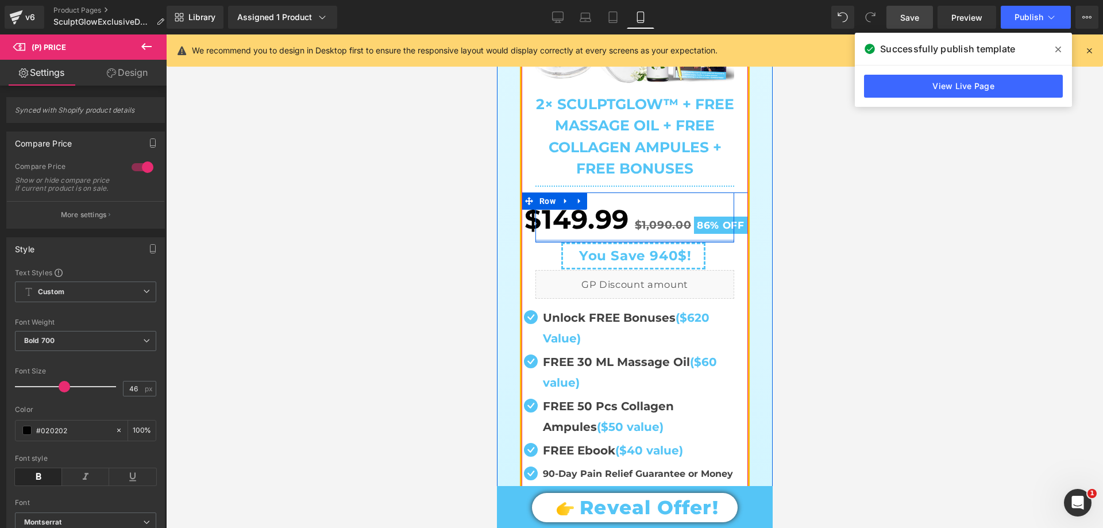
click at [538, 243] on div at bounding box center [634, 241] width 199 height 3
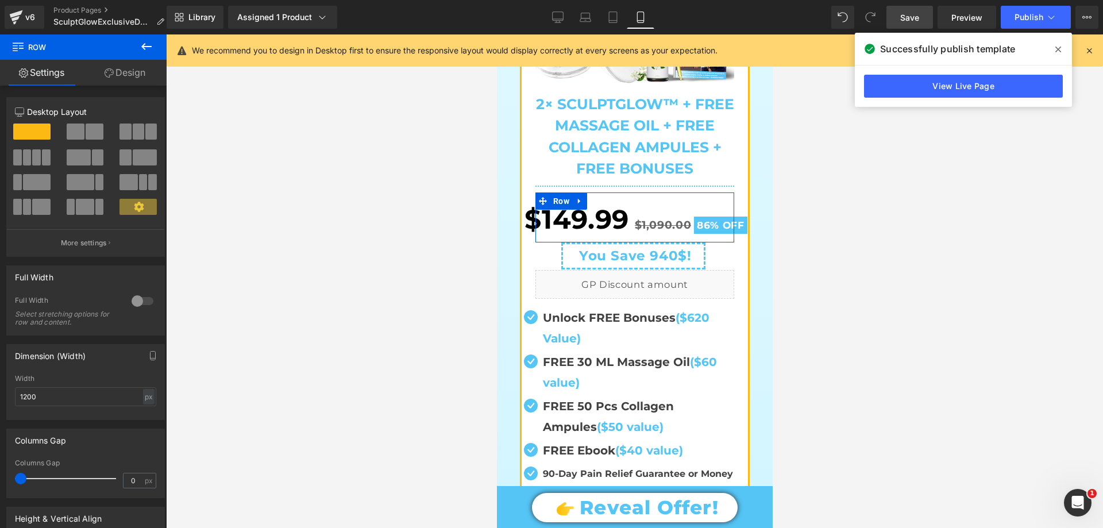
click at [130, 74] on link "Design" at bounding box center [124, 73] width 83 height 26
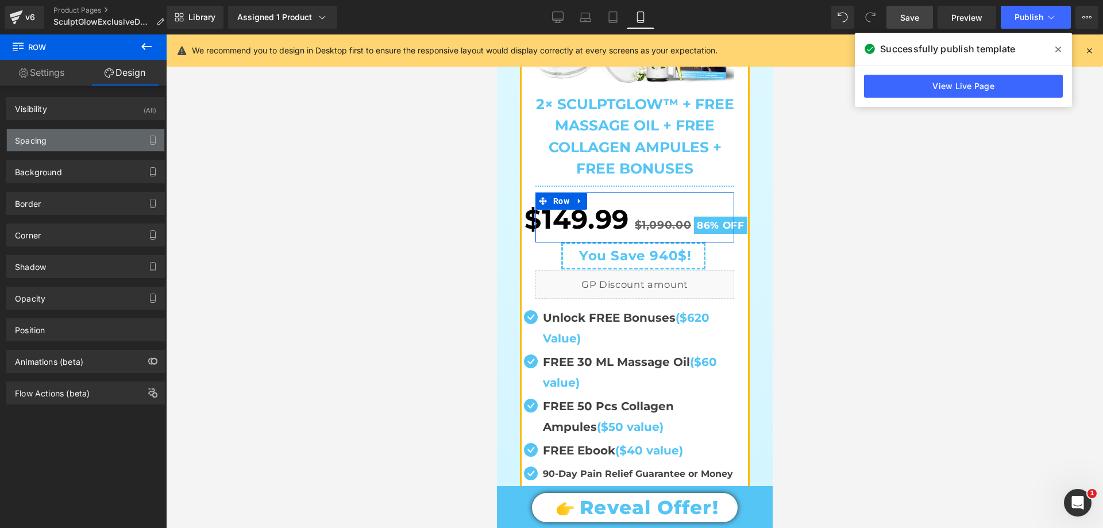
click at [76, 140] on div "Spacing" at bounding box center [85, 140] width 157 height 22
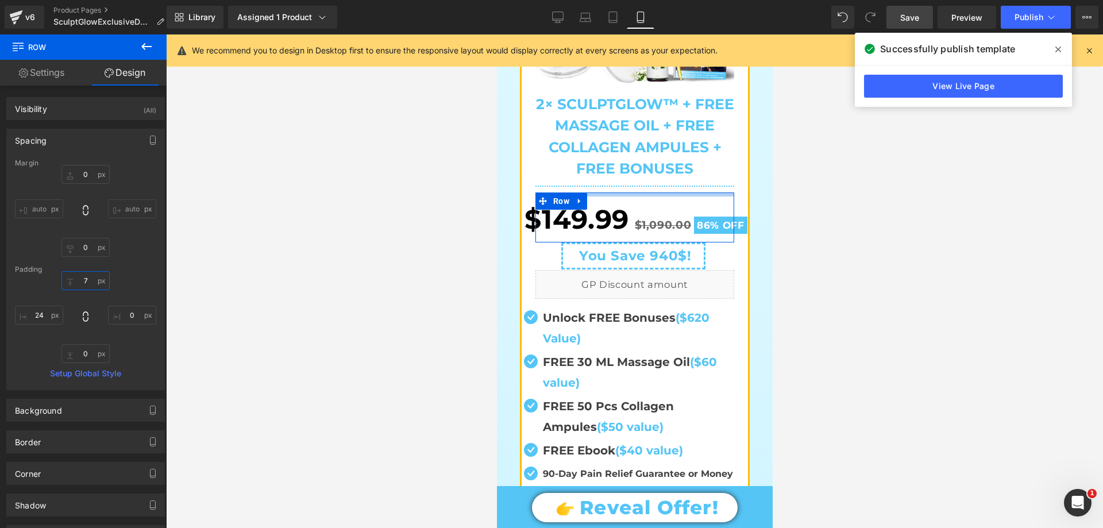
click at [83, 278] on input "text" at bounding box center [85, 280] width 48 height 19
type input "1"
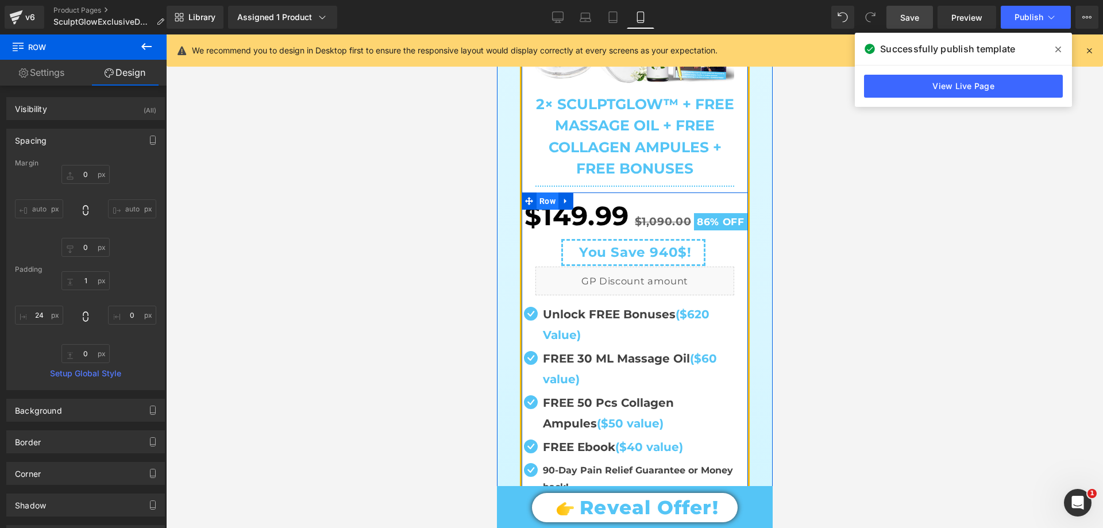
click at [547, 210] on span "Row" at bounding box center [547, 201] width 22 height 17
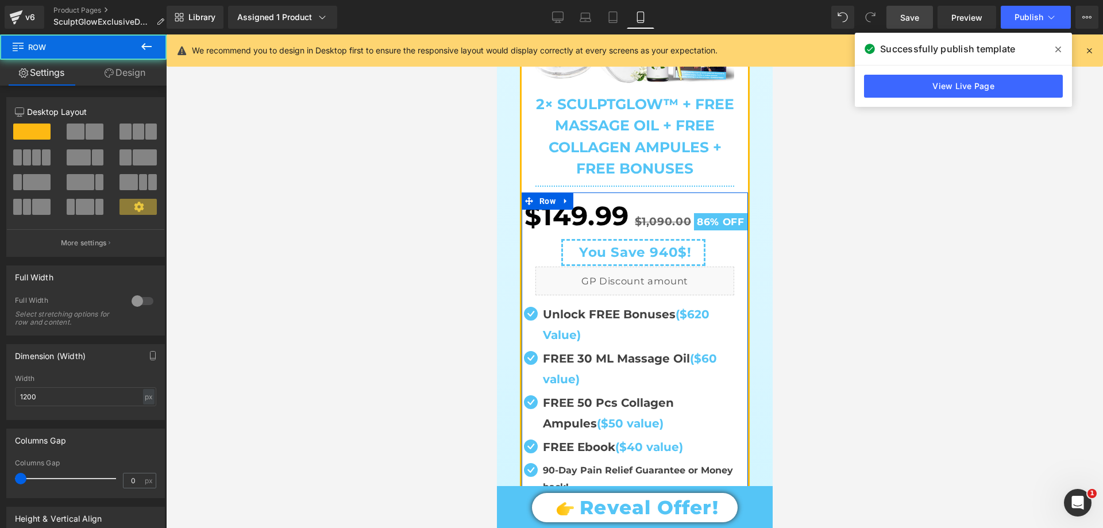
click at [141, 80] on link "Design" at bounding box center [124, 73] width 83 height 26
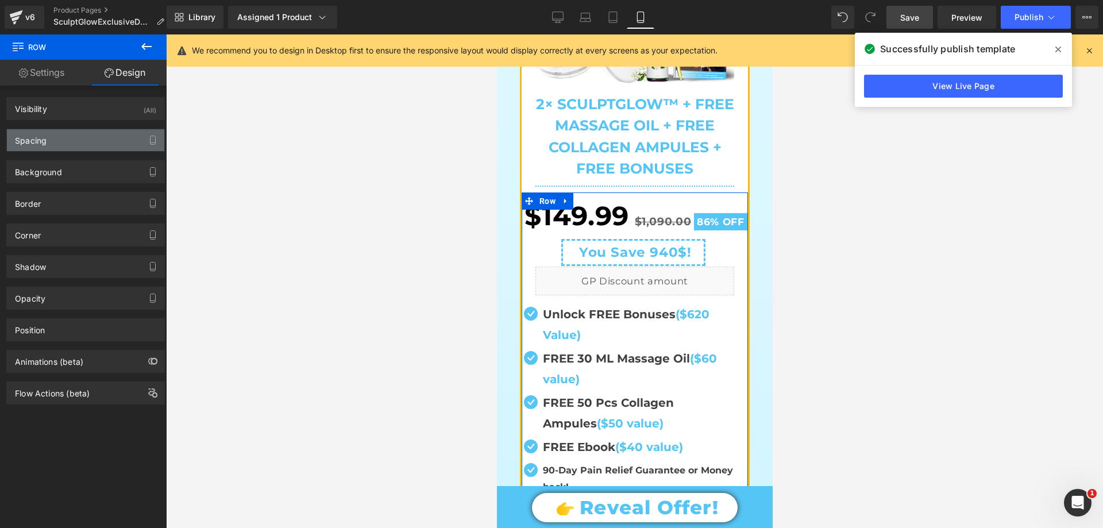
click at [66, 138] on div "Spacing" at bounding box center [85, 140] width 157 height 22
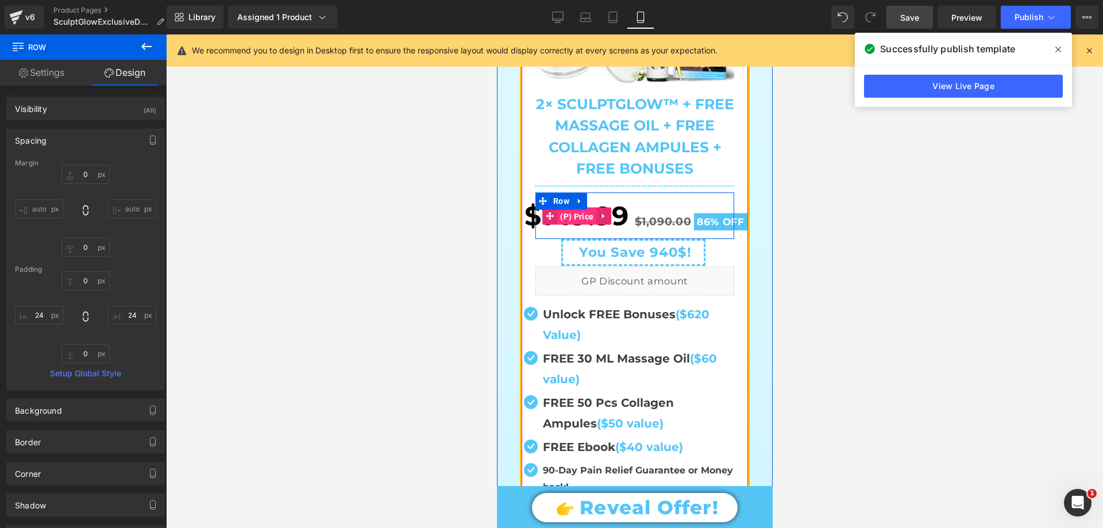
click at [579, 225] on span "(P) Price" at bounding box center [576, 216] width 39 height 17
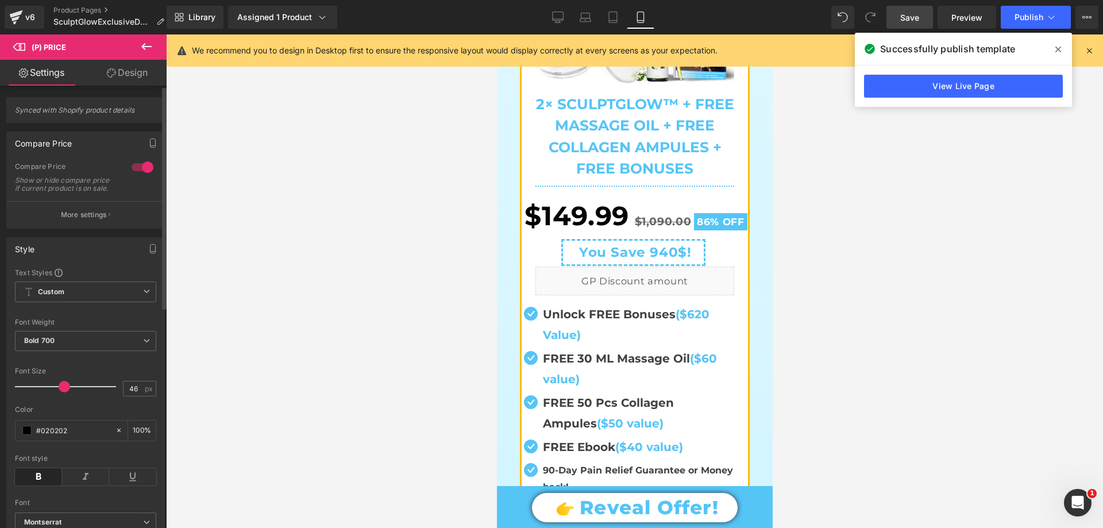
click at [59, 392] on span at bounding box center [64, 386] width 11 height 11
click at [567, 225] on span "(P) Price" at bounding box center [576, 216] width 39 height 17
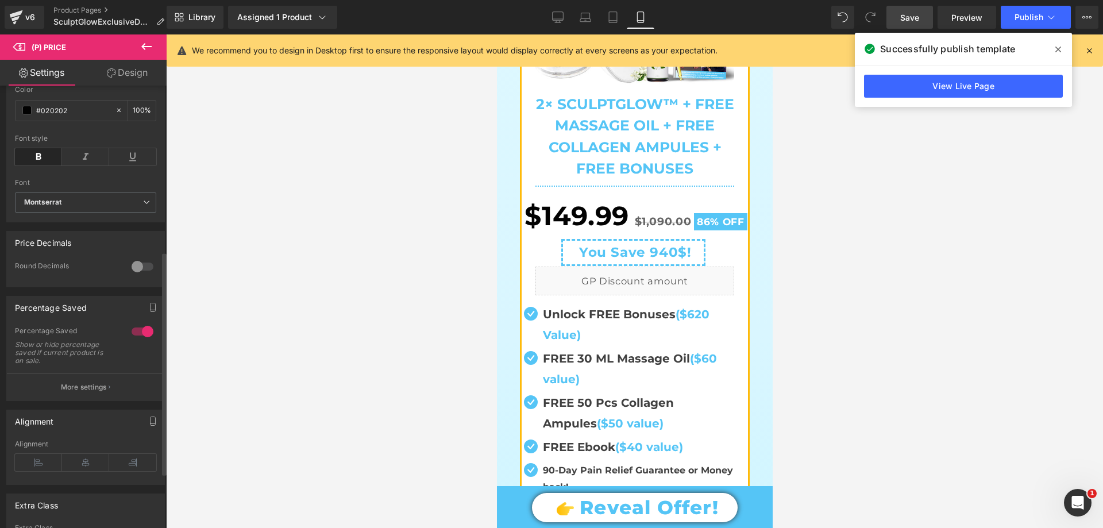
scroll to position [345, 0]
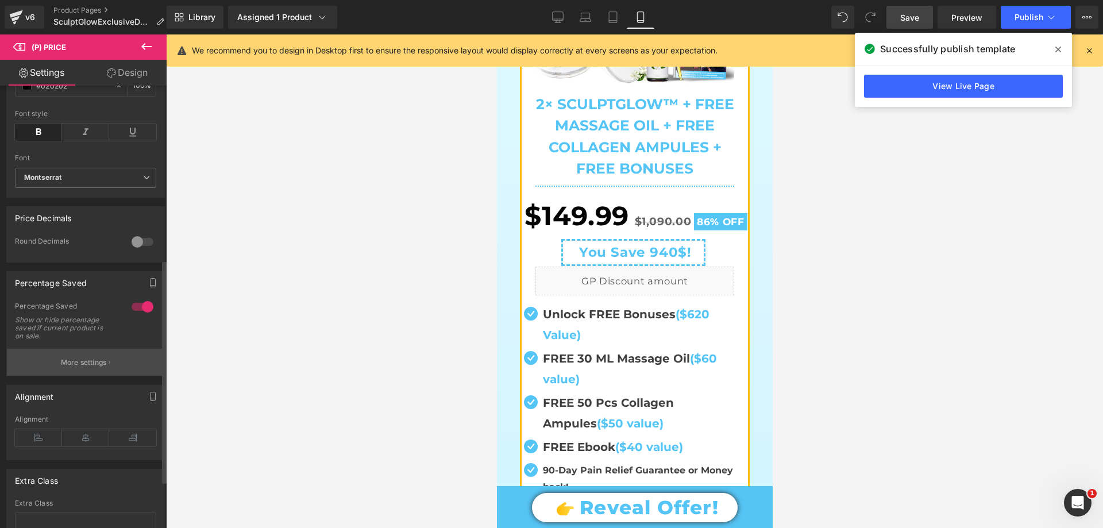
click at [80, 368] on p "More settings" at bounding box center [84, 362] width 46 height 10
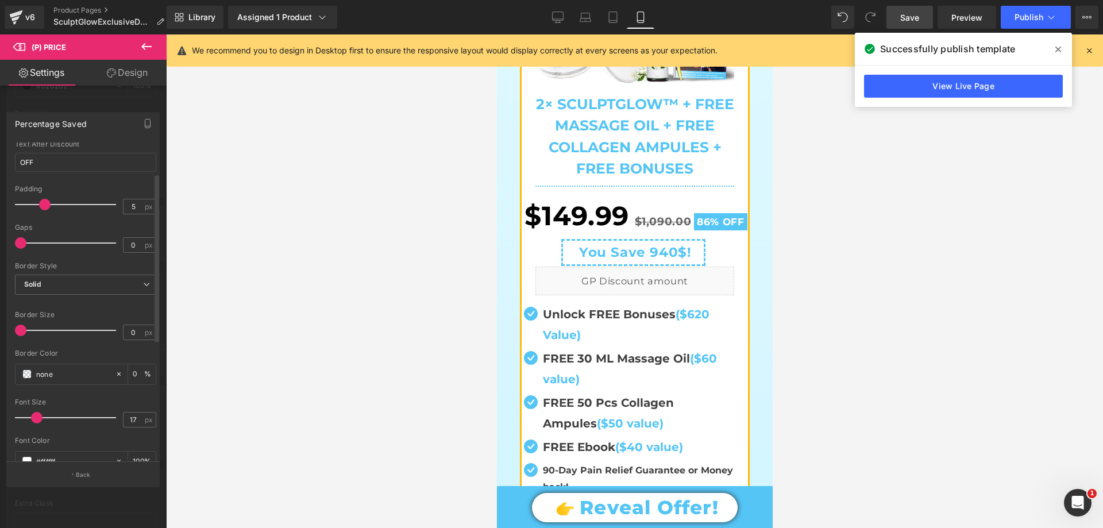
scroll to position [172, 0]
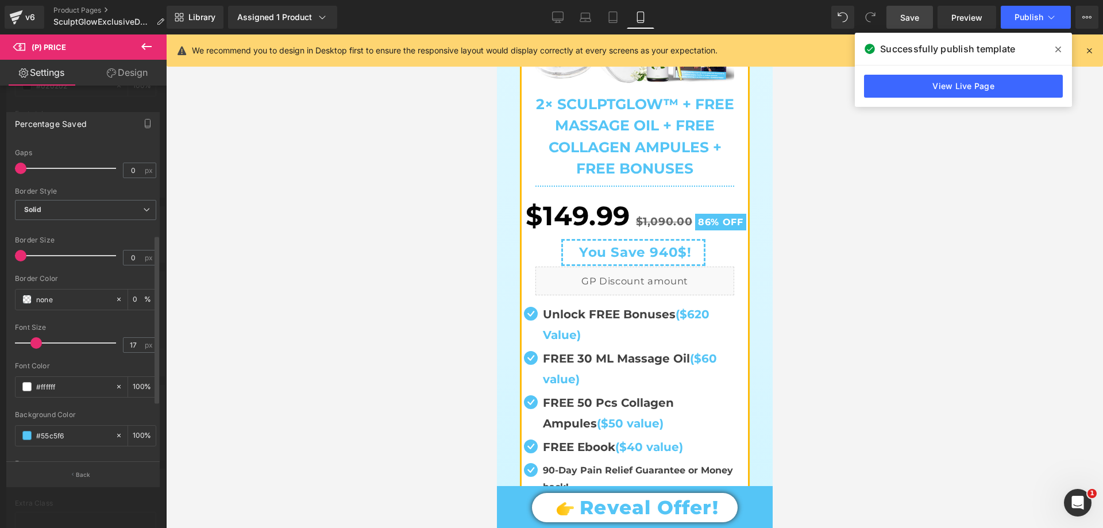
drag, startPoint x: 39, startPoint y: 342, endPoint x: 39, endPoint y: 352, distance: 9.8
click at [39, 352] on div at bounding box center [68, 343] width 95 height 23
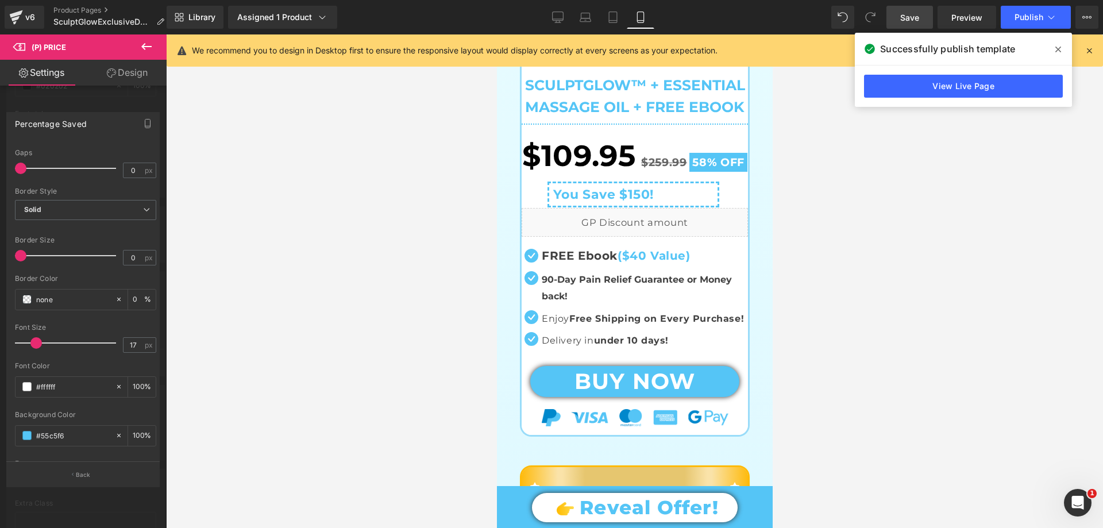
scroll to position [1200, 0]
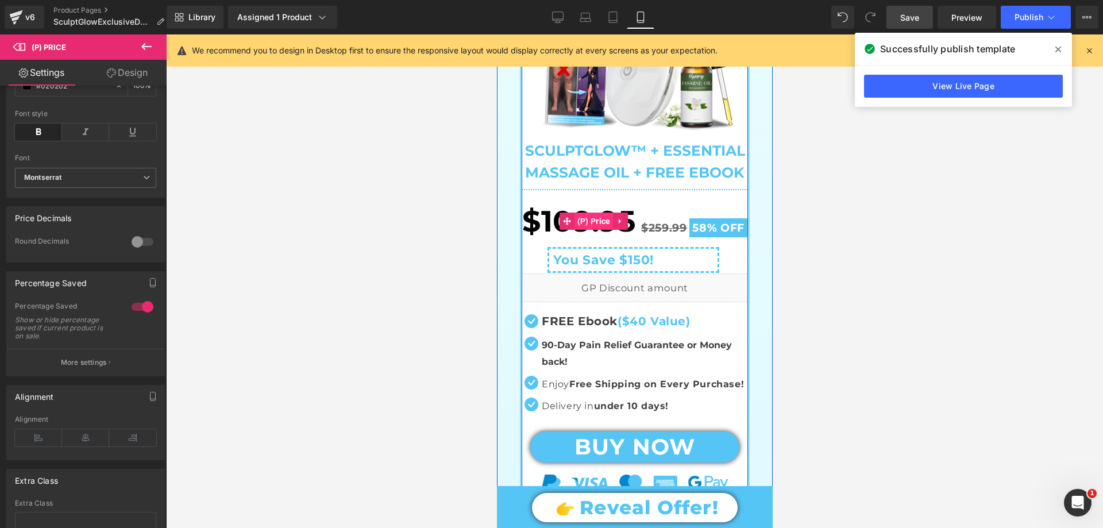
click at [582, 229] on span "(P) Price" at bounding box center [593, 221] width 39 height 17
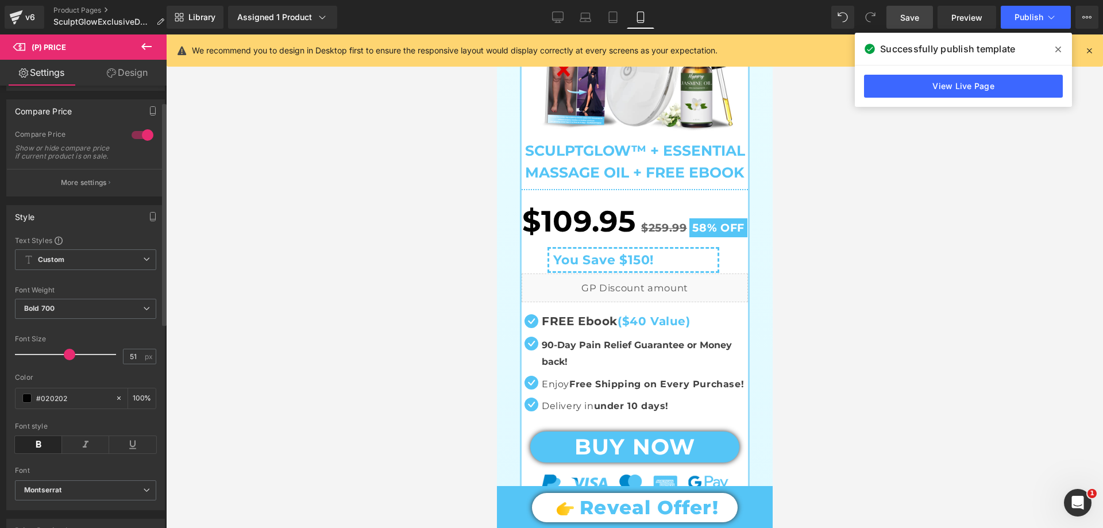
scroll to position [57, 0]
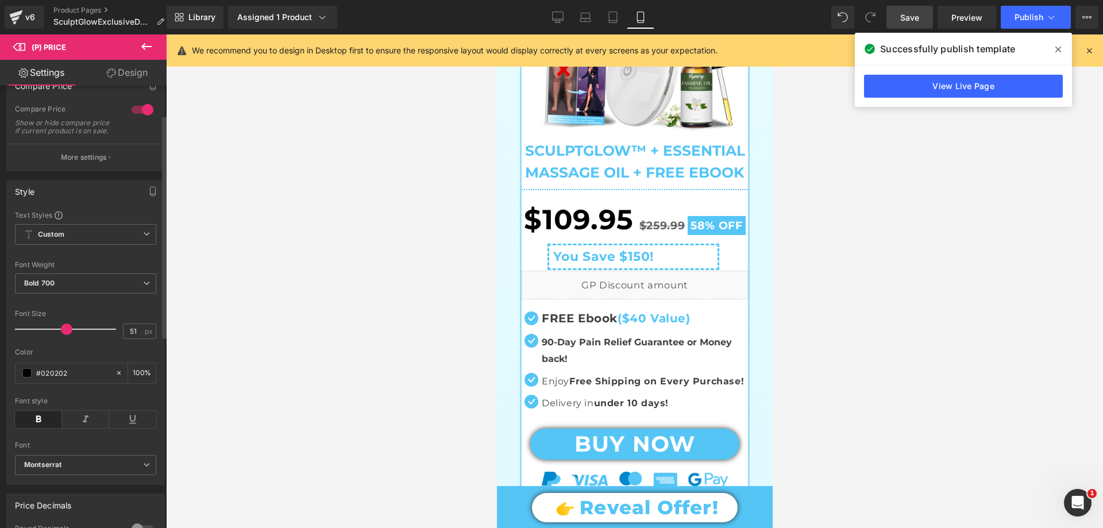
drag, startPoint x: 67, startPoint y: 337, endPoint x: 65, endPoint y: 345, distance: 8.4
click at [65, 341] on div at bounding box center [68, 329] width 95 height 23
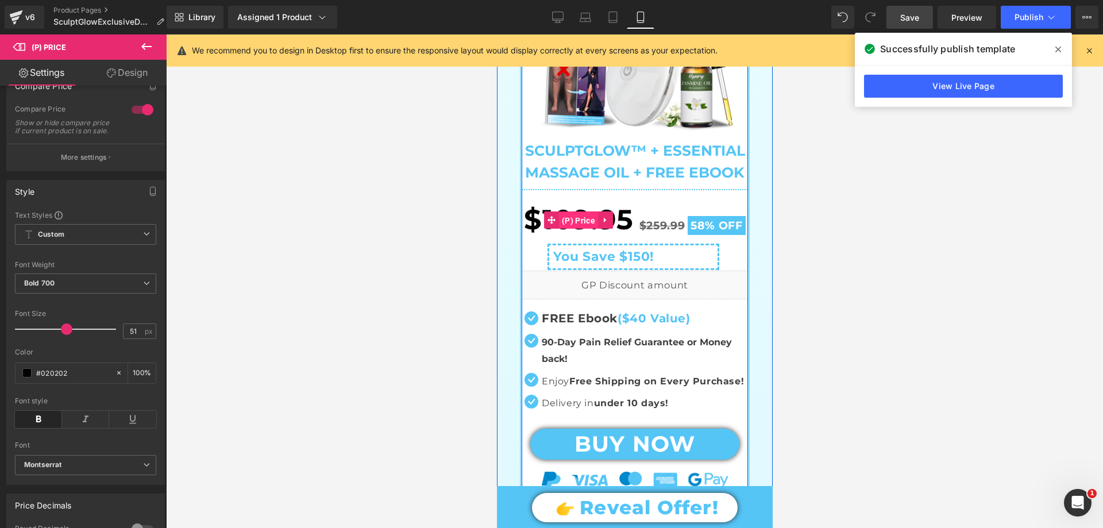
click at [567, 224] on span "(P) Price" at bounding box center [578, 220] width 39 height 17
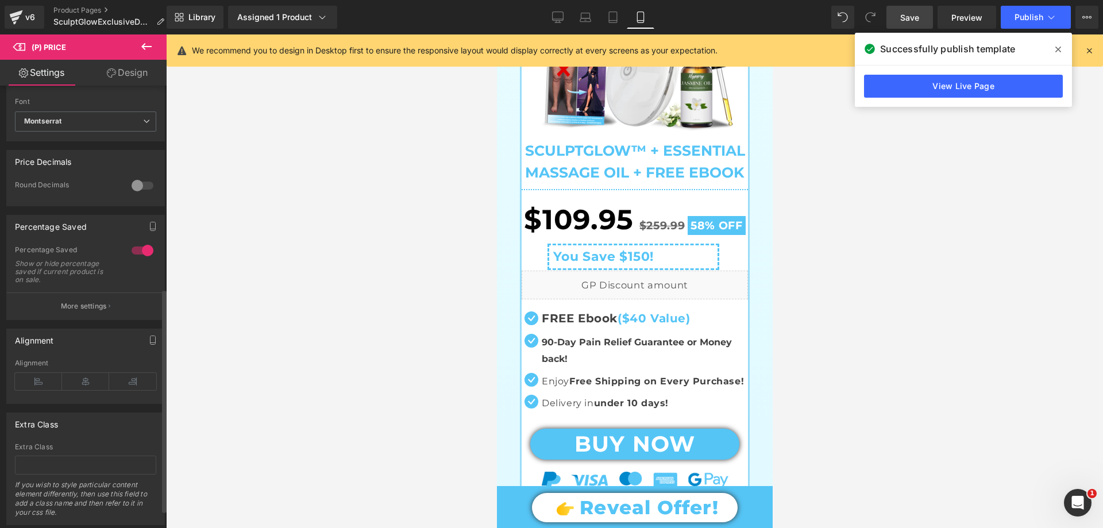
scroll to position [402, 0]
click at [95, 318] on button "More settings" at bounding box center [85, 304] width 157 height 27
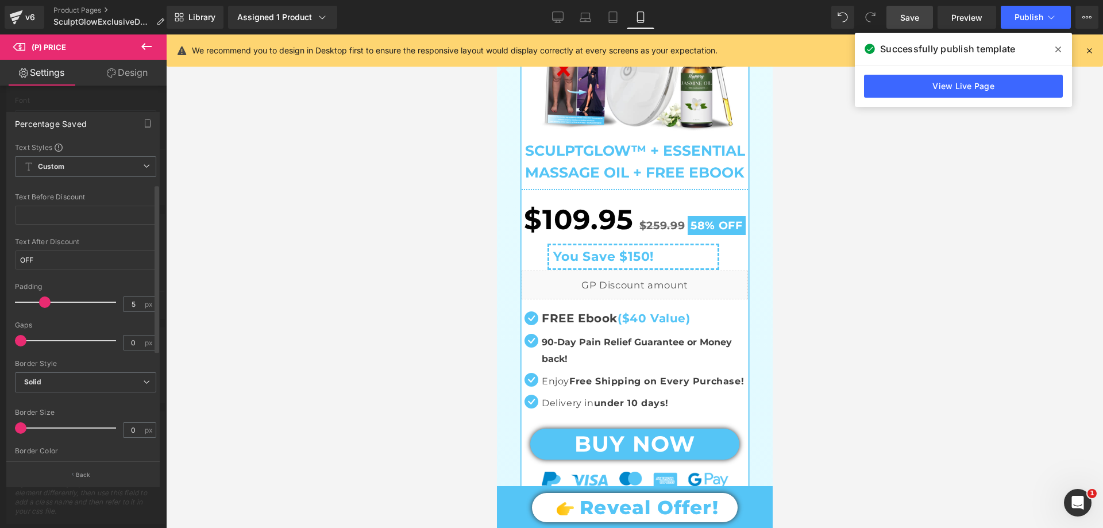
scroll to position [230, 0]
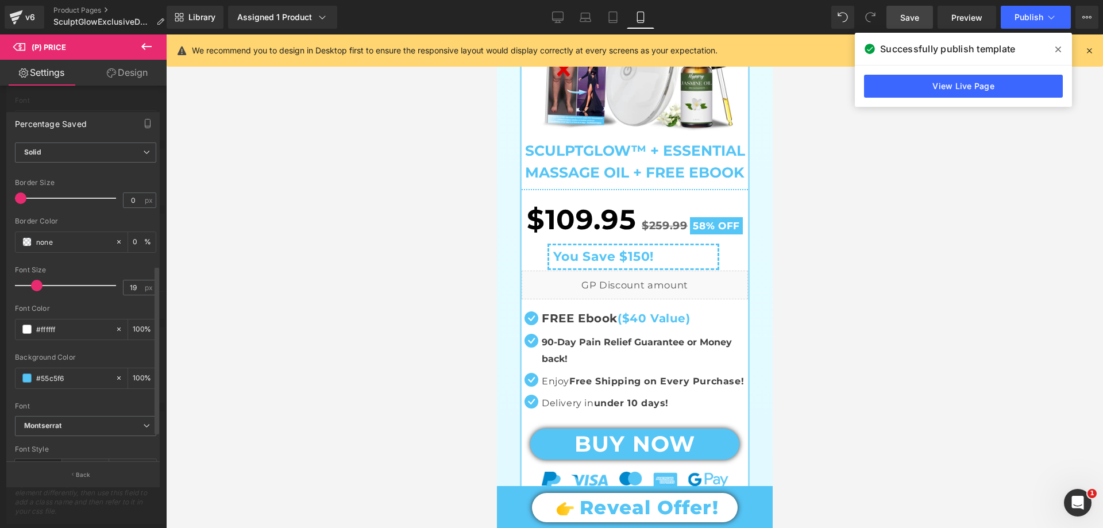
click at [38, 288] on span at bounding box center [36, 285] width 11 height 11
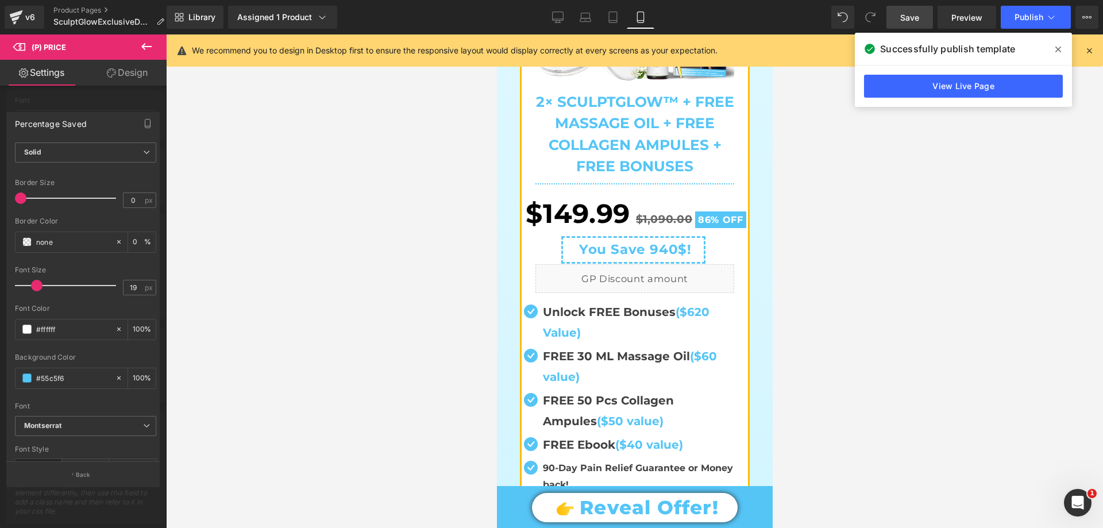
scroll to position [1947, 0]
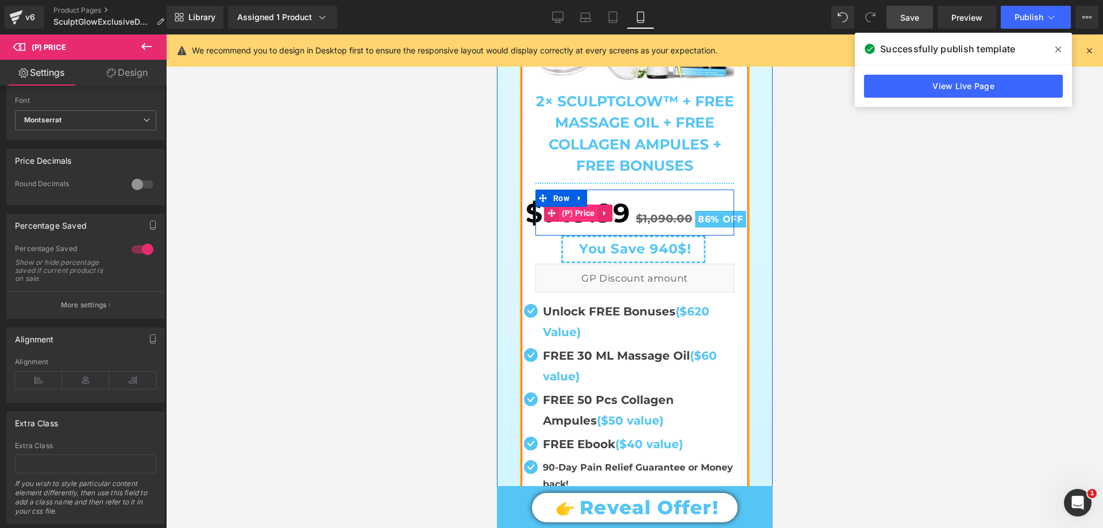
click at [575, 213] on span "(P) Price" at bounding box center [578, 213] width 39 height 17
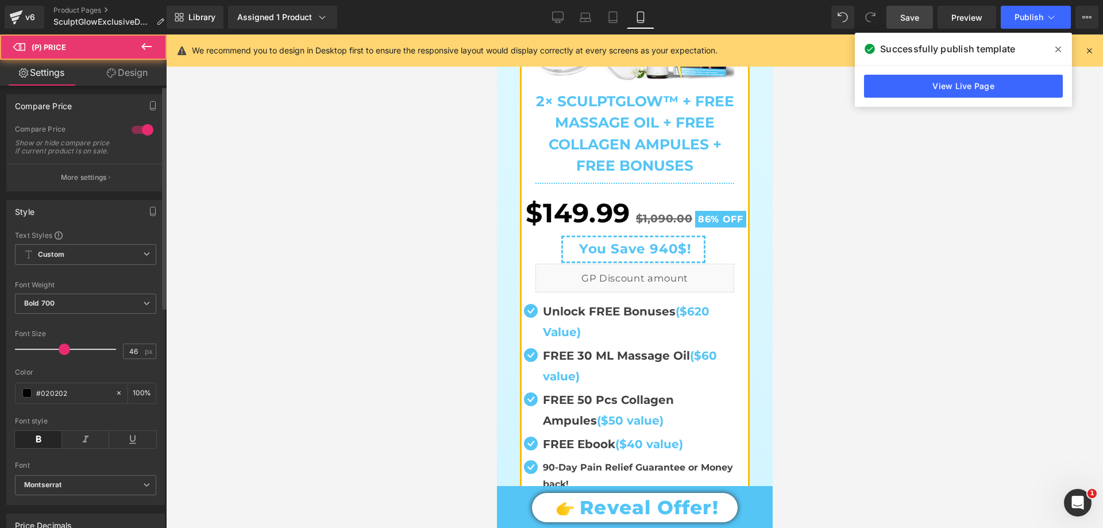
scroll to position [57, 0]
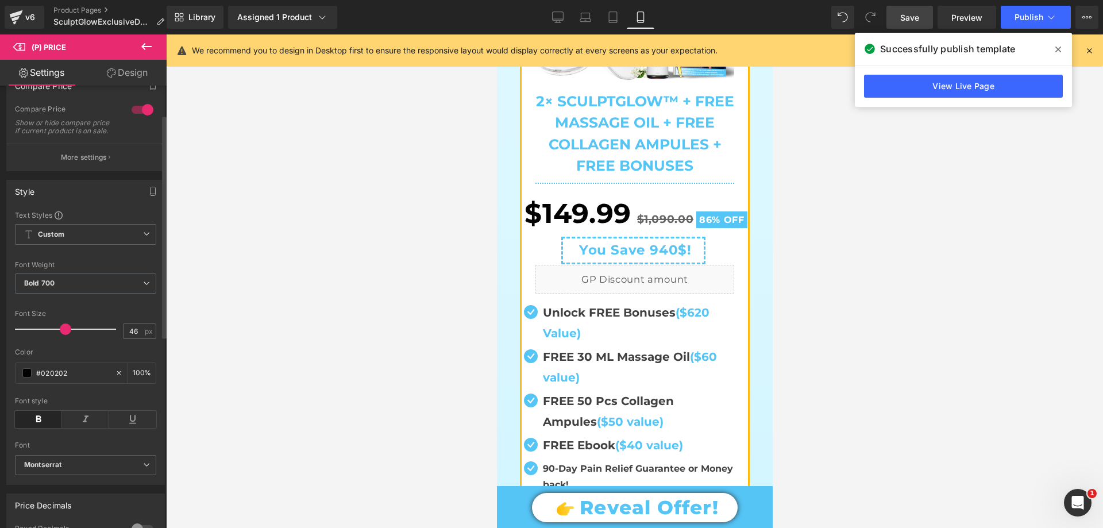
click at [62, 335] on span at bounding box center [65, 329] width 11 height 11
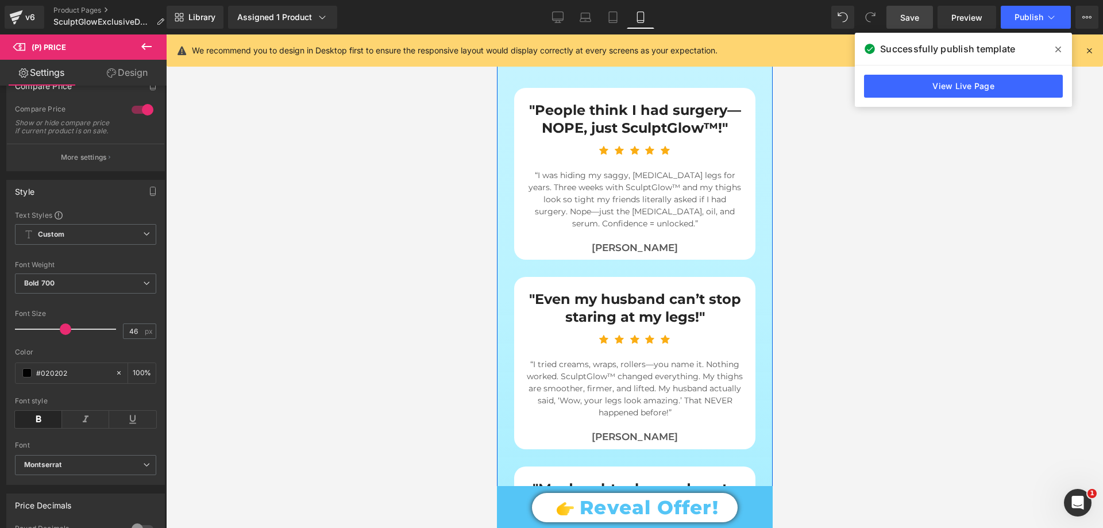
scroll to position [2694, 0]
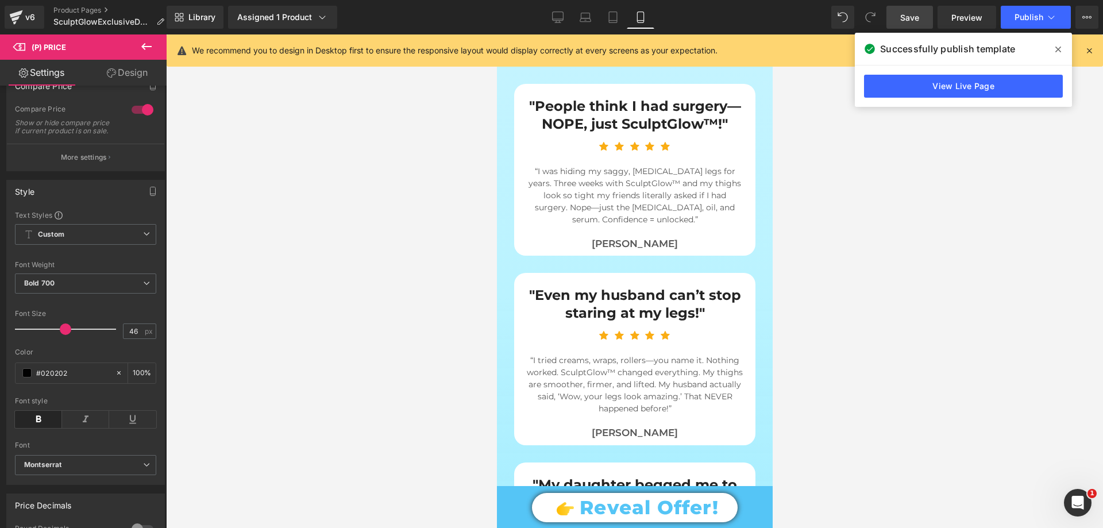
click at [1060, 52] on icon at bounding box center [1059, 49] width 6 height 9
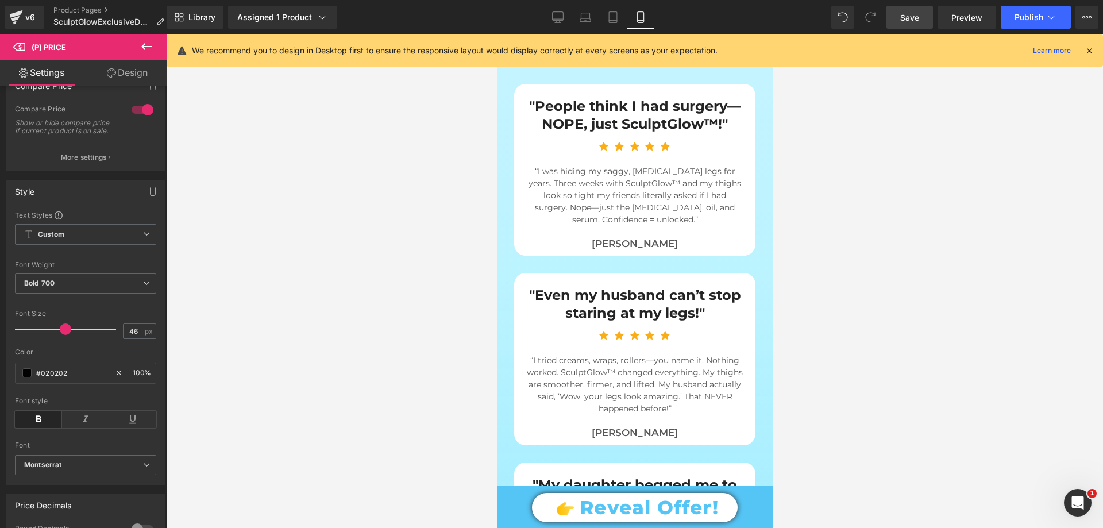
click at [907, 22] on span "Save" at bounding box center [909, 17] width 19 height 12
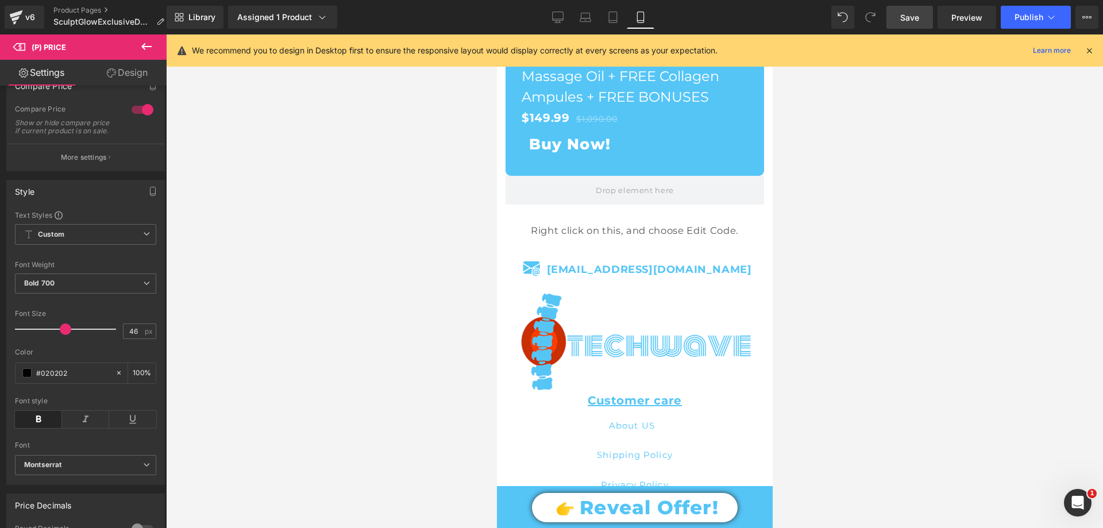
scroll to position [6659, 0]
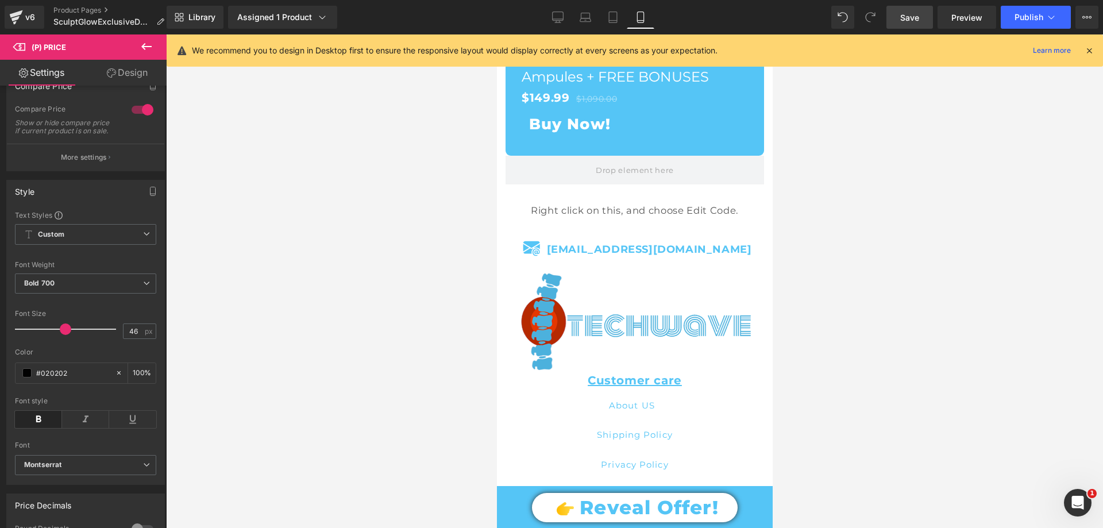
click at [615, 318] on img at bounding box center [634, 321] width 233 height 97
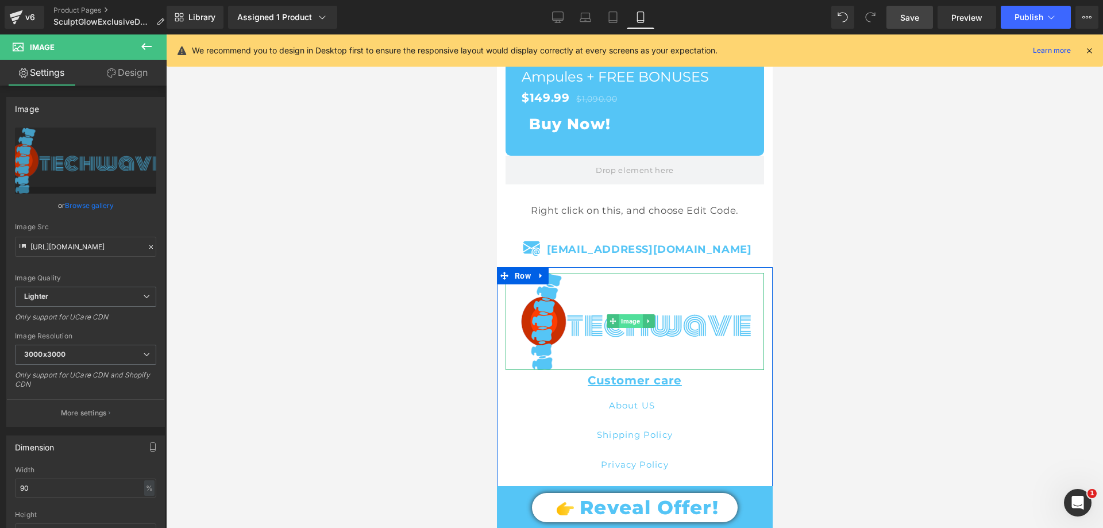
click at [634, 314] on span "Image" at bounding box center [630, 321] width 24 height 14
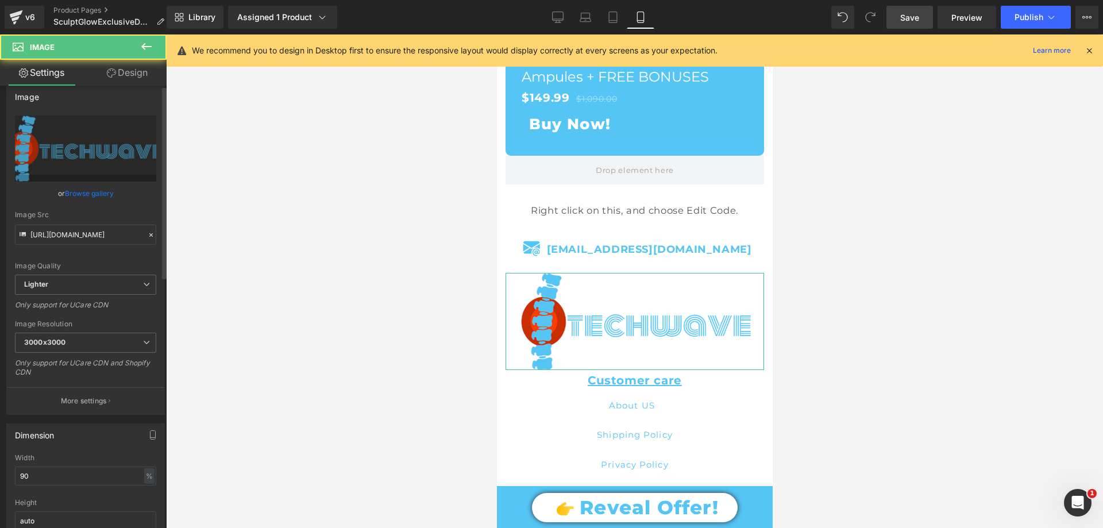
scroll to position [0, 0]
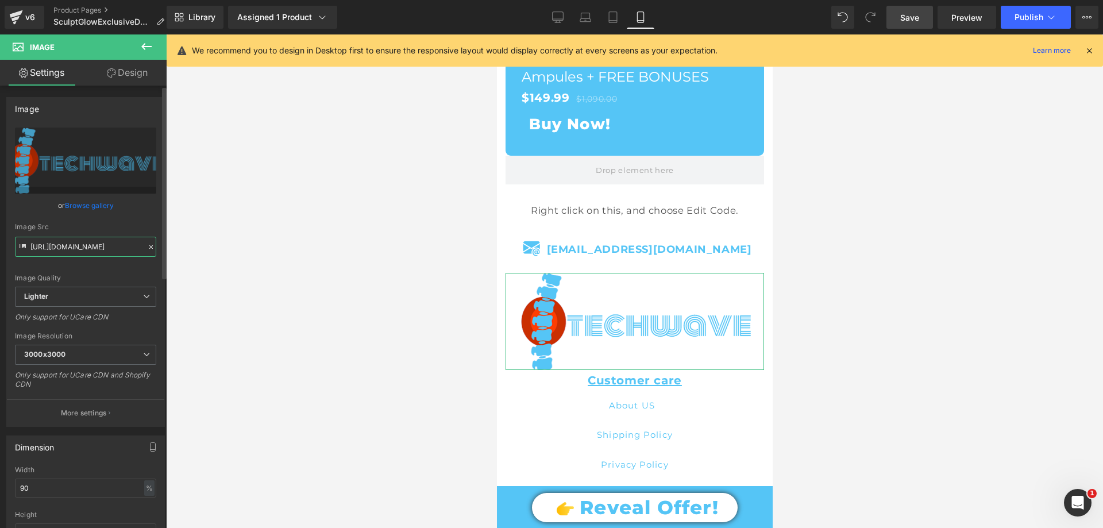
click at [90, 256] on input "https://ucarecdn.com/851507b9-eefa-42fd-b0a1-b46d4547d918/-/format/auto/-/previ…" at bounding box center [85, 247] width 141 height 20
type input "https://cdn.shopify.com/s/files/1/0709/7824/0807/files/New_SculptGlow_Logo_96d7…"
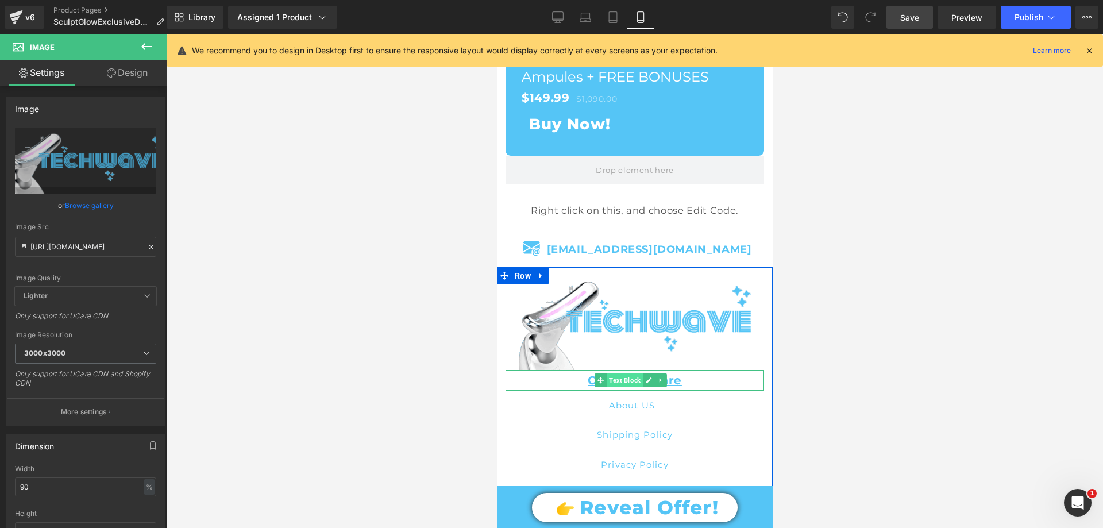
click at [628, 374] on span "Text Block" at bounding box center [624, 381] width 36 height 14
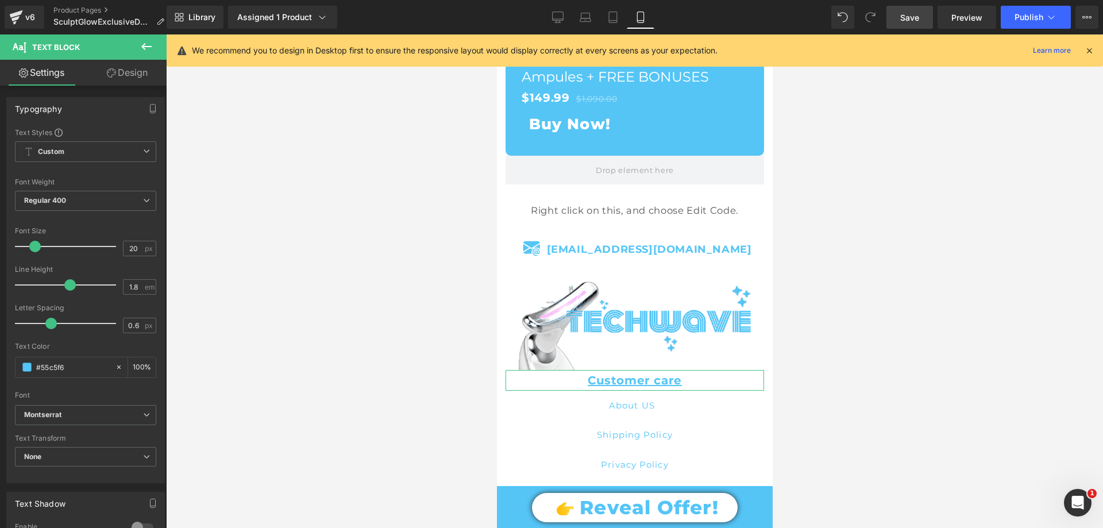
click at [141, 74] on link "Design" at bounding box center [127, 73] width 83 height 26
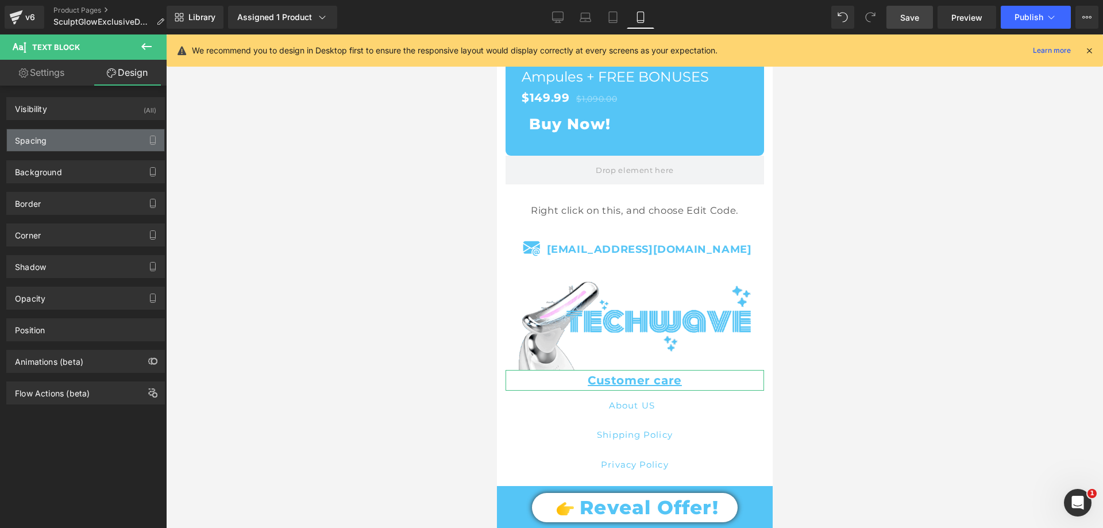
click at [59, 144] on div "Spacing" at bounding box center [85, 140] width 157 height 22
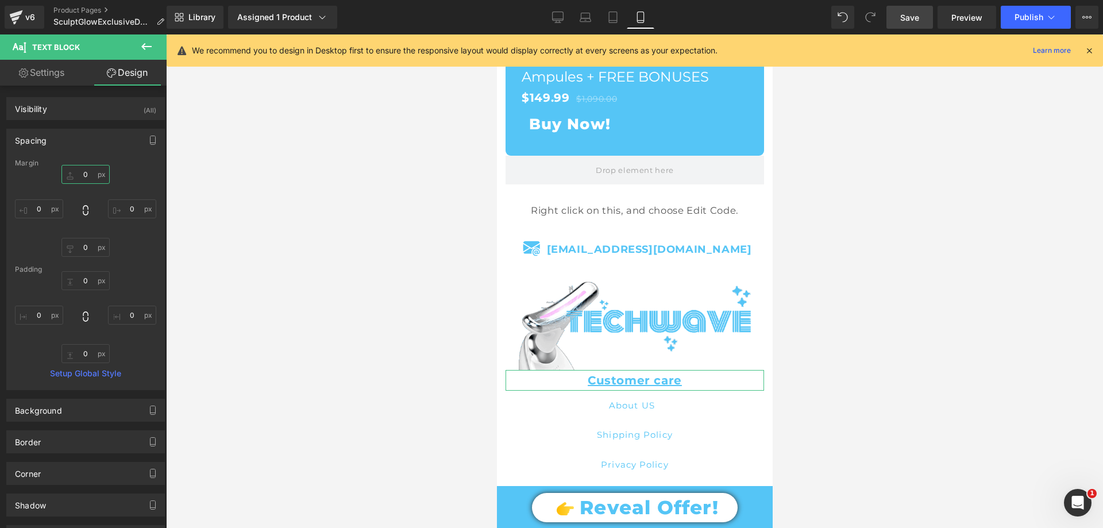
click at [87, 170] on input "text" at bounding box center [85, 174] width 48 height 19
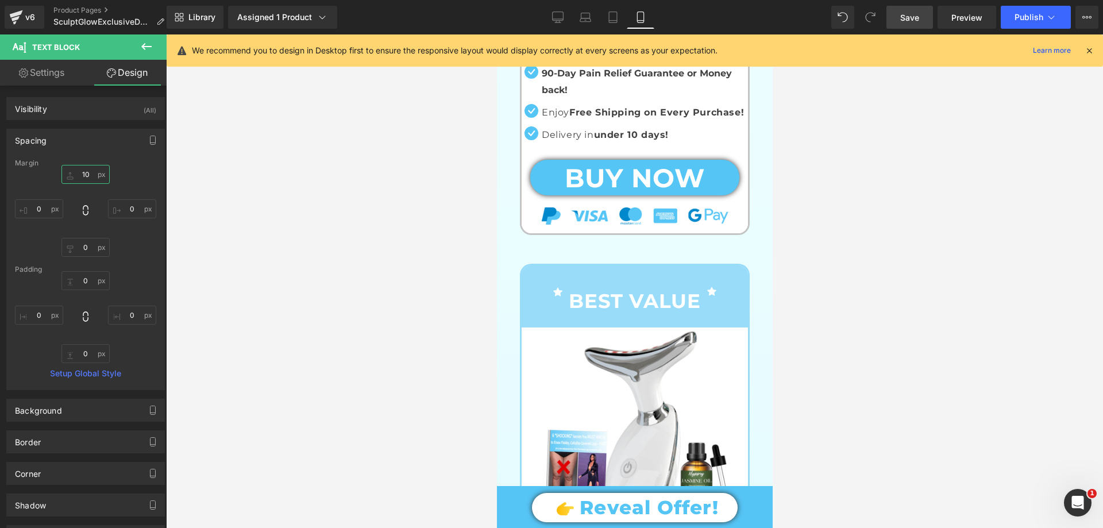
scroll to position [510, 0]
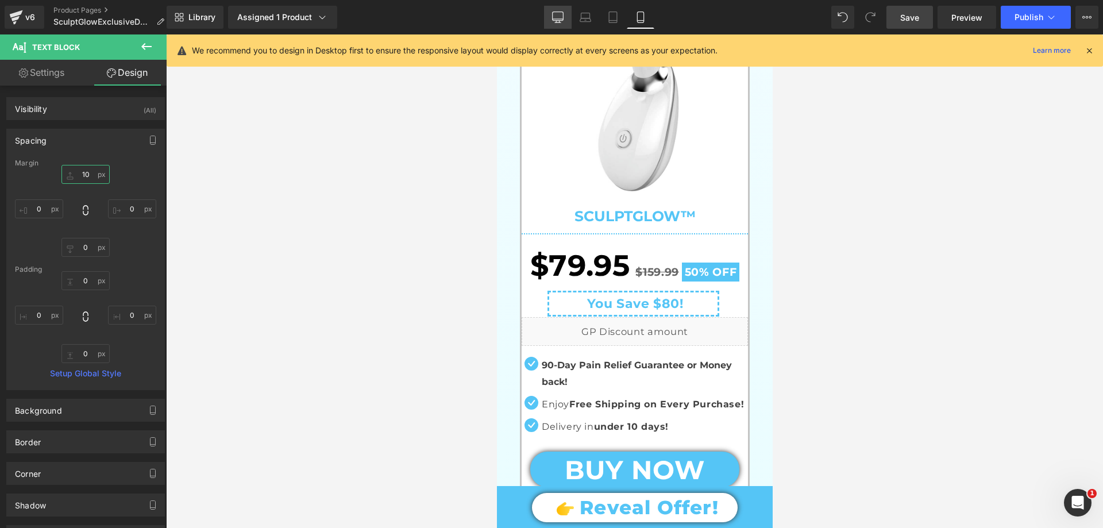
type input "10"
click at [551, 21] on link "Desktop" at bounding box center [558, 17] width 28 height 23
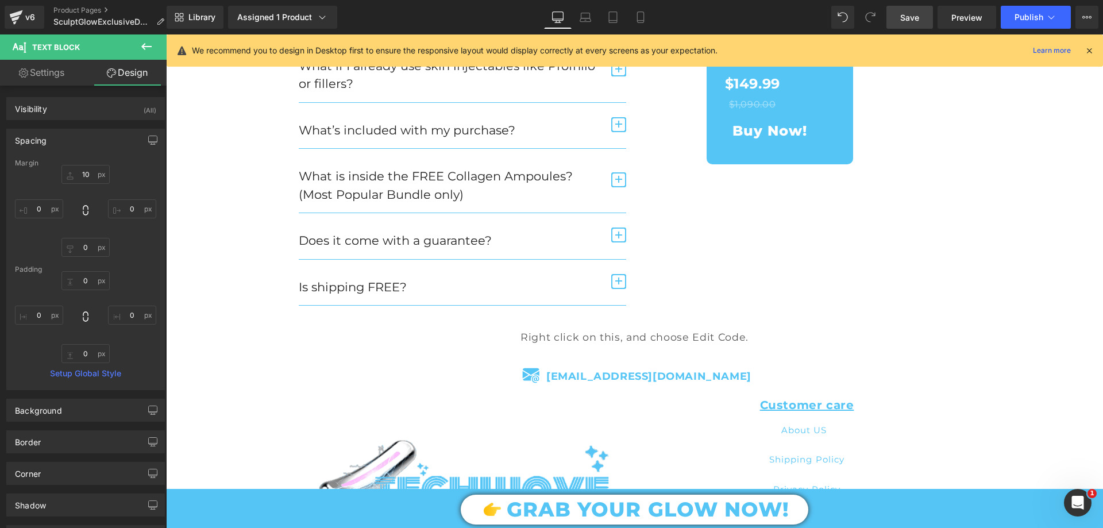
scroll to position [4089, 0]
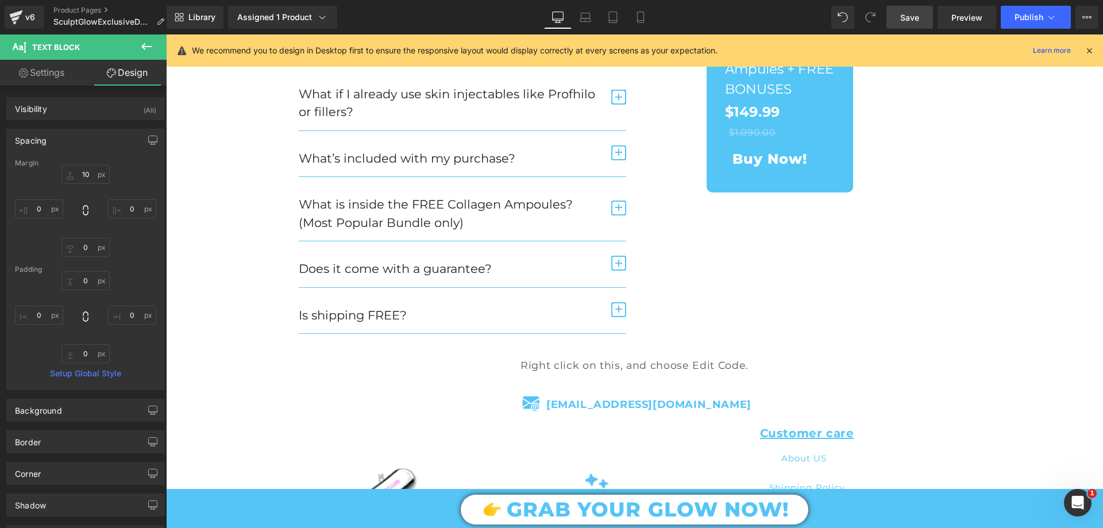
click at [924, 18] on link "Save" at bounding box center [910, 17] width 47 height 23
click at [633, 18] on icon at bounding box center [627, 16] width 11 height 11
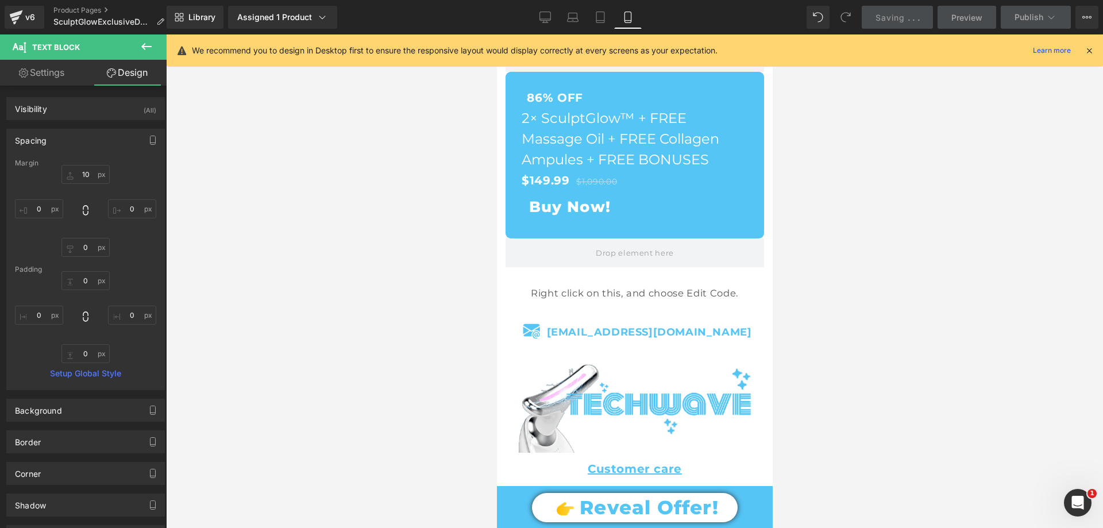
click at [633, 17] on icon at bounding box center [627, 16] width 11 height 11
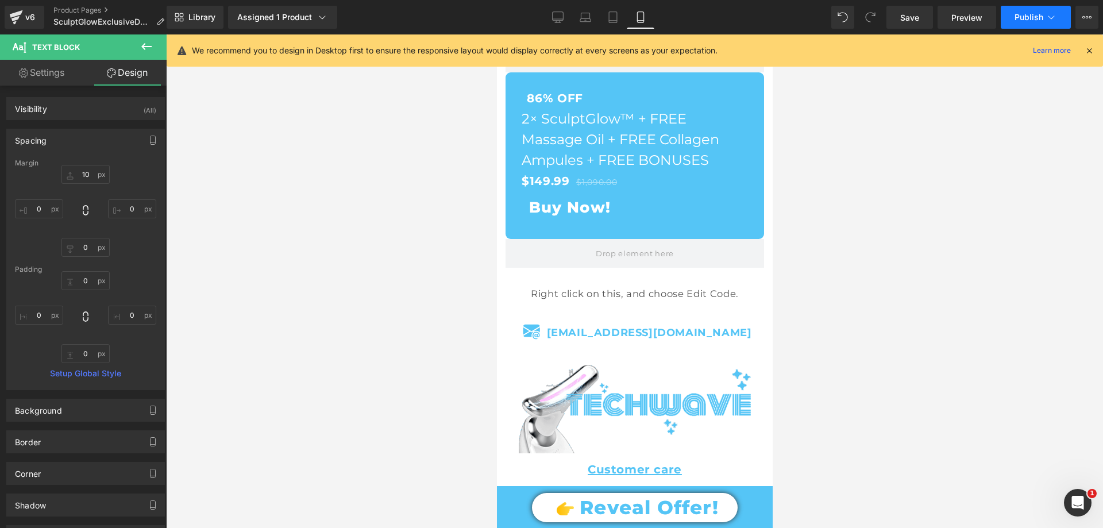
click at [1038, 15] on span "Publish" at bounding box center [1029, 17] width 29 height 9
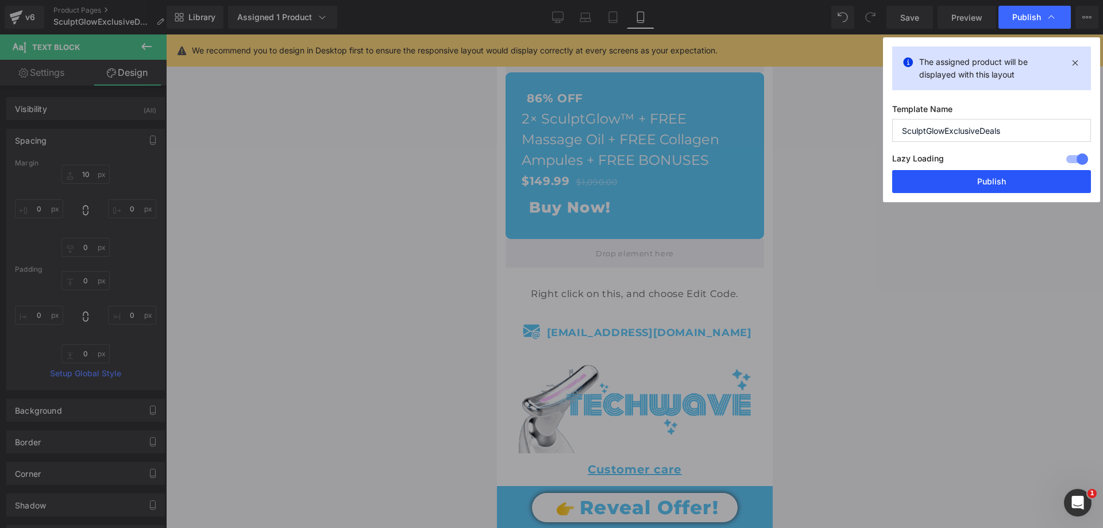
click at [957, 184] on button "Publish" at bounding box center [991, 181] width 199 height 23
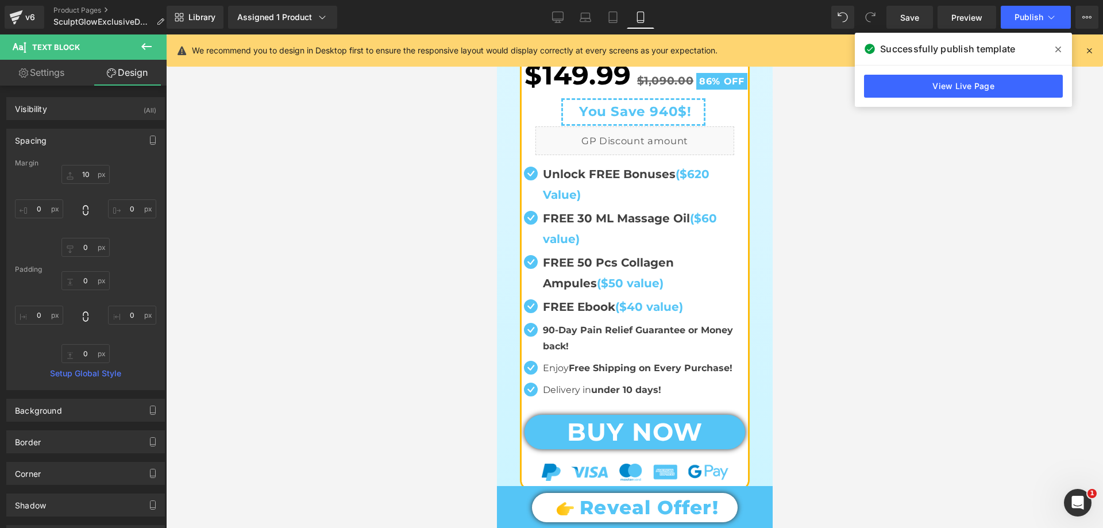
scroll to position [1864, 0]
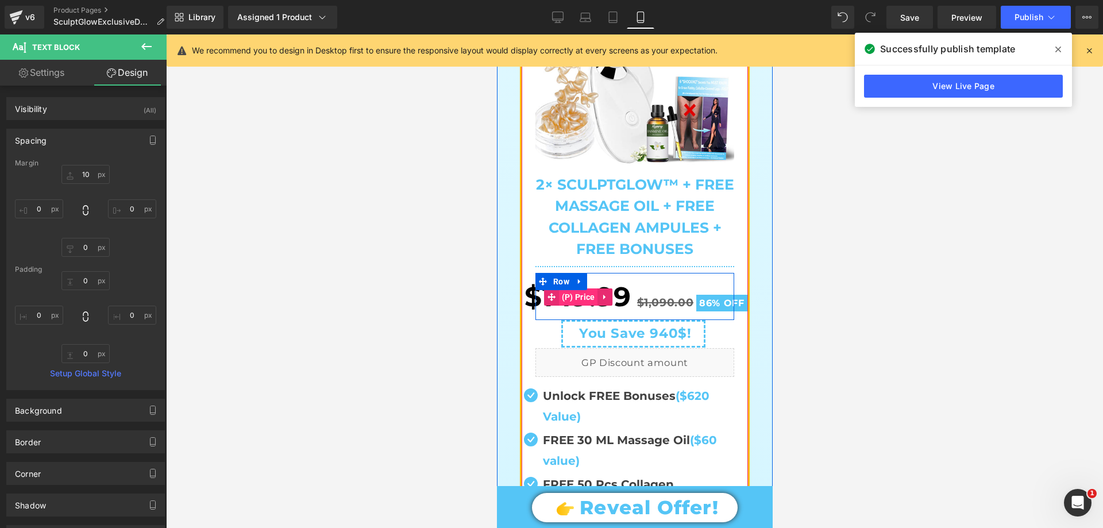
click at [578, 292] on span "(P) Price" at bounding box center [578, 296] width 39 height 17
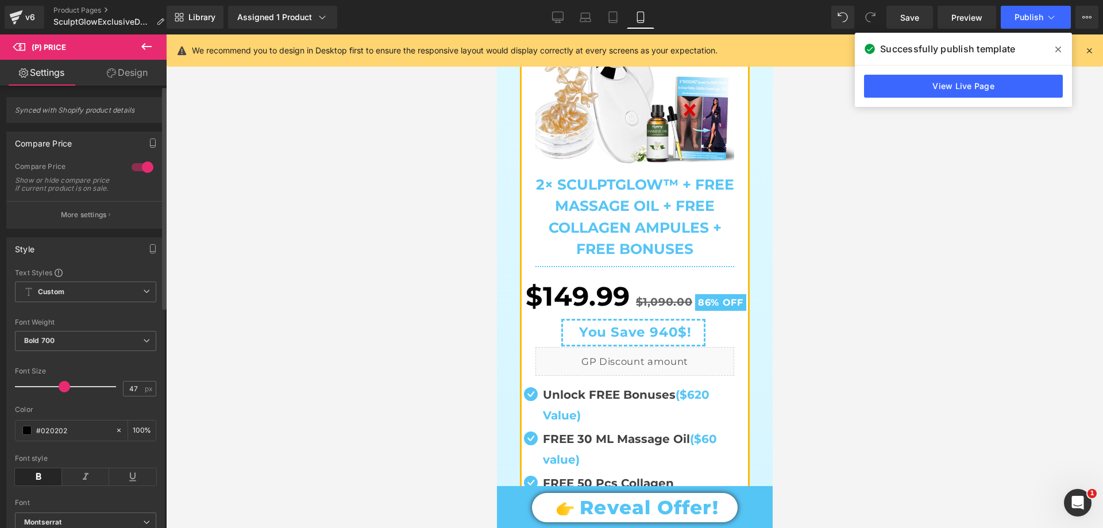
click at [64, 392] on span at bounding box center [64, 386] width 11 height 11
click at [1064, 49] on span at bounding box center [1058, 49] width 18 height 18
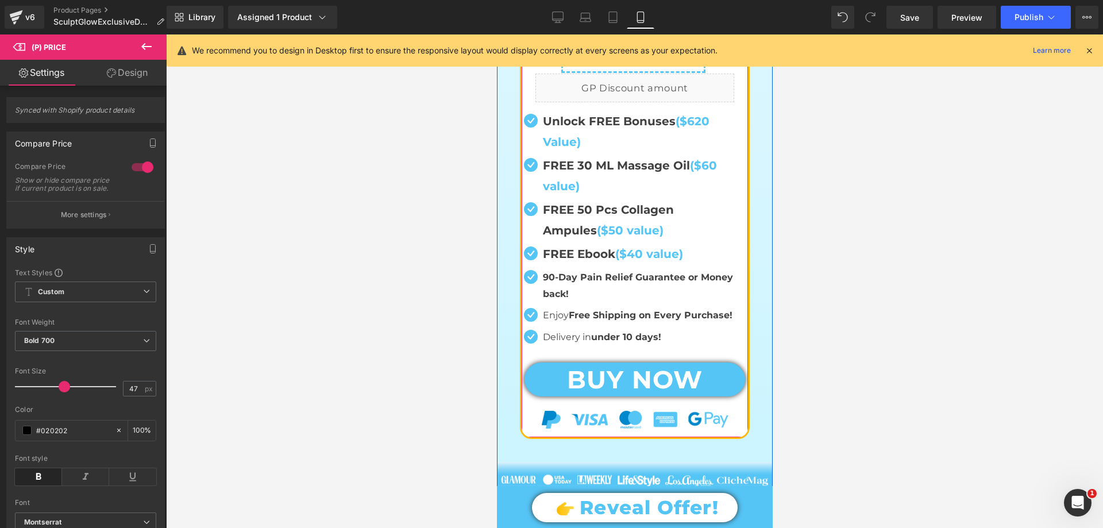
scroll to position [2151, 0]
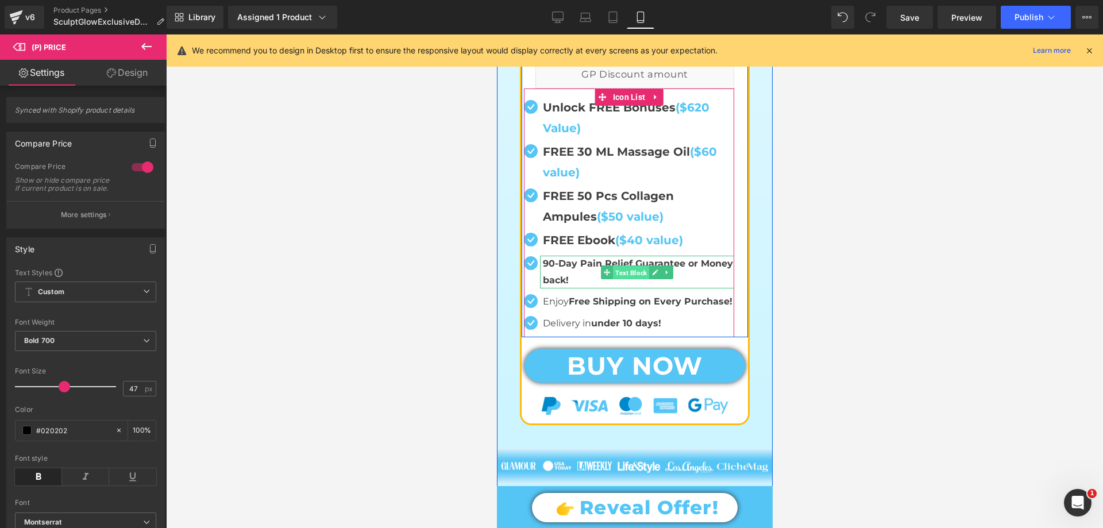
click at [631, 267] on span "Text Block" at bounding box center [631, 272] width 36 height 14
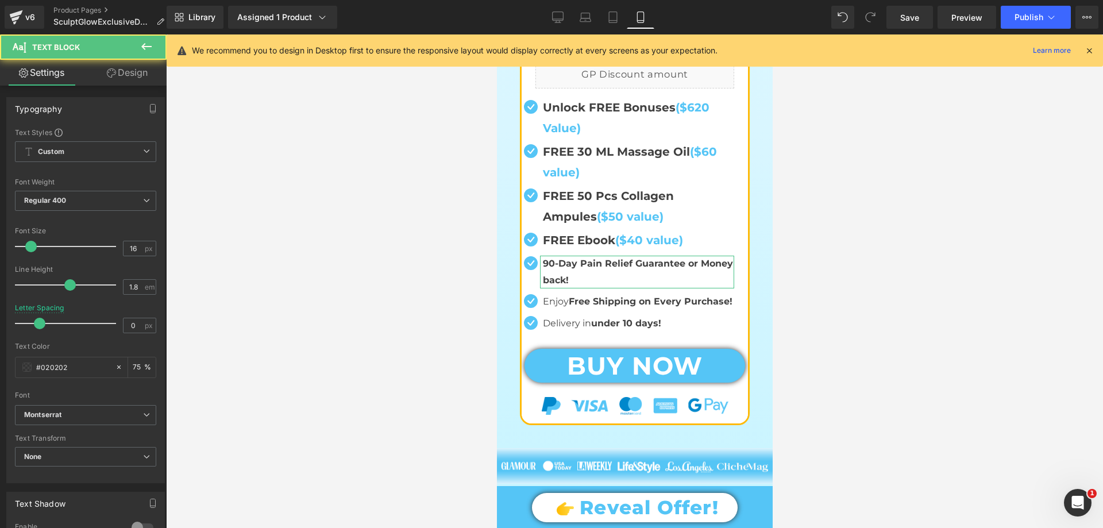
click at [120, 79] on link "Design" at bounding box center [127, 73] width 83 height 26
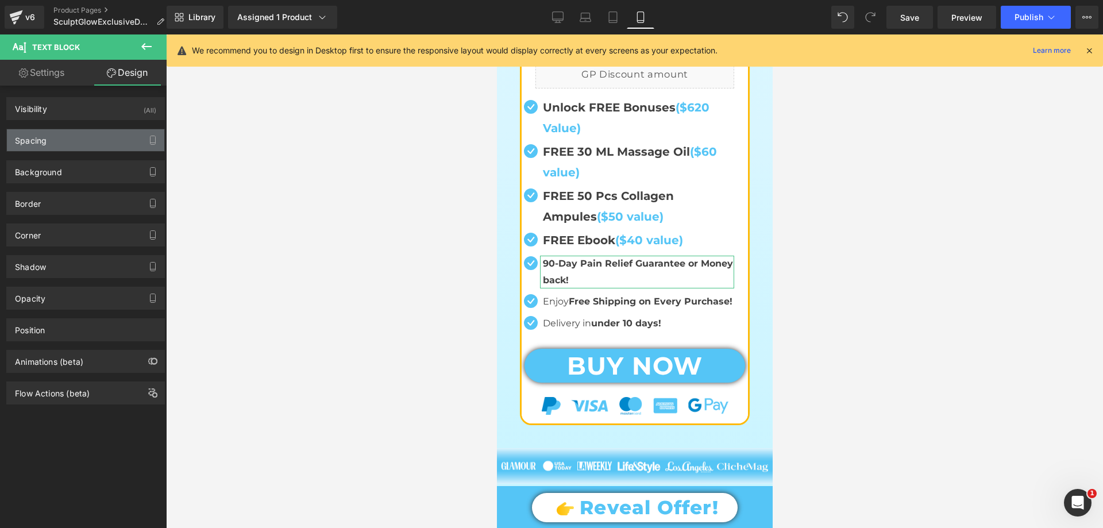
click at [74, 140] on div "Spacing" at bounding box center [85, 140] width 157 height 22
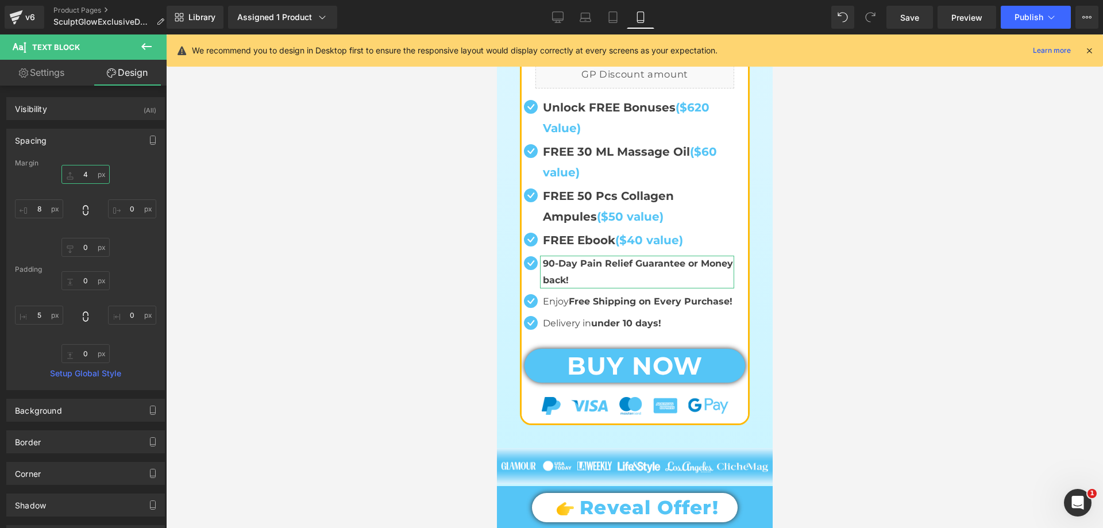
click at [87, 179] on input "text" at bounding box center [85, 174] width 48 height 19
type input "4"
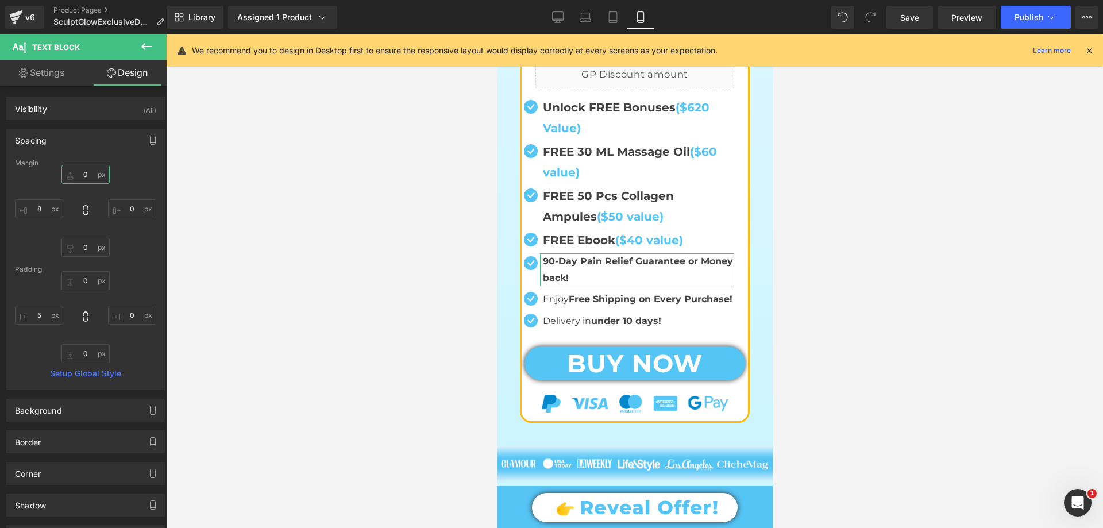
type input "6"
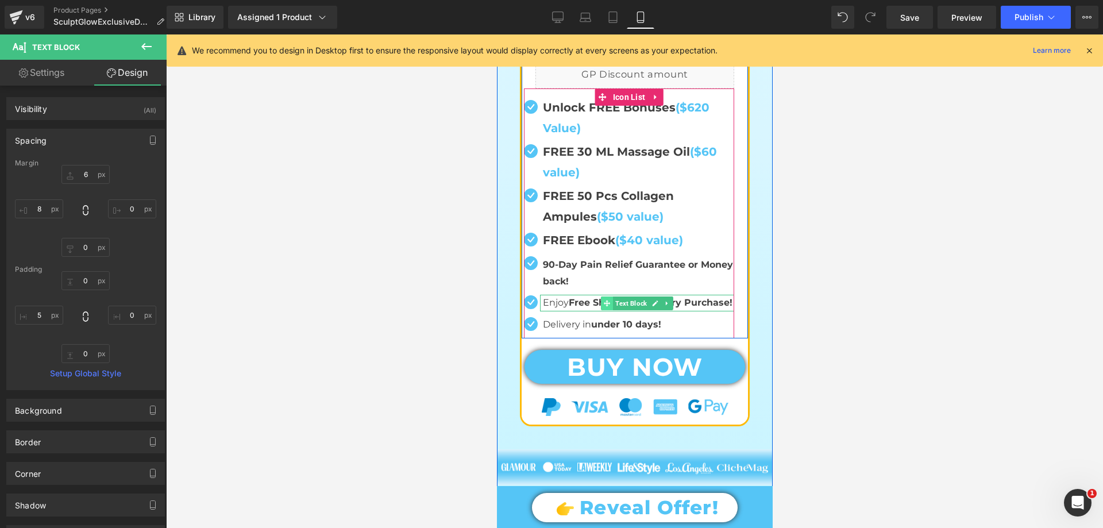
click at [602, 298] on span at bounding box center [607, 304] width 12 height 14
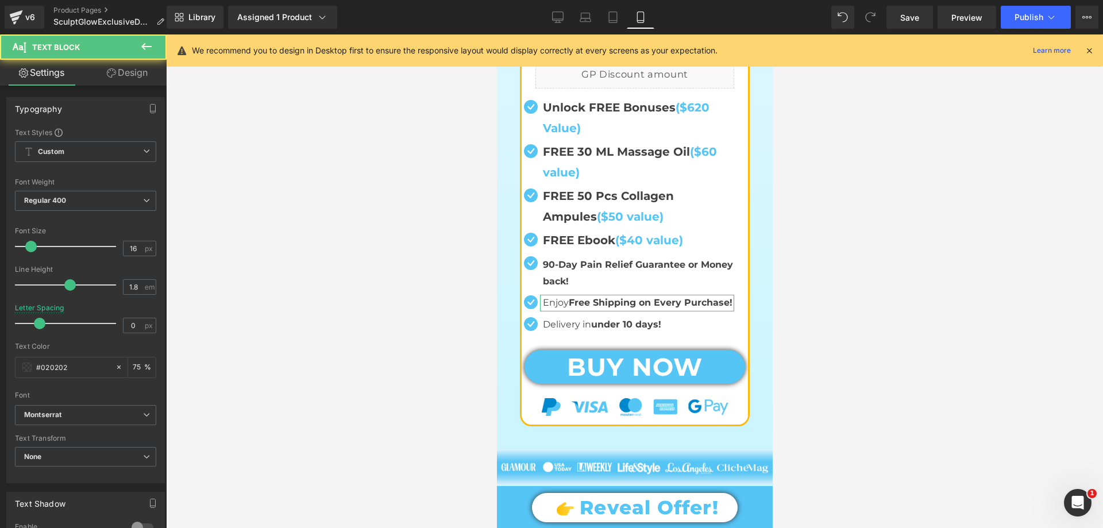
click at [139, 61] on link "Design" at bounding box center [127, 73] width 83 height 26
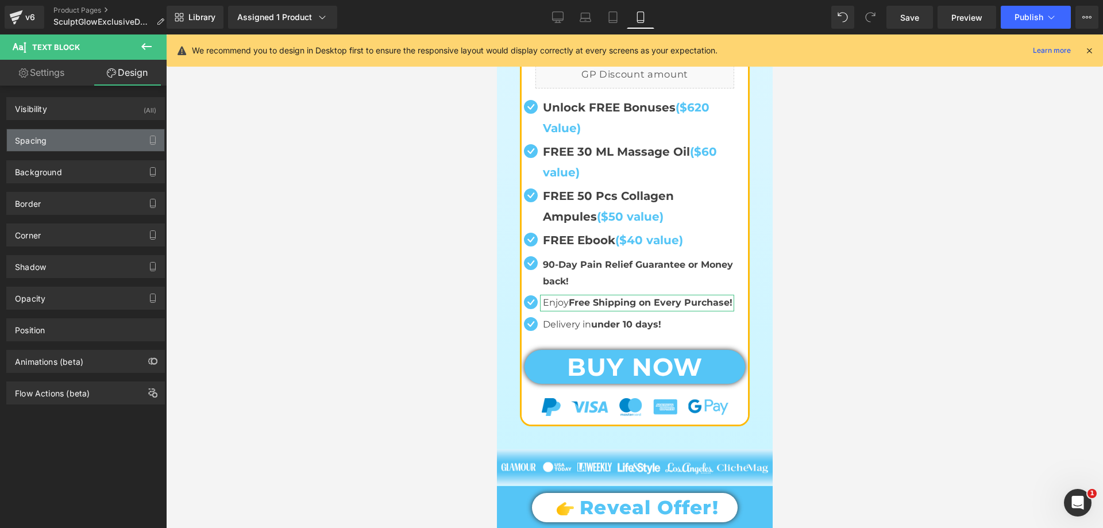
click at [76, 142] on div "Spacing" at bounding box center [85, 140] width 157 height 22
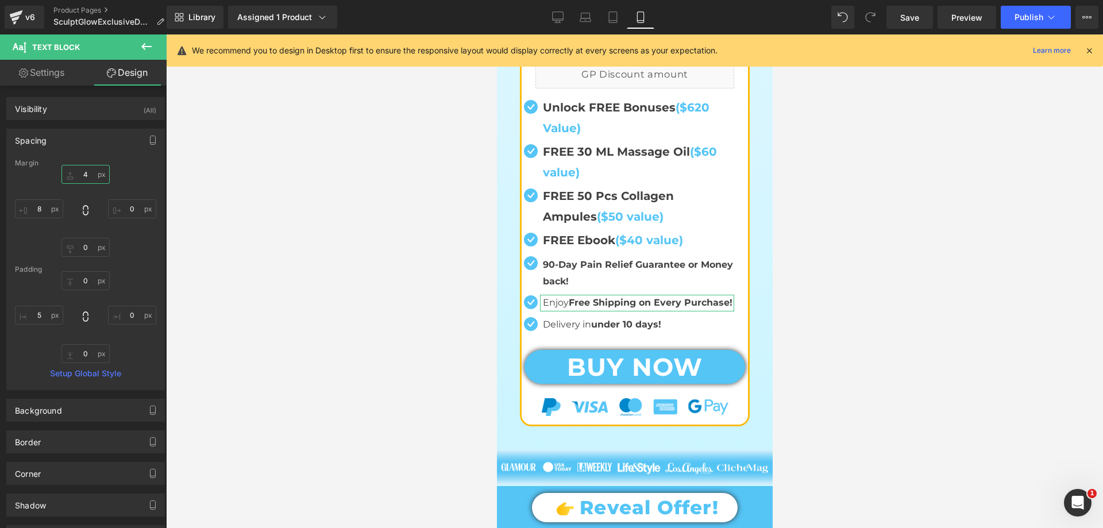
click at [80, 177] on input "text" at bounding box center [85, 174] width 48 height 19
type input "6"
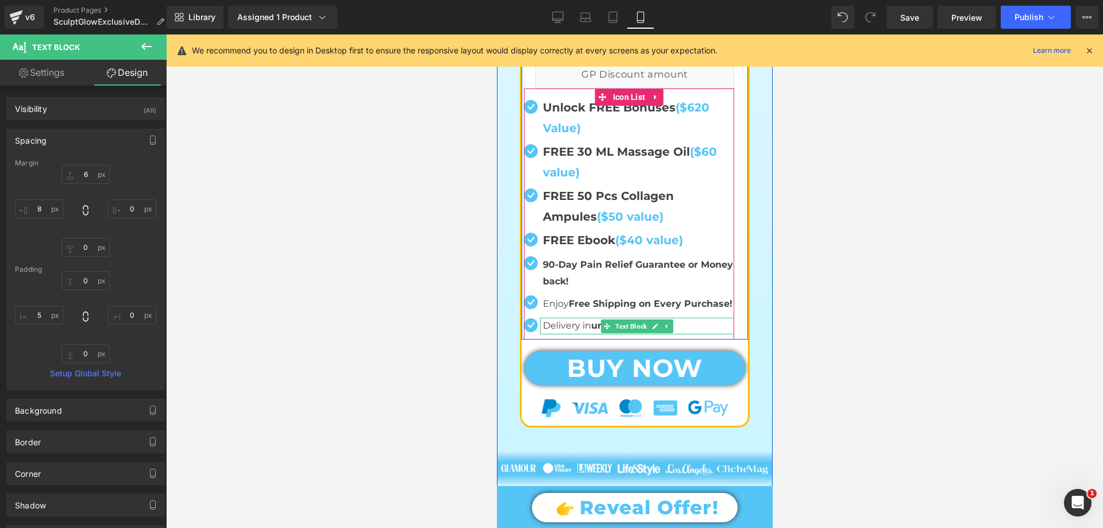
click at [626, 326] on span "Text Block" at bounding box center [631, 327] width 36 height 14
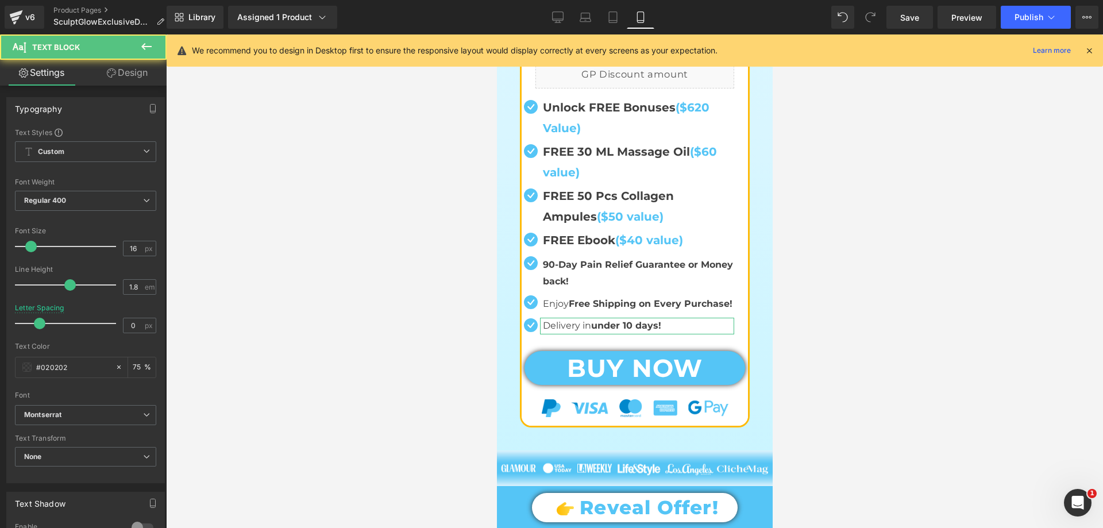
drag, startPoint x: 132, startPoint y: 57, endPoint x: 132, endPoint y: 72, distance: 15.5
click at [132, 56] on button at bounding box center [146, 46] width 40 height 25
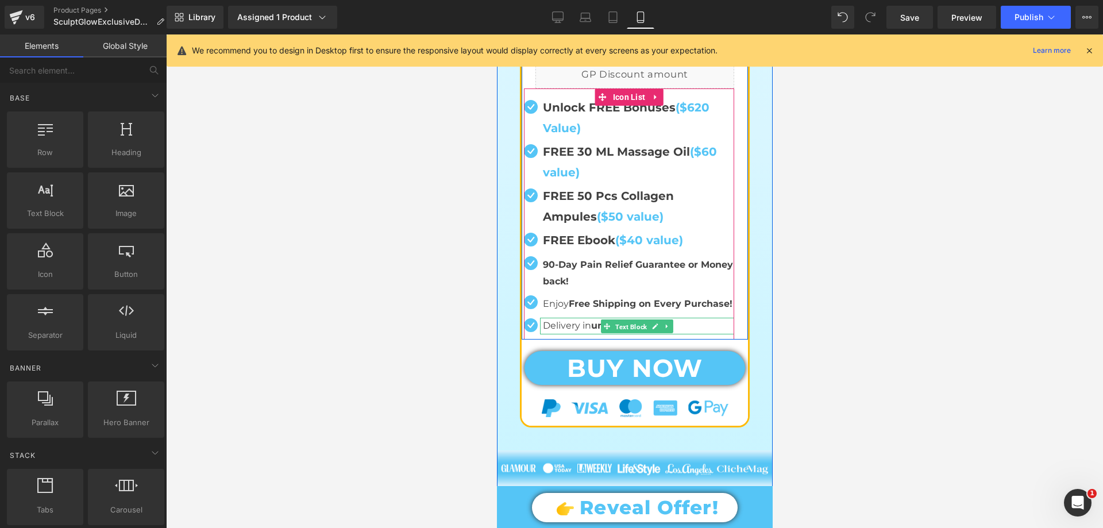
click at [632, 329] on span "Text Block" at bounding box center [631, 327] width 36 height 14
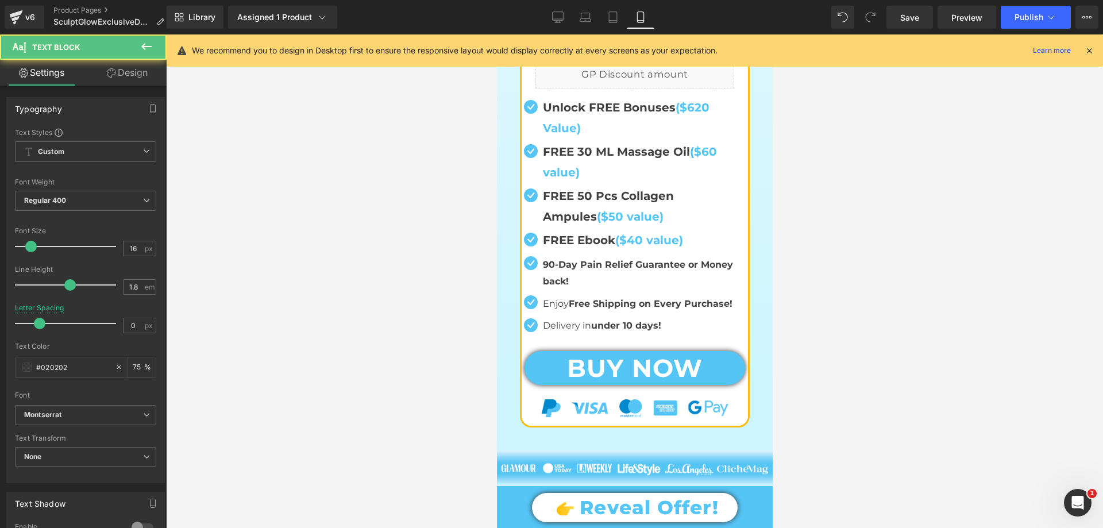
click at [143, 67] on link "Design" at bounding box center [127, 73] width 83 height 26
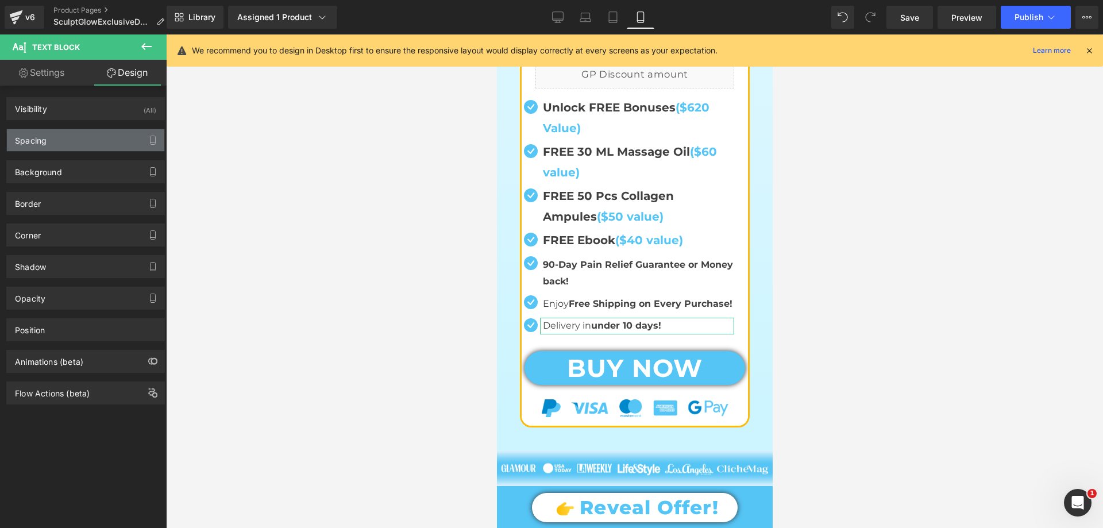
click at [60, 136] on div "Spacing" at bounding box center [85, 140] width 157 height 22
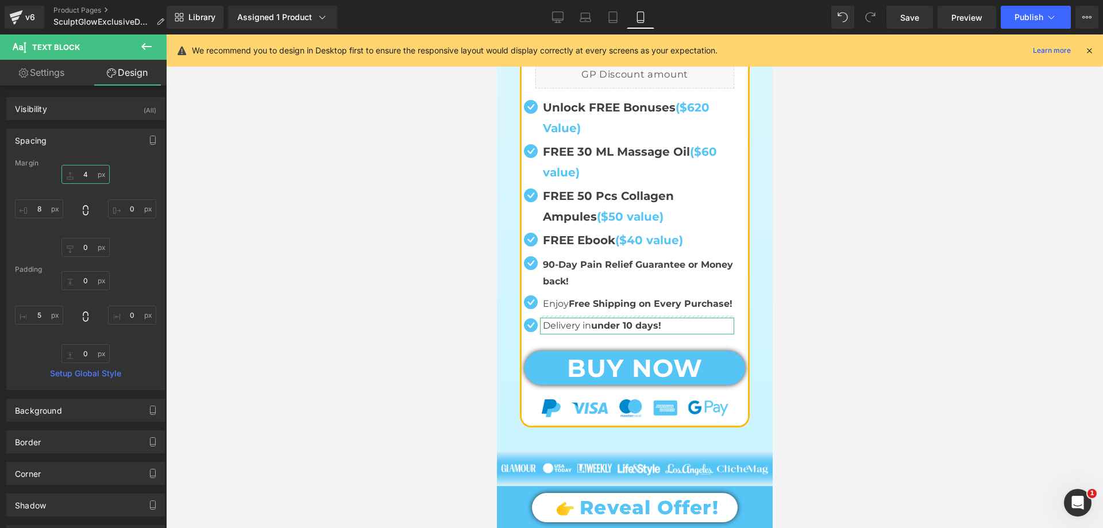
click at [91, 170] on input "text" at bounding box center [85, 174] width 48 height 19
type input "6"
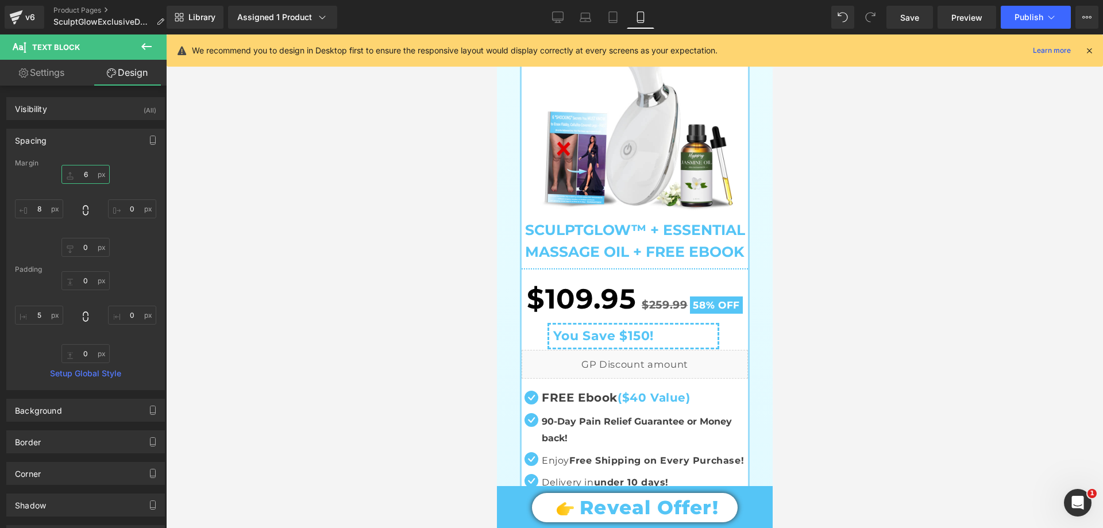
scroll to position [1174, 0]
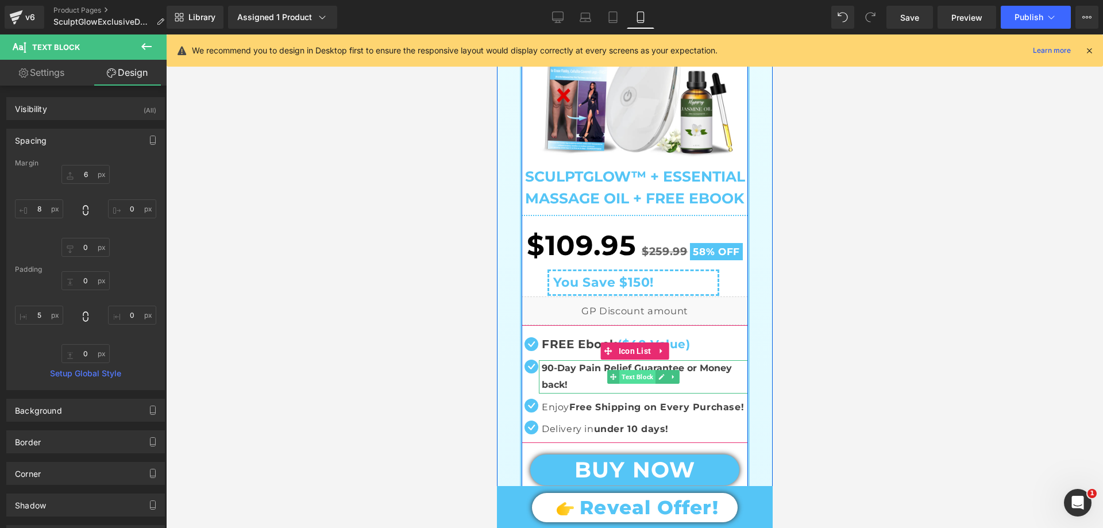
click at [626, 377] on span "Text Block" at bounding box center [637, 377] width 36 height 14
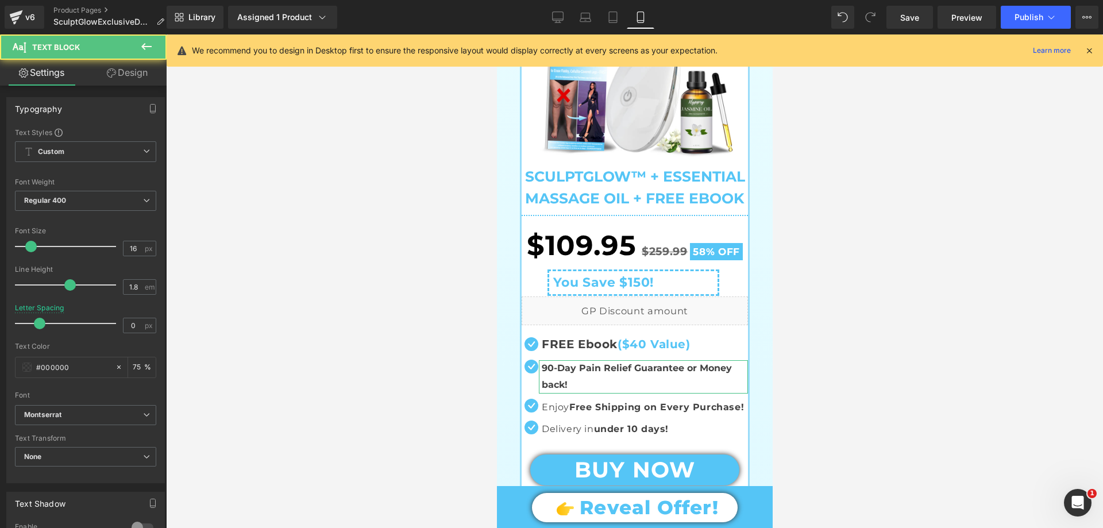
click at [146, 75] on link "Design" at bounding box center [127, 73] width 83 height 26
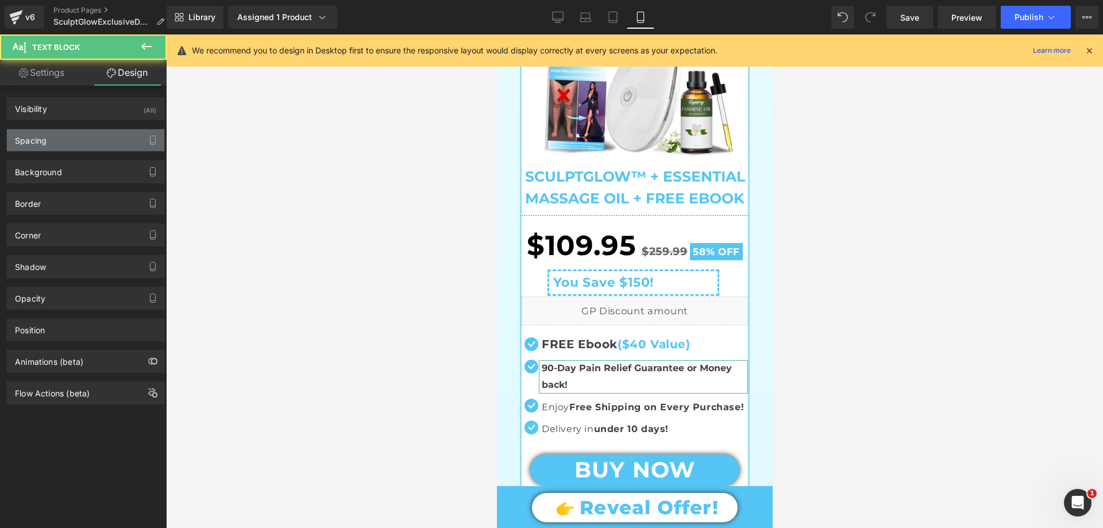
click at [52, 137] on div "Spacing" at bounding box center [85, 140] width 157 height 22
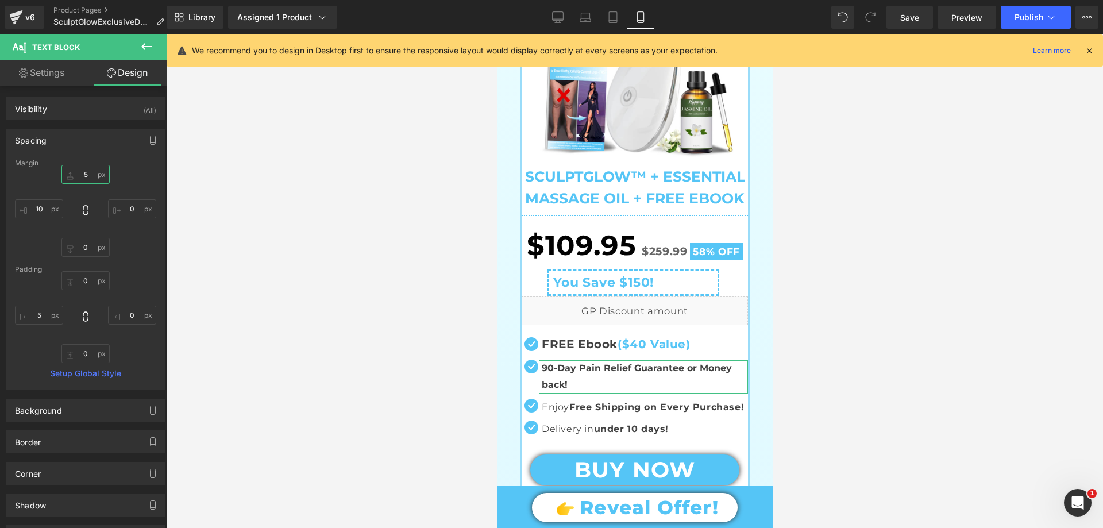
click at [84, 176] on input "text" at bounding box center [85, 174] width 48 height 19
type input "6"
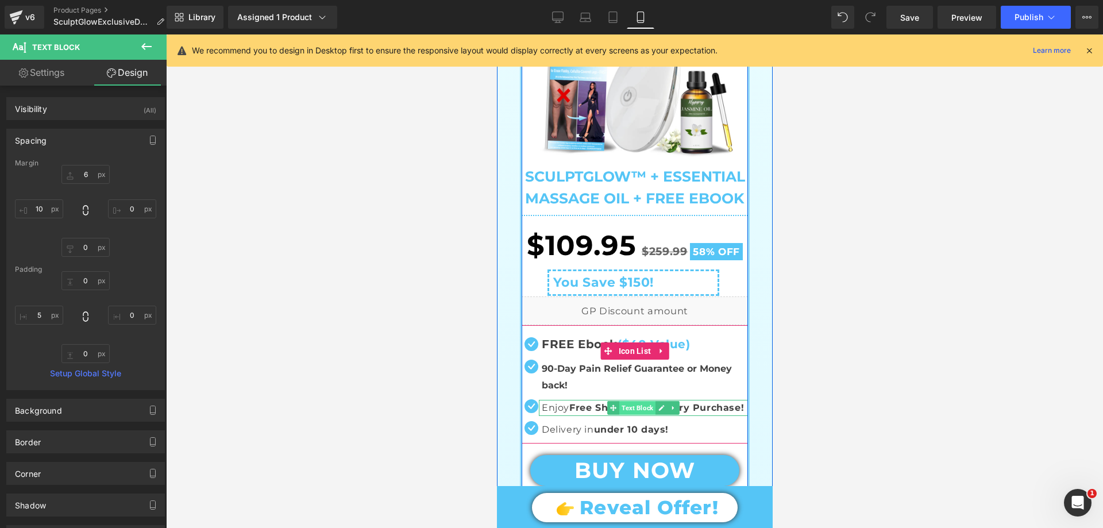
click at [633, 403] on span "Text Block" at bounding box center [637, 408] width 36 height 14
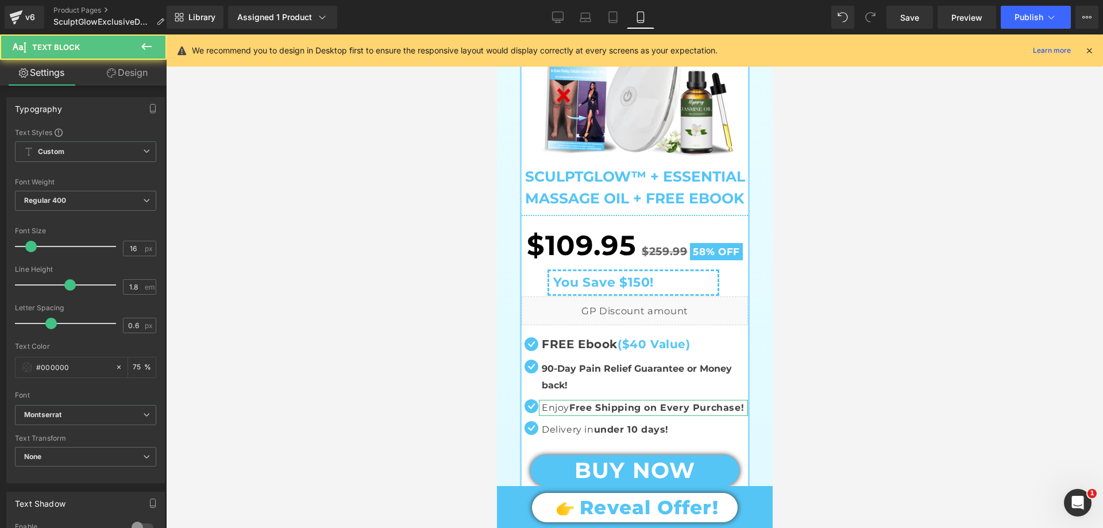
click at [132, 74] on link "Design" at bounding box center [127, 73] width 83 height 26
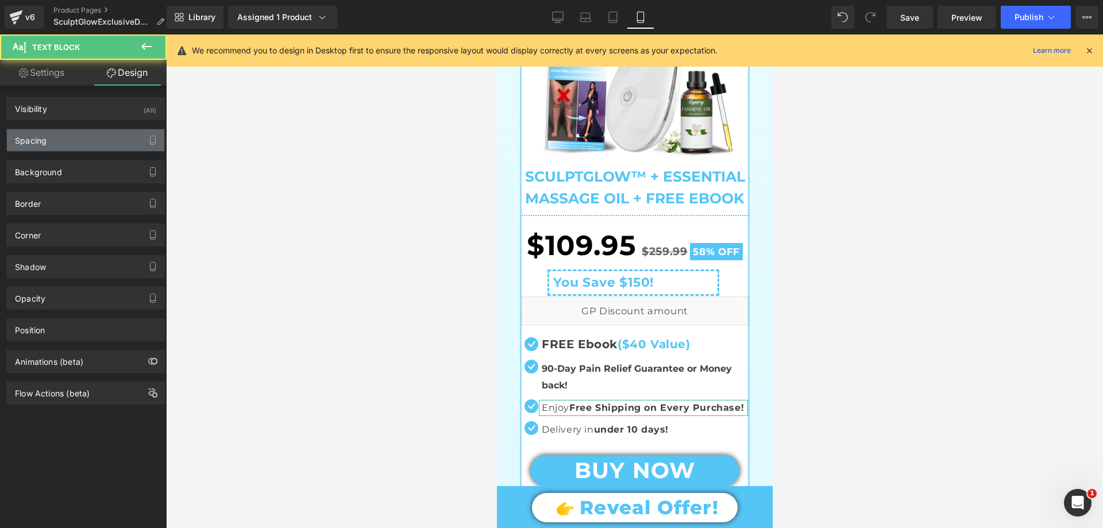
click at [48, 136] on div "Spacing" at bounding box center [85, 140] width 157 height 22
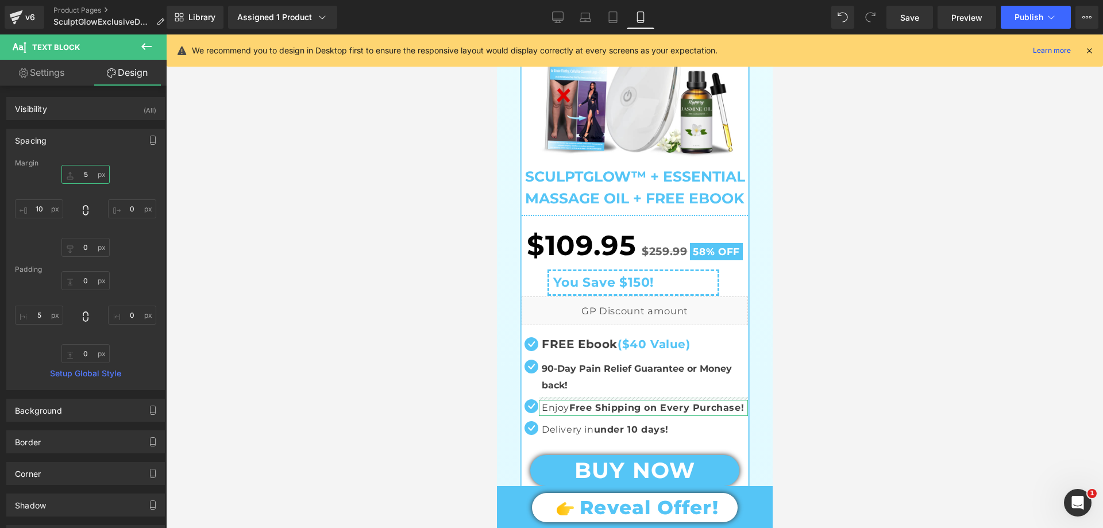
click at [90, 172] on input "text" at bounding box center [85, 174] width 48 height 19
type input "6"
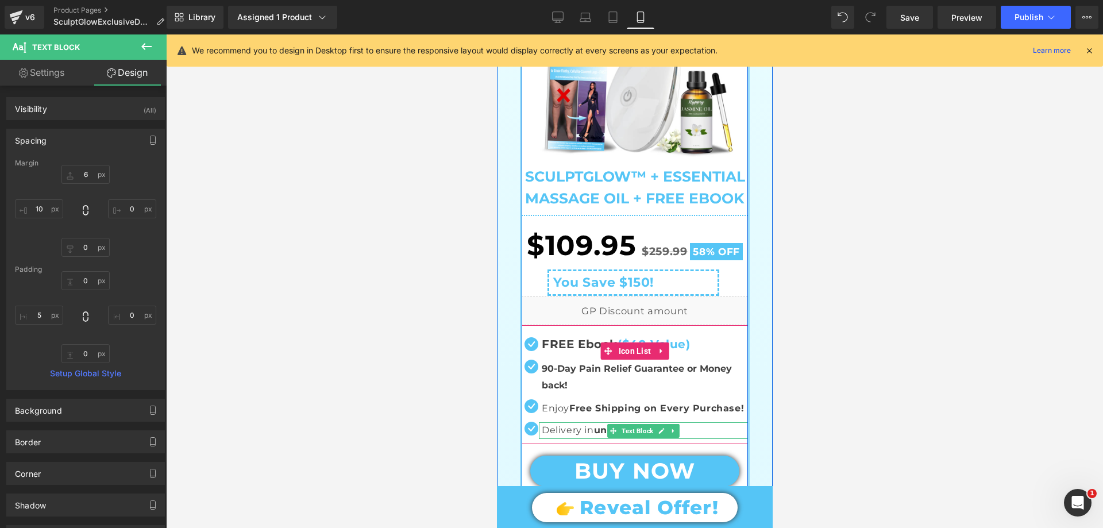
click at [594, 430] on strong "under 10 days!" at bounding box center [631, 430] width 75 height 11
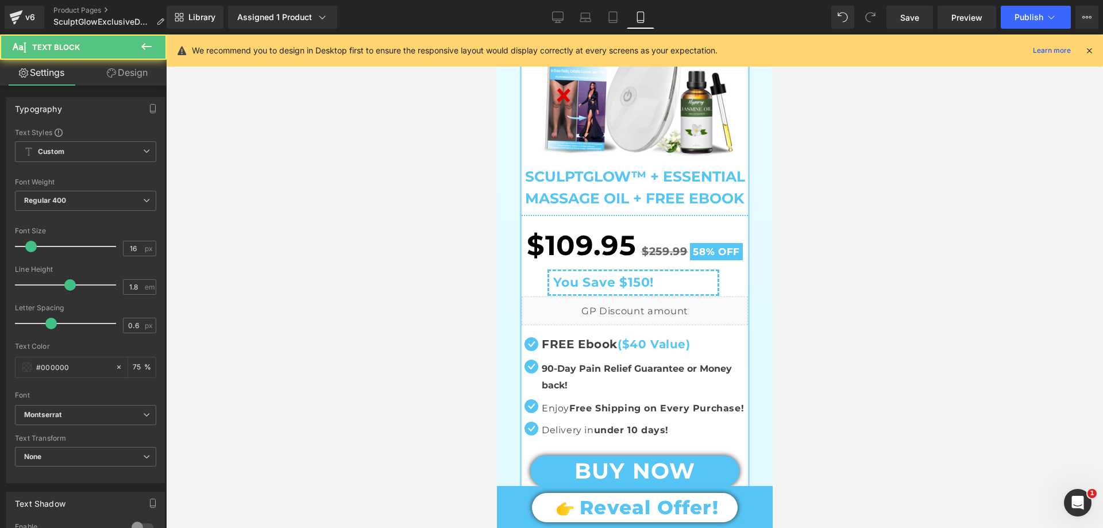
click at [133, 69] on link "Design" at bounding box center [127, 73] width 83 height 26
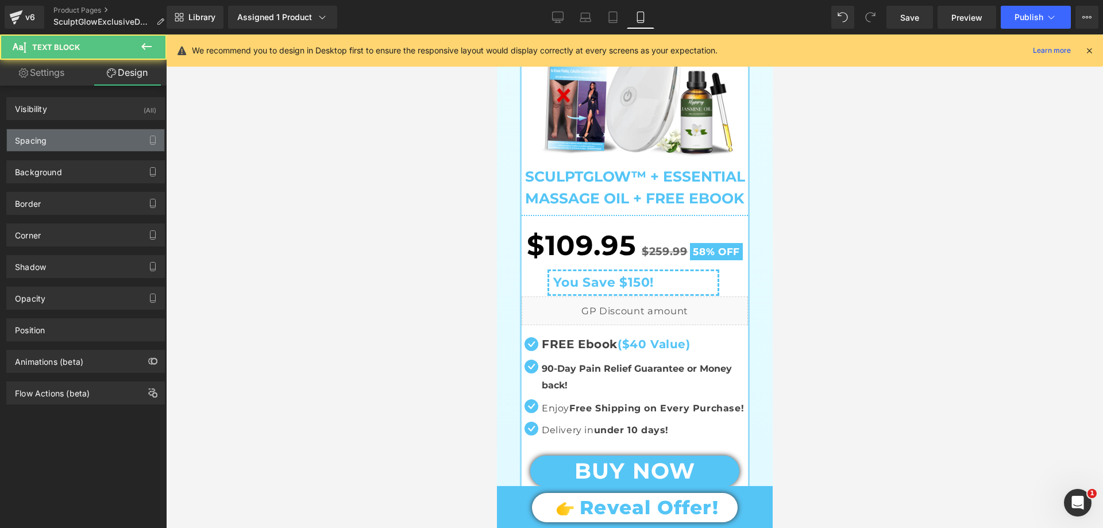
click at [74, 136] on div "Spacing" at bounding box center [85, 140] width 157 height 22
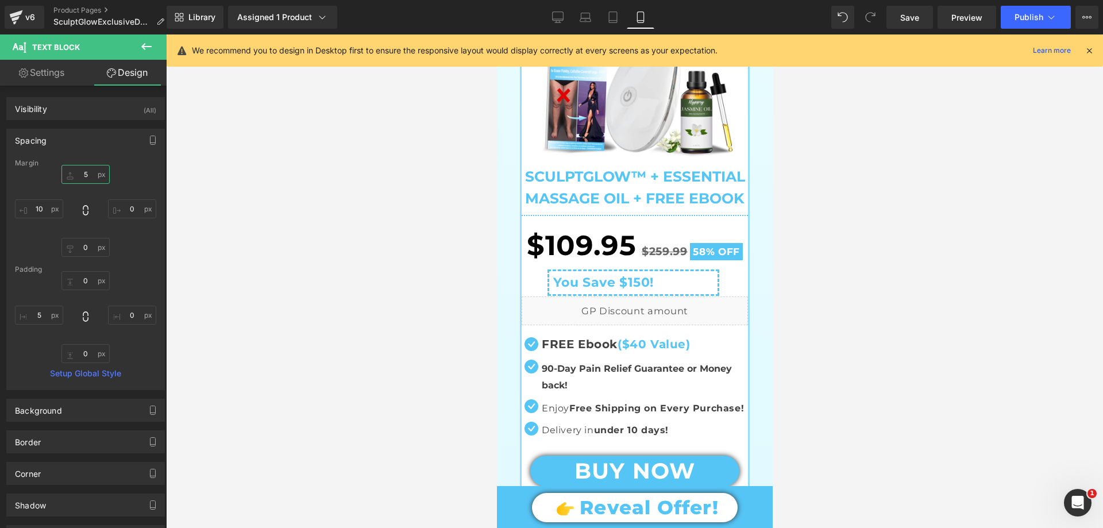
click at [84, 173] on input "text" at bounding box center [85, 174] width 48 height 19
click at [84, 174] on input "7" at bounding box center [85, 174] width 48 height 19
type input "6"
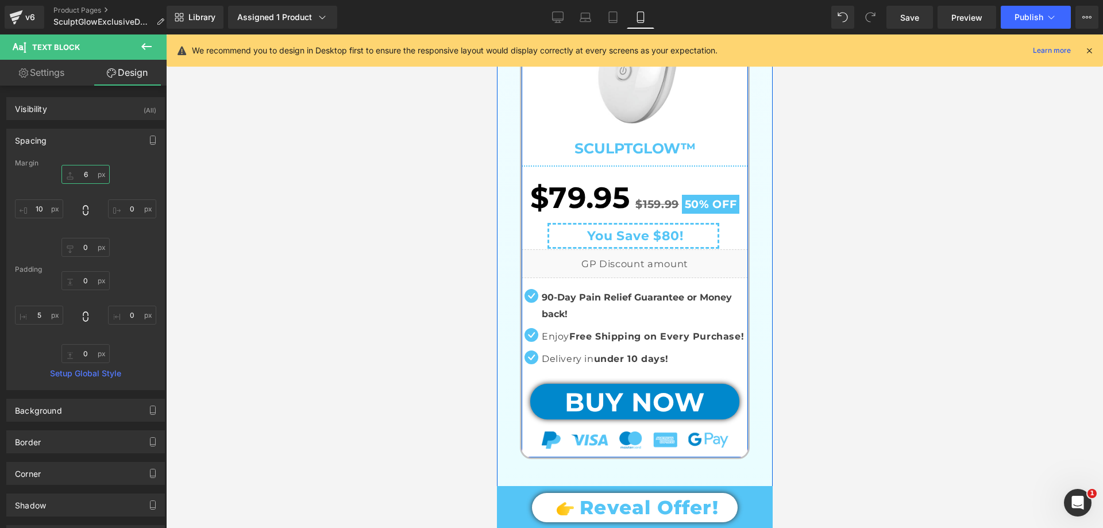
scroll to position [657, 0]
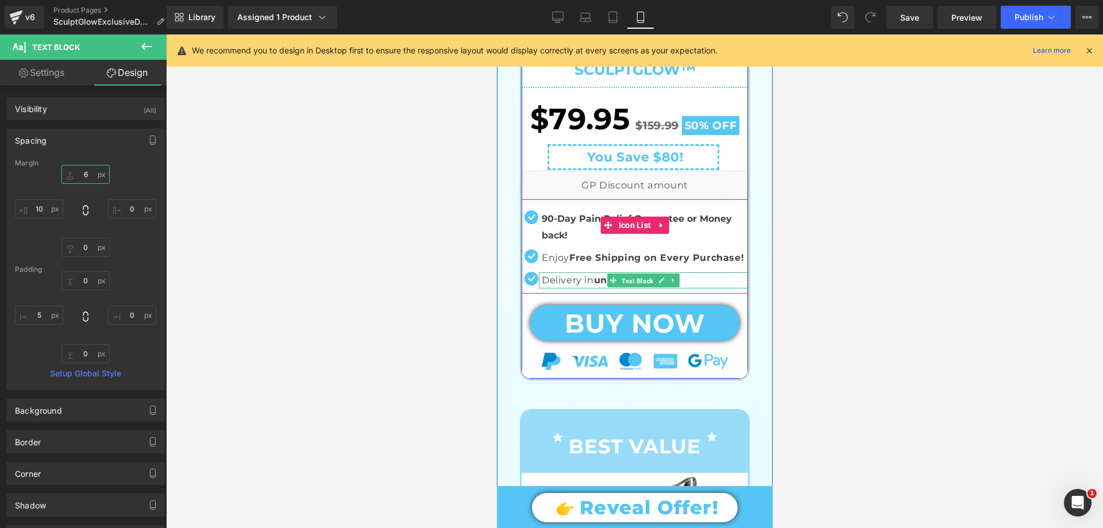
drag, startPoint x: 618, startPoint y: 280, endPoint x: 778, endPoint y: 177, distance: 190.0
click at [619, 280] on span "Text Block" at bounding box center [637, 281] width 36 height 14
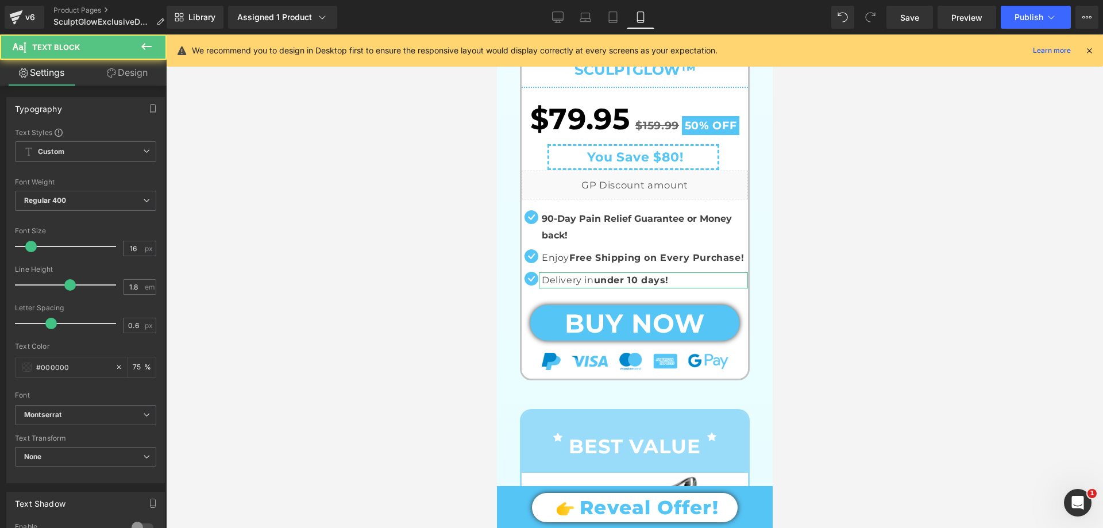
click at [145, 75] on link "Design" at bounding box center [127, 73] width 83 height 26
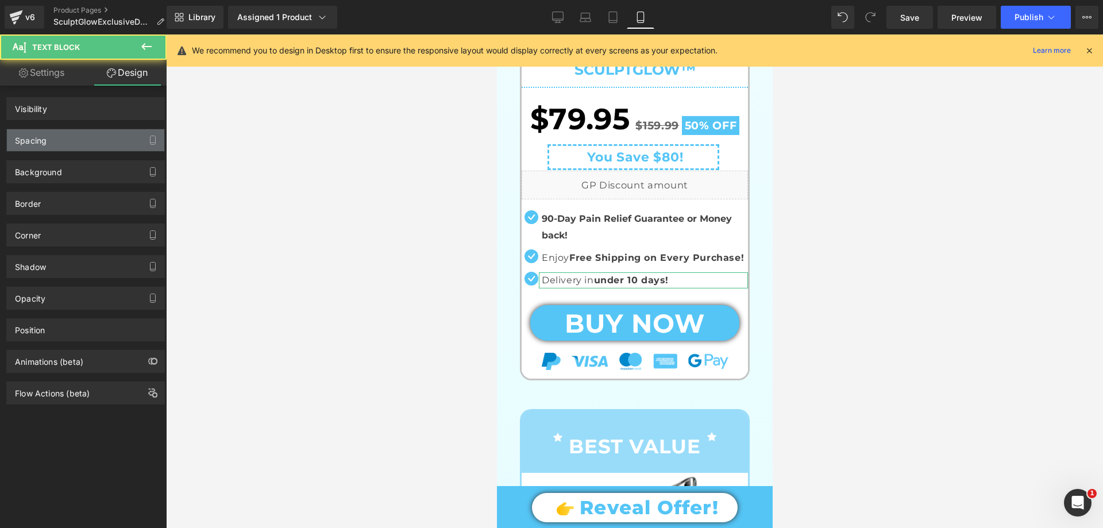
click at [60, 138] on div "Spacing" at bounding box center [85, 140] width 157 height 22
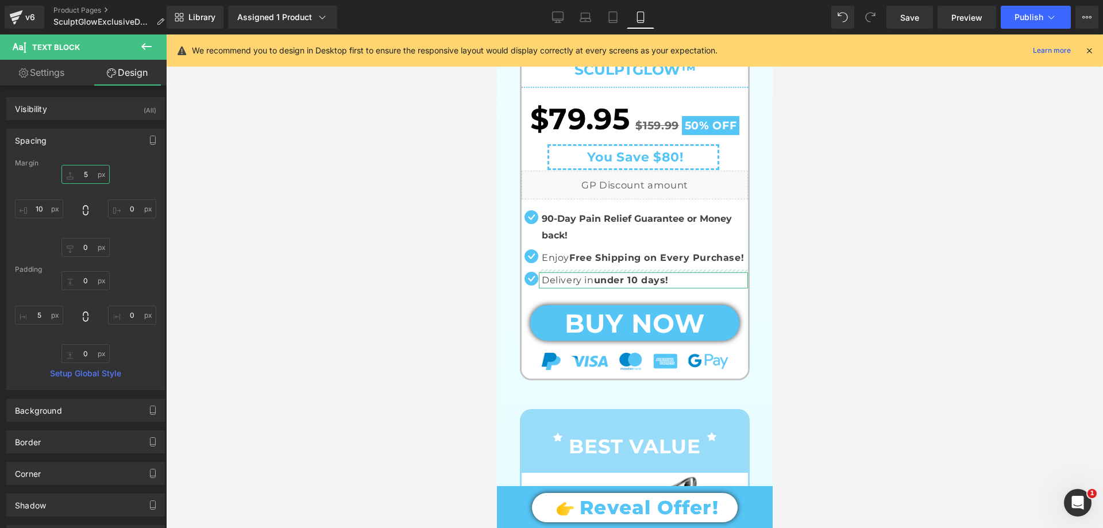
click at [86, 175] on input "text" at bounding box center [85, 174] width 48 height 19
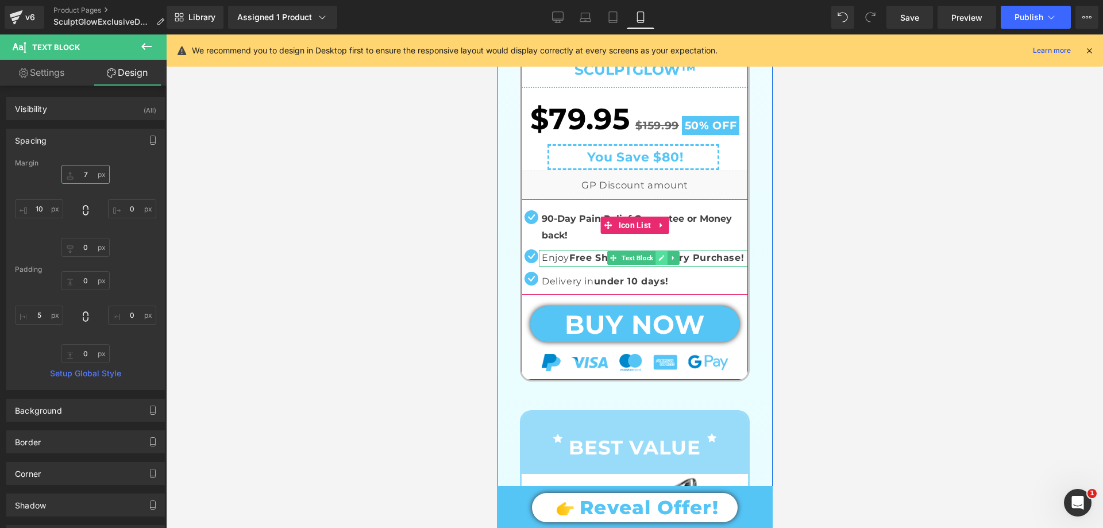
type input "7"
click at [655, 256] on link at bounding box center [661, 258] width 12 height 14
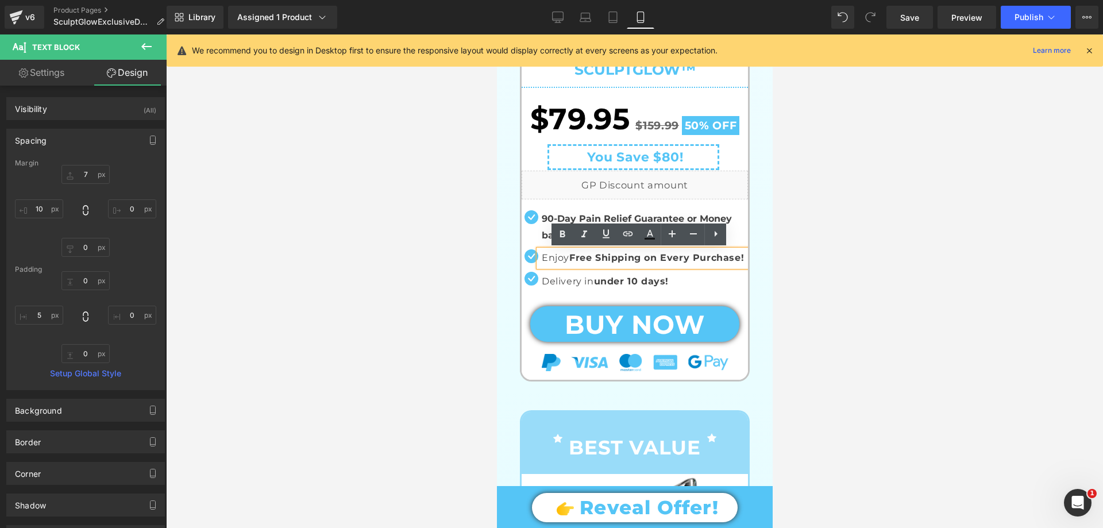
click at [582, 259] on strong "Free Shipping on Every Purchase!" at bounding box center [656, 257] width 175 height 11
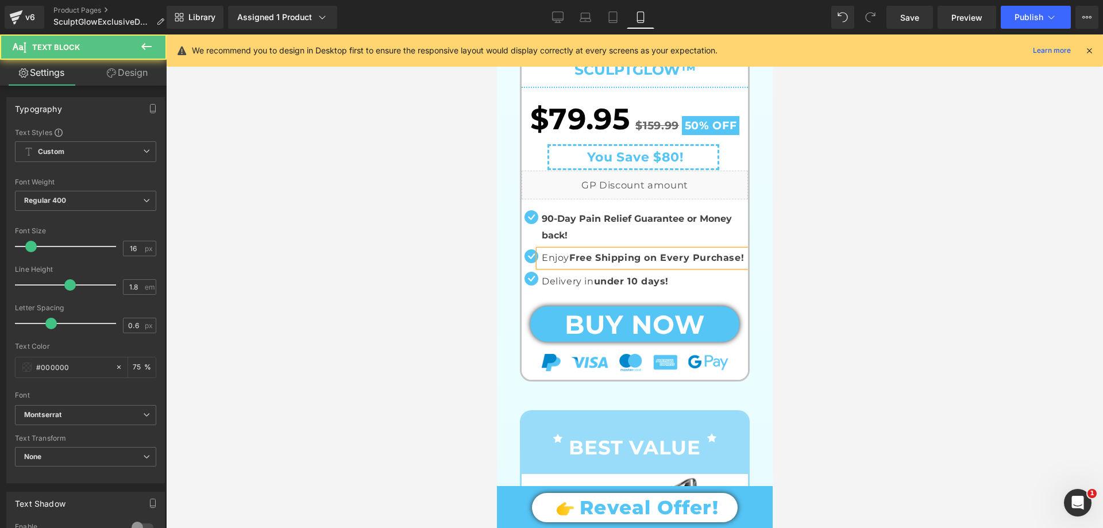
drag, startPoint x: 393, startPoint y: 275, endPoint x: 87, endPoint y: 254, distance: 307.0
click at [393, 275] on div at bounding box center [634, 281] width 937 height 494
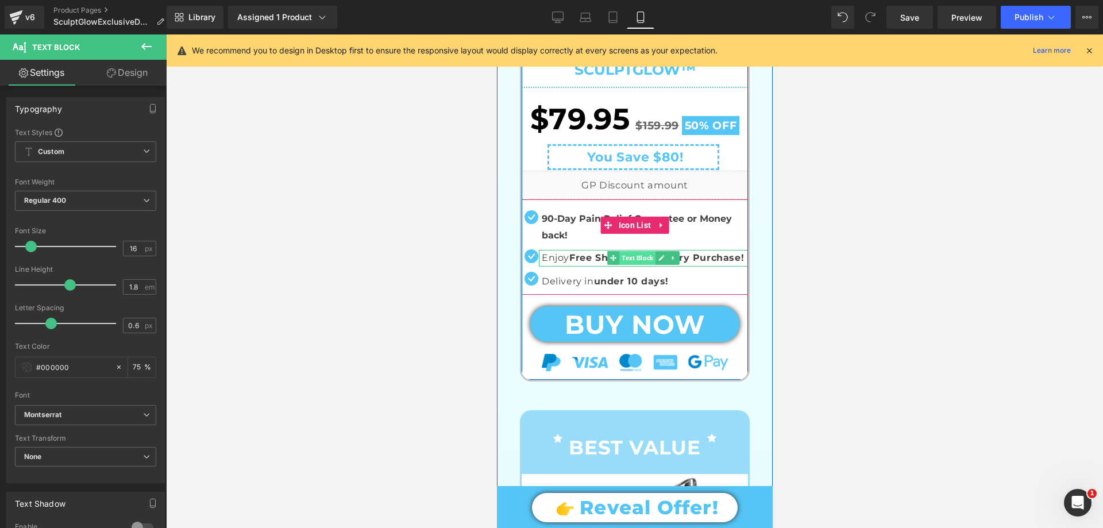
click at [621, 260] on span "Text Block" at bounding box center [637, 258] width 36 height 14
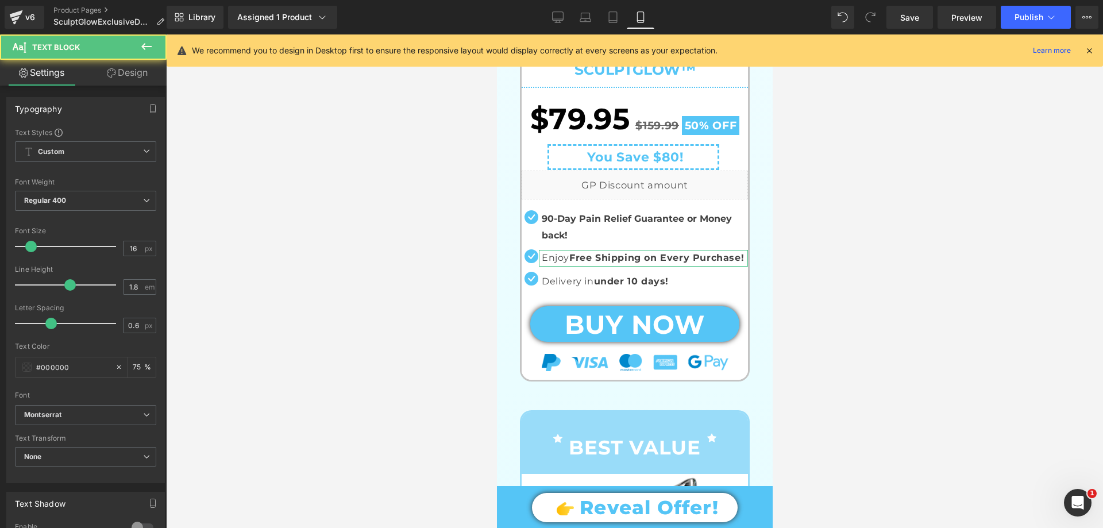
click at [130, 71] on link "Design" at bounding box center [127, 73] width 83 height 26
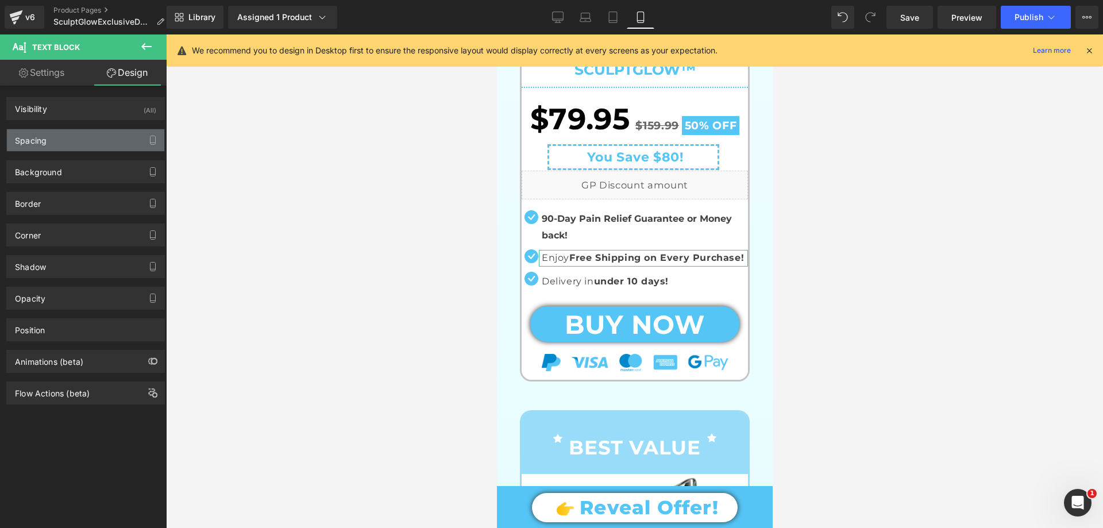
click at [48, 135] on div "Spacing" at bounding box center [85, 140] width 157 height 22
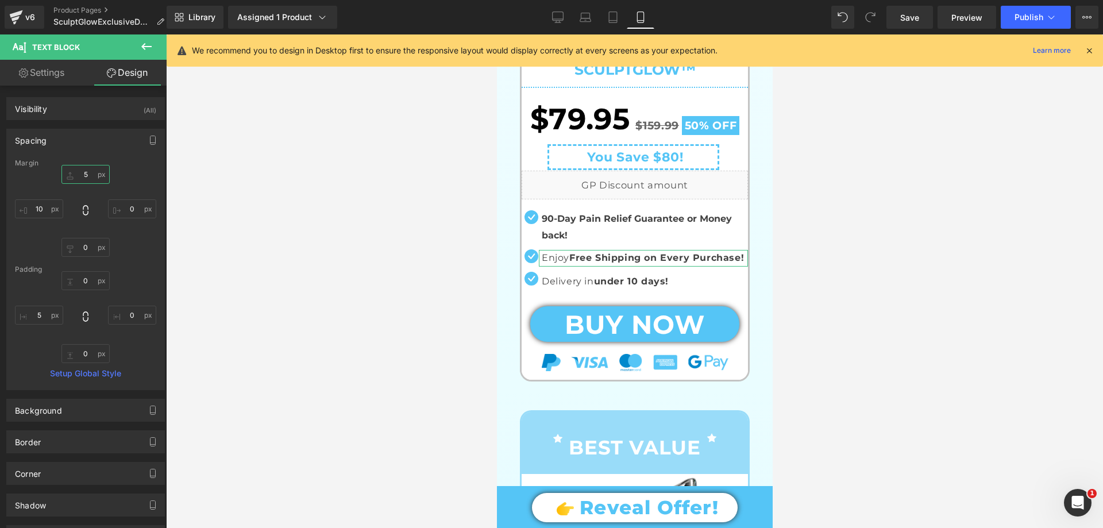
click at [86, 174] on input "text" at bounding box center [85, 174] width 48 height 19
type input "7"
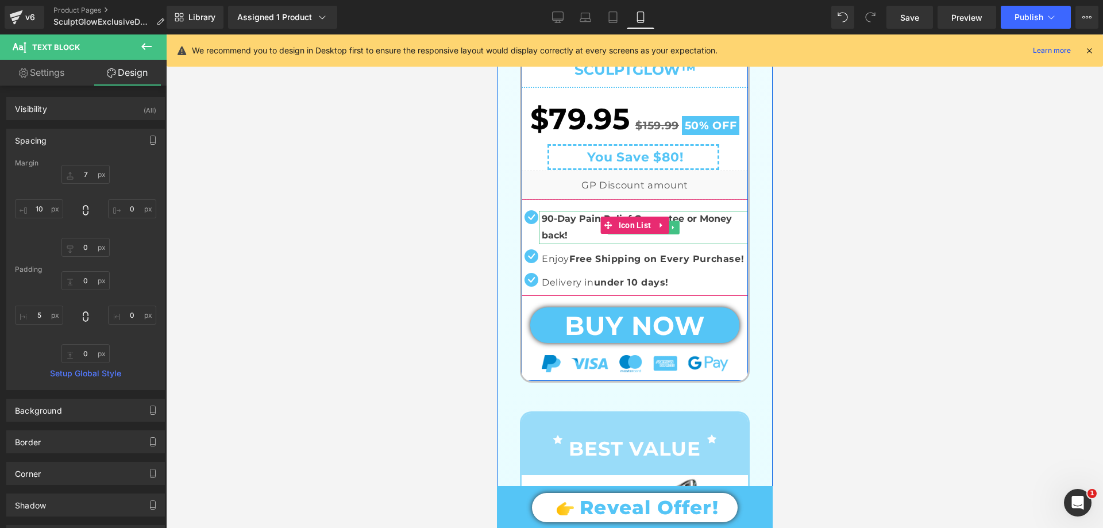
click at [574, 232] on p "90-Day Pain Relief Guarantee or Money back!" at bounding box center [644, 227] width 206 height 33
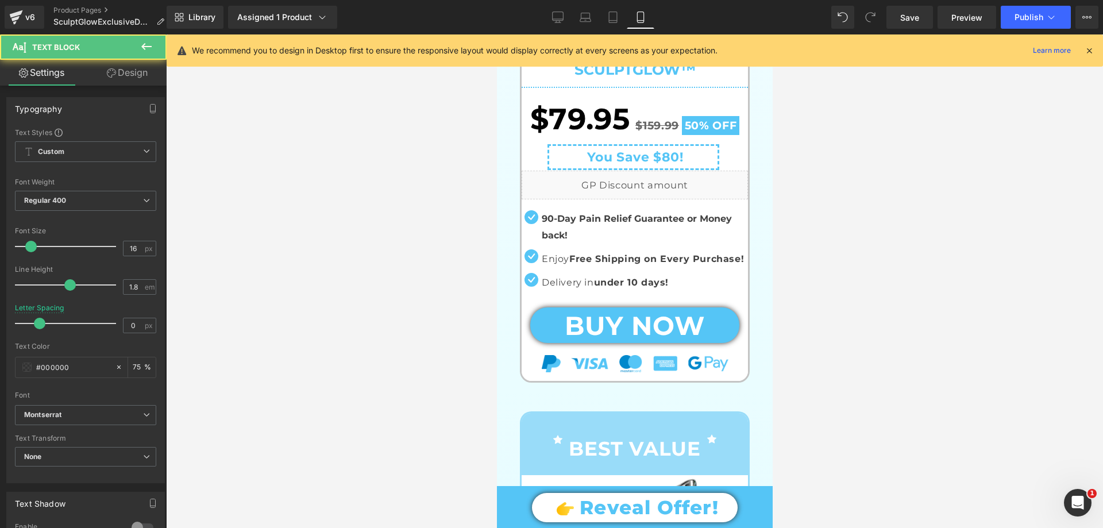
click at [127, 74] on link "Design" at bounding box center [127, 73] width 83 height 26
click at [0, 0] on div "Spacing" at bounding box center [0, 0] width 0 height 0
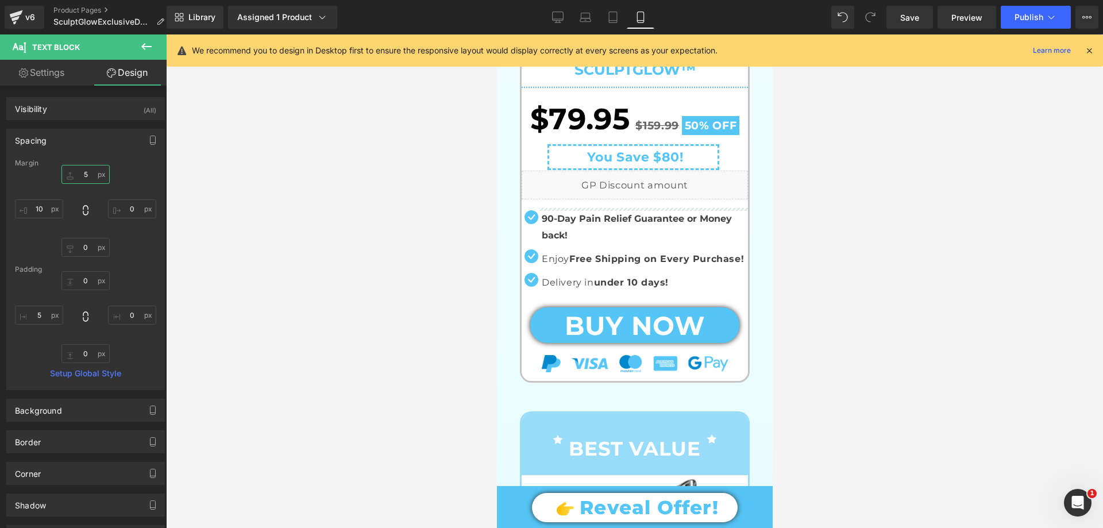
click at [85, 170] on input "5" at bounding box center [85, 174] width 48 height 19
type input "7"
click at [946, 221] on div at bounding box center [634, 281] width 937 height 494
click at [917, 14] on span "Save" at bounding box center [909, 17] width 19 height 12
click at [1020, 22] on button "Publish" at bounding box center [1036, 17] width 70 height 23
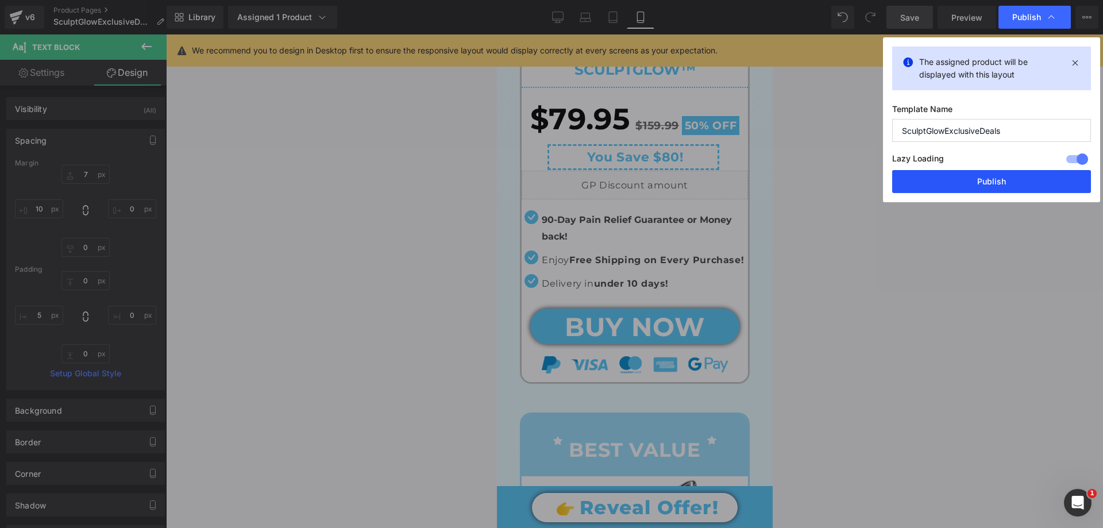
click at [964, 186] on button "Publish" at bounding box center [991, 181] width 199 height 23
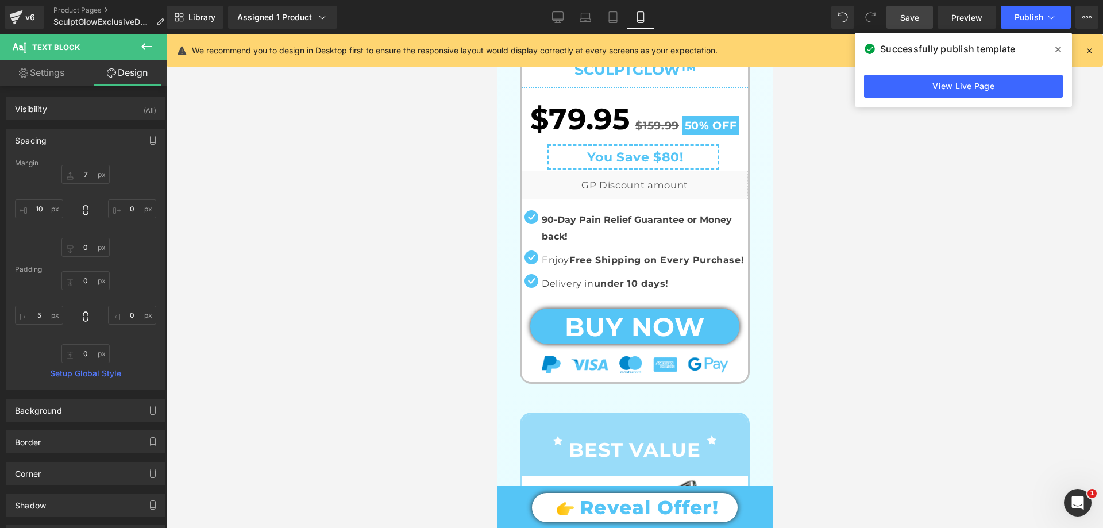
click at [1063, 46] on span at bounding box center [1058, 49] width 18 height 18
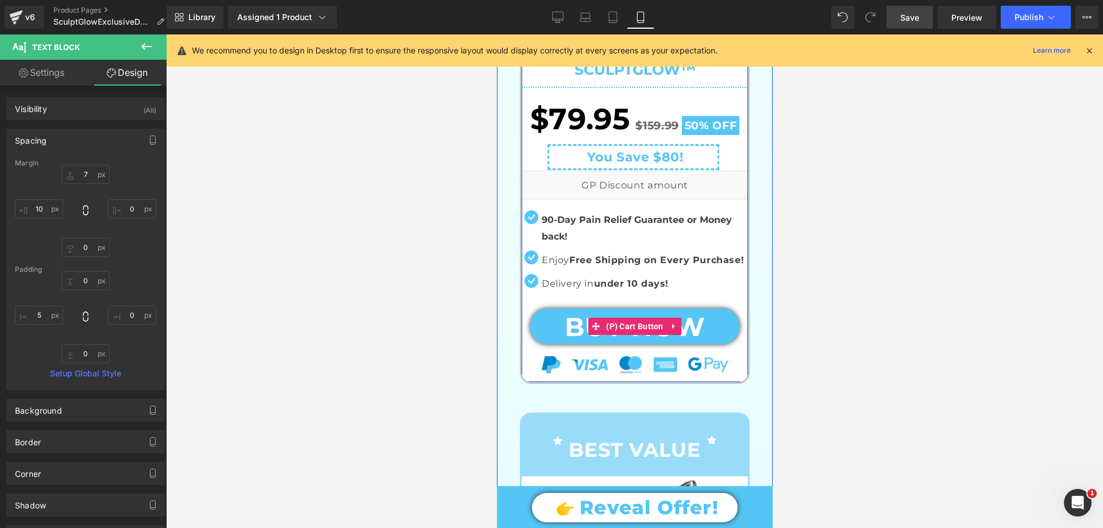
scroll to position [0, 0]
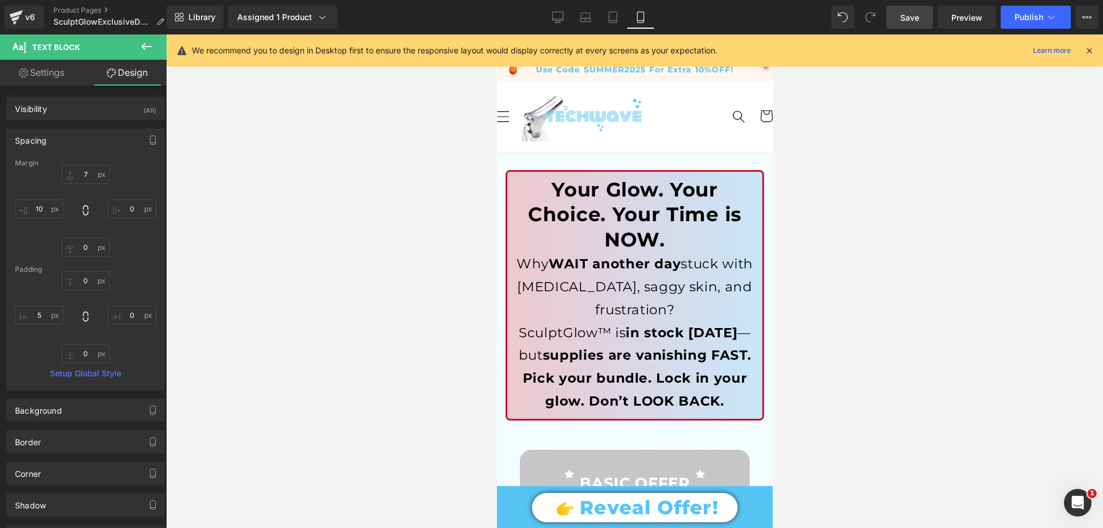
click at [1084, 48] on icon at bounding box center [1089, 50] width 10 height 10
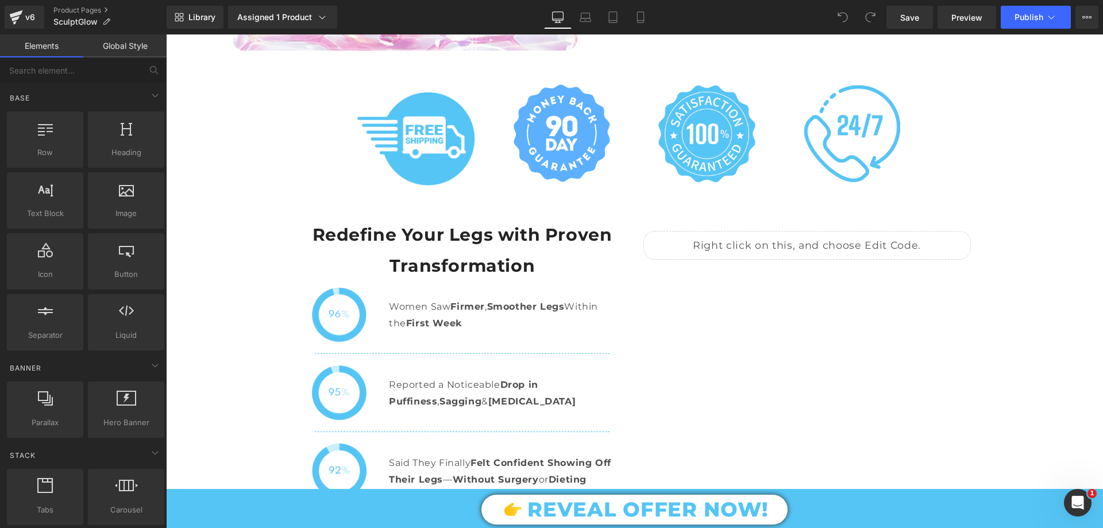
scroll to position [5229, 0]
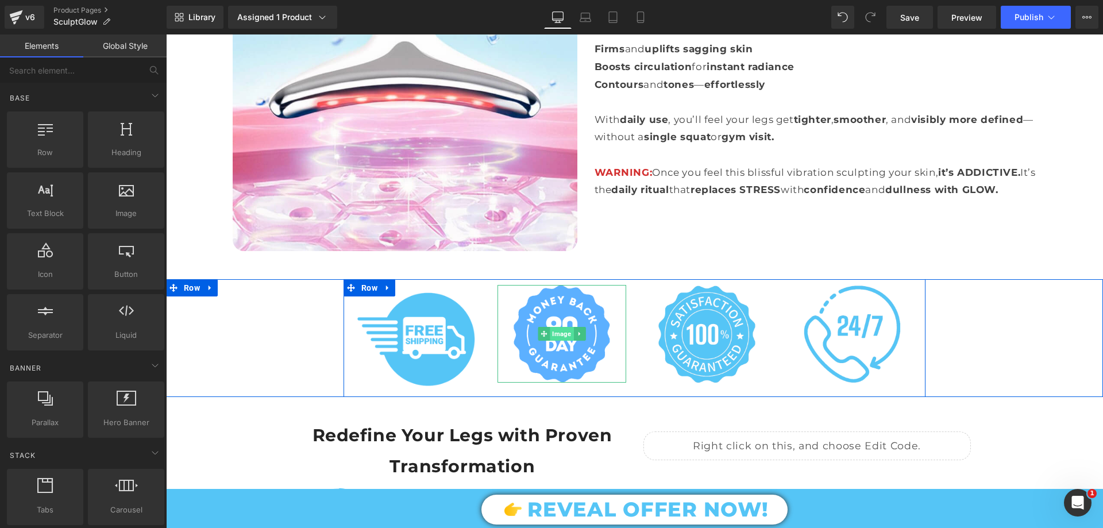
click at [552, 327] on span "Image" at bounding box center [562, 334] width 24 height 14
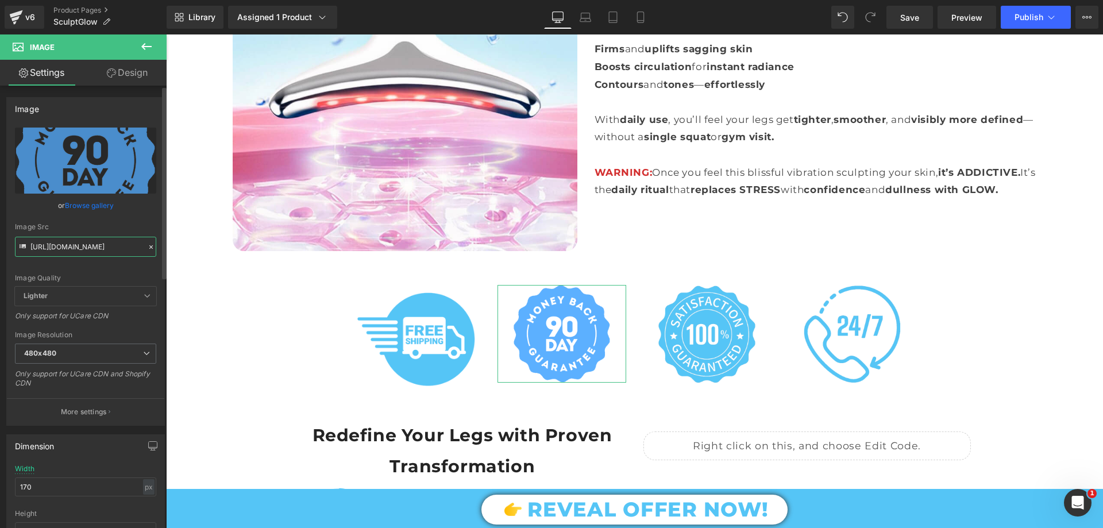
click at [105, 247] on input "https://cdn.shopify.com/s/files/1/0709/7824/0807/files/90_Days_Money_Back_G_PNG…" at bounding box center [85, 247] width 141 height 20
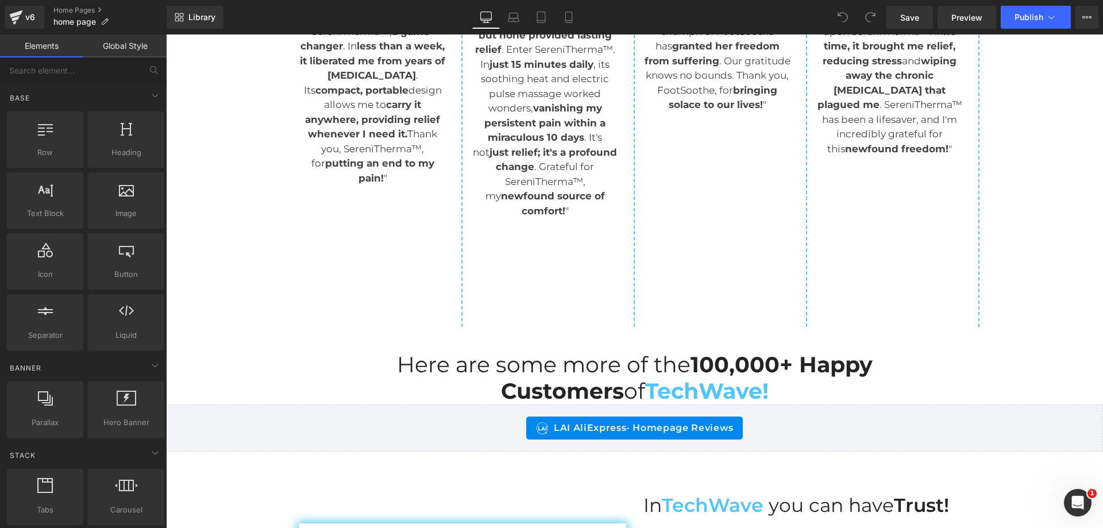
scroll to position [4540, 0]
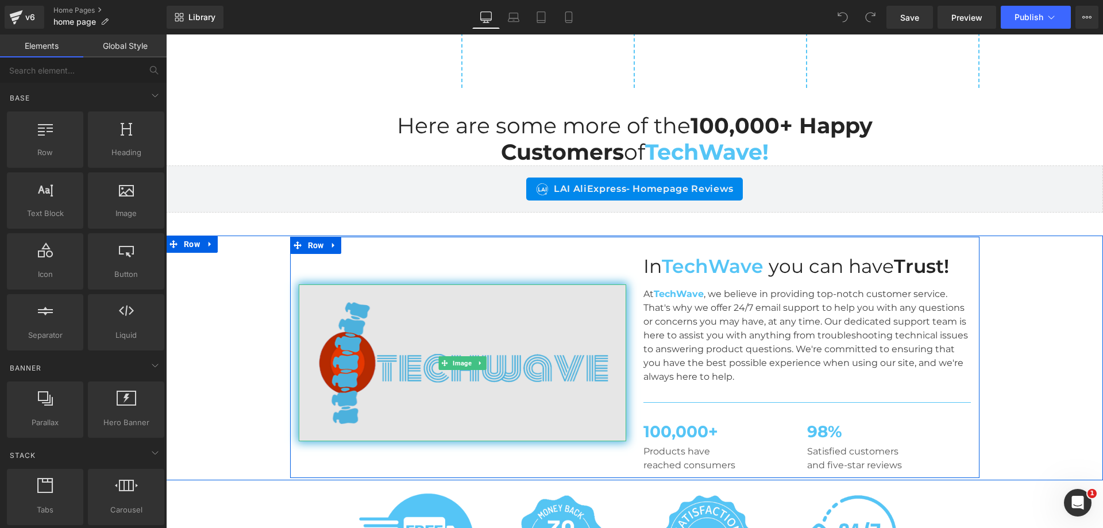
click at [503, 284] on img at bounding box center [463, 362] width 328 height 157
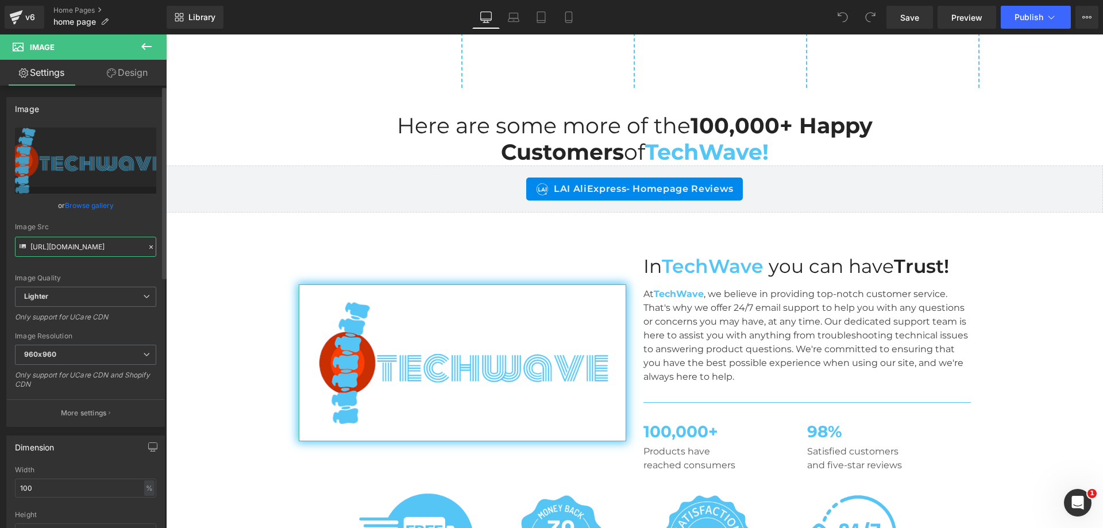
click at [102, 251] on input "https://ucarecdn.com/5ac47d2b-8884-4511-bc5f-e3887c1c0c12/-/format/auto/-/previ…" at bounding box center [85, 247] width 141 height 20
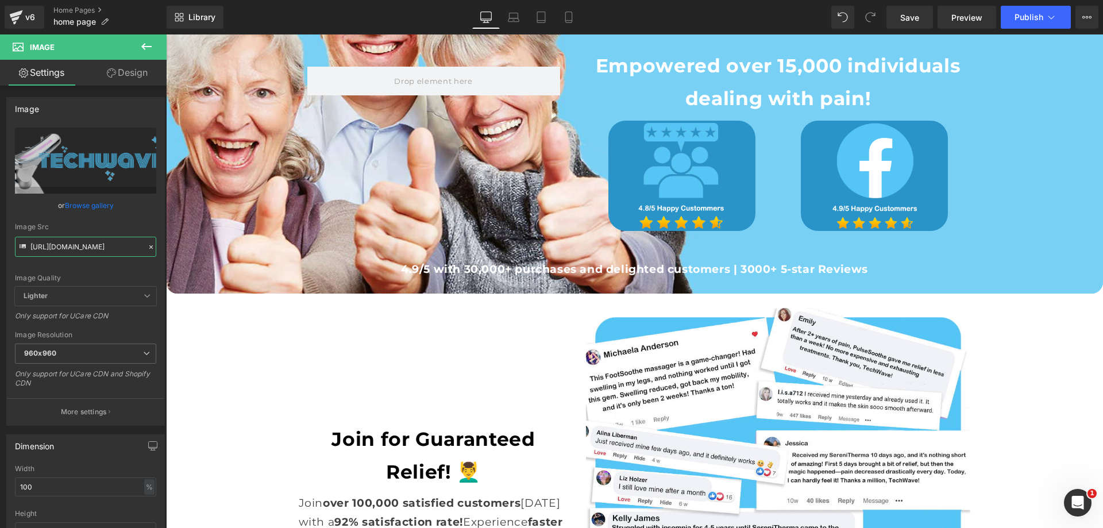
scroll to position [3670, 0]
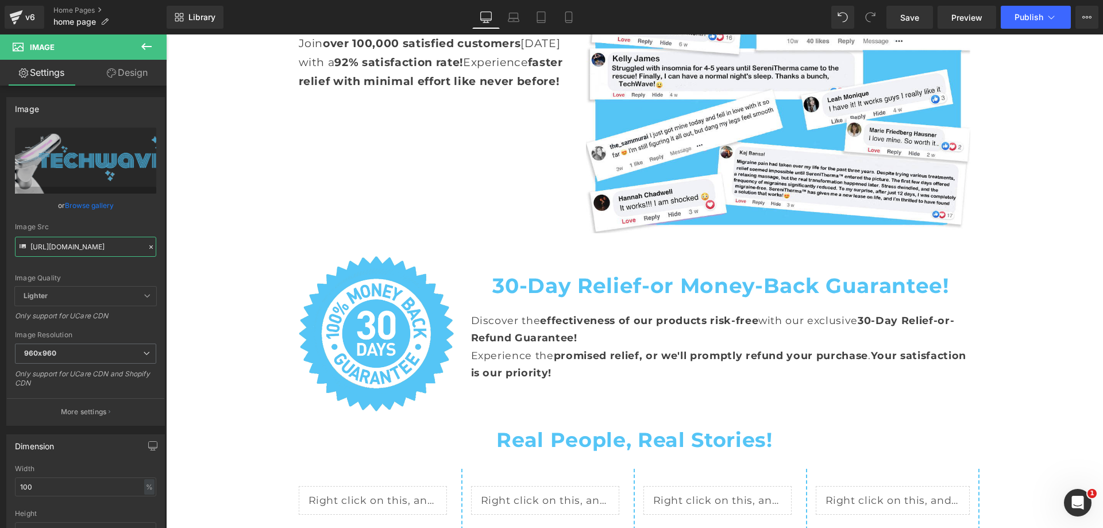
type input "https://cdn.shopify.com/s/files/1/0709/7824/0807/files/New_SculptGlow_Logo_96d7…"
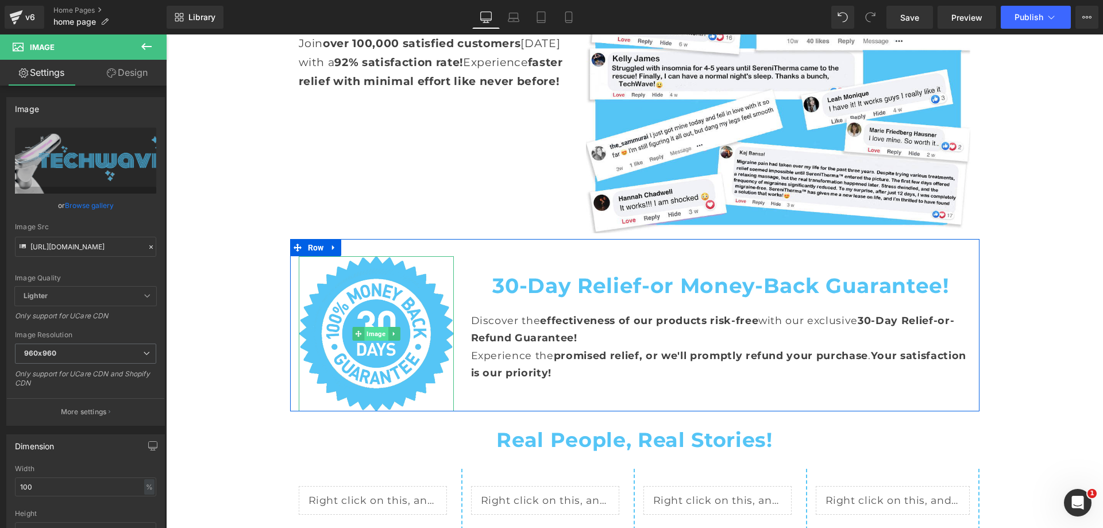
click at [368, 327] on span "Image" at bounding box center [376, 334] width 24 height 14
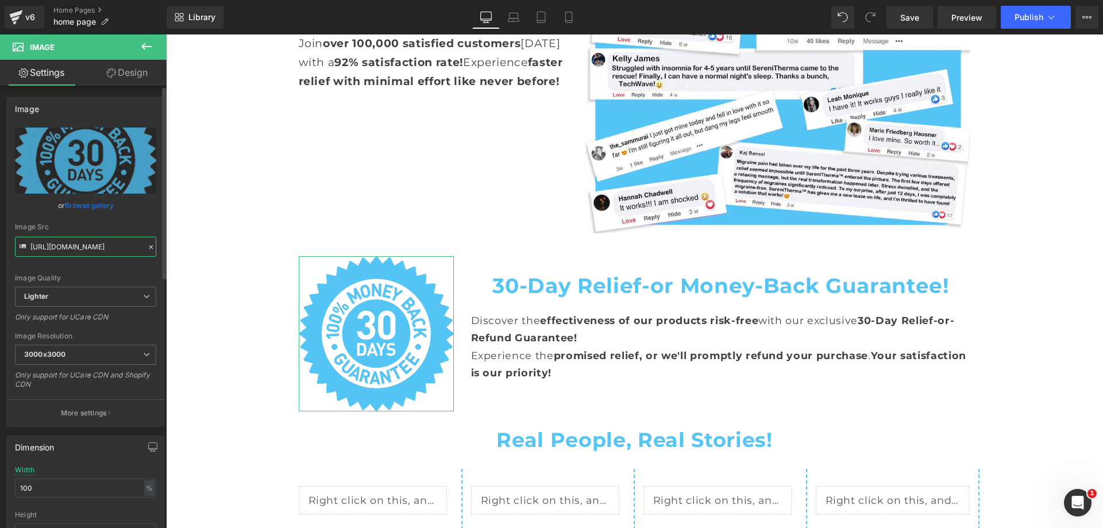
click at [68, 247] on input "https://ucarecdn.com/74e892f9-33d6-42ca-aaa9-09ca81d1b62c/-/format/auto/-/previ…" at bounding box center [85, 247] width 141 height 20
paste input "cdn.shopify.com/s/files/1/0709/7824/0807/files/90_Days_Money_Back_G_PNG_480x480…"
type input "https://cdn.shopify.com/s/files/1/0709/7824/0807/files/90_Days_Money_Back_G_PNG…"
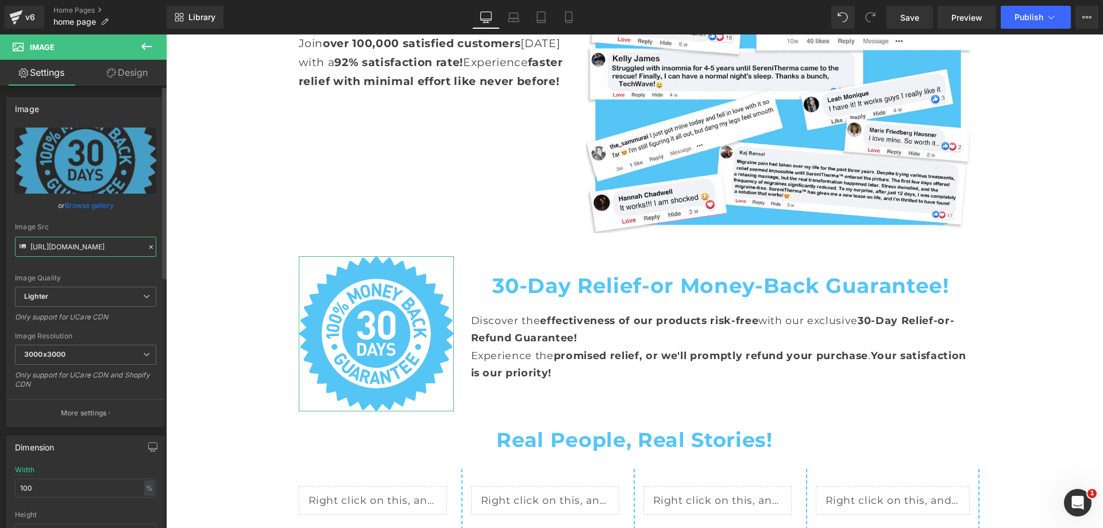
scroll to position [0, 275]
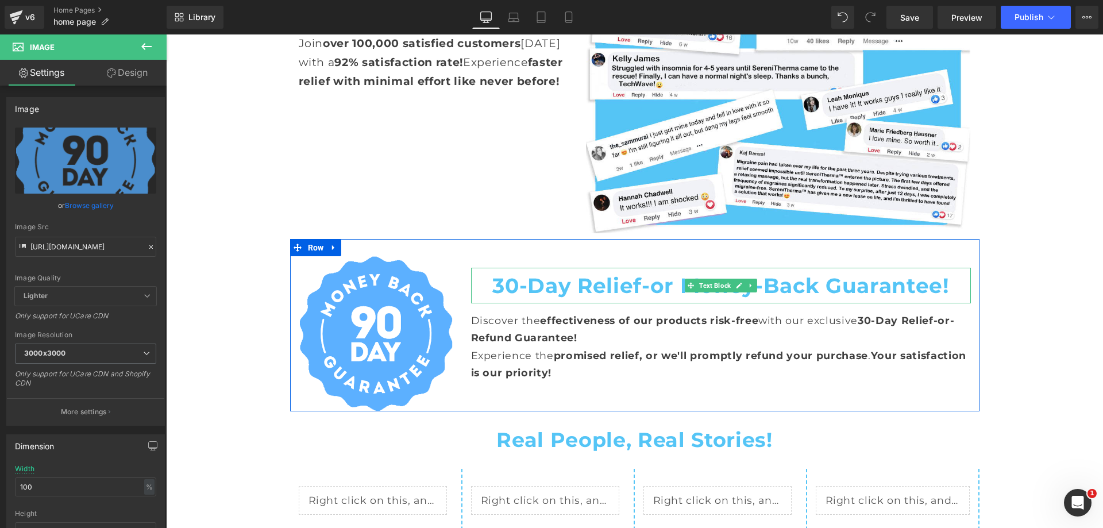
click at [506, 273] on strong "30-Day Relief-or Money-Back Guarantee!" at bounding box center [720, 285] width 456 height 25
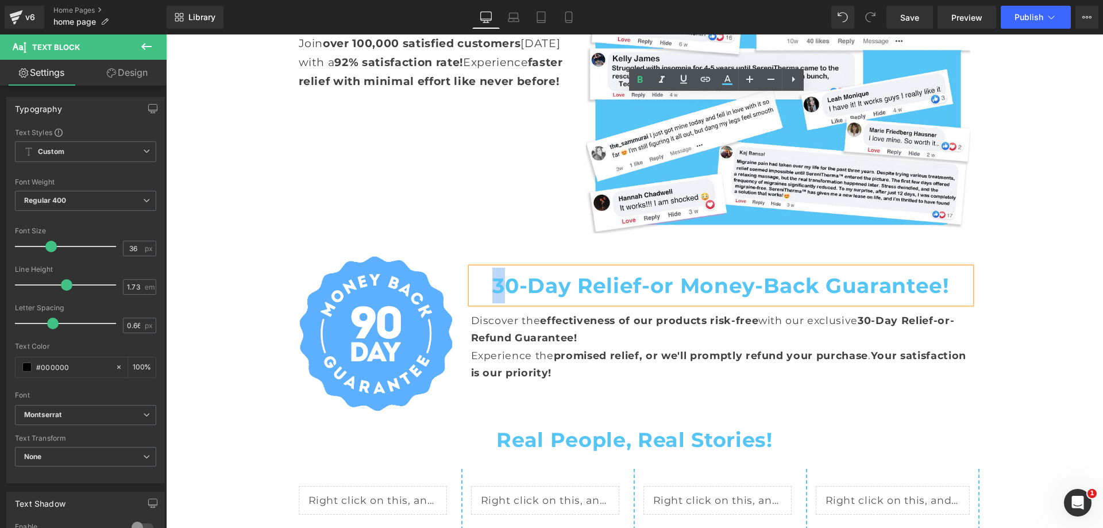
drag, startPoint x: 501, startPoint y: 110, endPoint x: 489, endPoint y: 113, distance: 12.3
click at [492, 273] on strong "30-Day Relief-or Money-Back Guarantee!" at bounding box center [720, 285] width 456 height 25
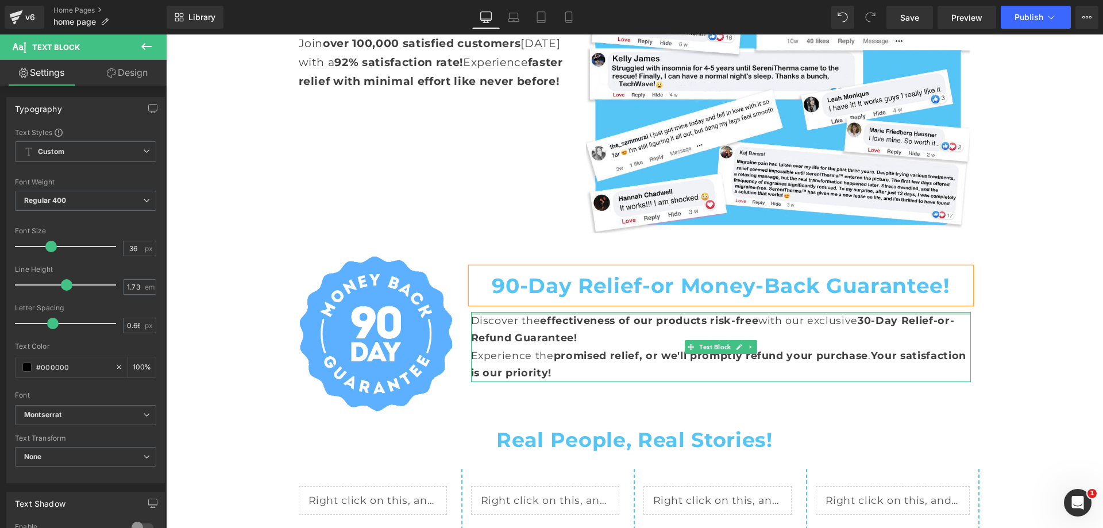
click at [864, 312] on div at bounding box center [721, 313] width 500 height 3
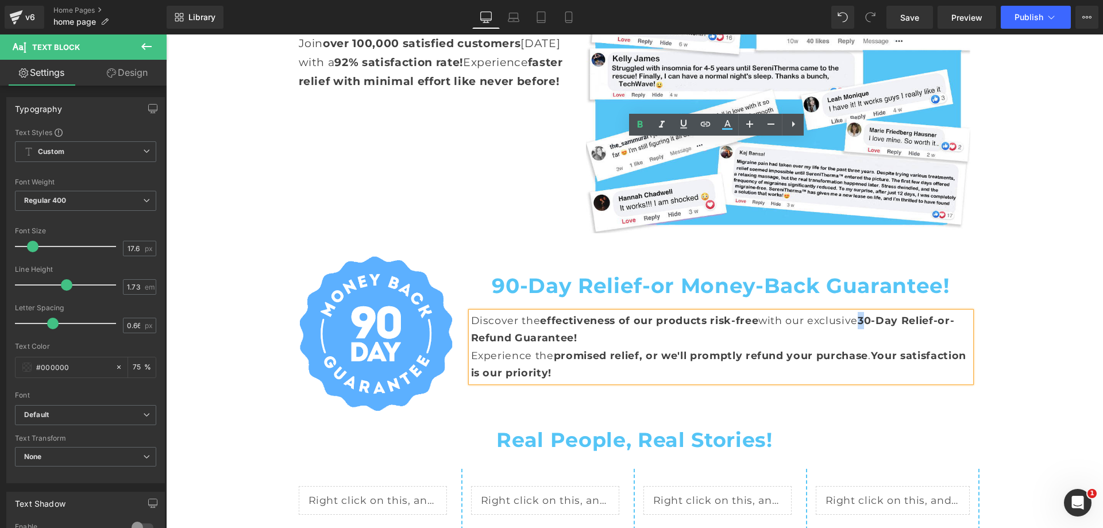
click at [859, 314] on span "30-Day Relief-or-Refund Guarantee!" at bounding box center [713, 328] width 484 height 29
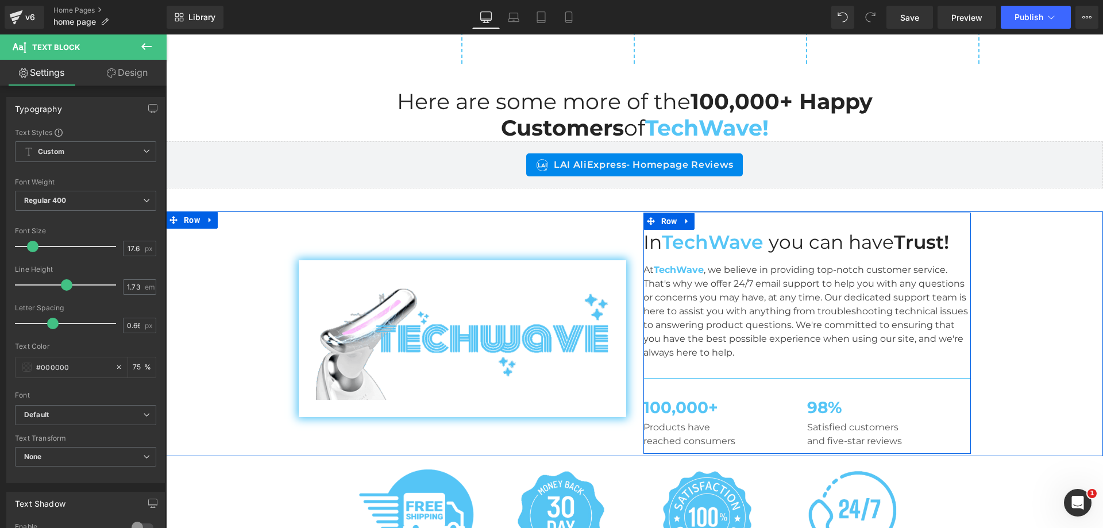
scroll to position [4647, 0]
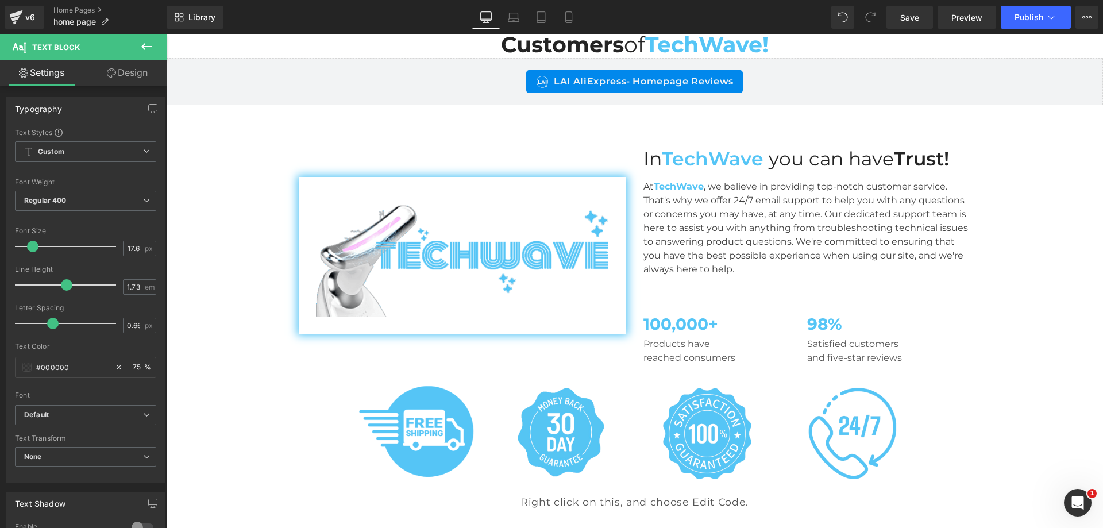
click at [557, 387] on div "Image" at bounding box center [562, 433] width 128 height 92
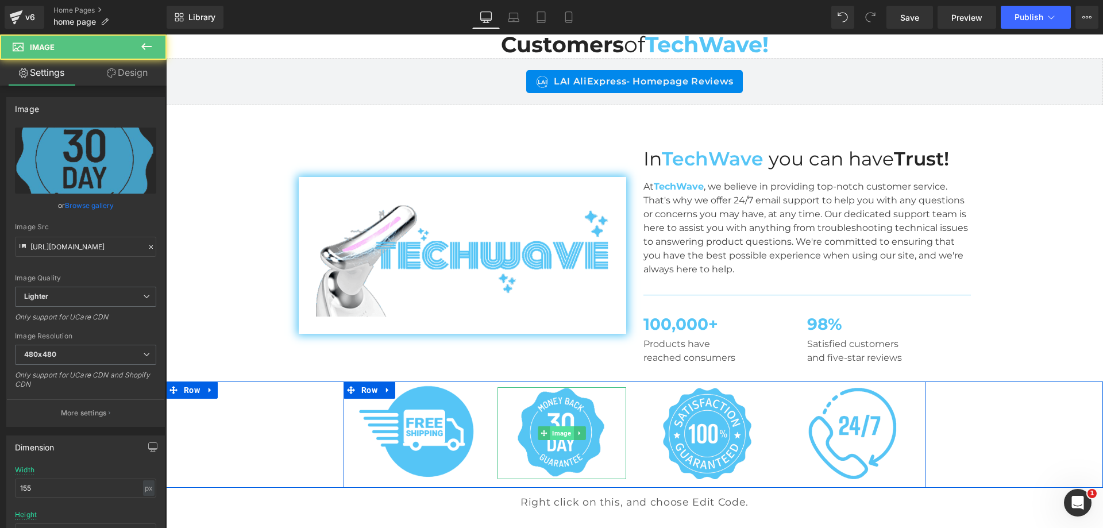
click at [557, 426] on span "Image" at bounding box center [562, 433] width 24 height 14
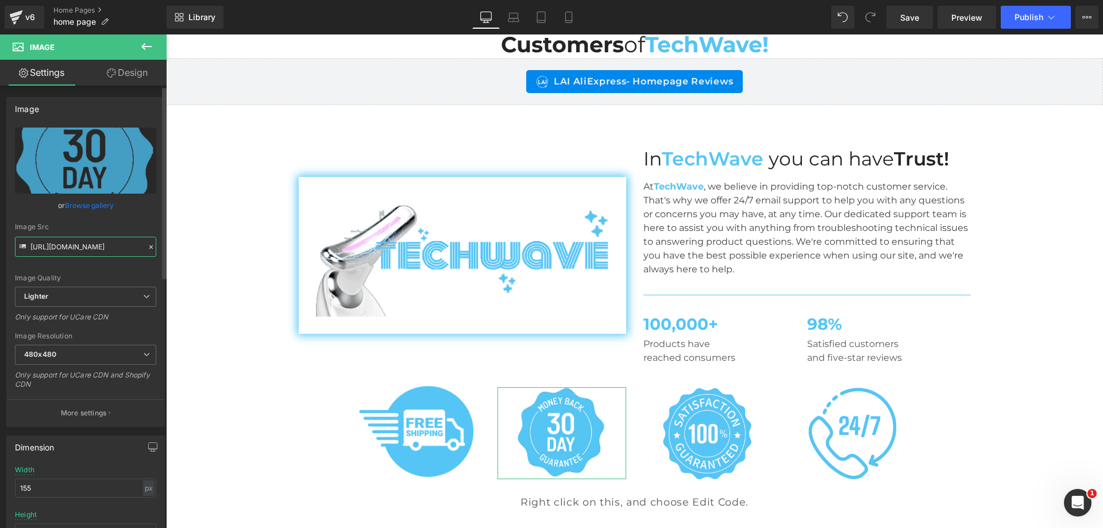
click at [82, 247] on input "https://ucarecdn.com/7e298c60-5ead-4ffc-9097-8d9a822aa1ca/-/format/auto/-/previ…" at bounding box center [85, 247] width 141 height 20
paste input "cdn.shopify.com/s/files/1/0709/7824/0807/files/90_Days_Money_Back_G_PNG_480x480…"
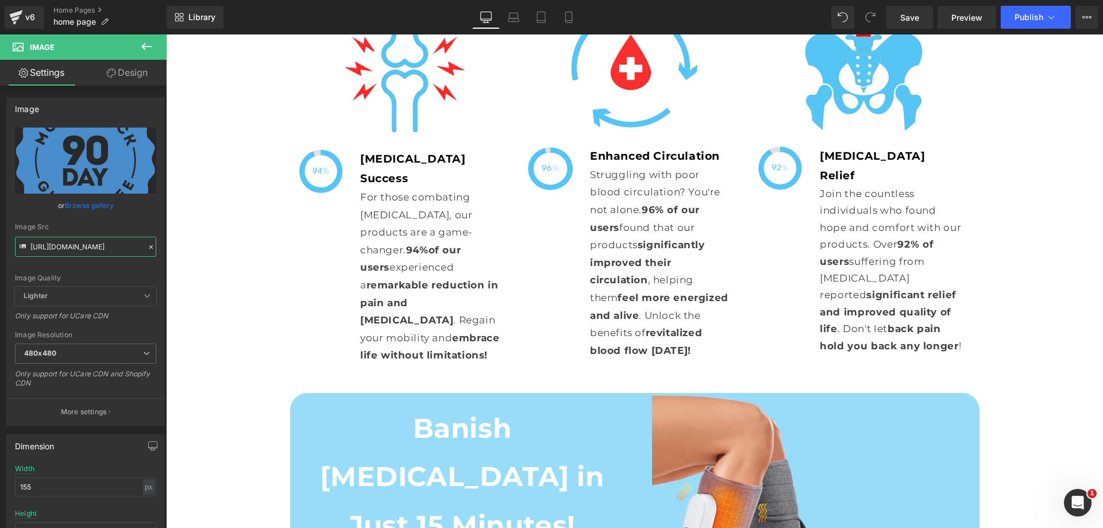
scroll to position [0, 0]
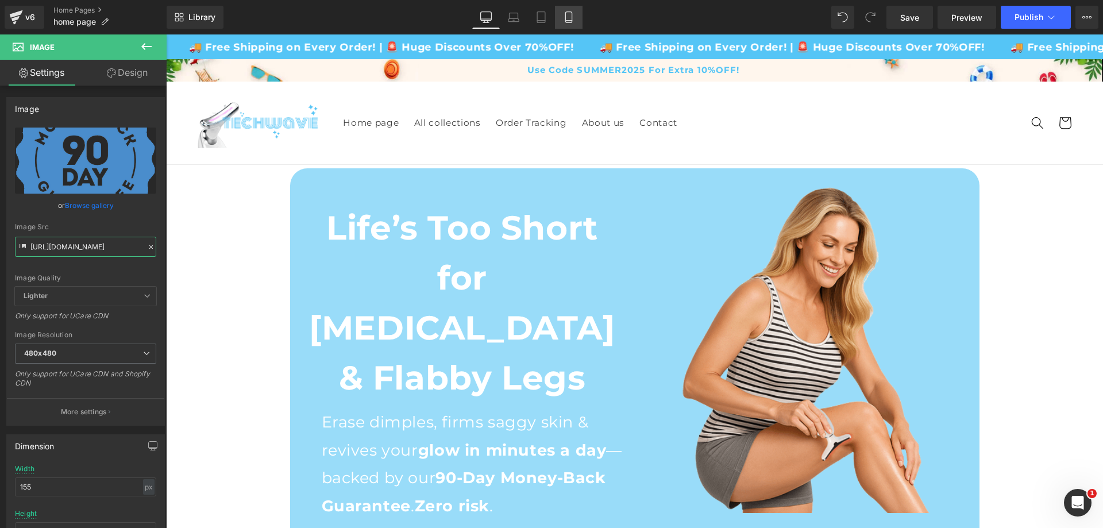
type input "https://cdn.shopify.com/s/files/1/0709/7824/0807/files/90_Days_Money_Back_G_PNG…"
drag, startPoint x: 567, startPoint y: 7, endPoint x: 95, endPoint y: 151, distance: 492.5
click at [567, 7] on link "Mobile" at bounding box center [569, 17] width 28 height 23
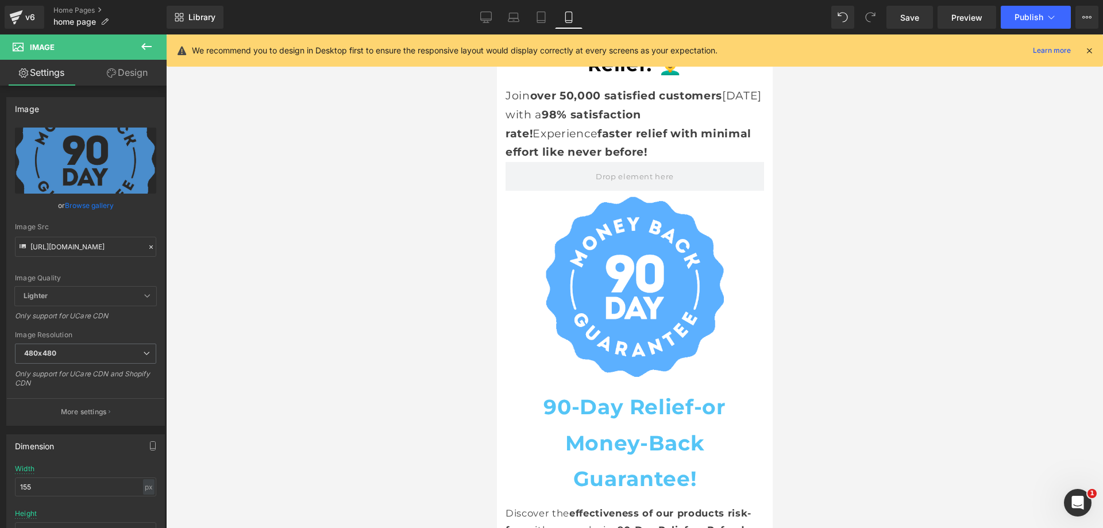
scroll to position [7168, 0]
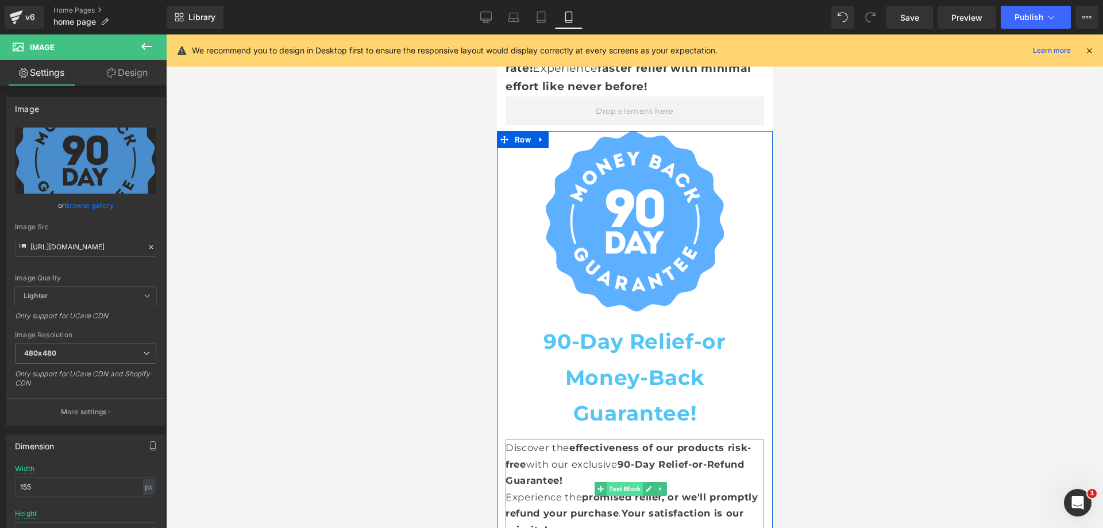
click at [625, 482] on span "Text Block" at bounding box center [624, 489] width 36 height 14
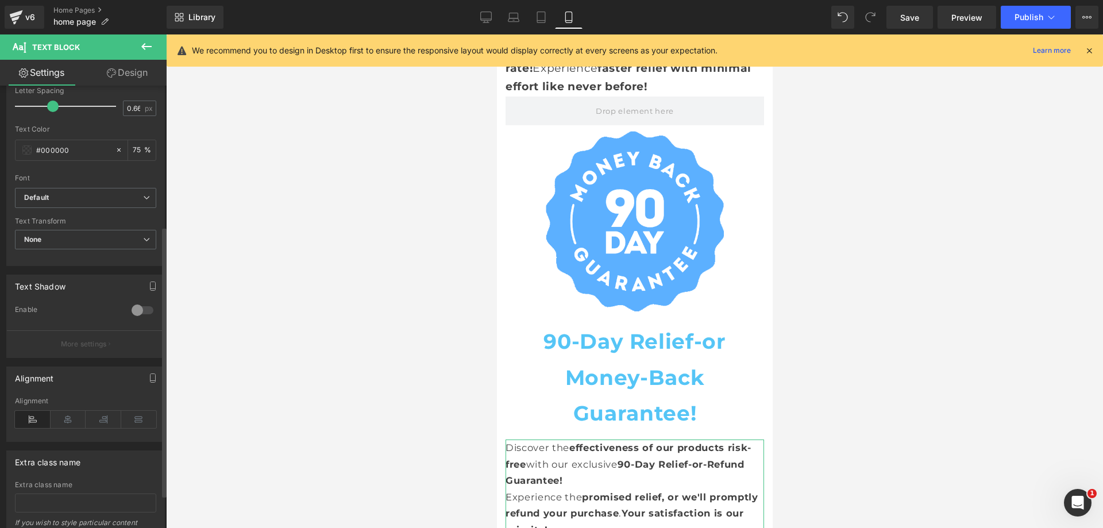
scroll to position [230, 0]
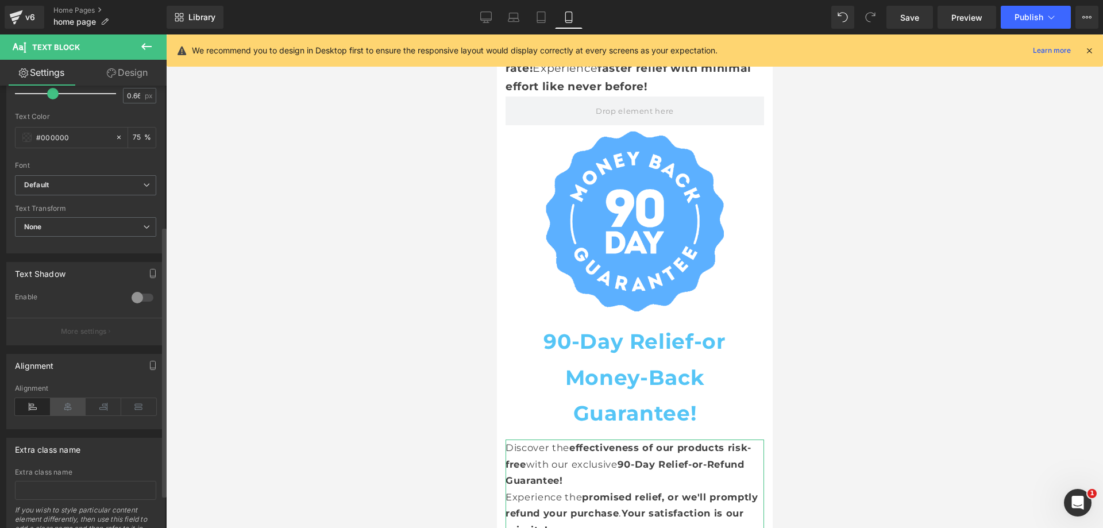
click at [71, 404] on icon at bounding box center [69, 406] width 36 height 17
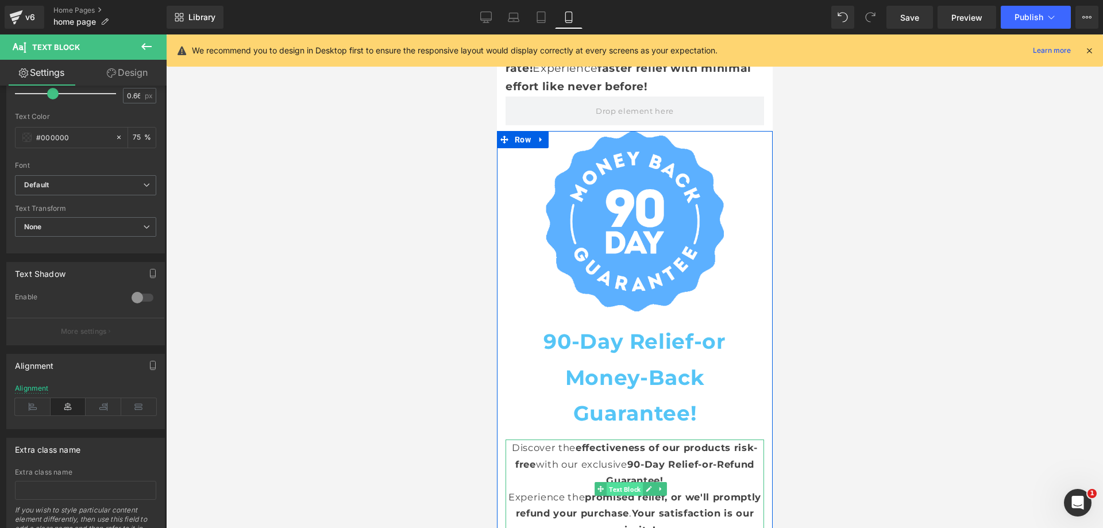
click at [623, 483] on span "Text Block" at bounding box center [624, 490] width 36 height 14
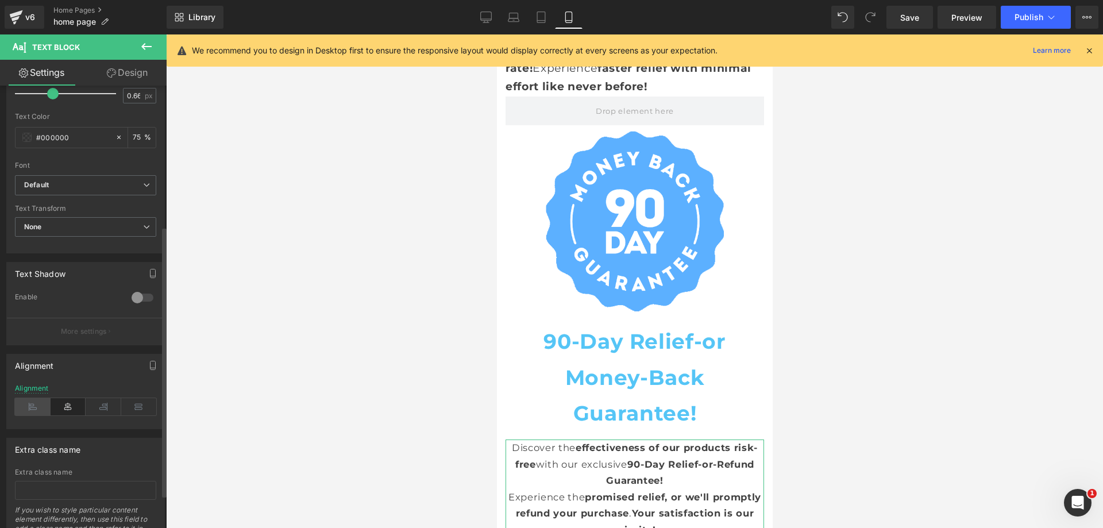
click at [42, 405] on icon at bounding box center [33, 406] width 36 height 17
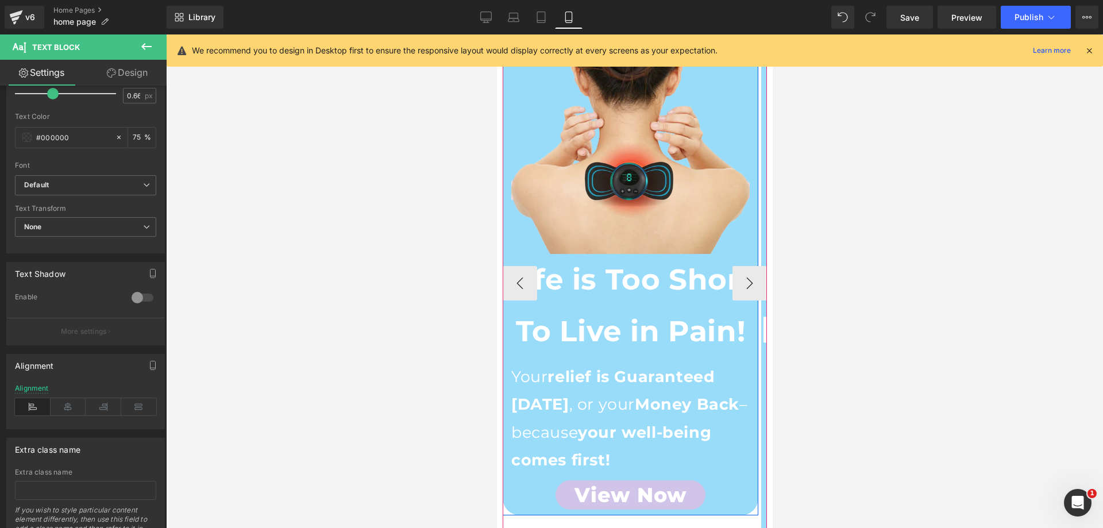
scroll to position [172, 0]
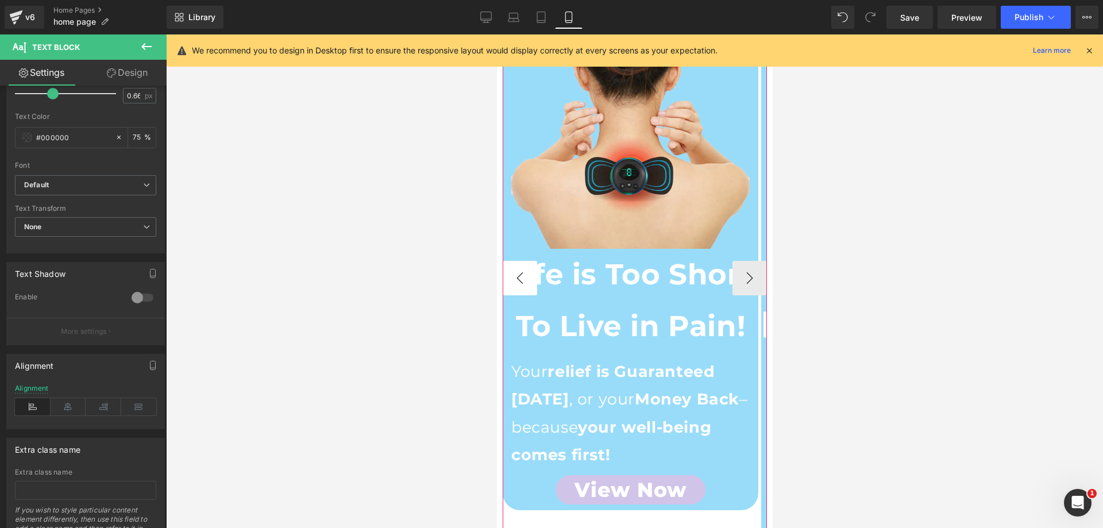
click at [519, 295] on button "‹" at bounding box center [519, 278] width 34 height 34
click at [745, 294] on button "›" at bounding box center [749, 278] width 34 height 34
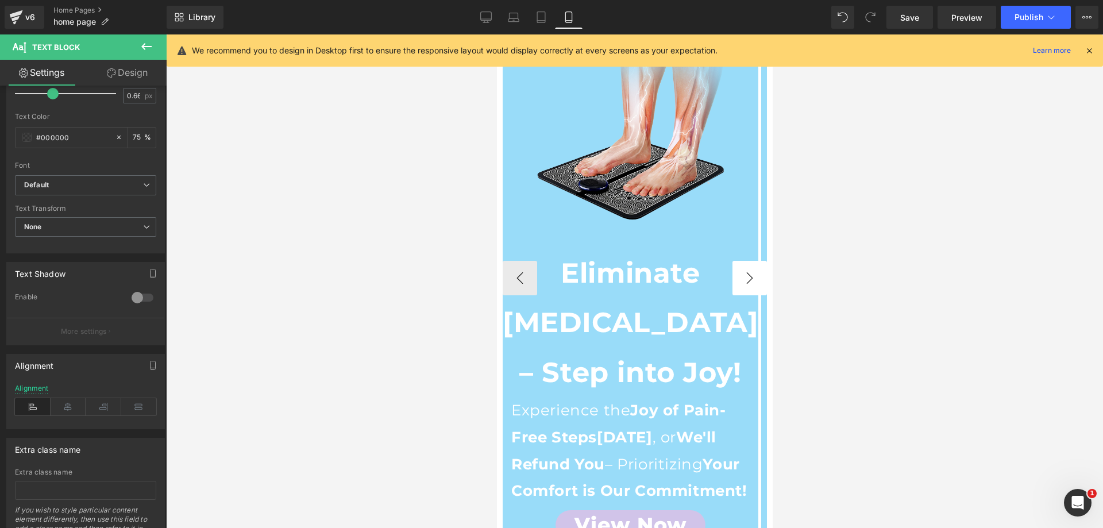
click at [741, 294] on button "›" at bounding box center [749, 278] width 34 height 34
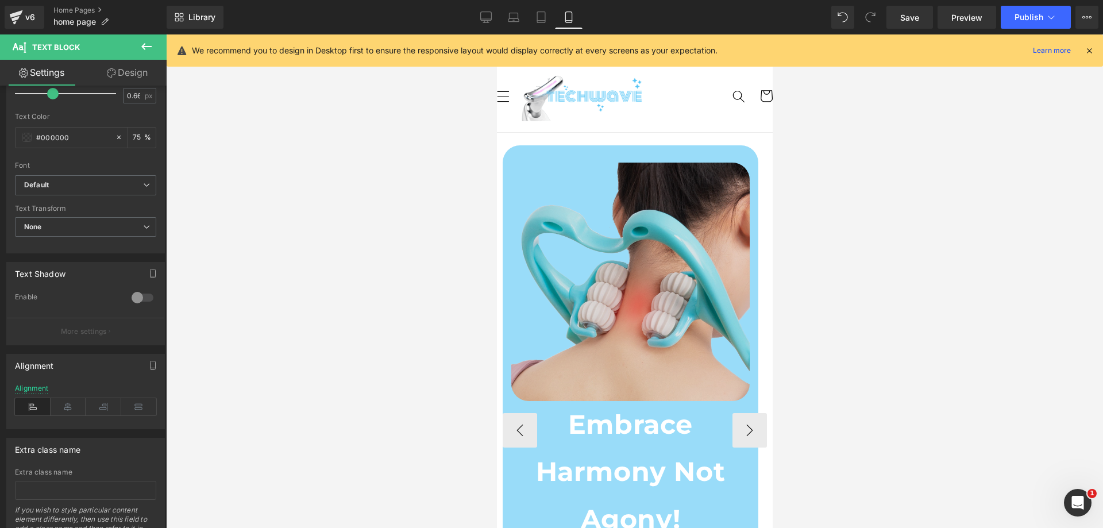
scroll to position [0, 0]
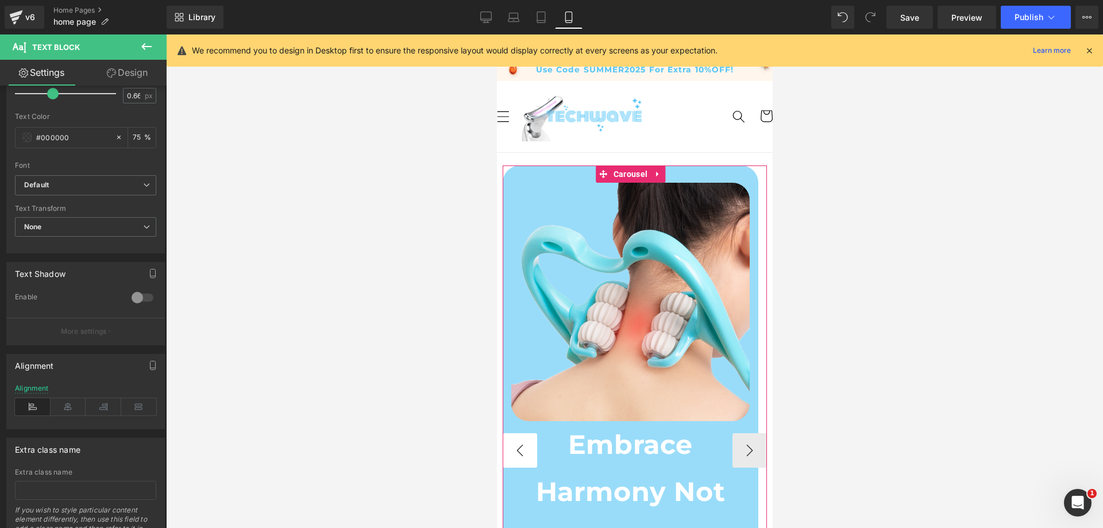
click at [525, 455] on button "‹" at bounding box center [519, 450] width 34 height 34
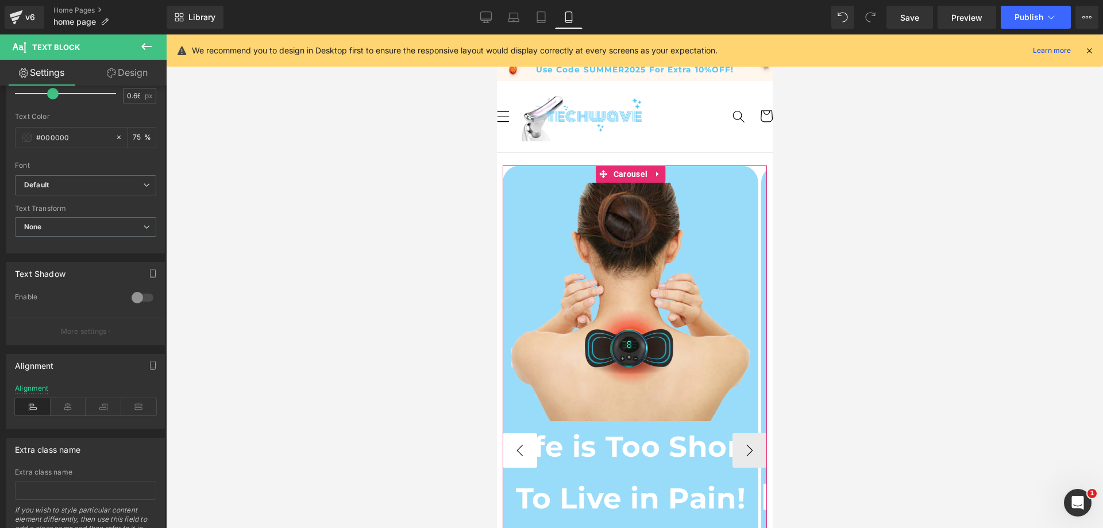
click at [525, 455] on button "‹" at bounding box center [519, 450] width 34 height 34
click at [620, 177] on span "Carousel" at bounding box center [630, 174] width 40 height 17
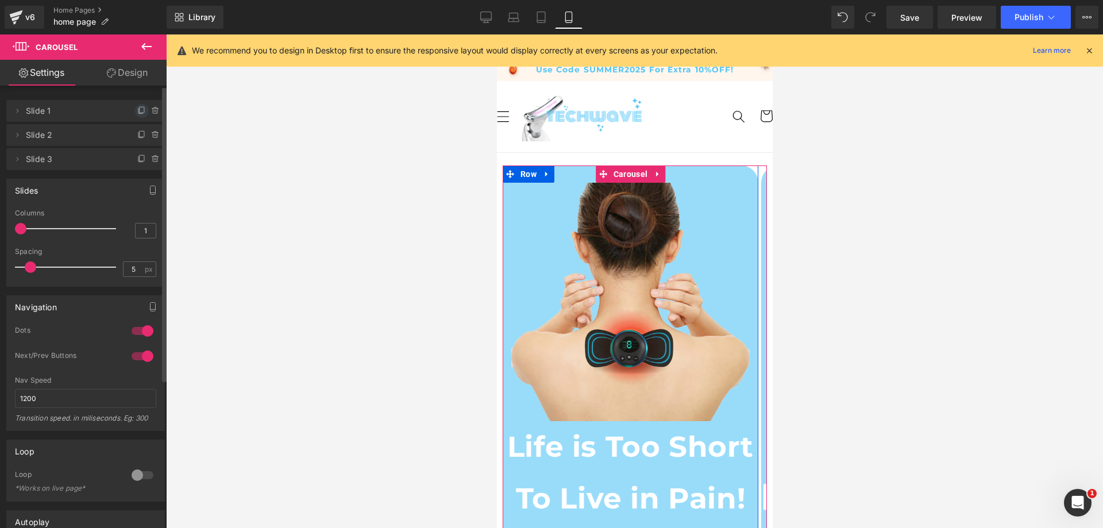
click at [137, 109] on icon at bounding box center [141, 110] width 9 height 9
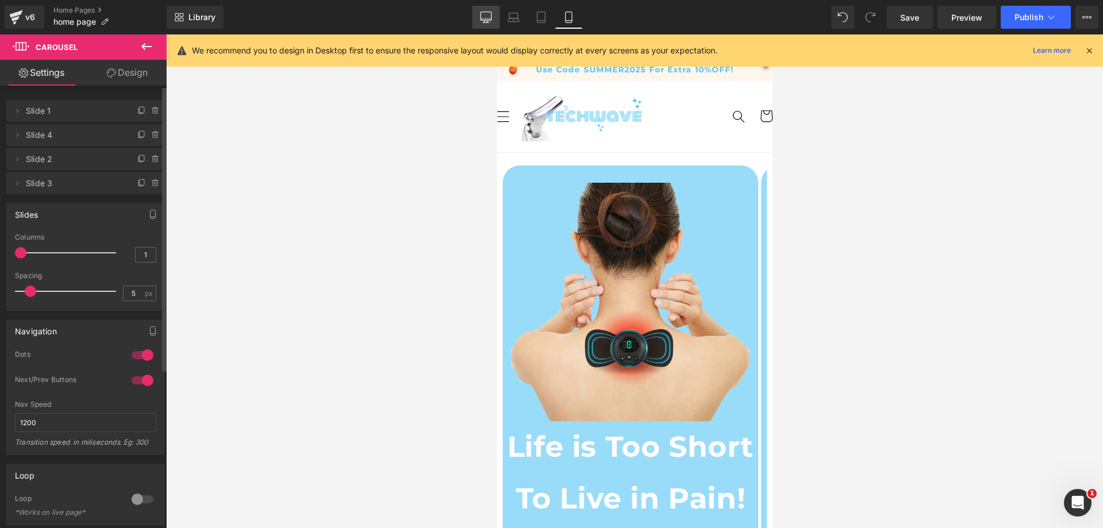
click at [497, 13] on link "Desktop" at bounding box center [486, 17] width 28 height 23
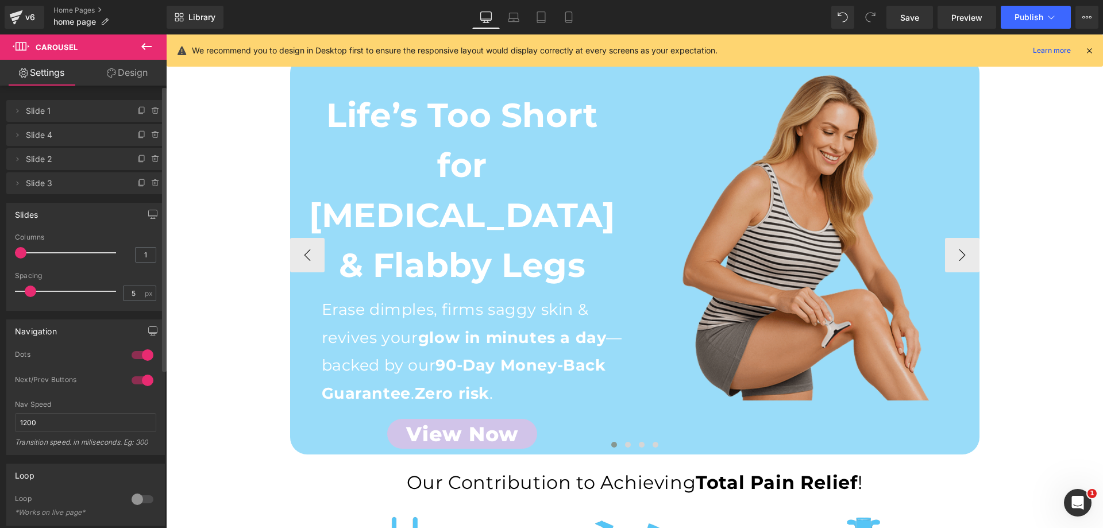
scroll to position [57, 0]
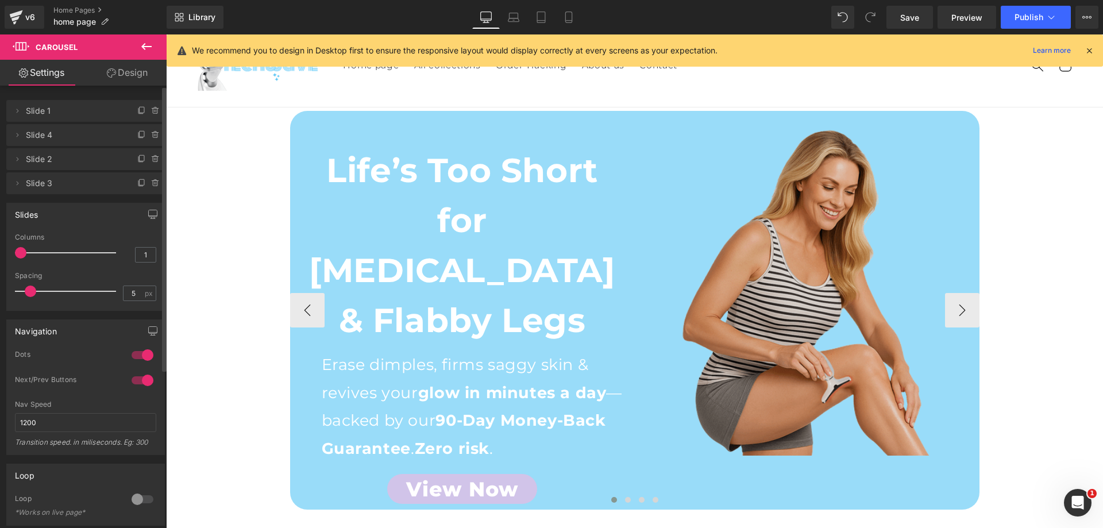
click at [803, 253] on img at bounding box center [808, 292] width 328 height 328
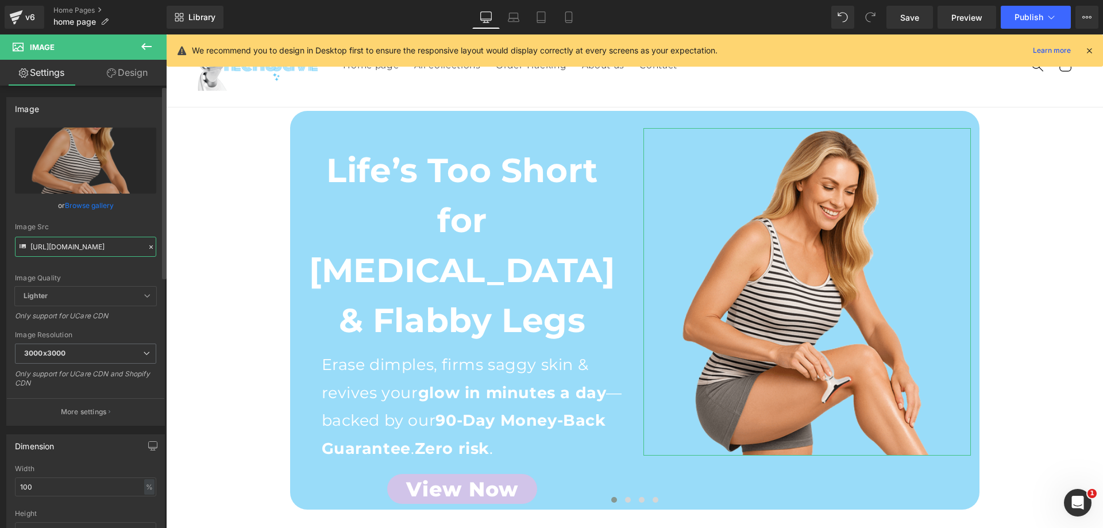
click at [98, 247] on input "https://cdn.shopify.com/s/files/1/0709/7824/0807/files/Home_page_SculptGlow_Sec…" at bounding box center [85, 247] width 141 height 20
drag, startPoint x: 570, startPoint y: 21, endPoint x: 137, endPoint y: 99, distance: 439.6
click at [570, 21] on icon at bounding box center [568, 16] width 11 height 11
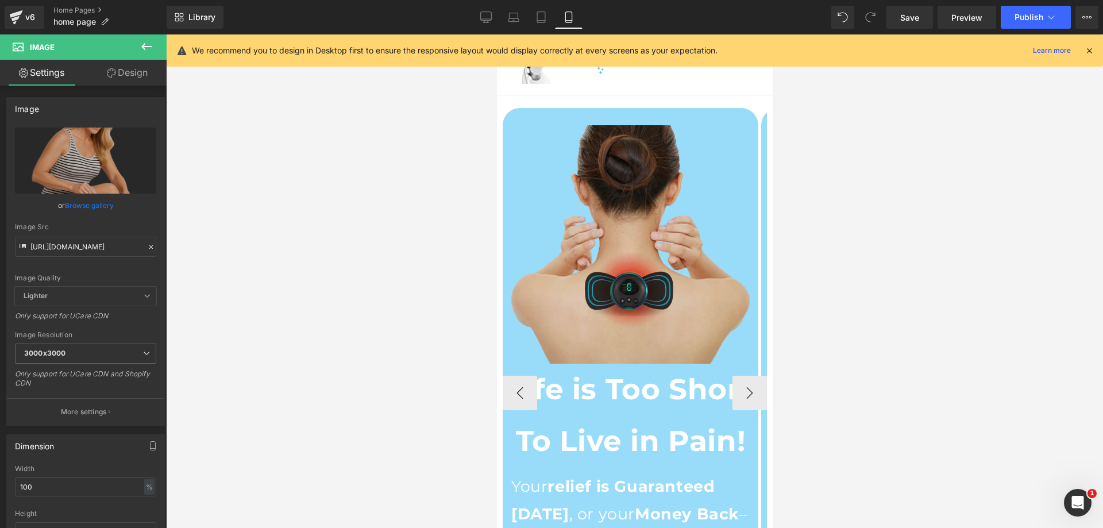
scroll to position [0, 0]
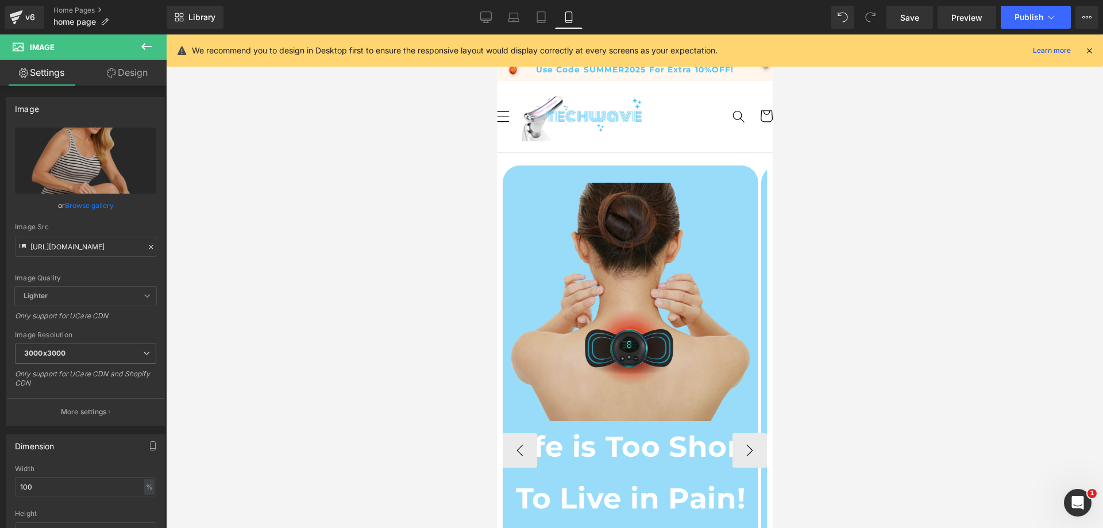
click at [638, 260] on img at bounding box center [630, 302] width 238 height 238
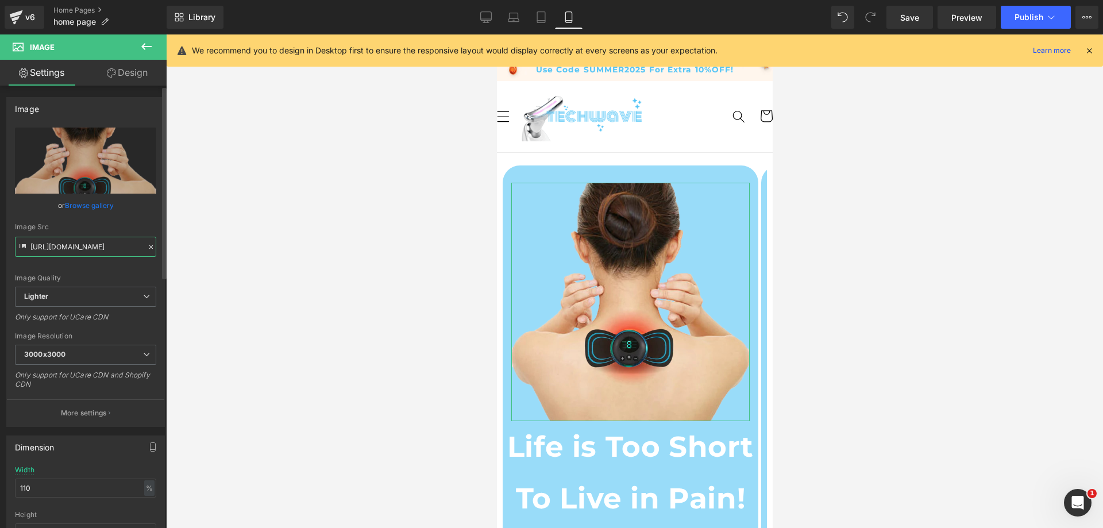
click at [84, 253] on input "https://ucarecdn.com/c34fd75c-19bb-40de-b7ba-b7351373482a/-/format/auto/-/previ…" at bounding box center [85, 247] width 141 height 20
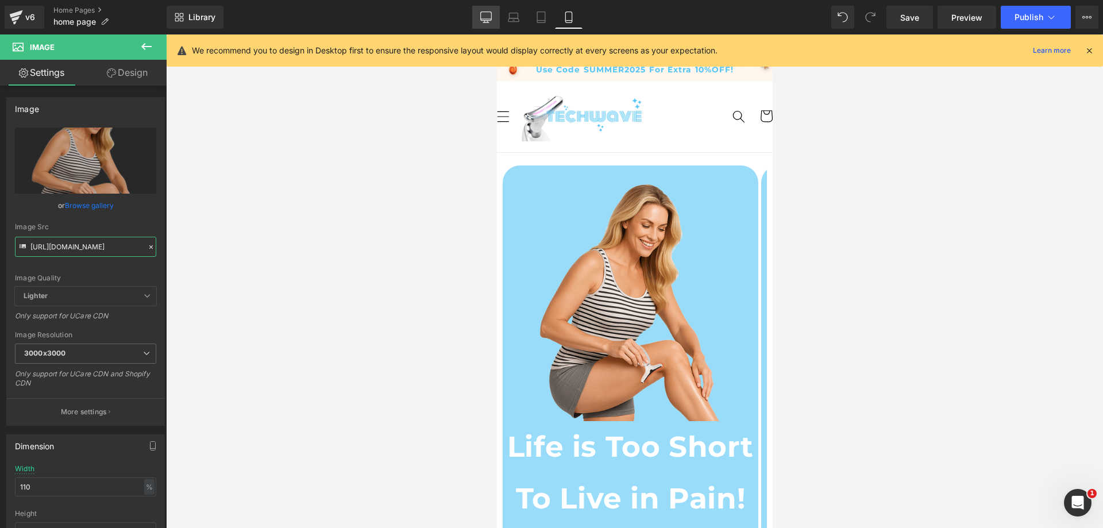
type input "https://cdn.shopify.com/s/files/1/0709/7824/0807/files/Home_page_SculptGlow_Sec…"
click at [494, 16] on link "Desktop" at bounding box center [486, 17] width 28 height 23
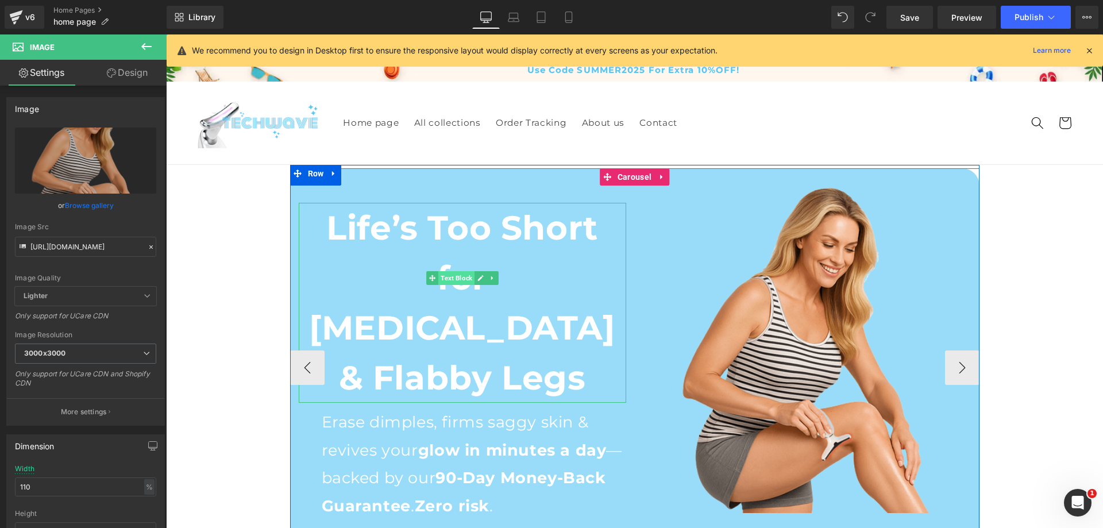
click at [468, 284] on span "Text Block" at bounding box center [456, 278] width 36 height 14
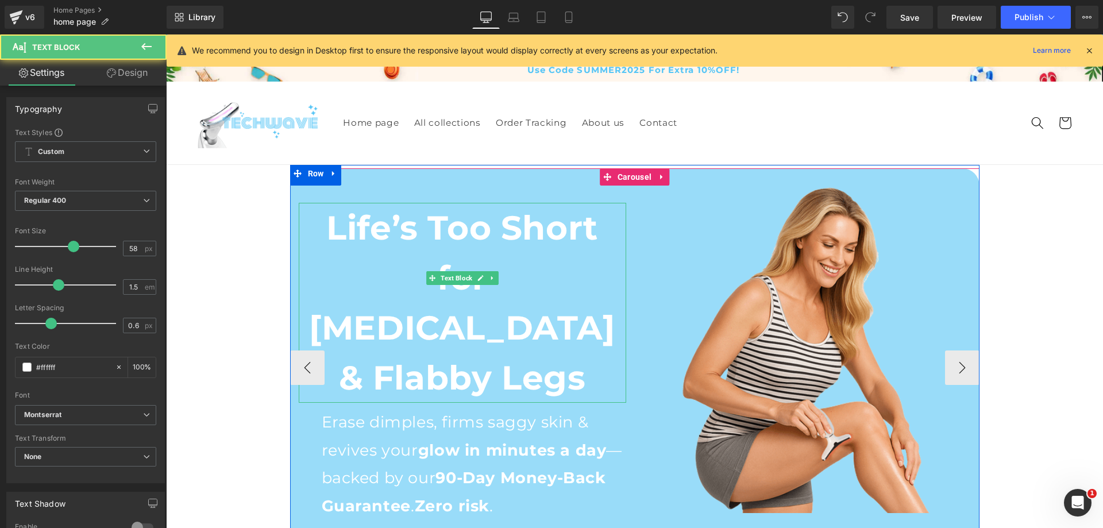
click at [463, 306] on p "Life’s Too Short for Cellulite & Flabby Legs" at bounding box center [463, 303] width 328 height 200
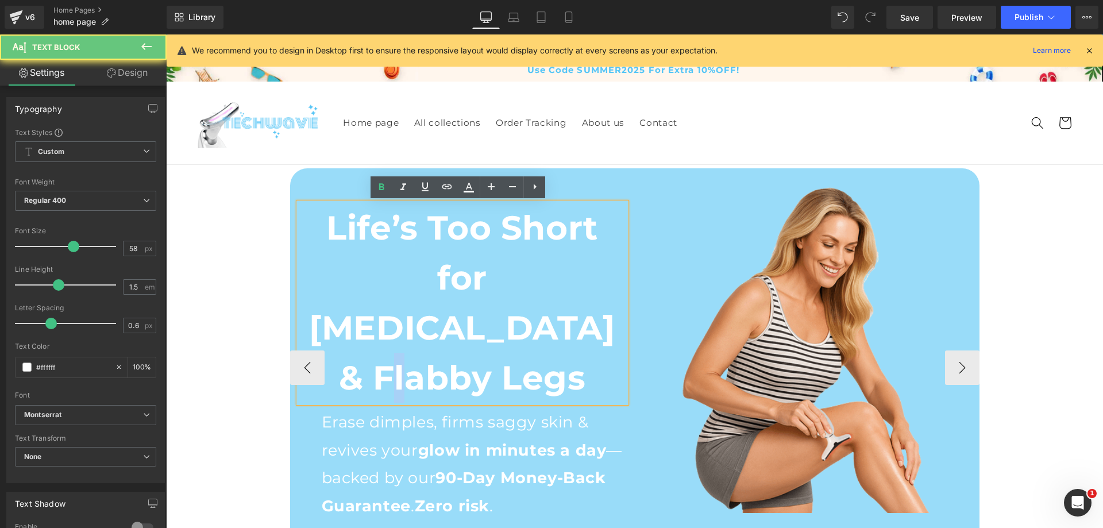
click at [463, 306] on p "Life’s Too Short for Cellulite & Flabby Legs" at bounding box center [463, 303] width 328 height 200
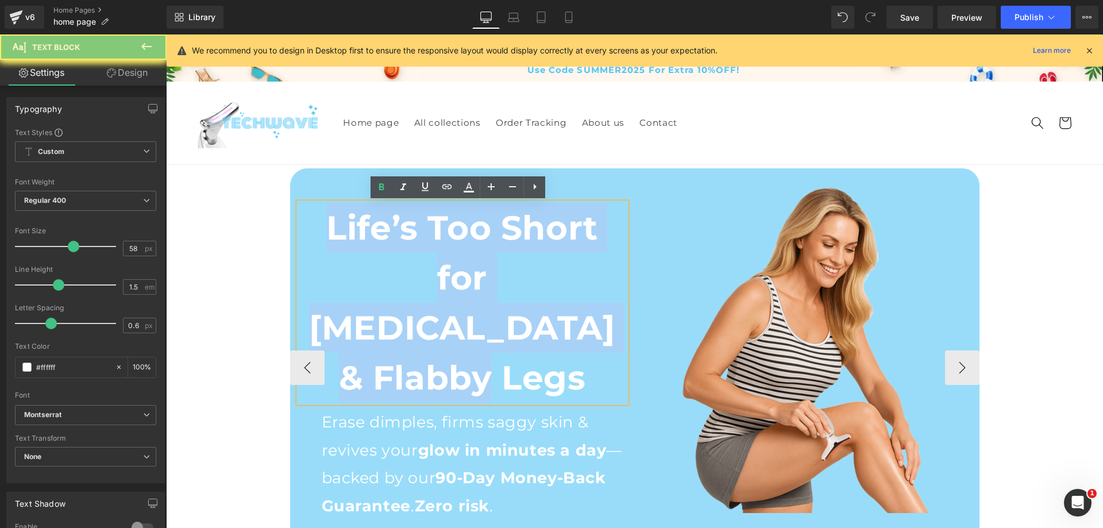
click at [463, 306] on p "Life’s Too Short for Cellulite & Flabby Legs" at bounding box center [463, 303] width 328 height 200
copy b "Life’s Too Short for Cellulite & Flabby Legs"
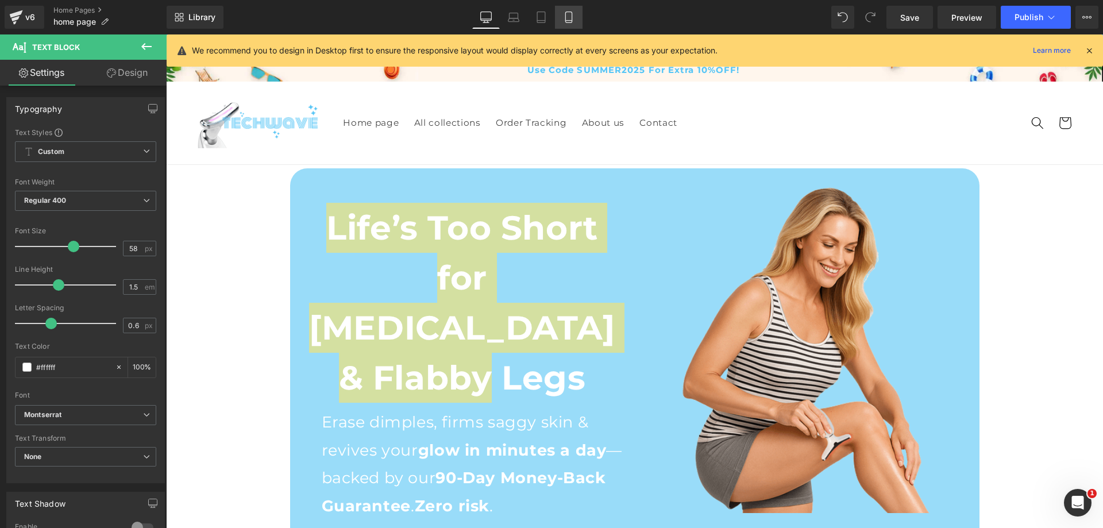
click at [574, 18] on icon at bounding box center [568, 16] width 11 height 11
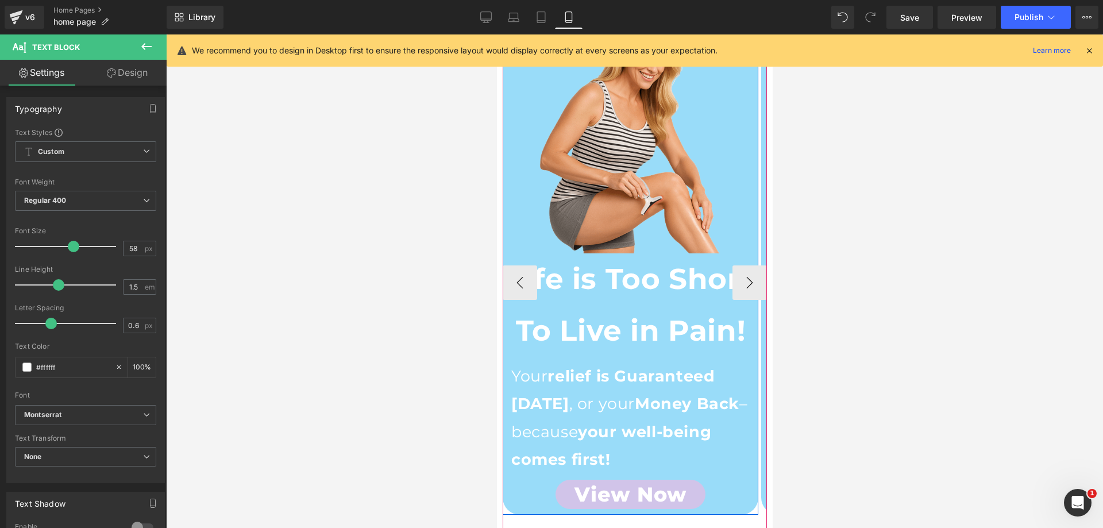
scroll to position [172, 0]
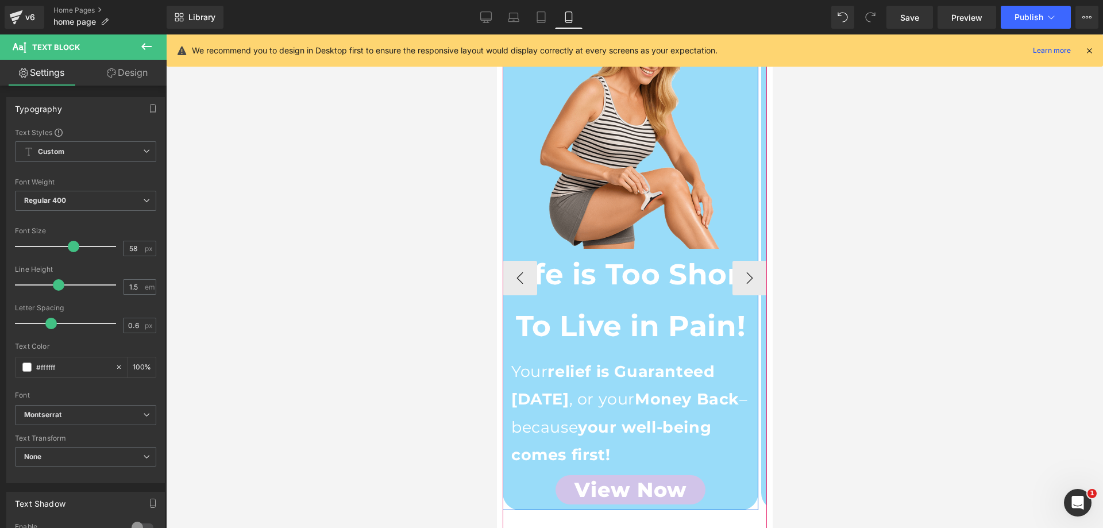
click at [600, 305] on div "Life is Too Short To Live in Pain! Text Block" at bounding box center [630, 300] width 256 height 103
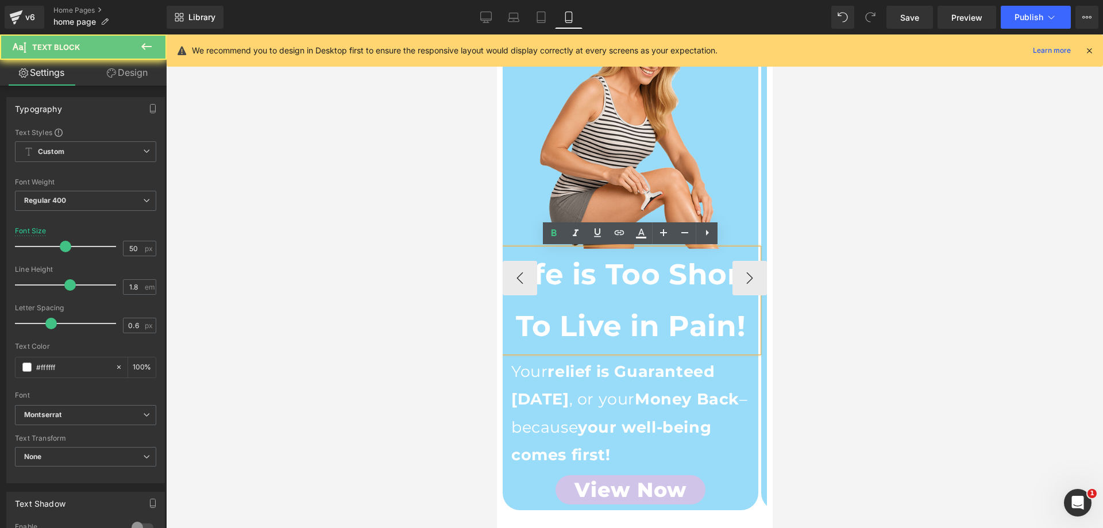
click at [611, 286] on strong "Life is Too Short To Live in Pain!" at bounding box center [630, 300] width 247 height 87
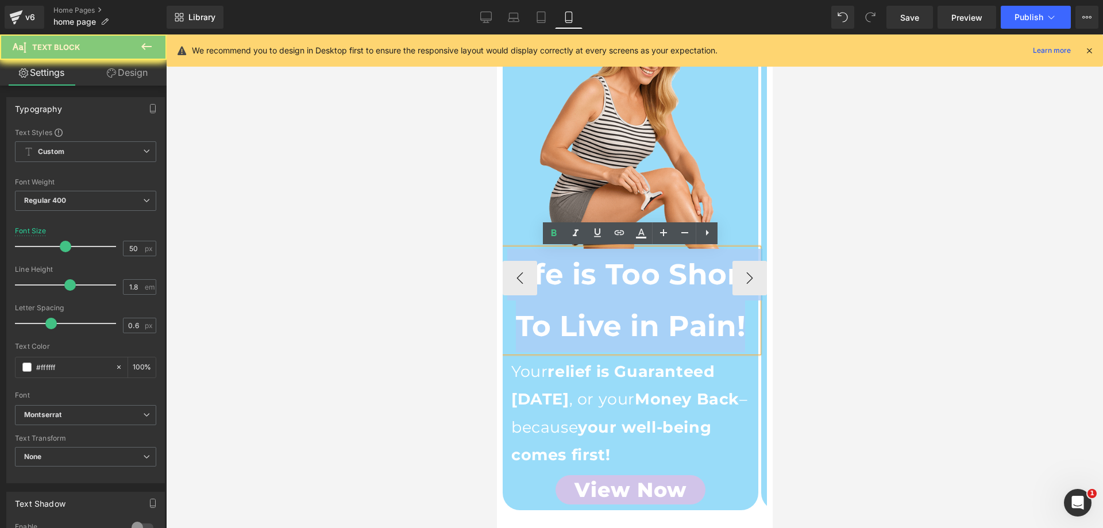
click at [611, 286] on strong "Life is Too Short To Live in Pain!" at bounding box center [630, 300] width 247 height 87
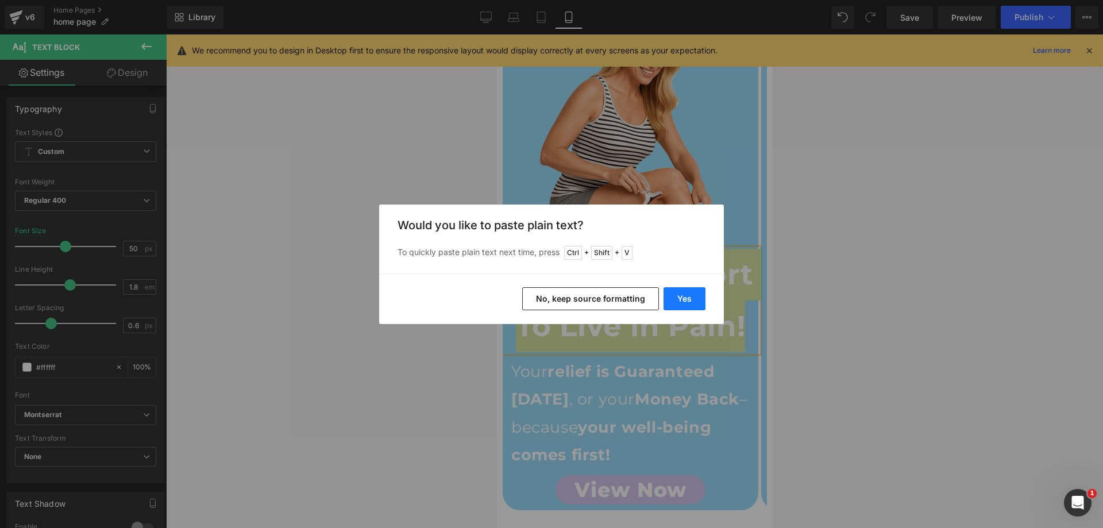
click at [683, 291] on button "Yes" at bounding box center [685, 298] width 42 height 23
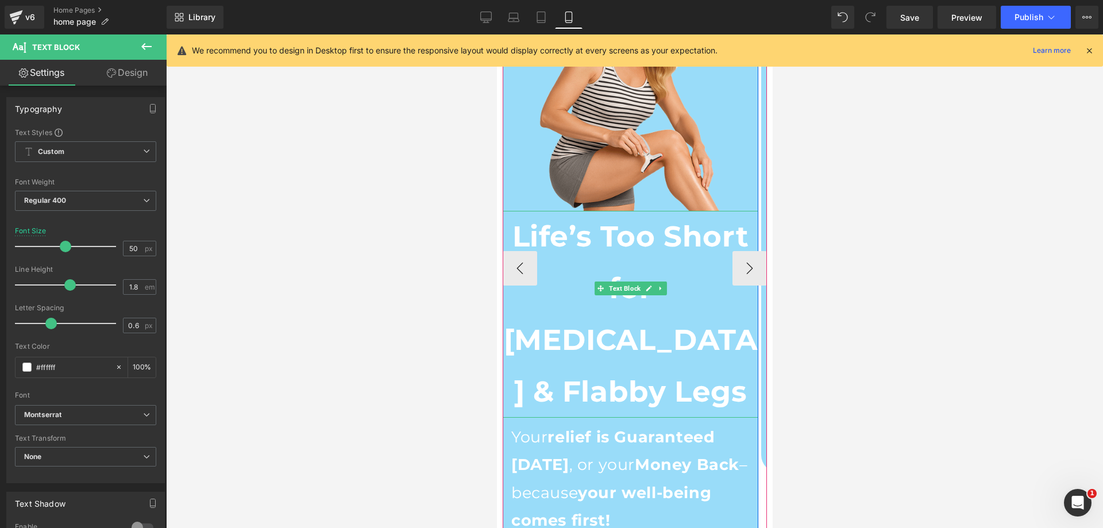
scroll to position [287, 0]
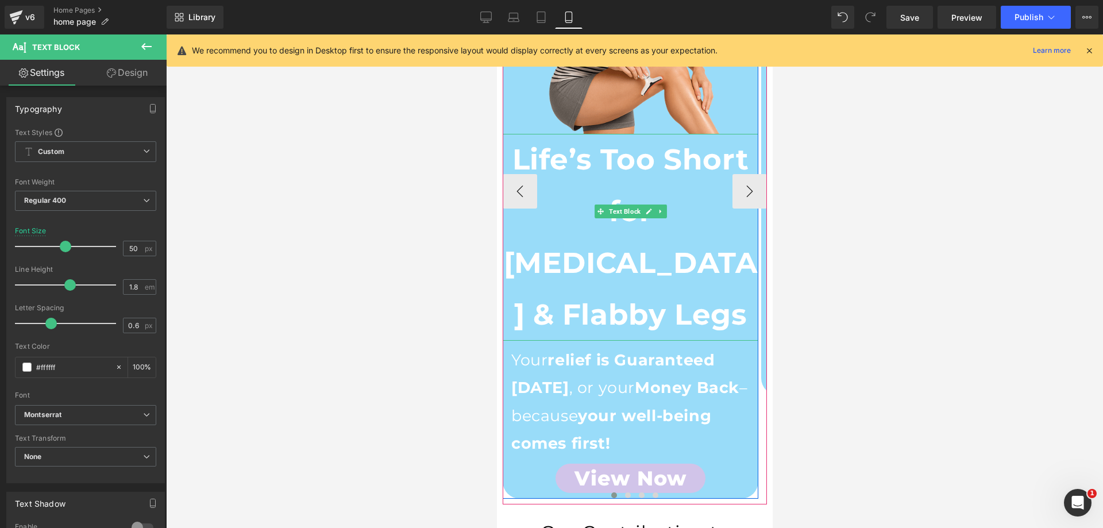
click at [584, 348] on p "Your relief is Guaranteed within 30 days , or your Money Back – because your we…" at bounding box center [630, 402] width 238 height 111
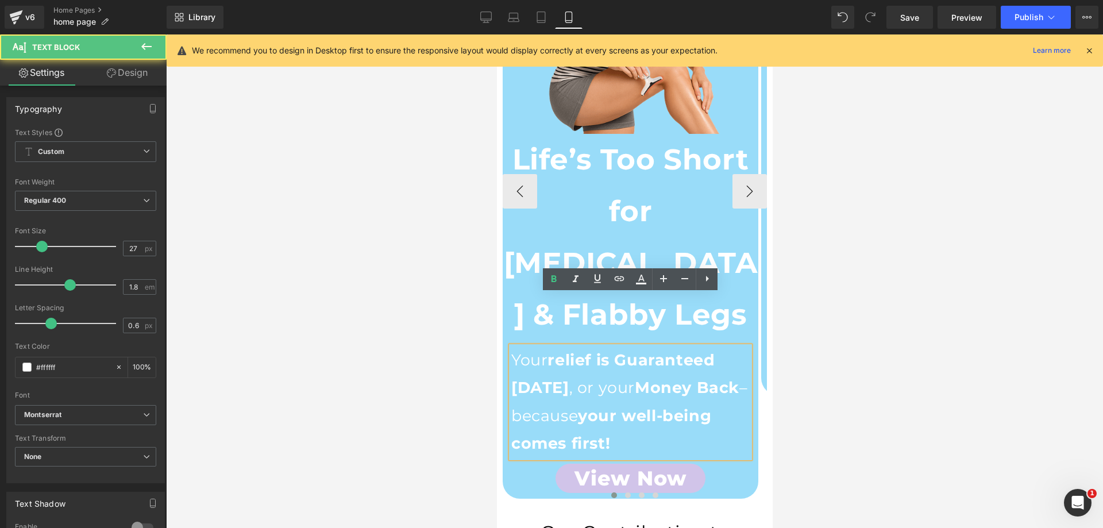
click at [580, 351] on strong "relief is Guaranteed within 30 days" at bounding box center [612, 374] width 203 height 47
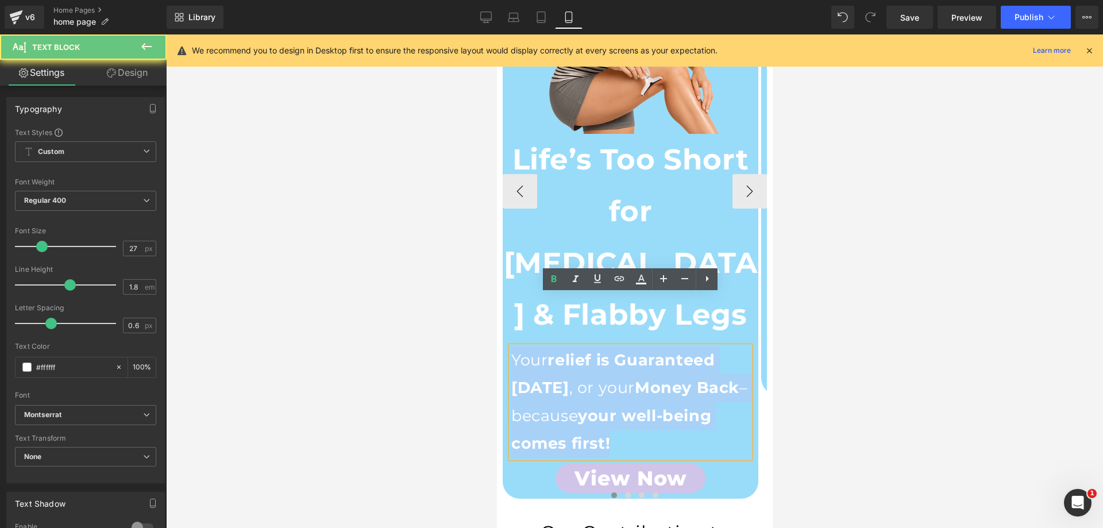
click at [580, 351] on strong "relief is Guaranteed within 30 days" at bounding box center [612, 374] width 203 height 47
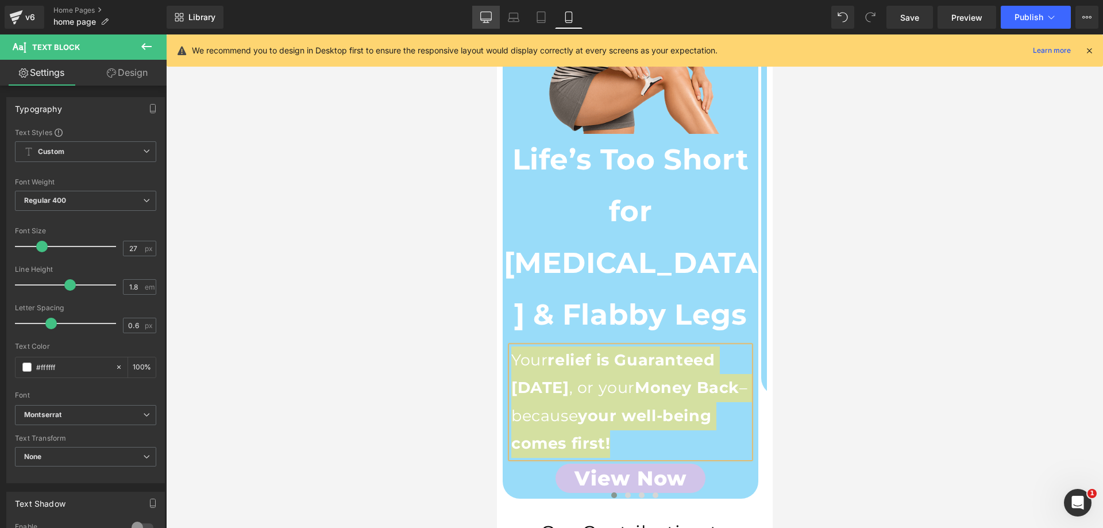
drag, startPoint x: 492, startPoint y: 19, endPoint x: 301, endPoint y: 87, distance: 203.0
click at [492, 19] on icon at bounding box center [486, 16] width 11 height 9
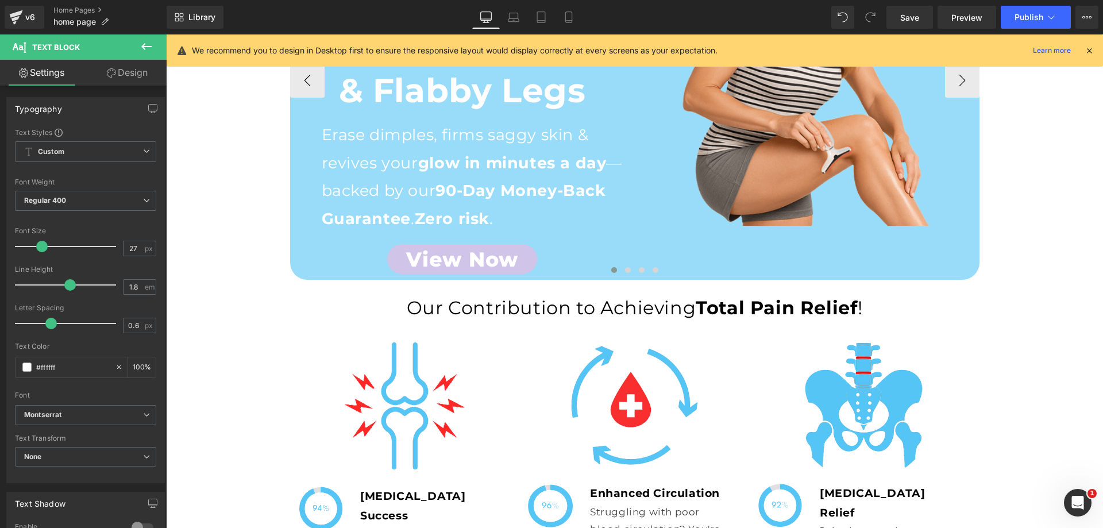
scroll to position [0, 0]
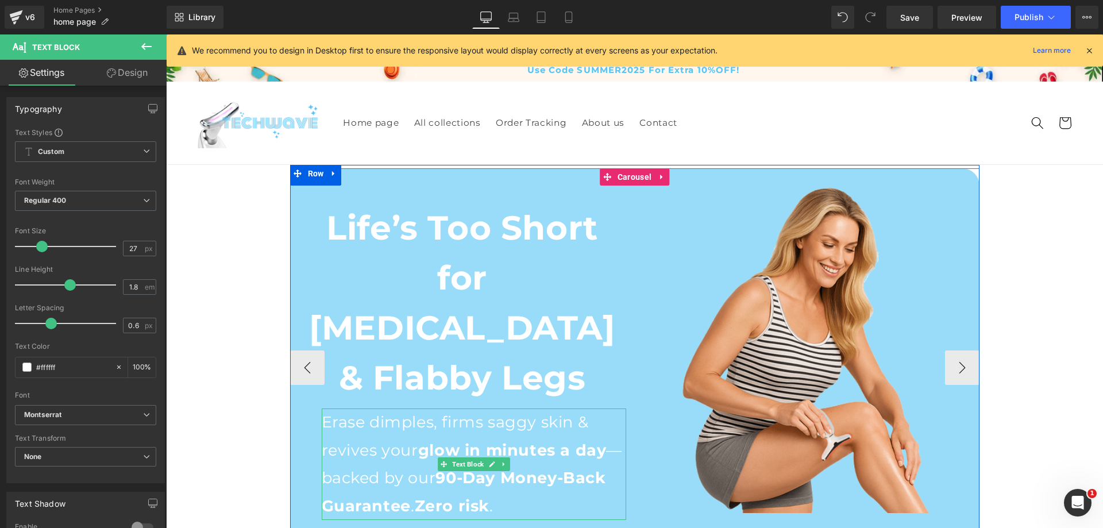
click at [457, 441] on strong "glow in minutes a day" at bounding box center [512, 450] width 188 height 19
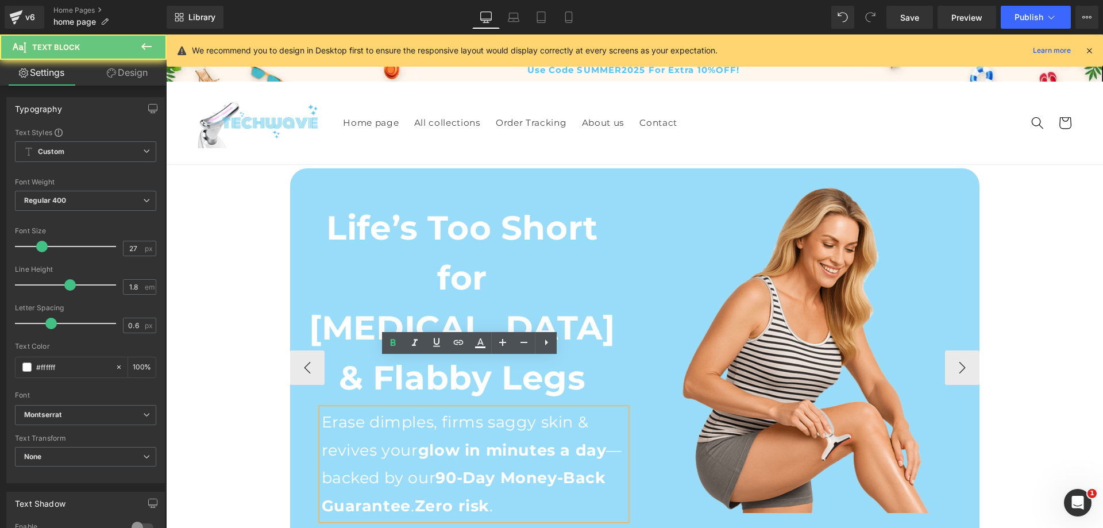
click at [457, 441] on strong "glow in minutes a day" at bounding box center [512, 450] width 188 height 19
copy p "Erase dimples, firms saggy skin & revives your glow in minutes a day —backed by…"
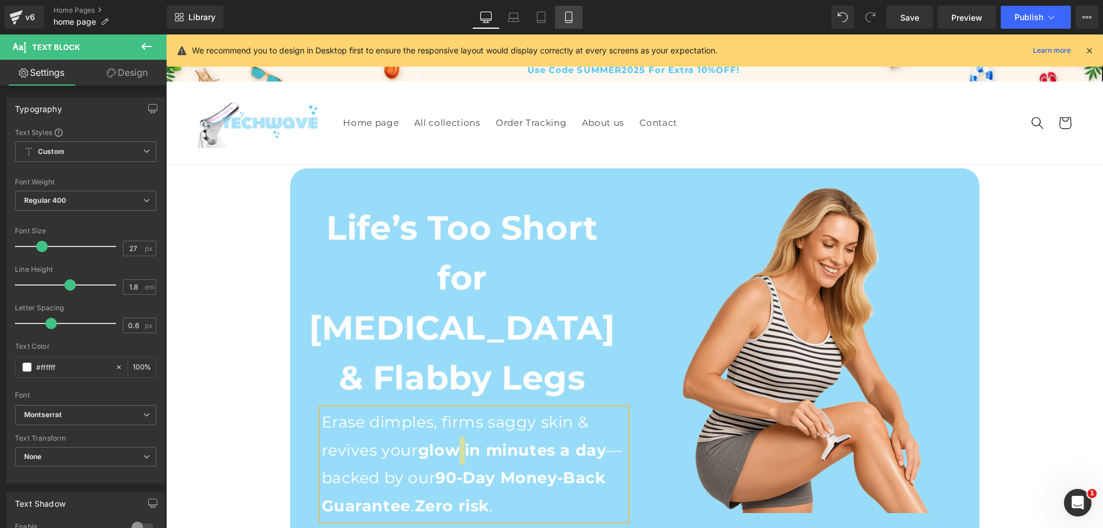
drag, startPoint x: 568, startPoint y: 14, endPoint x: 103, endPoint y: 214, distance: 506.4
click at [568, 14] on icon at bounding box center [568, 16] width 11 height 11
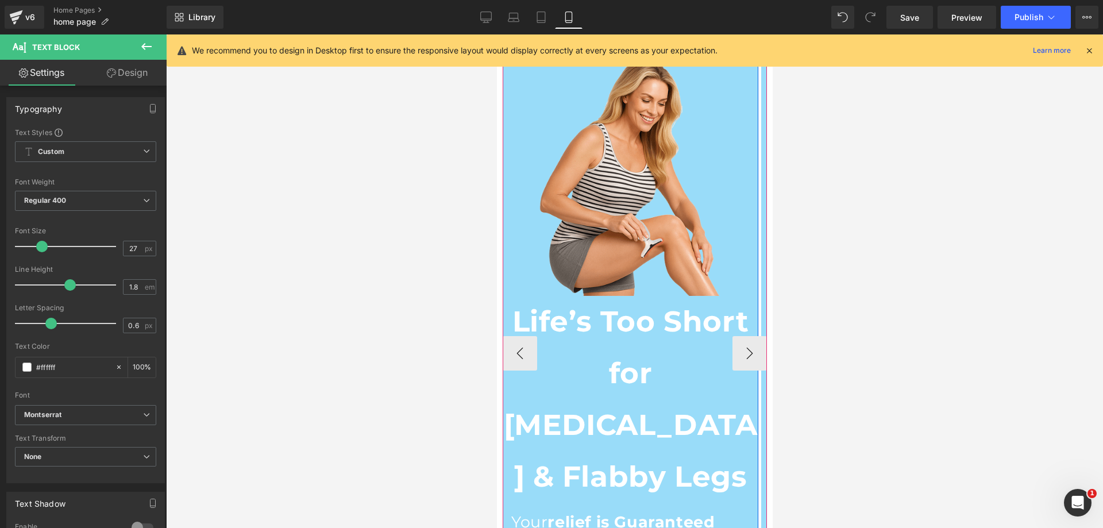
scroll to position [287, 0]
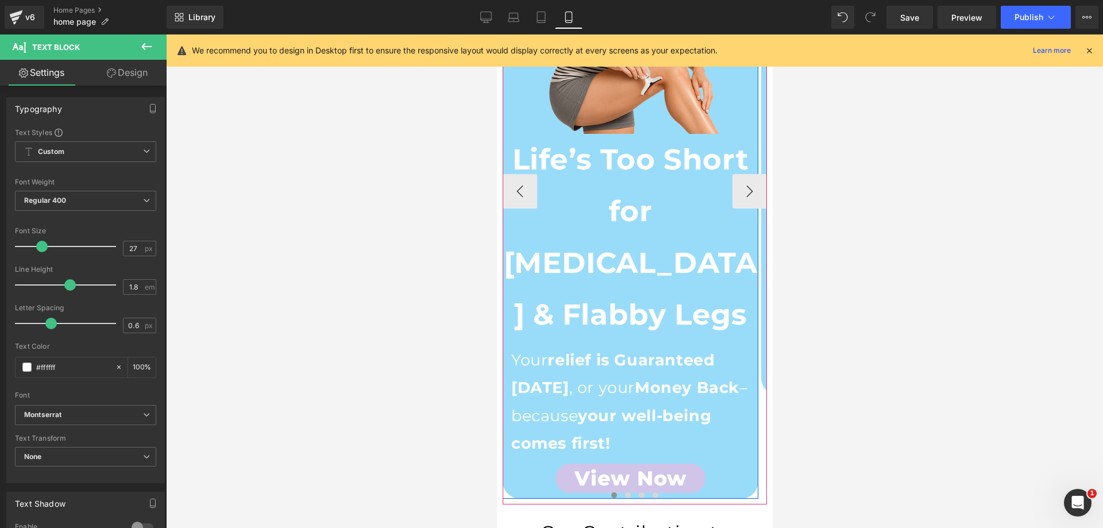
click at [623, 351] on strong "relief is Guaranteed within 30 days" at bounding box center [612, 374] width 203 height 47
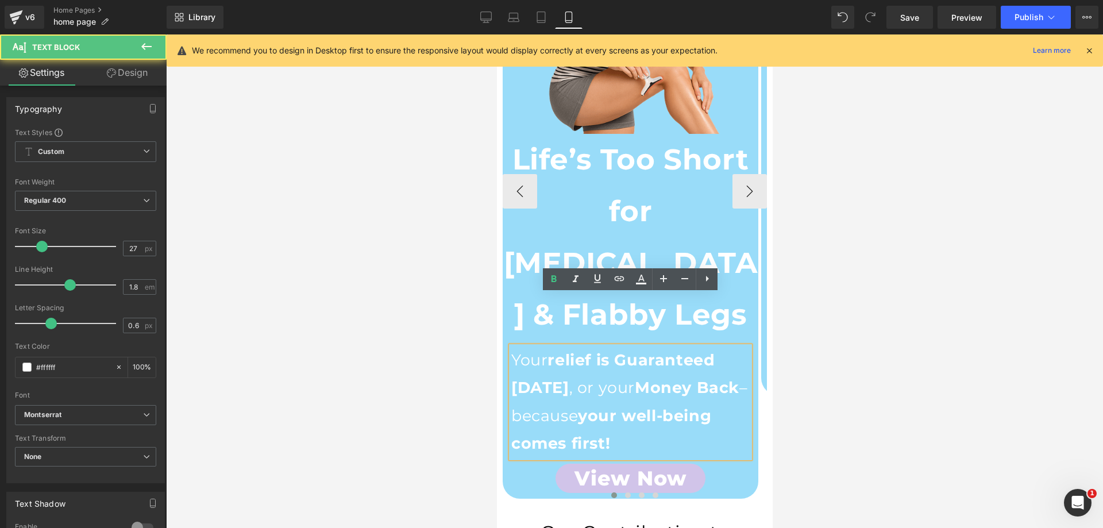
click at [624, 351] on strong "relief is Guaranteed within 30 days" at bounding box center [612, 374] width 203 height 47
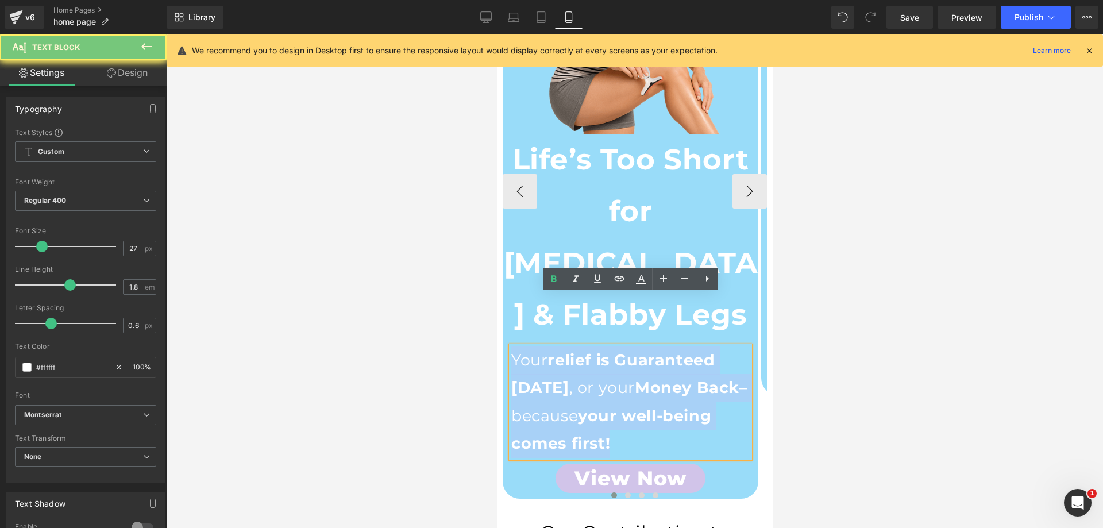
click at [624, 351] on strong "relief is Guaranteed within 30 days" at bounding box center [612, 374] width 203 height 47
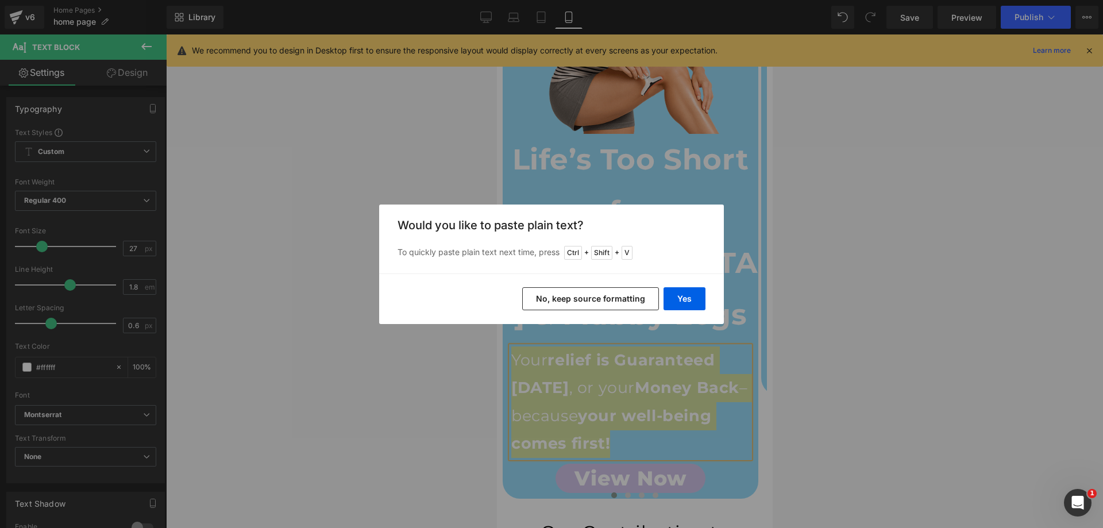
click at [687, 284] on div "Yes No, keep source formatting" at bounding box center [551, 299] width 345 height 51
click at [687, 293] on button "Yes" at bounding box center [685, 298] width 42 height 23
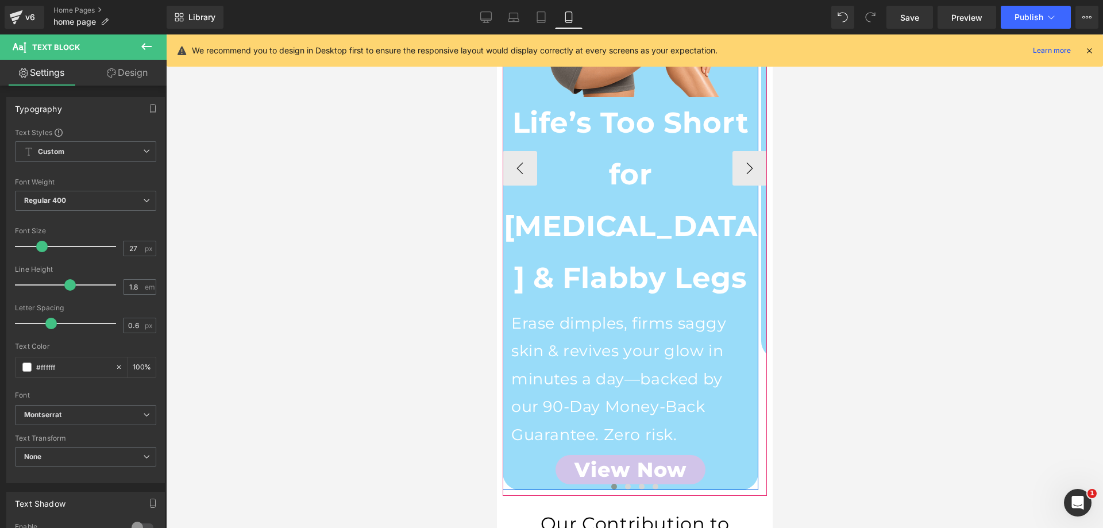
scroll to position [345, 0]
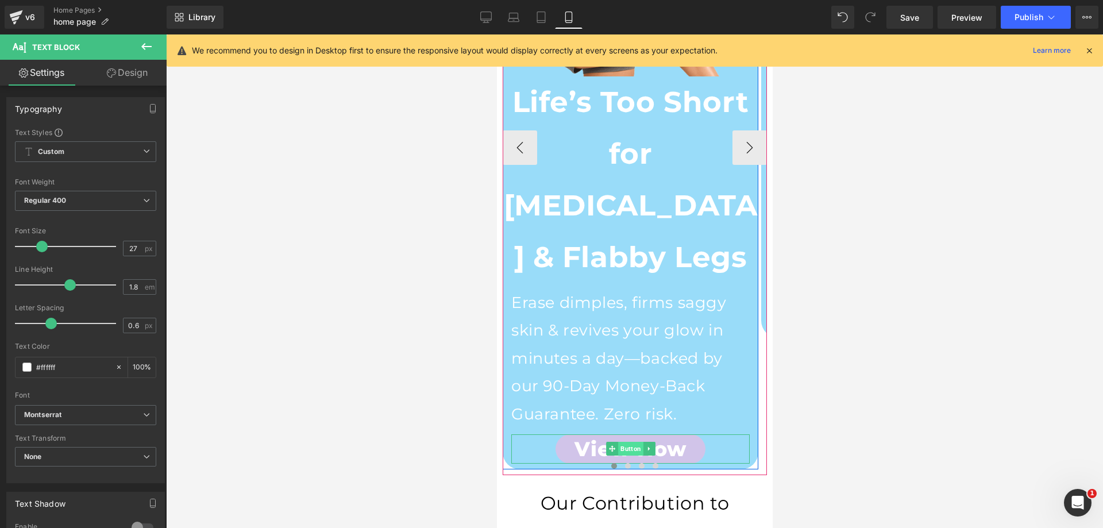
click at [626, 442] on span "Button" at bounding box center [630, 449] width 25 height 14
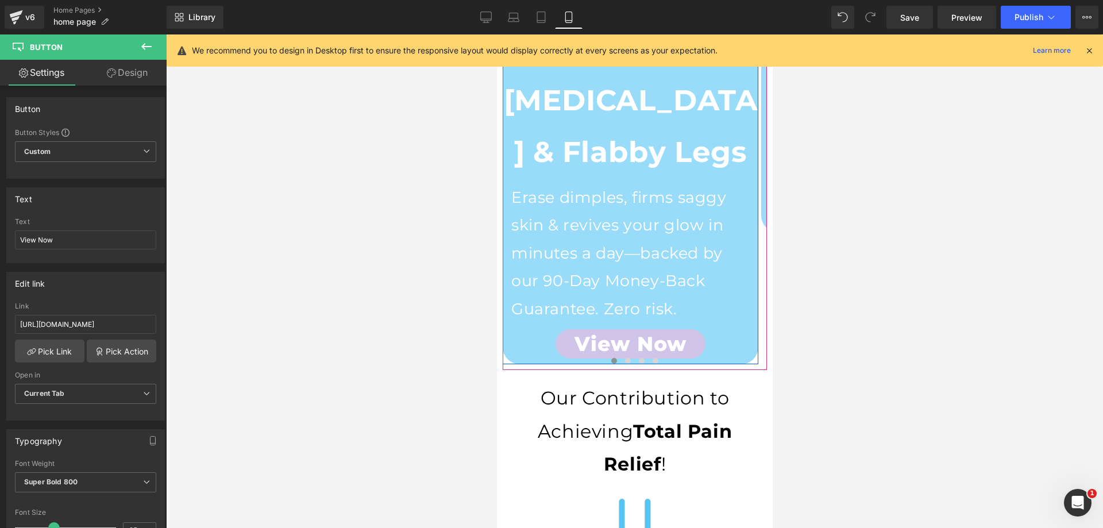
scroll to position [460, 0]
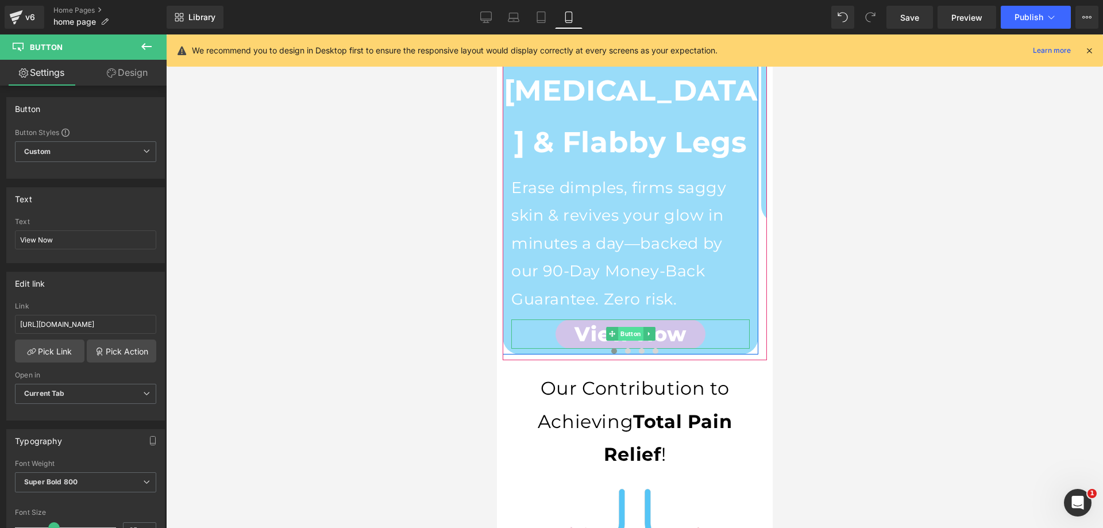
click at [622, 327] on span "Button" at bounding box center [630, 334] width 25 height 14
click at [132, 76] on link "Design" at bounding box center [127, 73] width 83 height 26
click at [0, 0] on div "Spacing" at bounding box center [0, 0] width 0 height 0
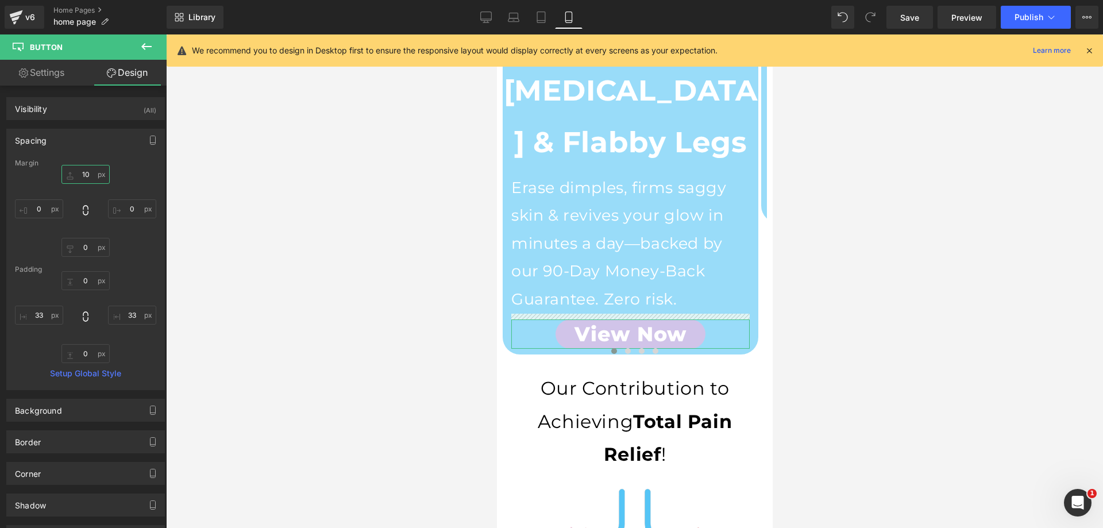
click at [79, 170] on input "text" at bounding box center [85, 174] width 48 height 19
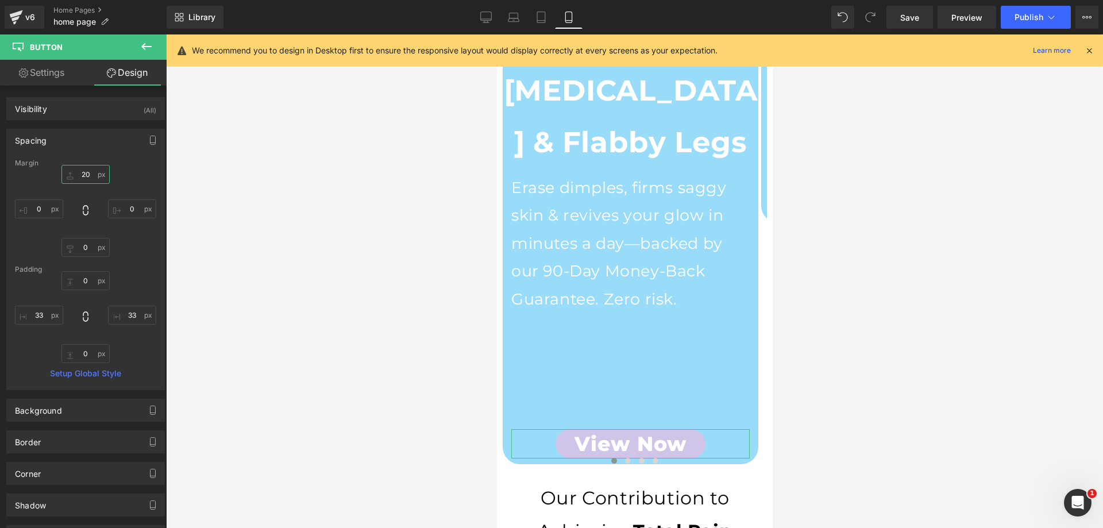
type input "2"
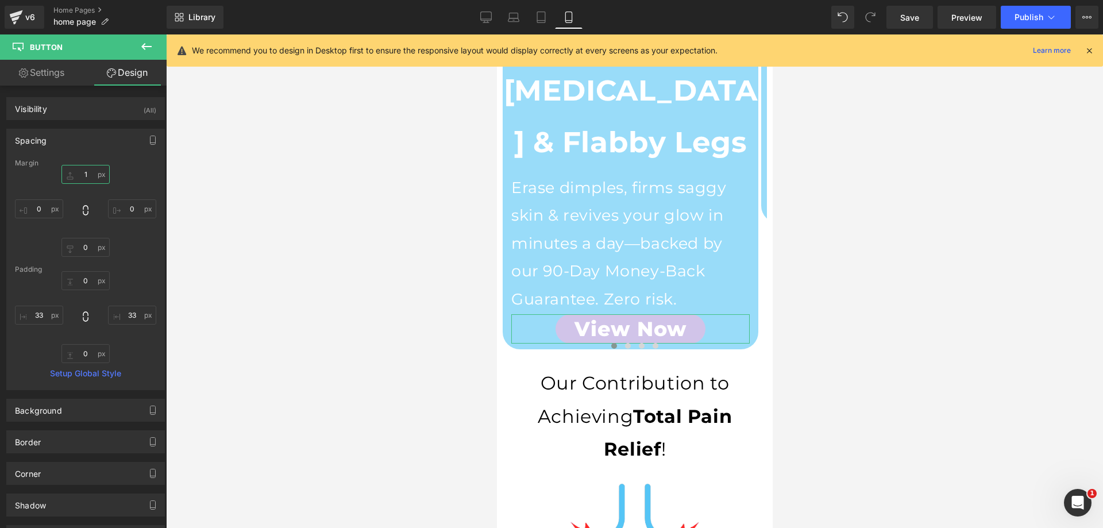
type input "10"
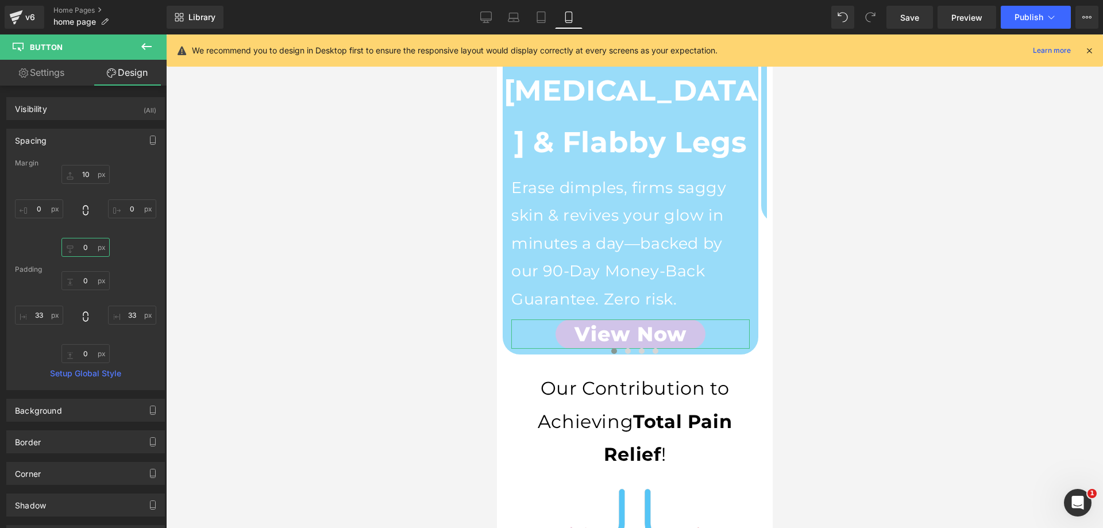
click at [85, 245] on input "text" at bounding box center [85, 247] width 48 height 19
type input "10"
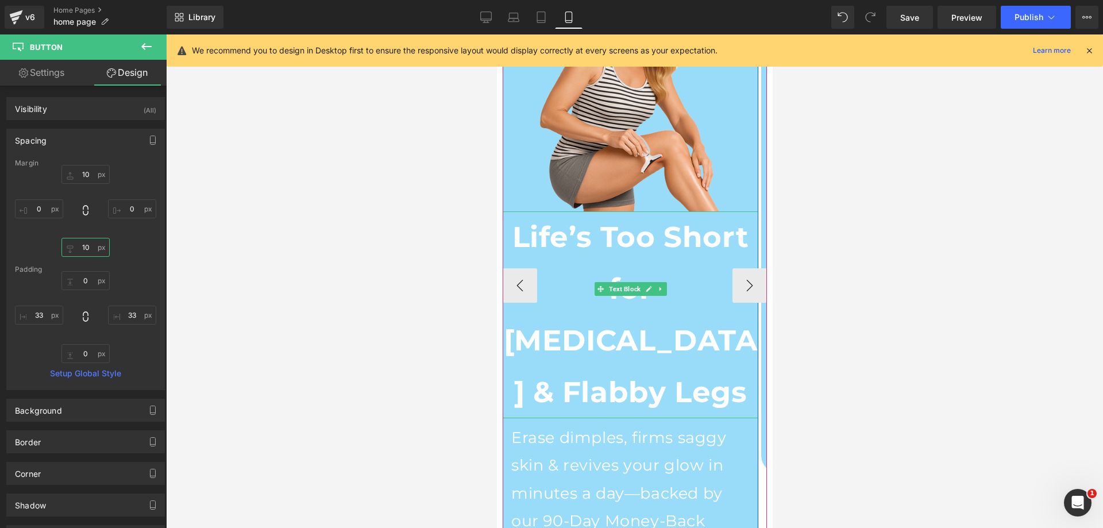
scroll to position [230, 0]
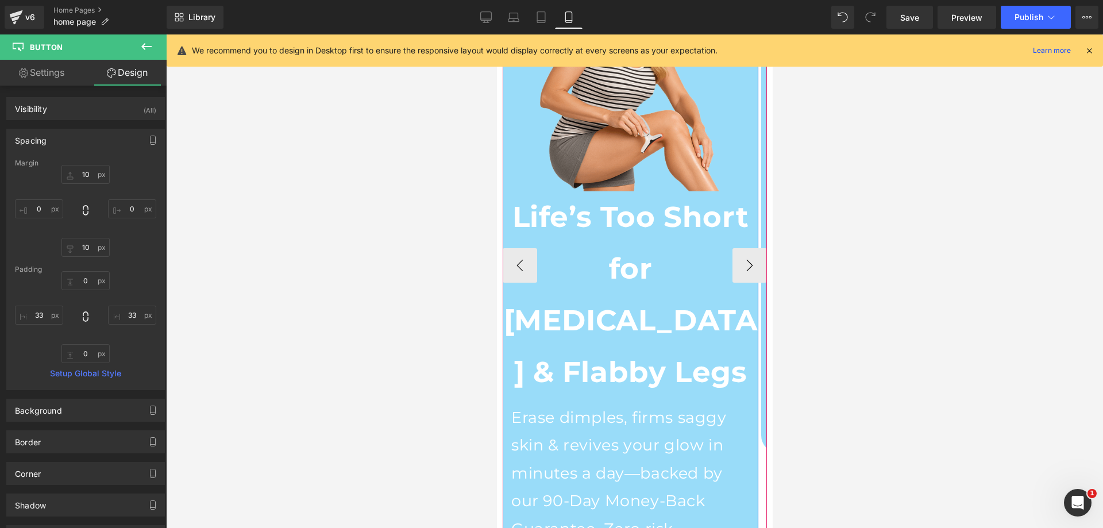
click at [562, 404] on p "Erase dimples, firms saggy skin & revives your glow in minutes a day—backed by …" at bounding box center [630, 474] width 238 height 140
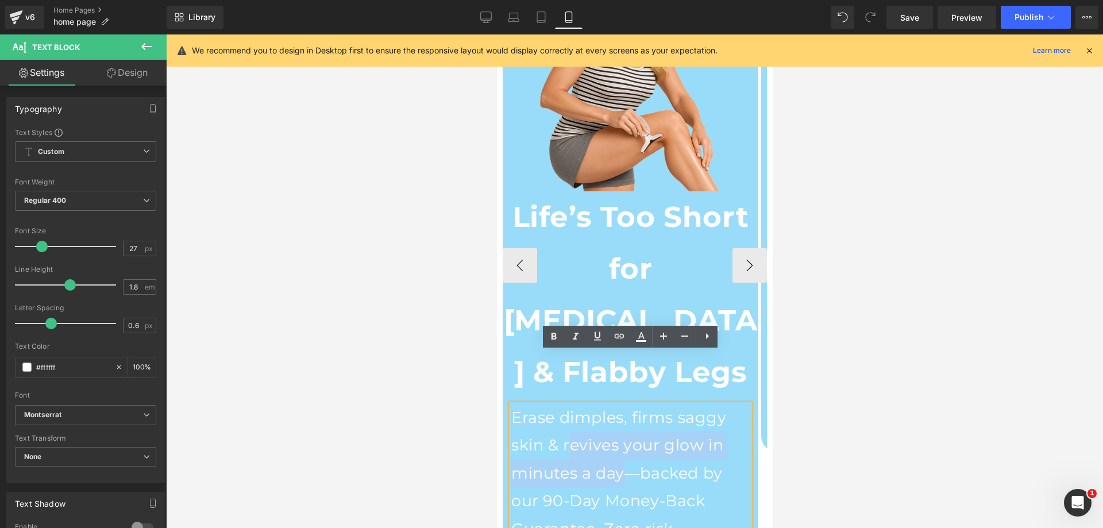
drag, startPoint x: 567, startPoint y: 391, endPoint x: 622, endPoint y: 422, distance: 63.8
click at [622, 422] on p "Erase dimples, firms saggy skin & revives your glow in minutes a day—backed by …" at bounding box center [630, 474] width 238 height 140
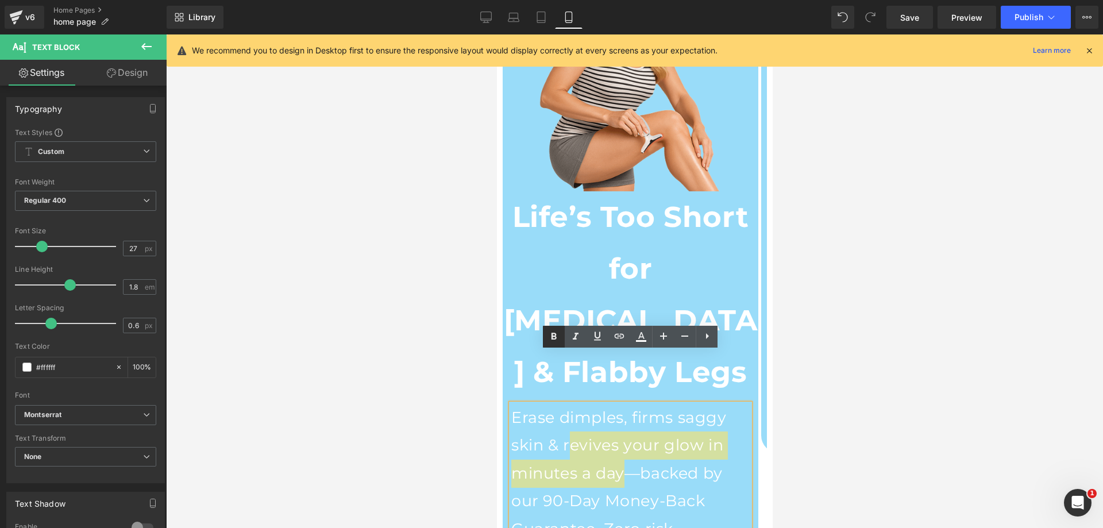
click at [557, 335] on icon at bounding box center [554, 337] width 14 height 14
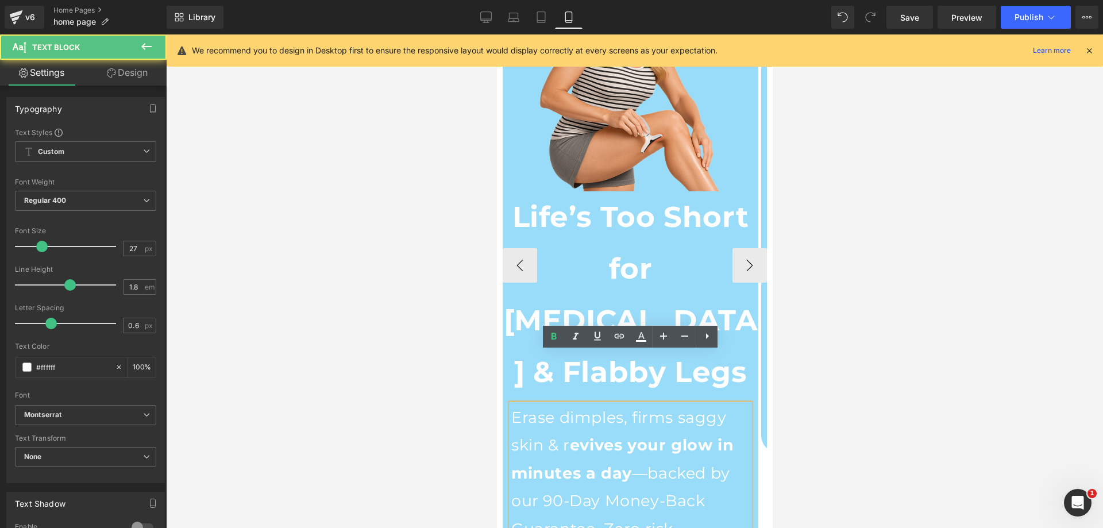
drag, startPoint x: 542, startPoint y: 445, endPoint x: 554, endPoint y: 326, distance: 120.1
click at [686, 495] on div "Image Life’s Too Short for Cellulite & Flabby Legs Text Block Erase dimples, fi…" at bounding box center [630, 263] width 256 height 655
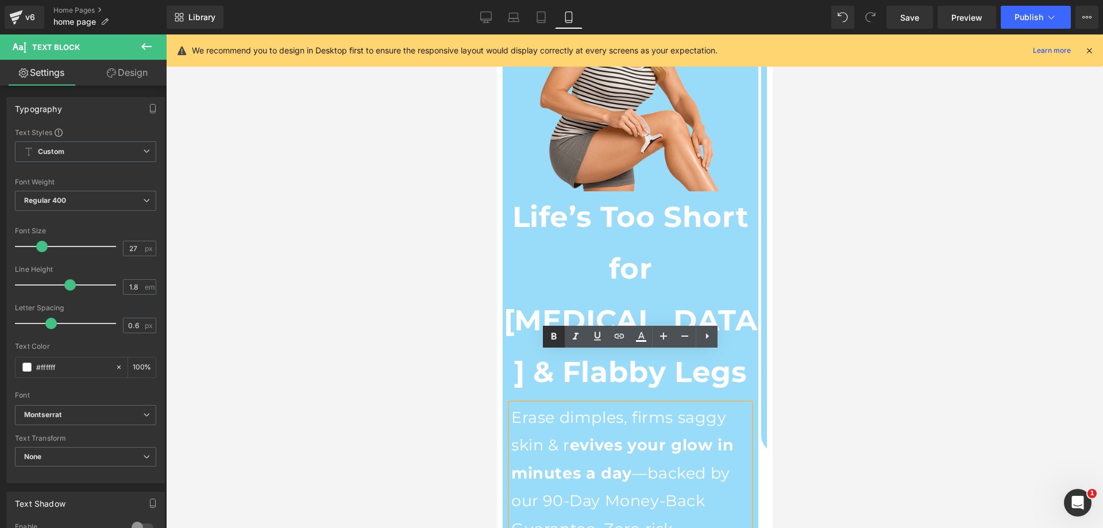
click at [559, 340] on icon at bounding box center [554, 337] width 14 height 14
click at [450, 352] on div at bounding box center [634, 281] width 937 height 494
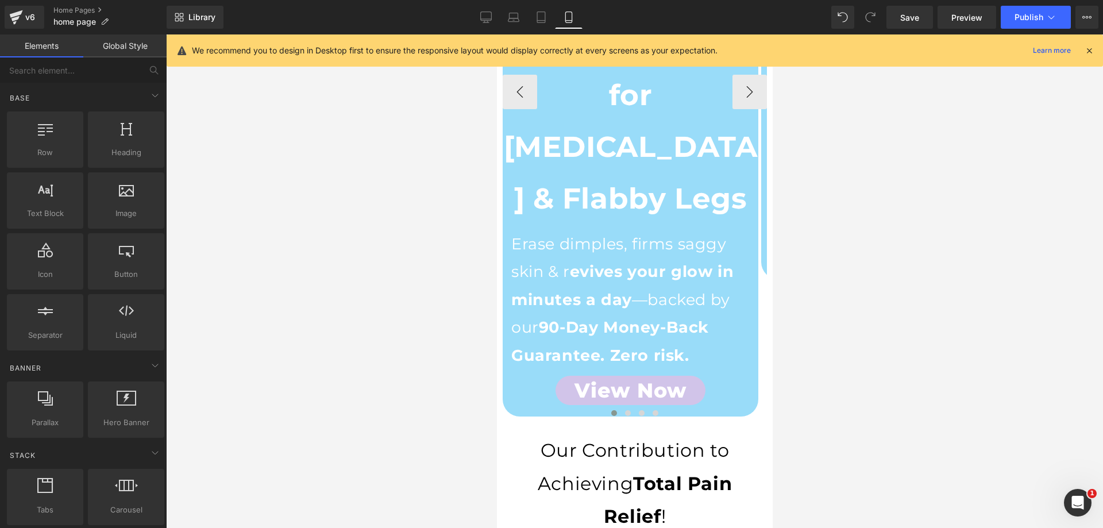
scroll to position [402, 0]
click at [492, 16] on link "Desktop" at bounding box center [486, 17] width 28 height 23
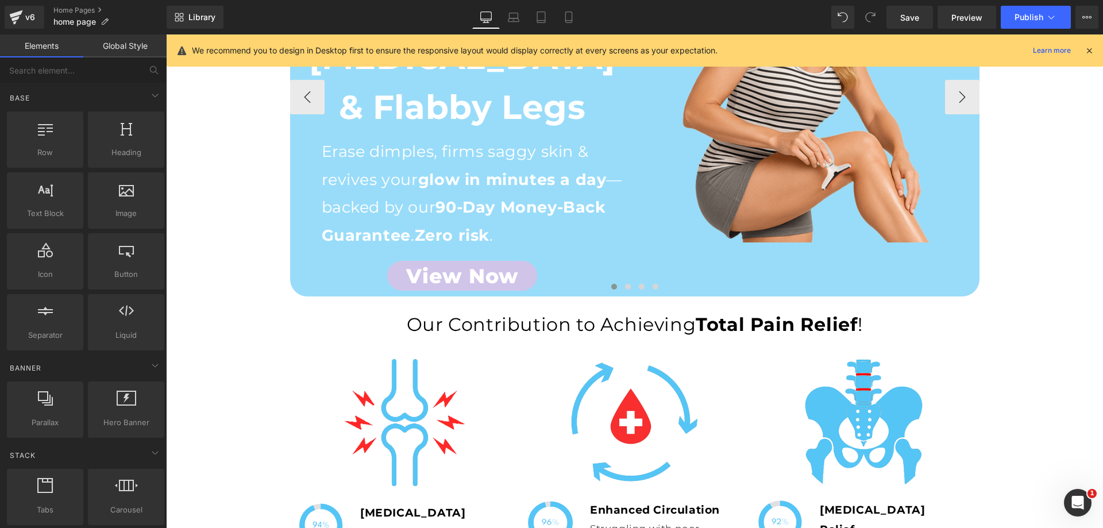
scroll to position [287, 0]
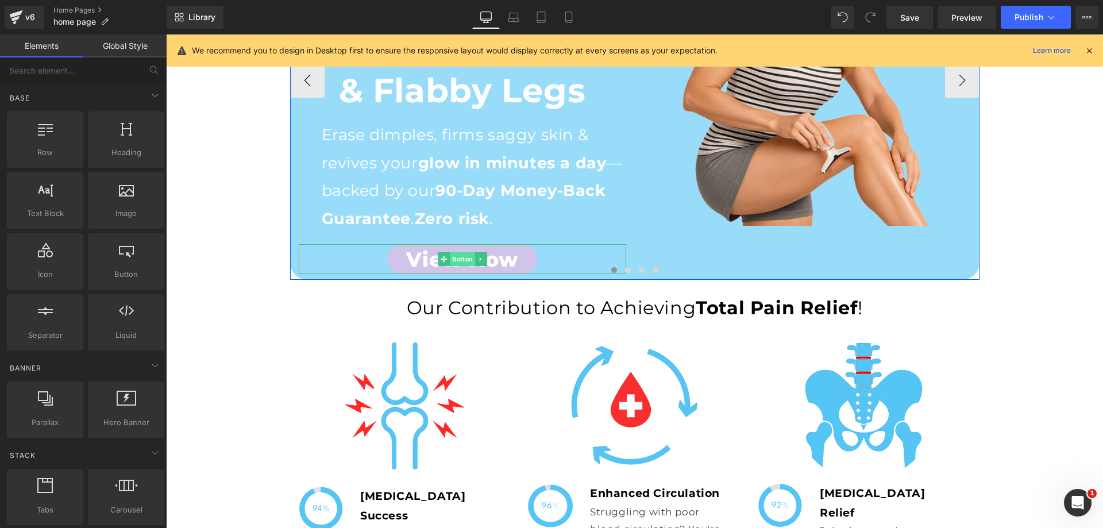
click at [455, 252] on span "Button" at bounding box center [462, 259] width 25 height 14
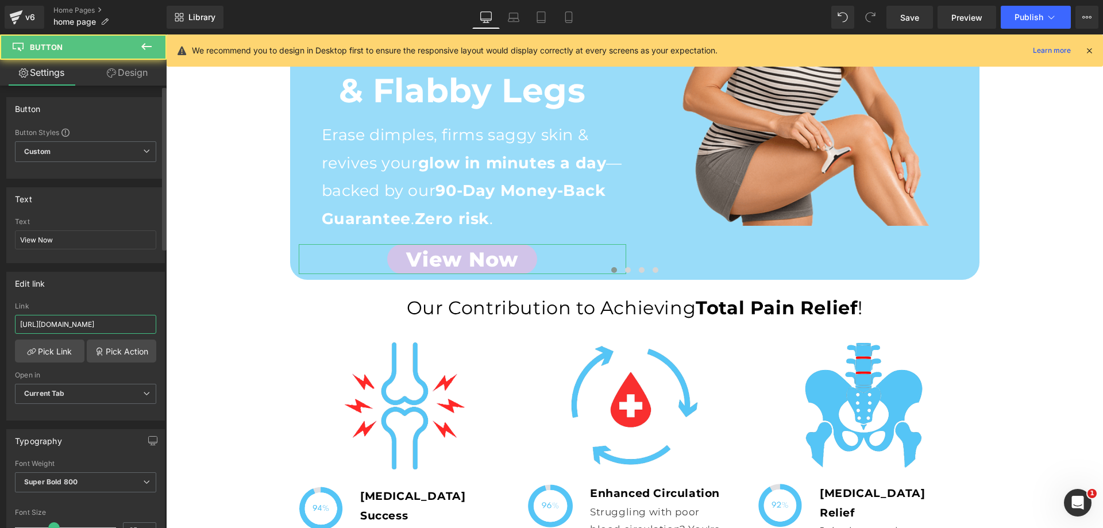
click at [88, 324] on input "https://teechwavee.com/products/sculptglow%E2%84%A2?_ab=0&key=1755961889734" at bounding box center [85, 324] width 141 height 19
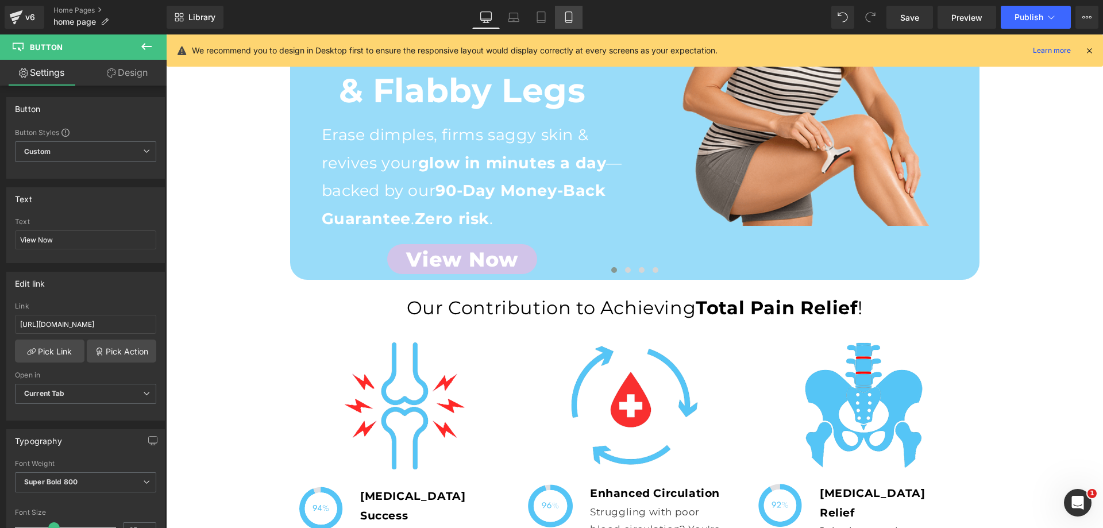
drag, startPoint x: 570, startPoint y: 20, endPoint x: 71, endPoint y: 144, distance: 514.0
click at [570, 20] on icon at bounding box center [568, 16] width 11 height 11
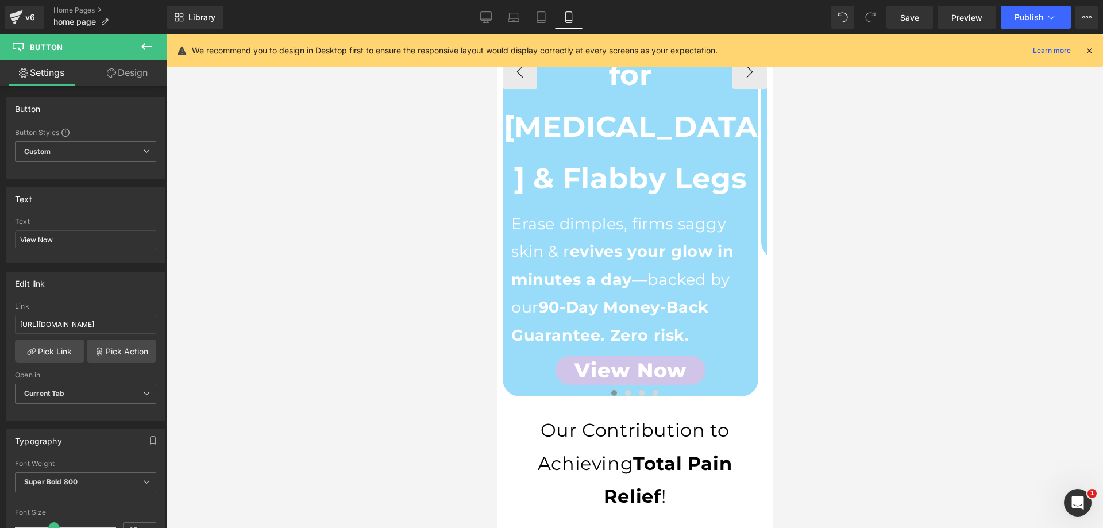
scroll to position [460, 0]
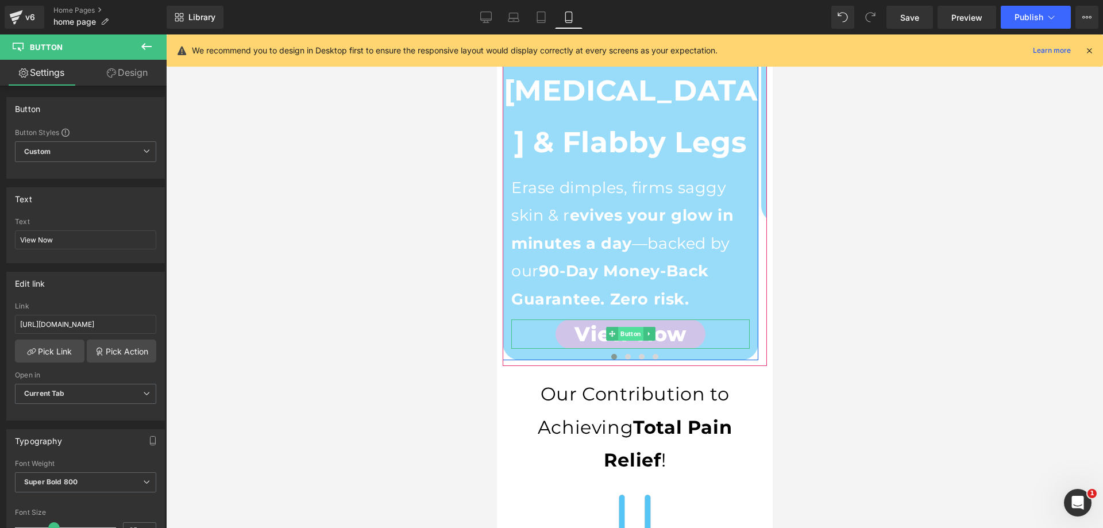
click at [632, 327] on span "Button" at bounding box center [630, 334] width 25 height 14
click at [114, 322] on input "https://teechwavee.com/products/neck-rechargeable-massager-electric-neck-massage" at bounding box center [85, 324] width 141 height 19
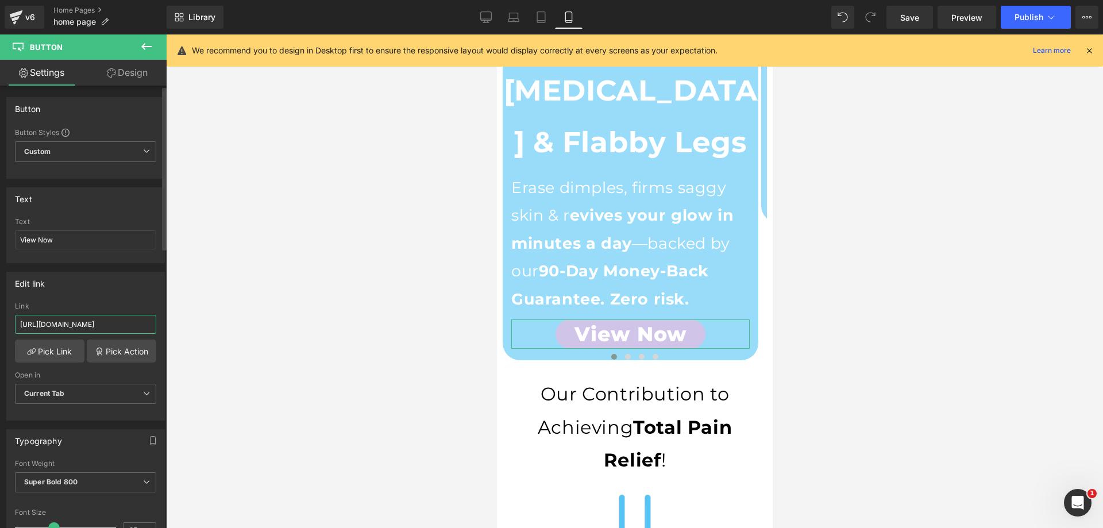
paste input "sculptglow%E2%84%A2?_ab=0&key=1755961889734"
type input "https://teechwavee.com/products/sculptglow%E2%84%A2?_ab=0&key=1755961889734"
click at [436, 300] on div at bounding box center [634, 281] width 937 height 494
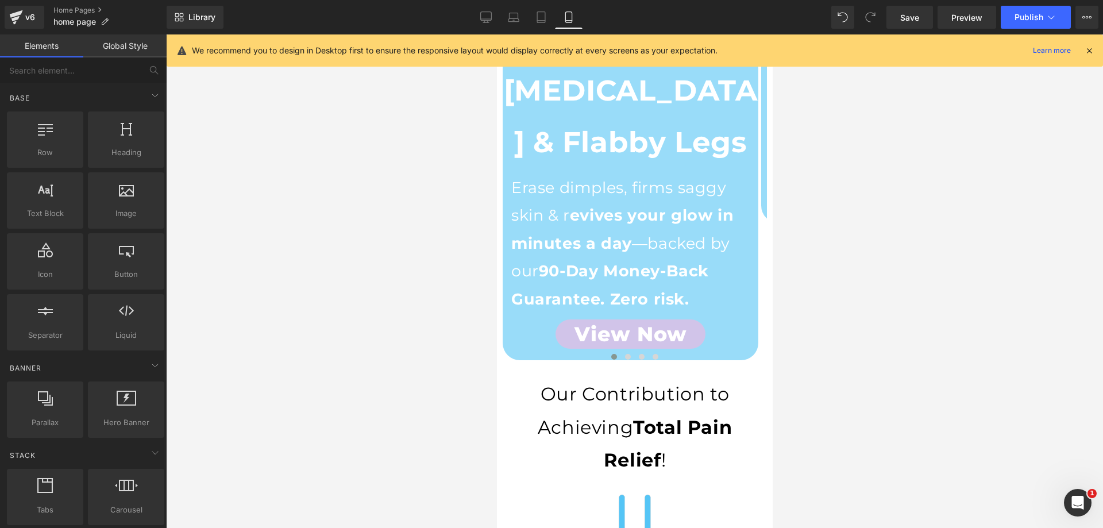
scroll to position [0, 0]
drag, startPoint x: 492, startPoint y: 20, endPoint x: 590, endPoint y: 59, distance: 106.0
click at [492, 20] on icon at bounding box center [486, 16] width 11 height 9
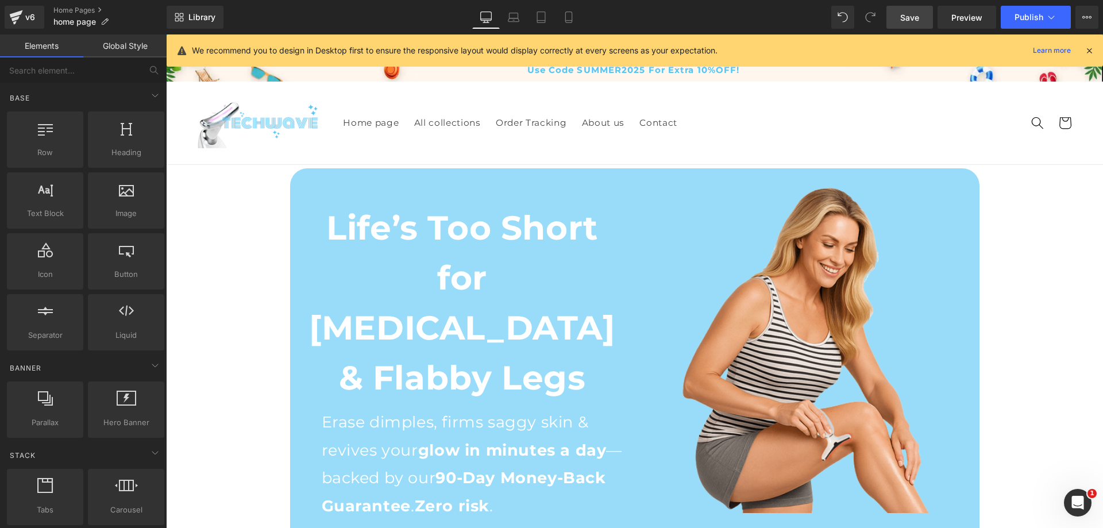
click at [915, 20] on span "Save" at bounding box center [909, 17] width 19 height 12
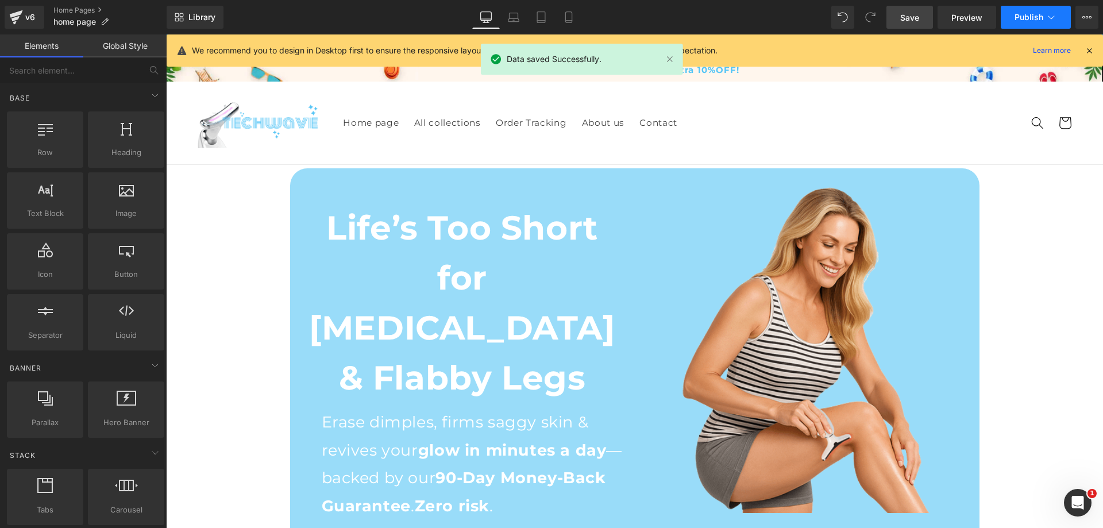
click at [1042, 17] on span "Publish" at bounding box center [1029, 17] width 29 height 9
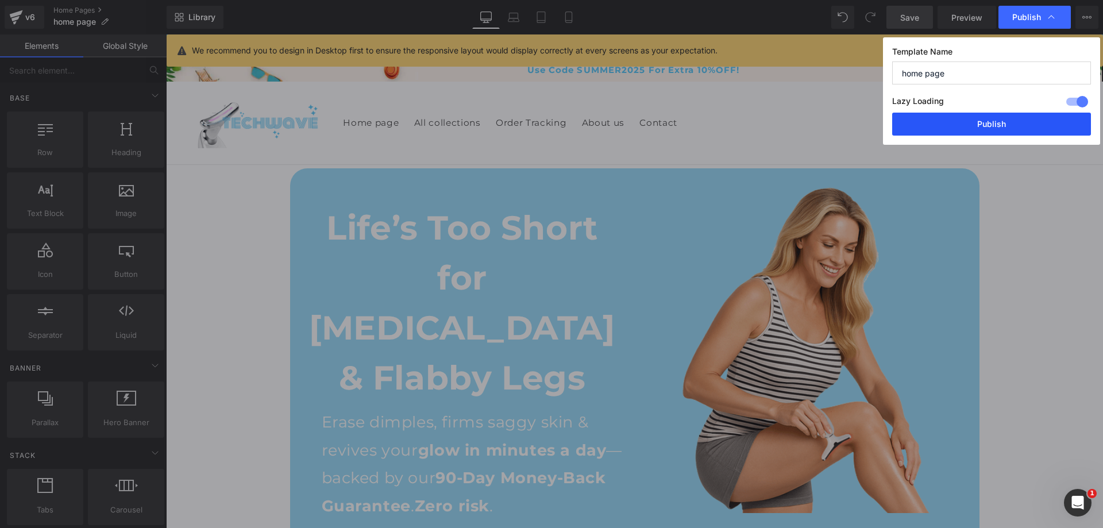
click at [1009, 124] on button "Publish" at bounding box center [991, 124] width 199 height 23
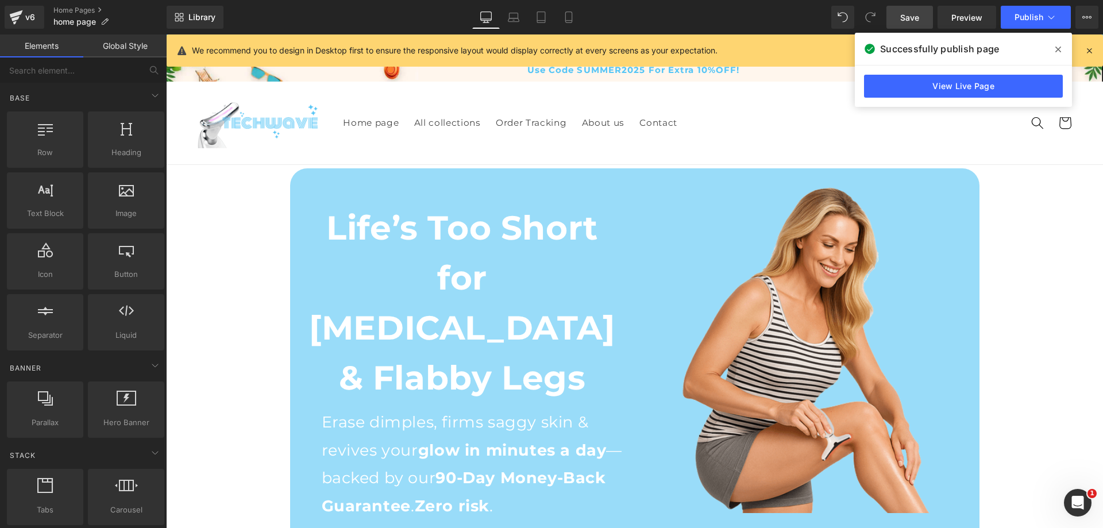
drag, startPoint x: 1056, startPoint y: 52, endPoint x: 1032, endPoint y: 38, distance: 28.1
click at [1056, 52] on icon at bounding box center [1059, 49] width 6 height 9
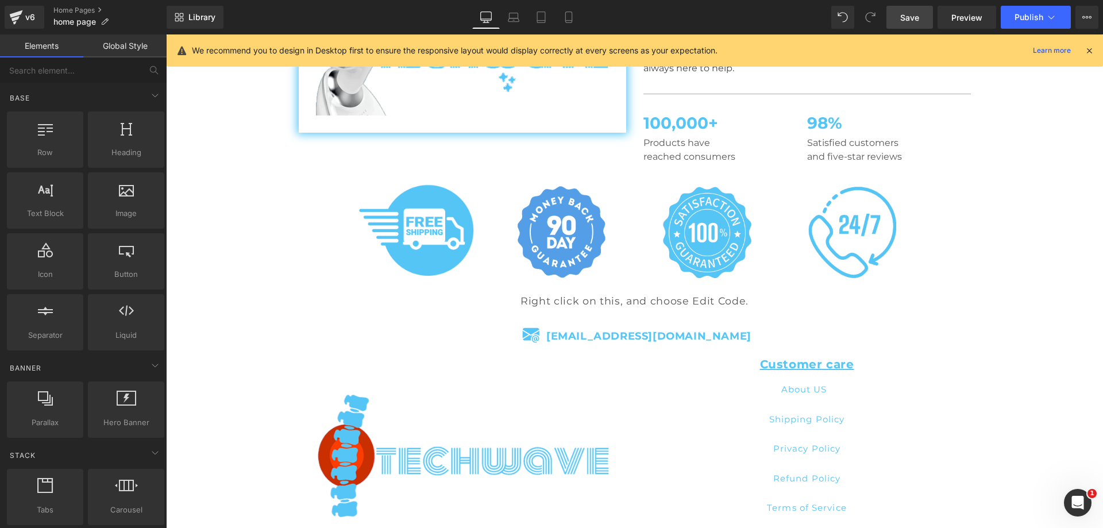
scroll to position [4475, 0]
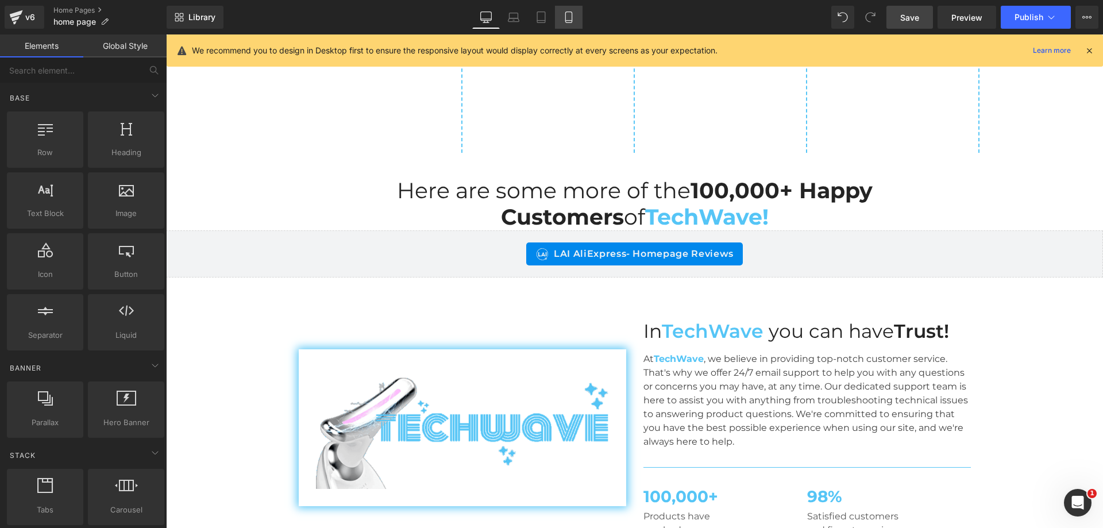
click at [576, 19] on link "Mobile" at bounding box center [569, 17] width 28 height 23
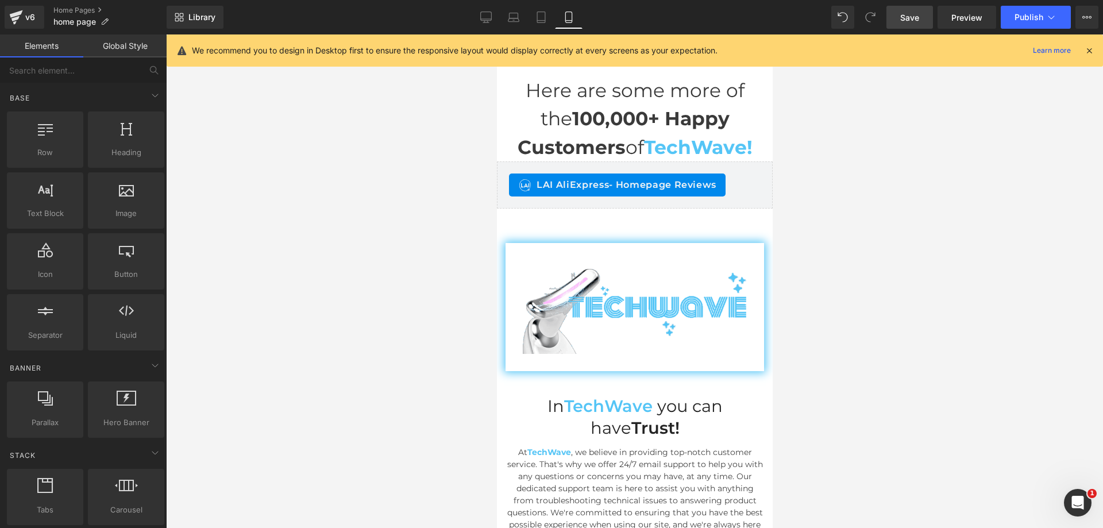
scroll to position [8360, 0]
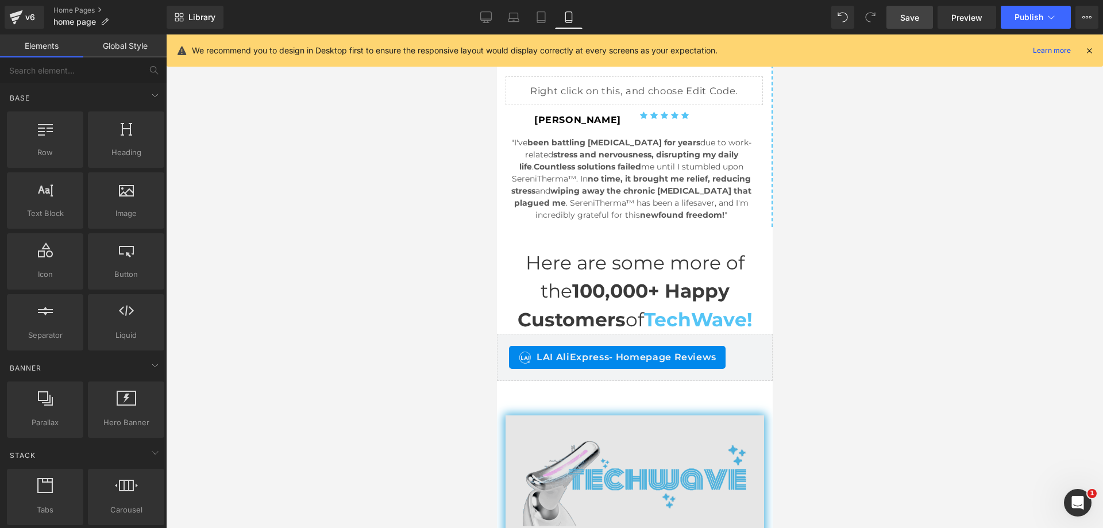
click at [613, 415] on img at bounding box center [634, 479] width 259 height 128
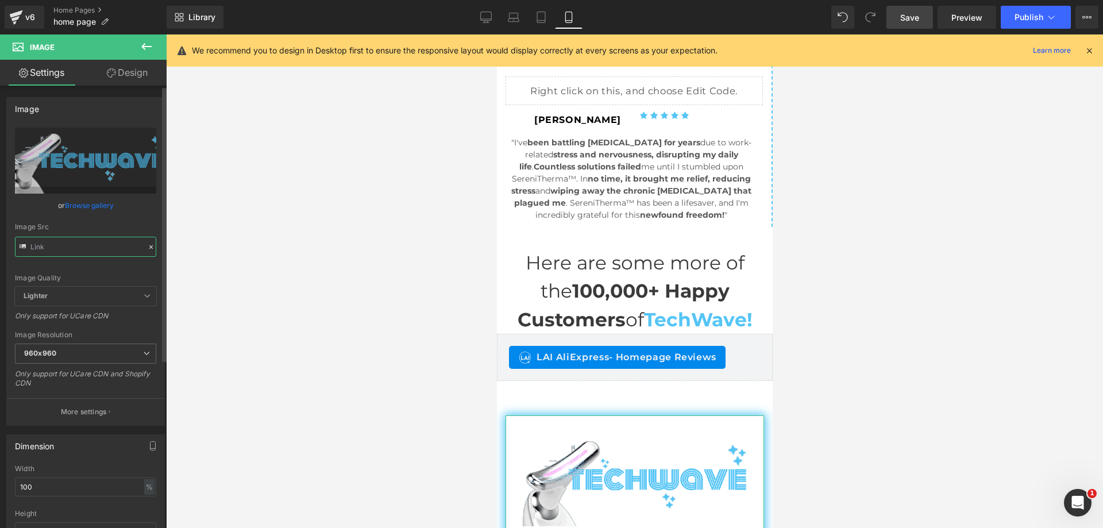
click at [105, 251] on input "text" at bounding box center [85, 247] width 141 height 20
type input "https://cdn.shopify.com/s/files/1/0709/7824/0807/files/New_SculptGlow_Logo_96d7…"
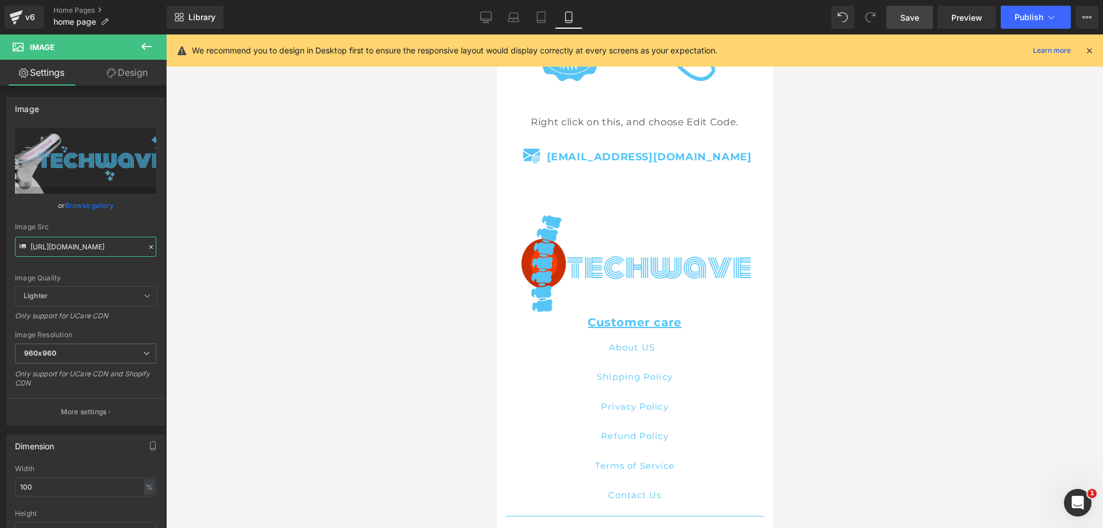
scroll to position [9337, 0]
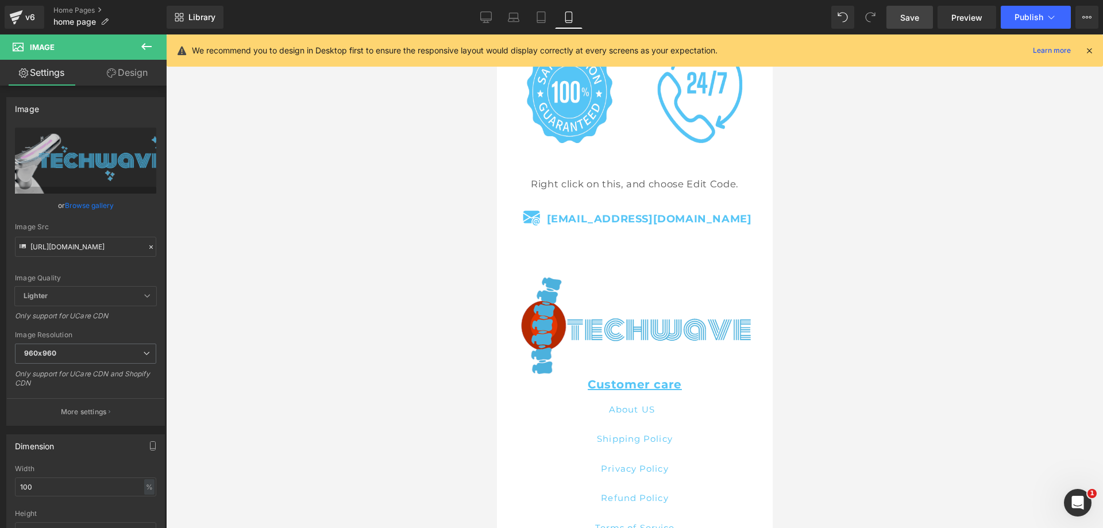
click at [621, 277] on div "Image" at bounding box center [634, 325] width 259 height 97
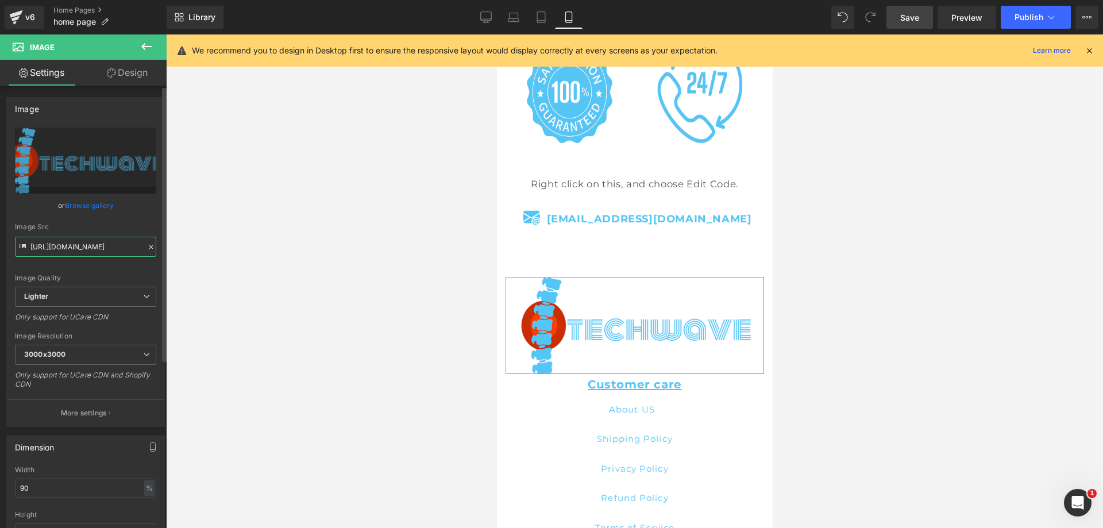
click at [95, 251] on input "https://ucarecdn.com/2b878924-5a66-458e-9b69-abd4c17ef03d/-/format/auto/-/previ…" at bounding box center [85, 247] width 141 height 20
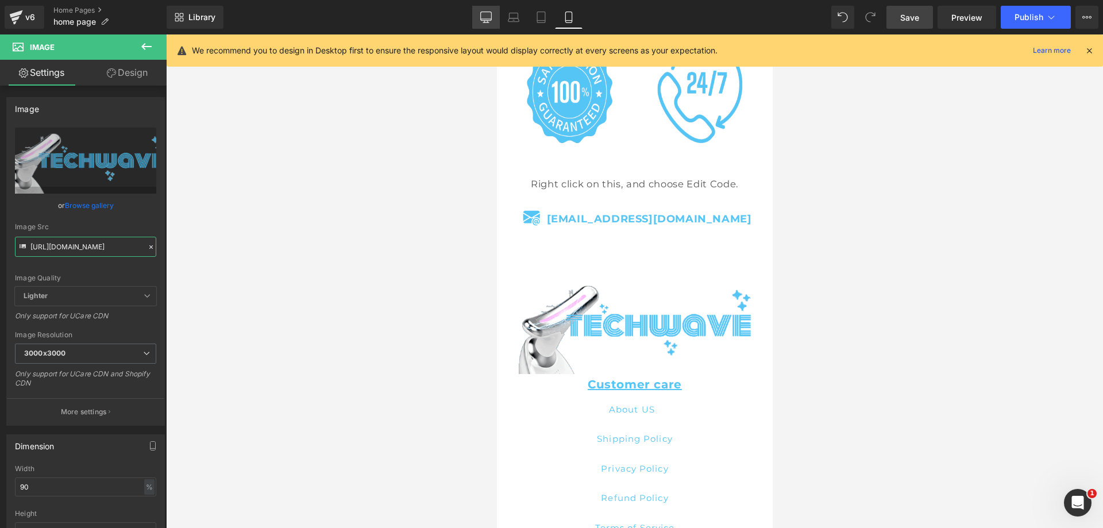
type input "https://cdn.shopify.com/s/files/1/0709/7824/0807/files/New_SculptGlow_Logo_96d7…"
click at [499, 9] on link "Desktop" at bounding box center [486, 17] width 28 height 23
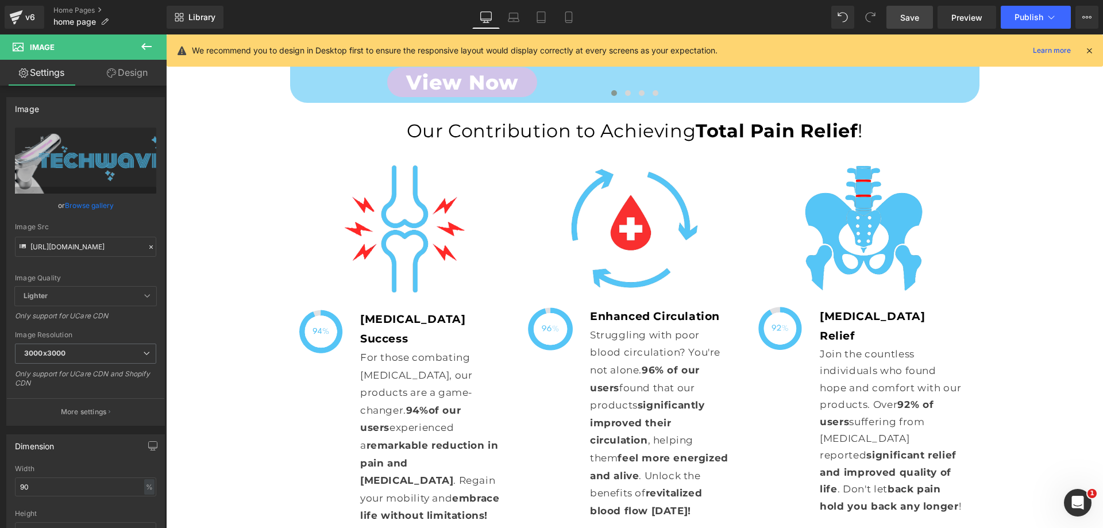
scroll to position [632, 0]
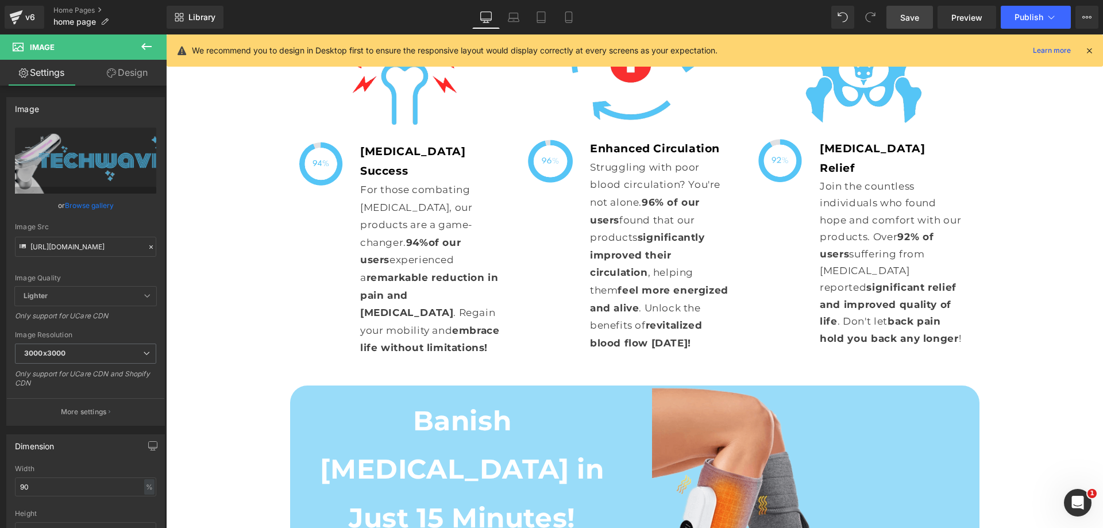
click at [917, 13] on span "Save" at bounding box center [909, 17] width 19 height 12
click at [552, 20] on icon at bounding box center [556, 16] width 11 height 11
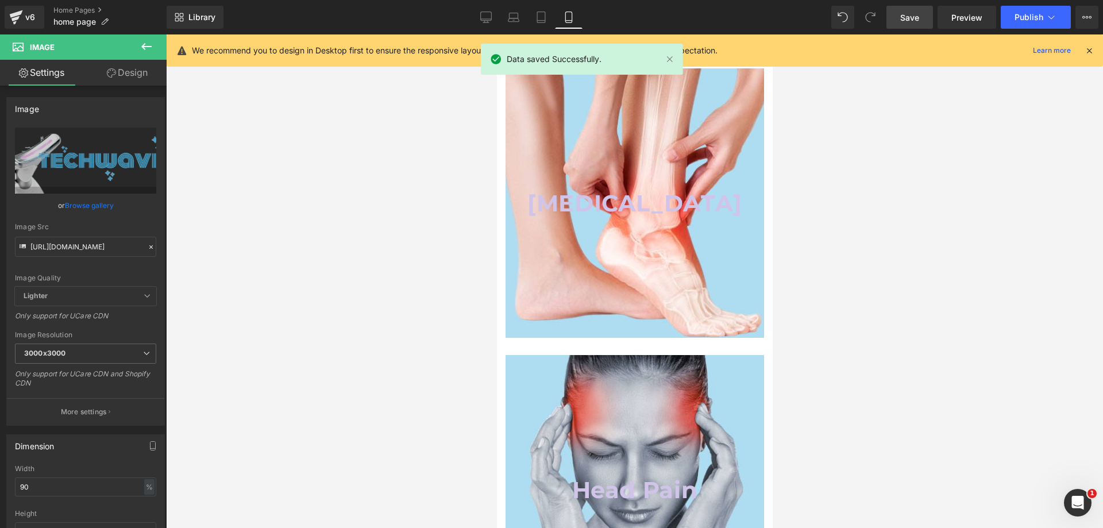
scroll to position [54, 0]
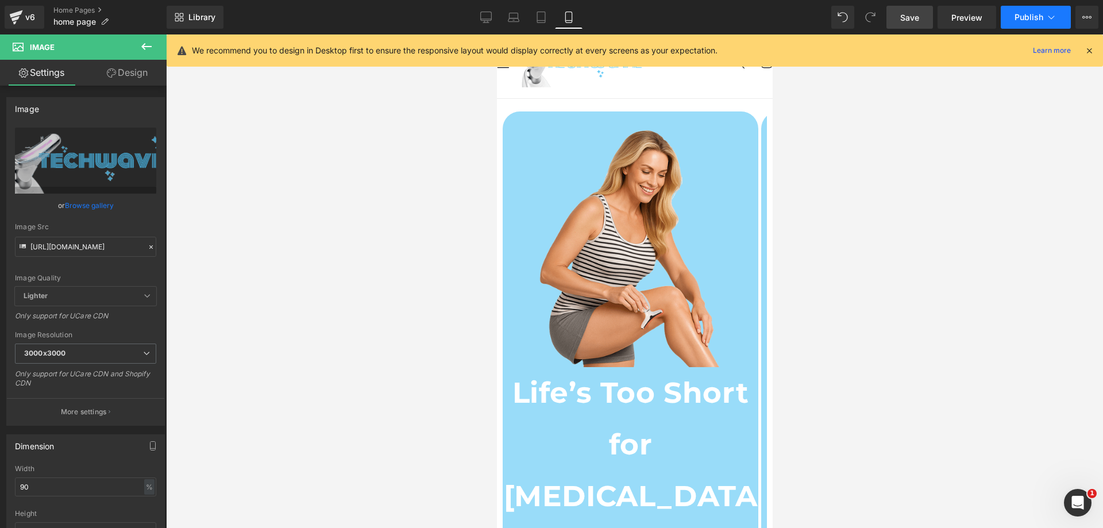
click at [1033, 18] on span "Publish" at bounding box center [1029, 17] width 29 height 9
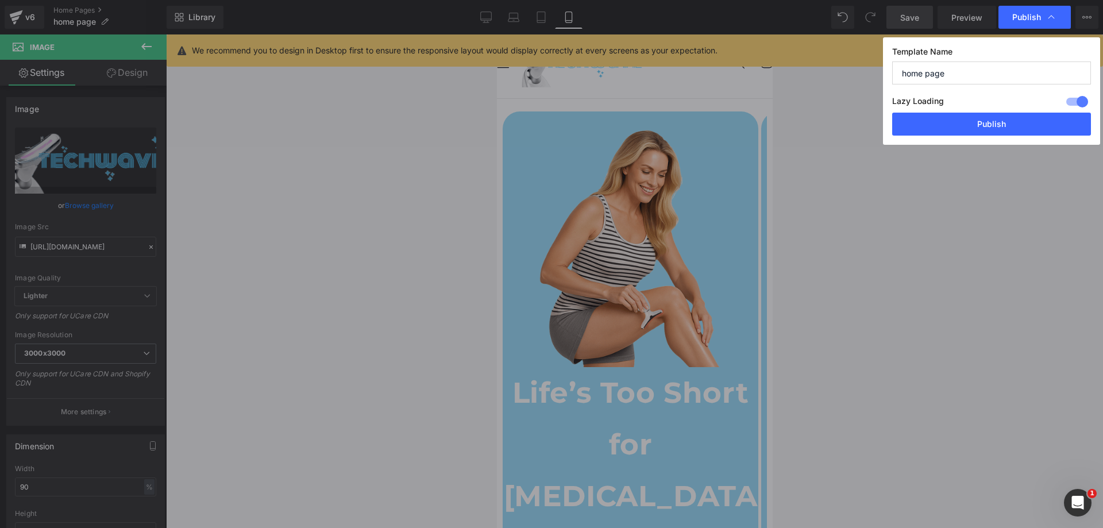
scroll to position [0, 0]
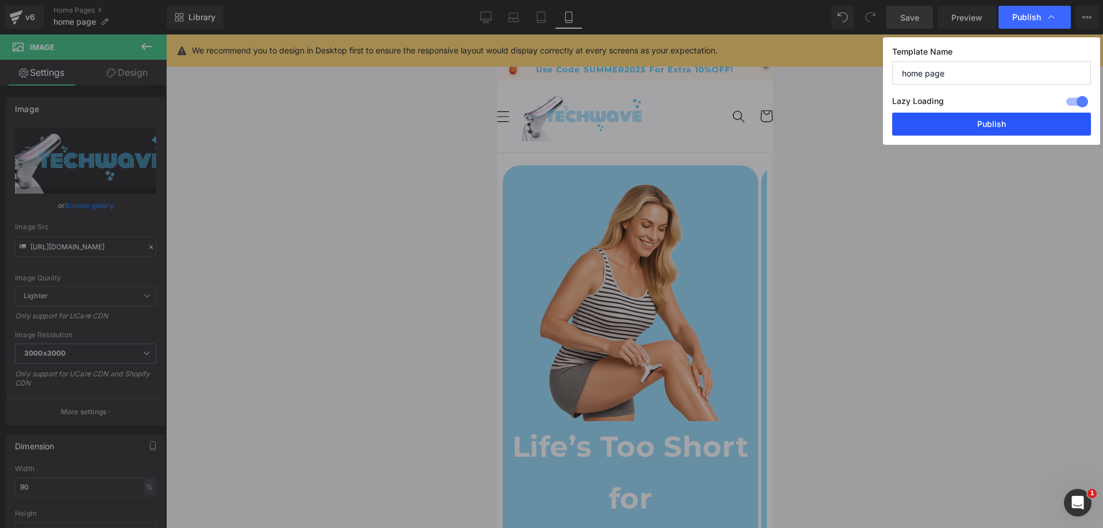
click at [1038, 118] on button "Publish" at bounding box center [991, 124] width 199 height 23
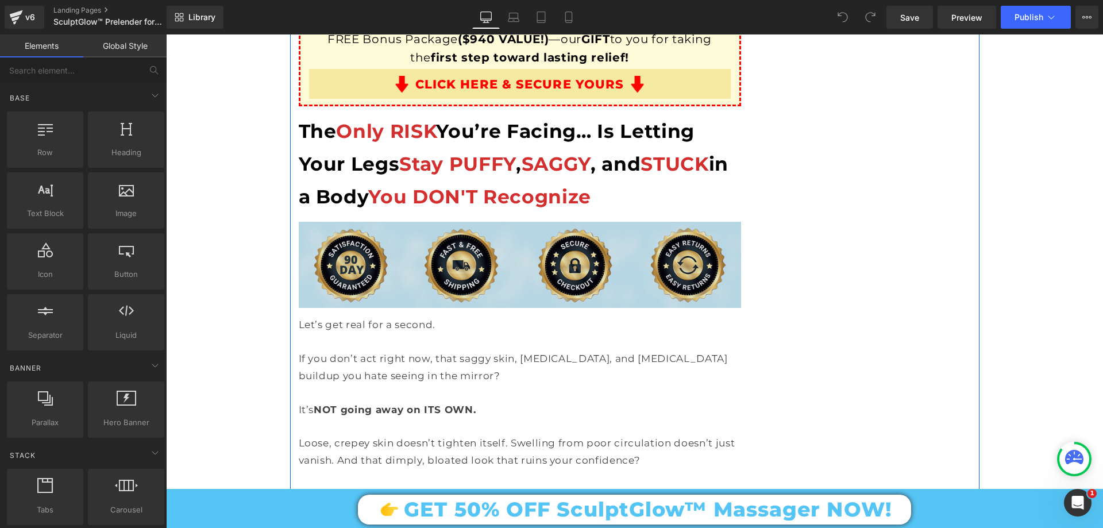
scroll to position [11206, 0]
